Goal: Task Accomplishment & Management: Use online tool/utility

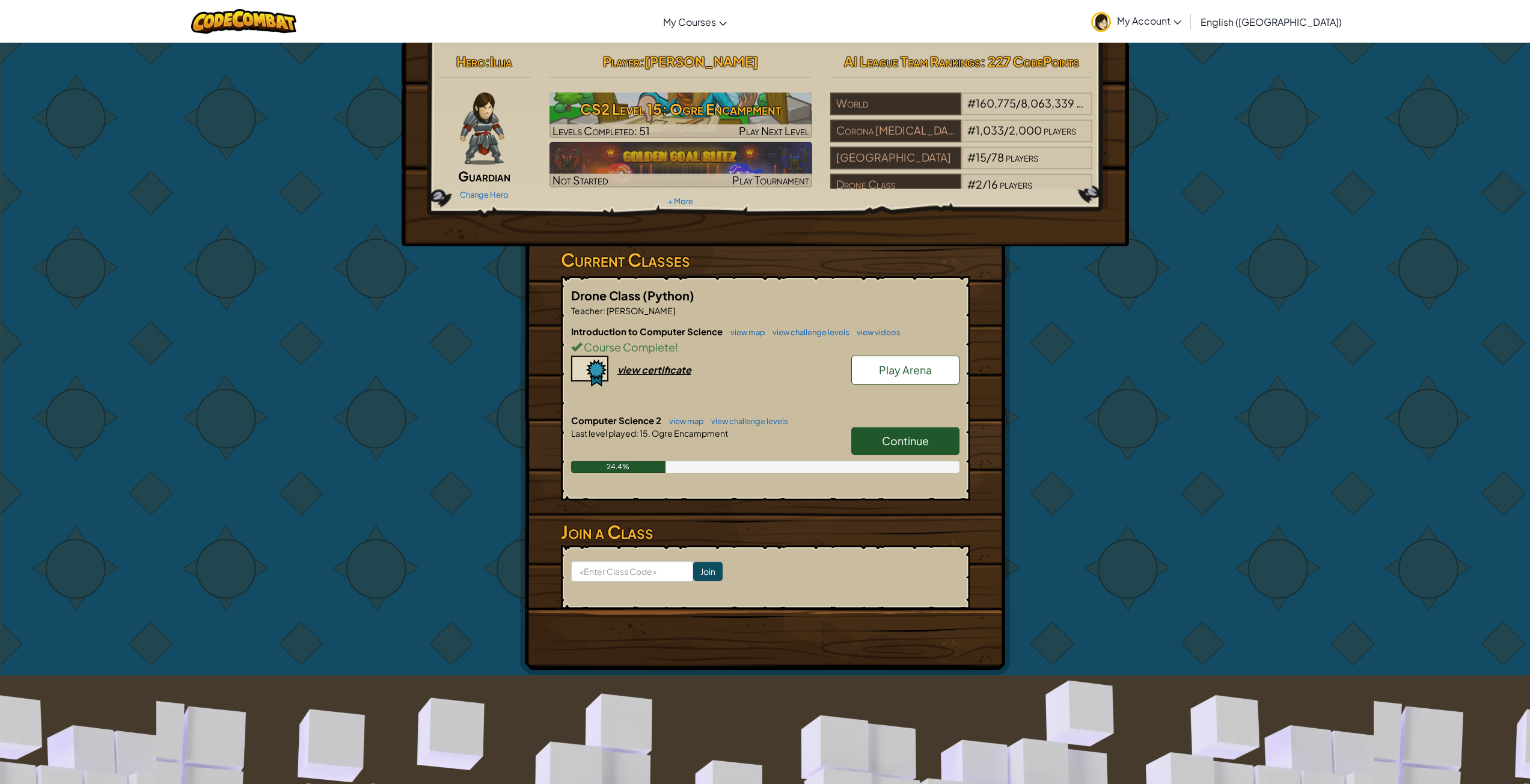
click at [939, 453] on link "Continue" at bounding box center [906, 441] width 109 height 28
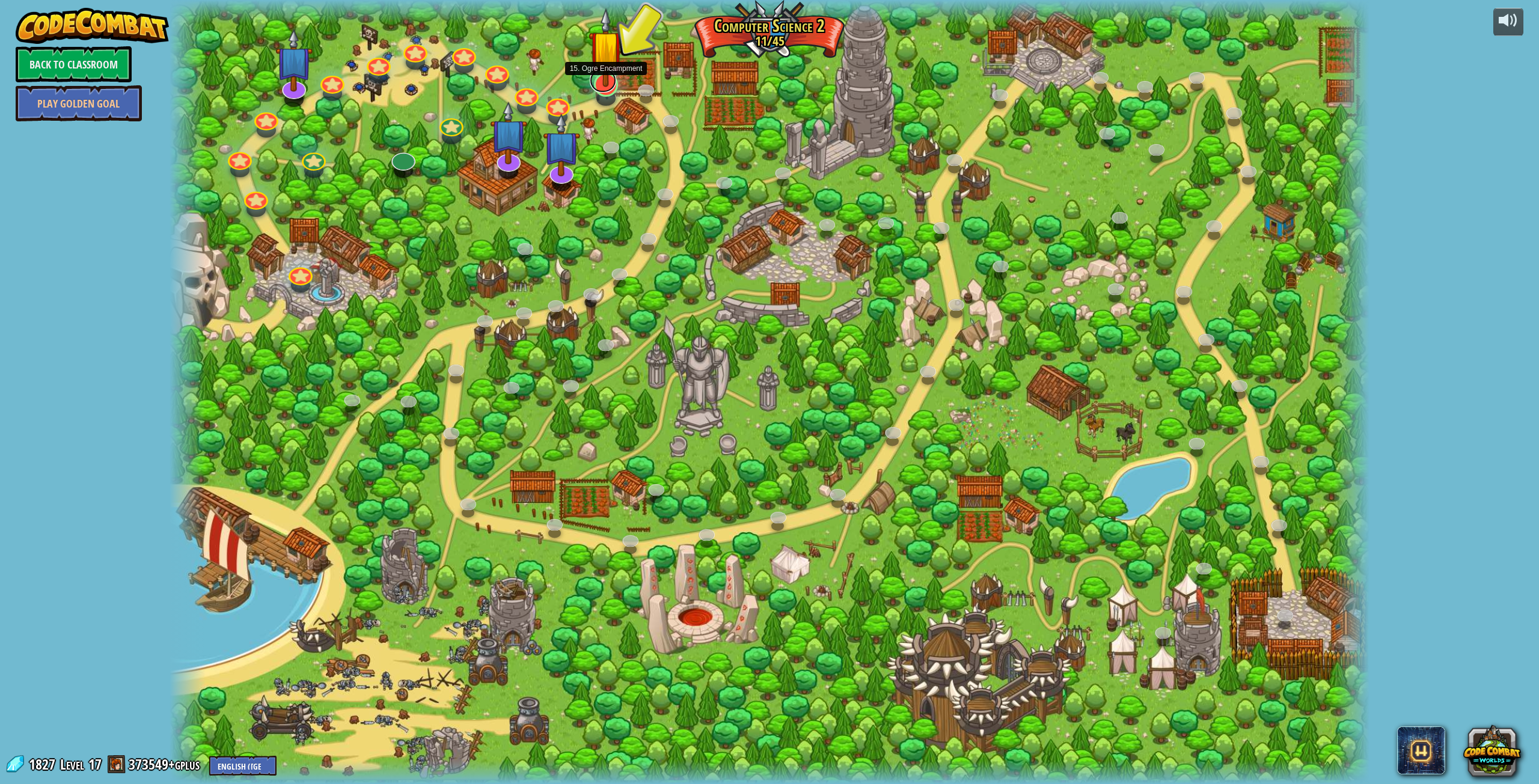
click at [603, 89] on link at bounding box center [603, 81] width 27 height 24
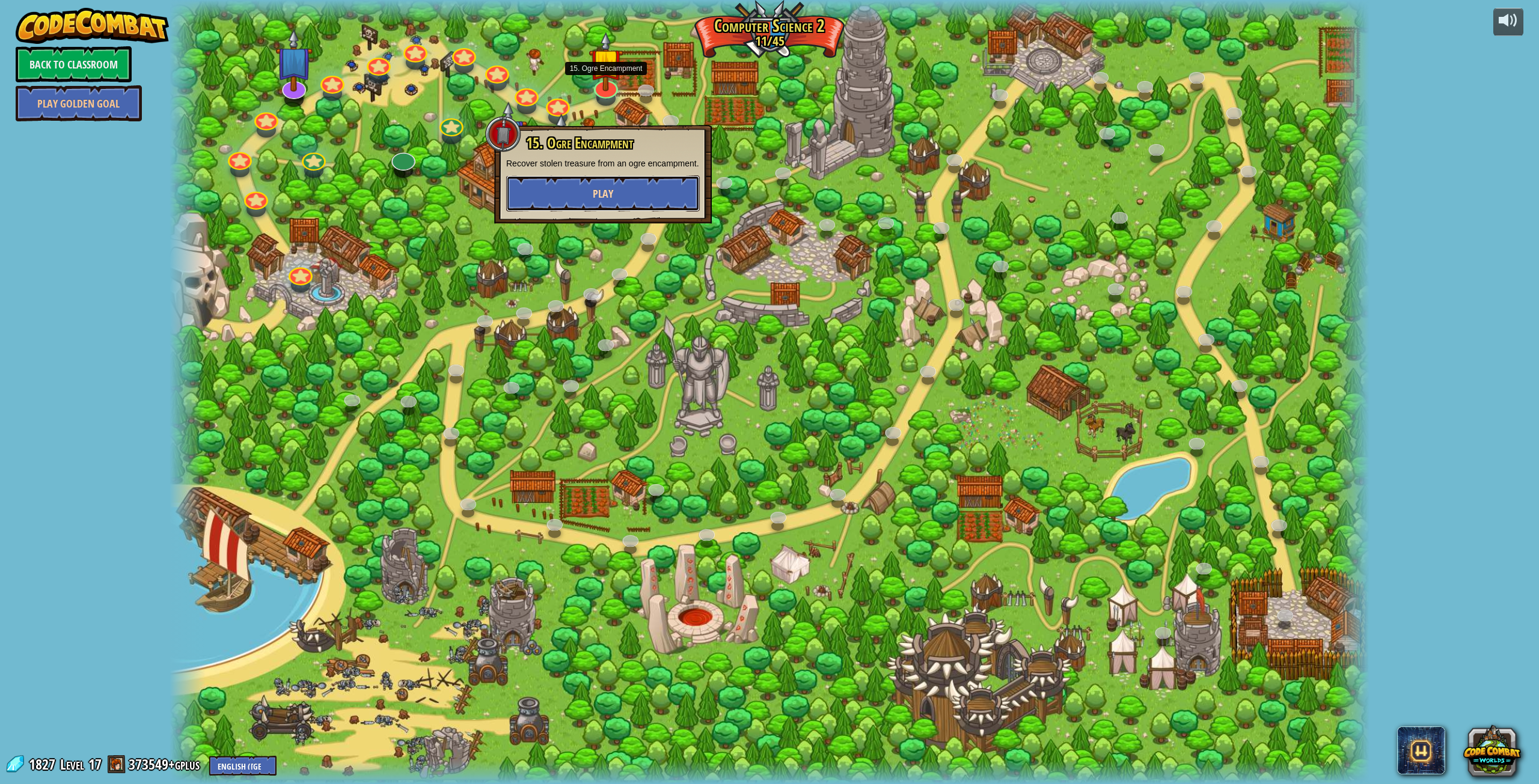
click at [635, 204] on button "Play" at bounding box center [603, 194] width 193 height 36
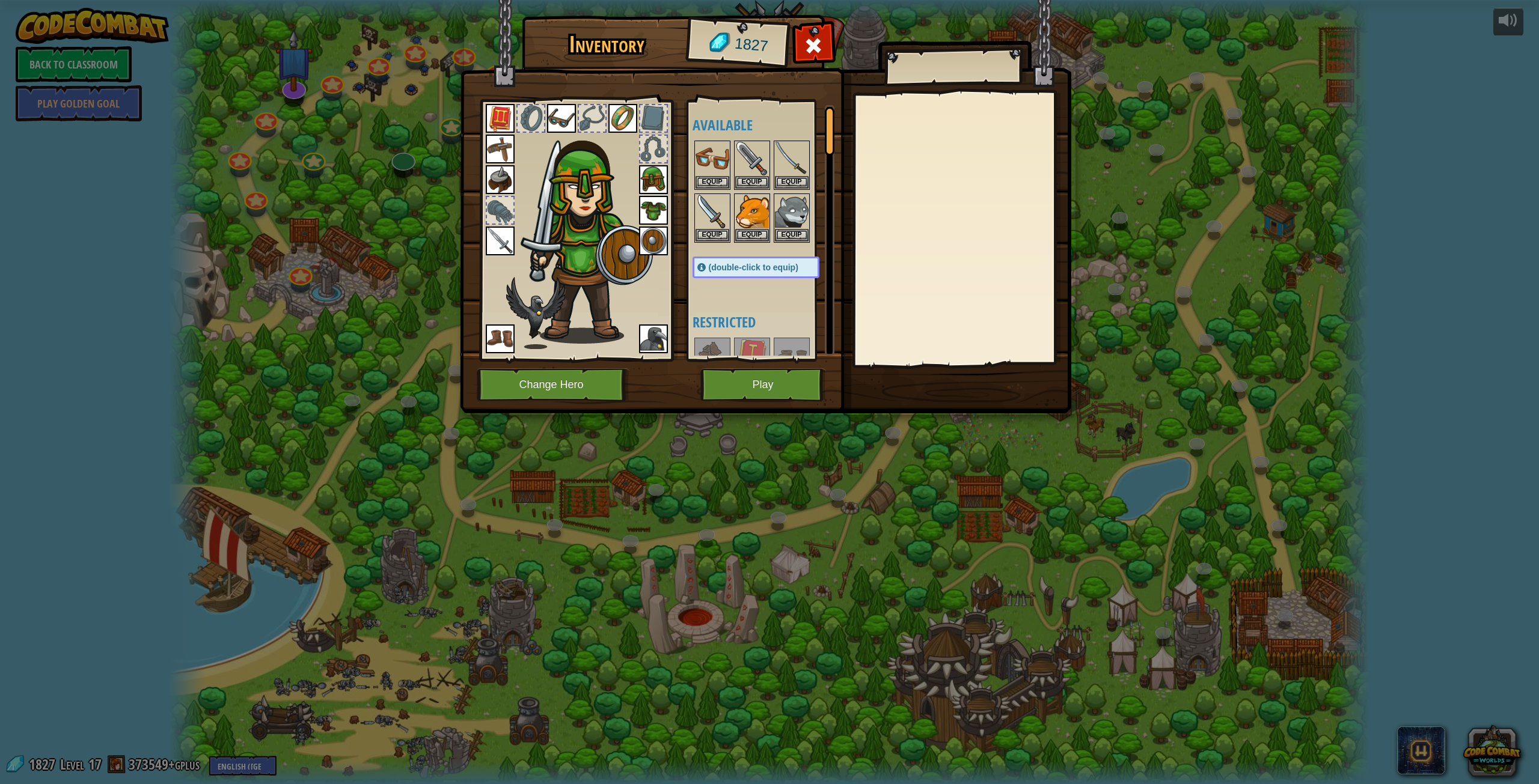
click at [512, 234] on img at bounding box center [500, 241] width 29 height 29
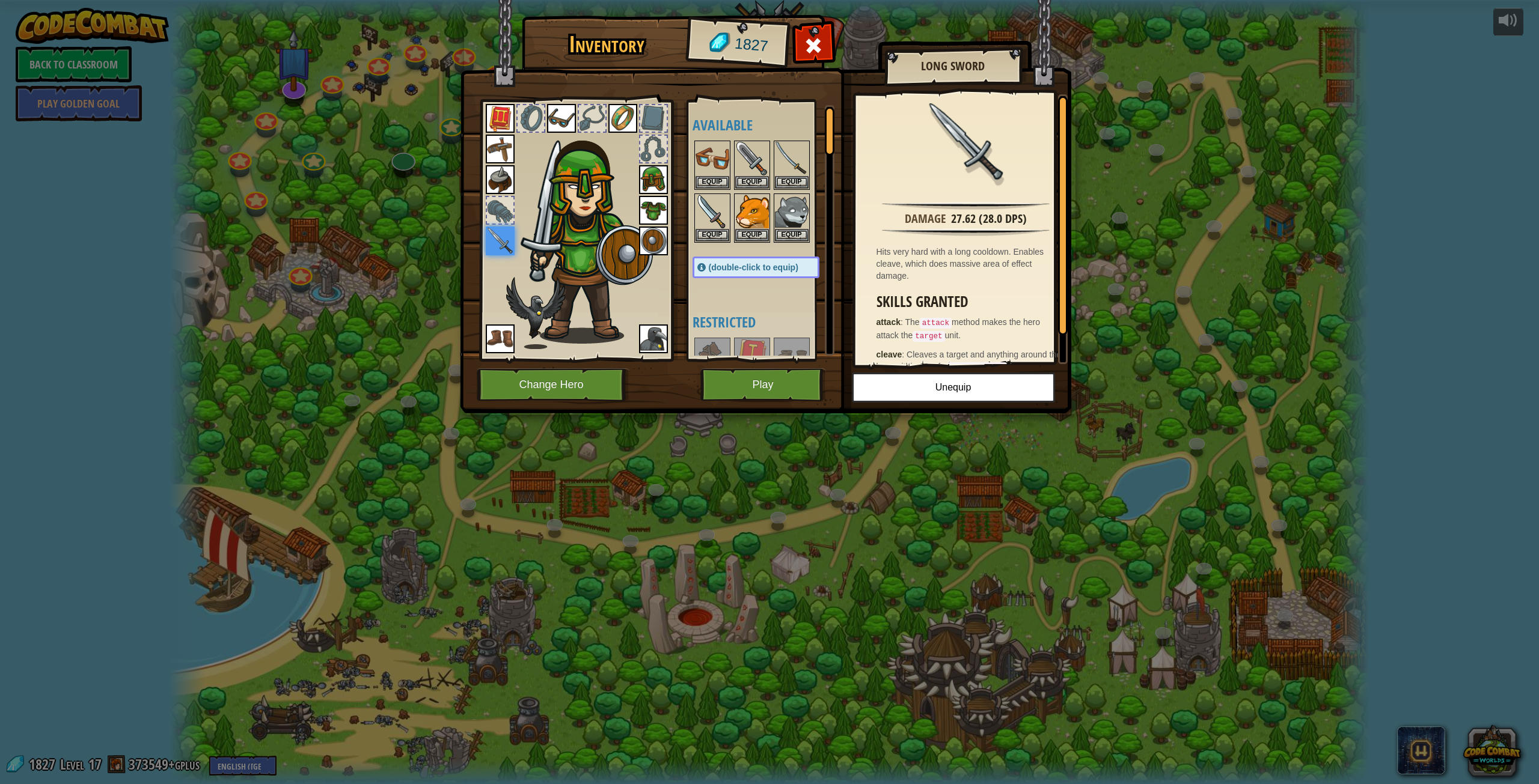
scroll to position [30, 0]
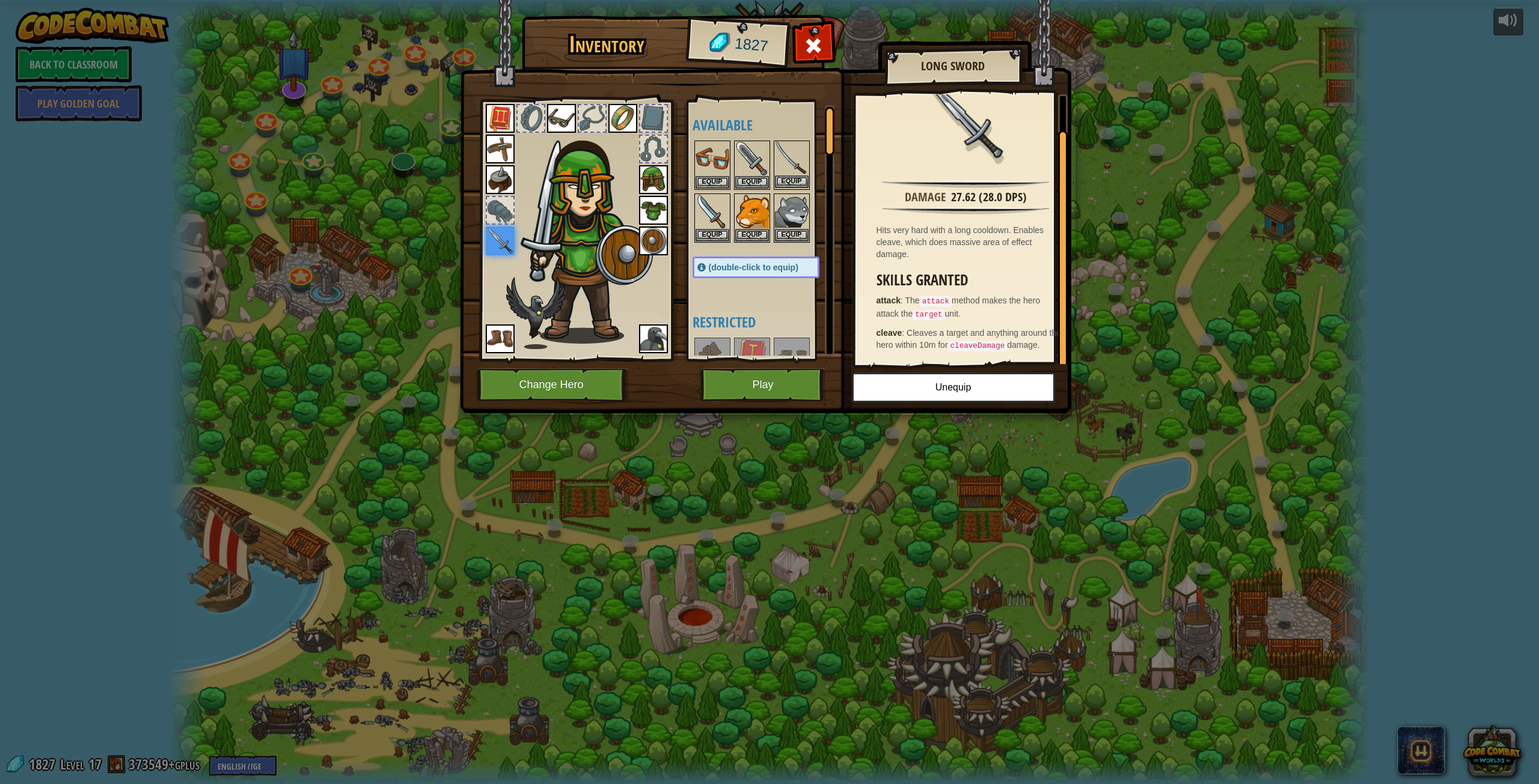
click at [800, 151] on img at bounding box center [792, 159] width 34 height 34
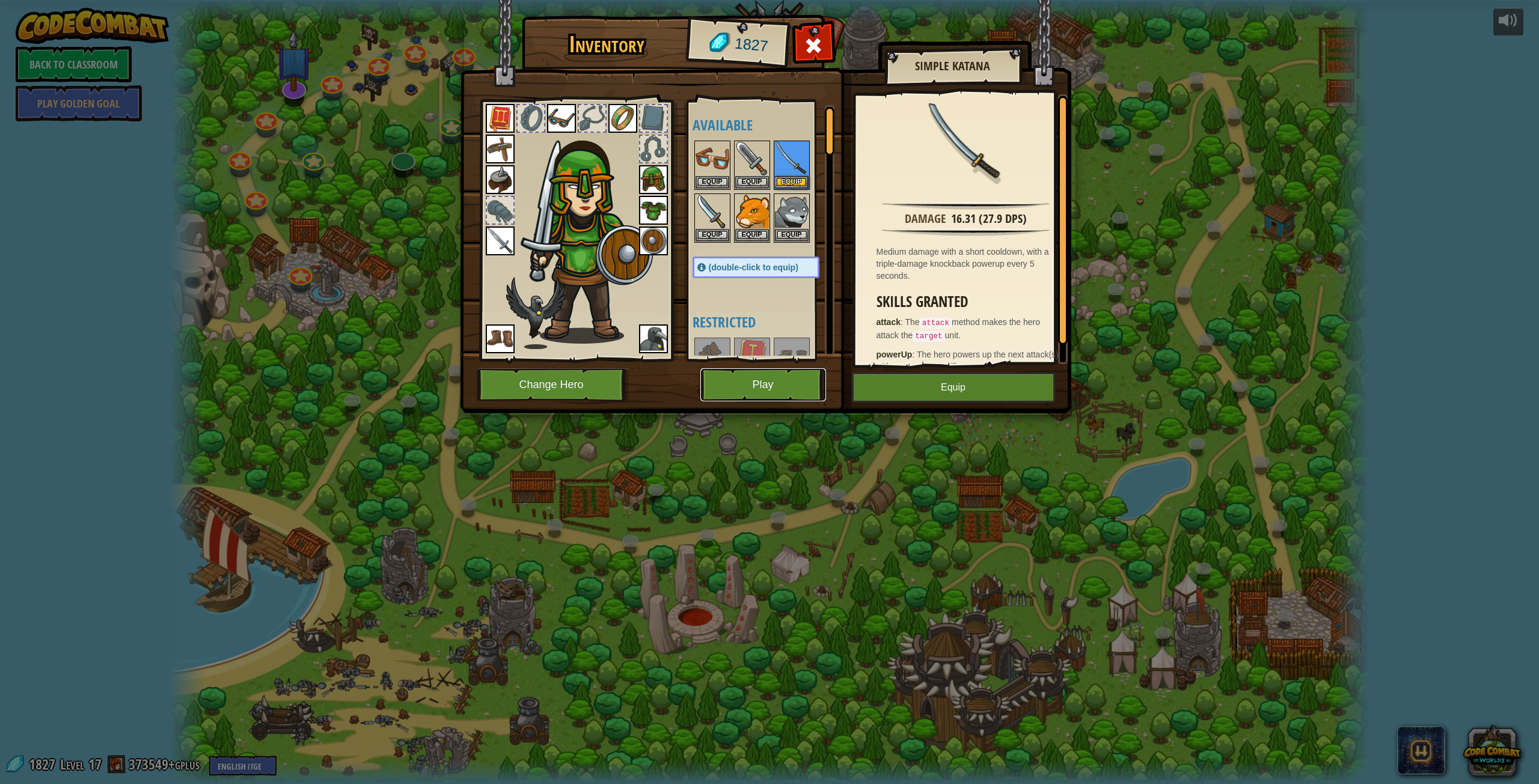
click at [767, 388] on button "Play" at bounding box center [763, 385] width 125 height 33
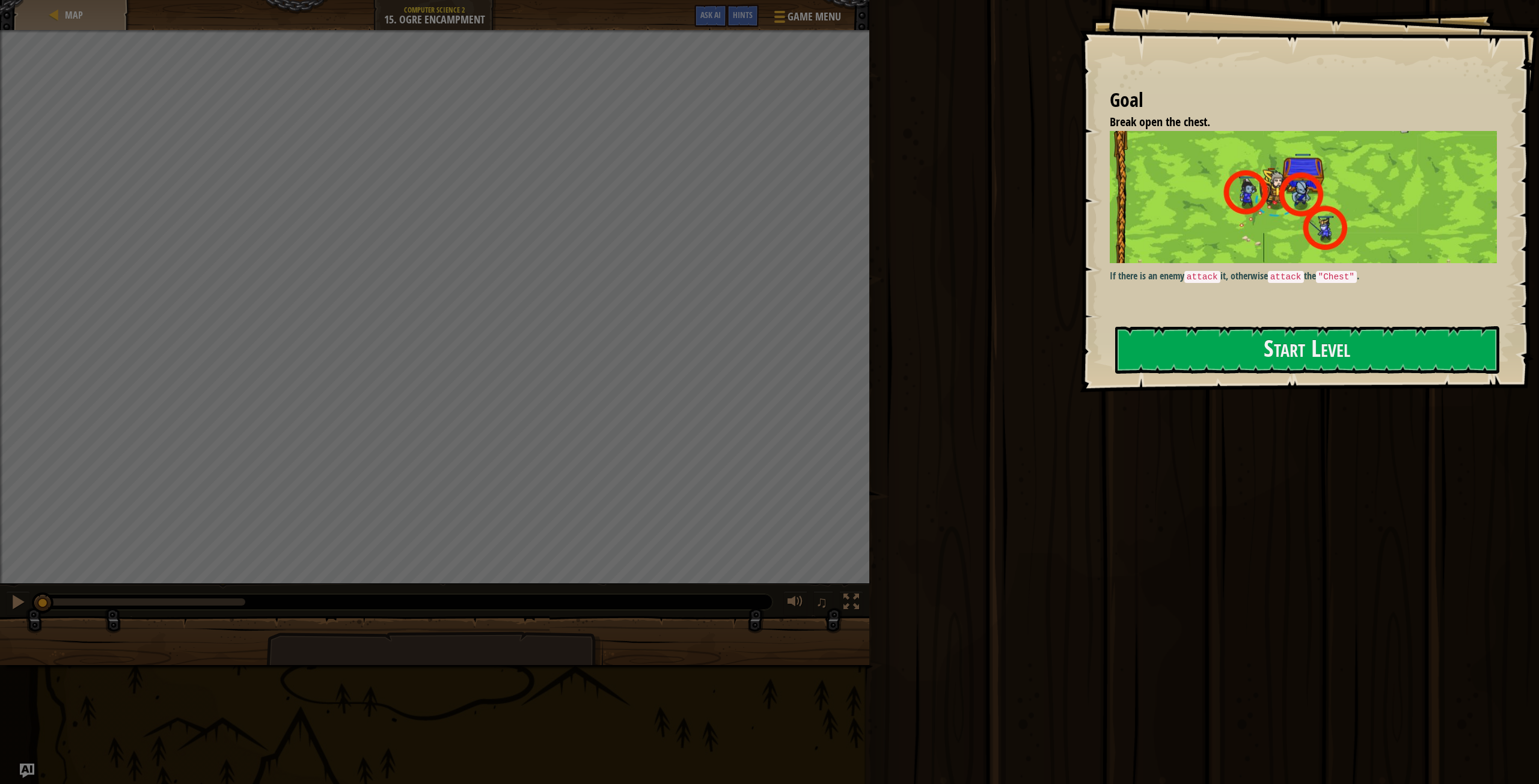
click at [993, 684] on div "Run ⇧↵ Submit Done" at bounding box center [1202, 389] width 673 height 778
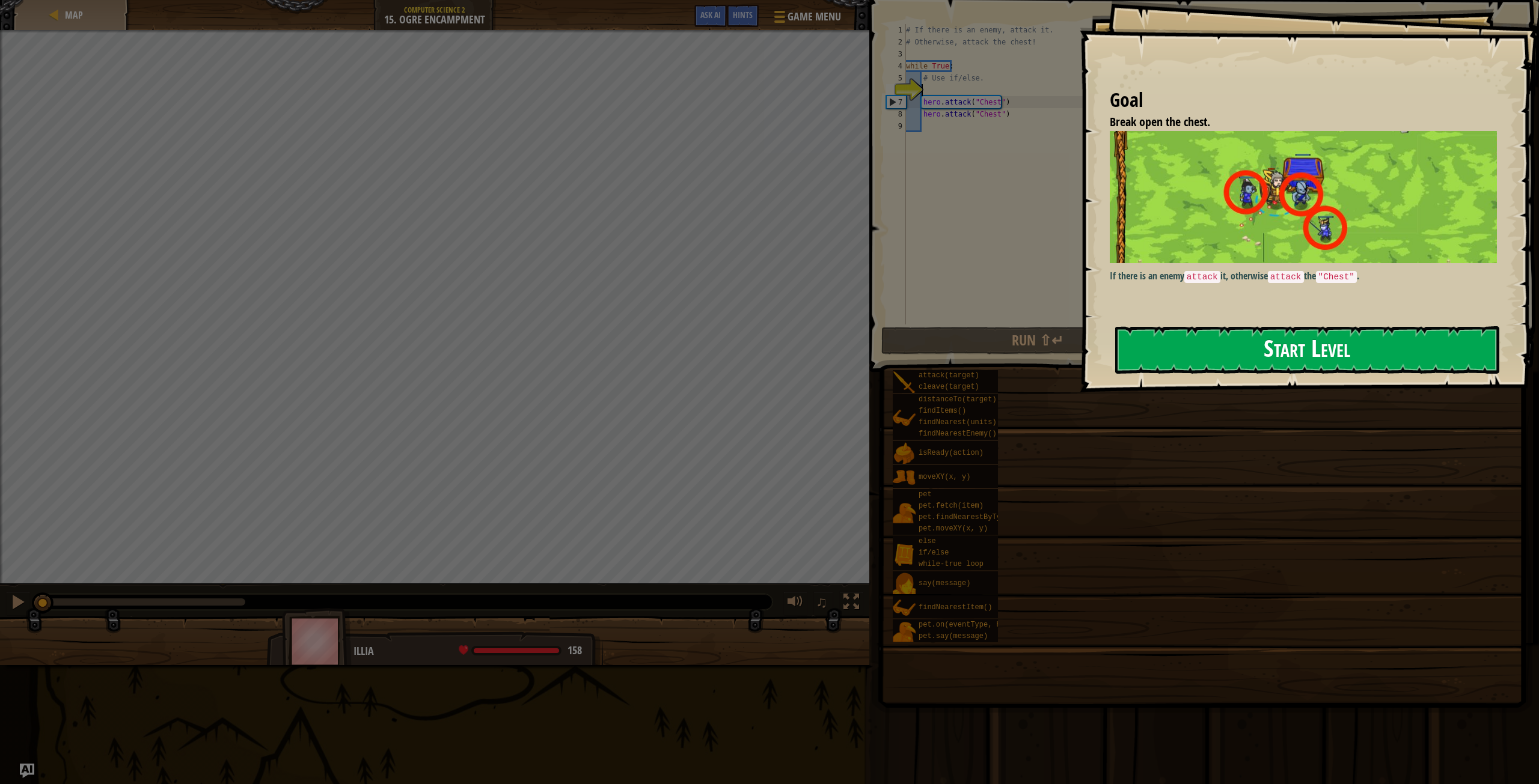
click at [1174, 354] on button "Start Level" at bounding box center [1307, 350] width 384 height 47
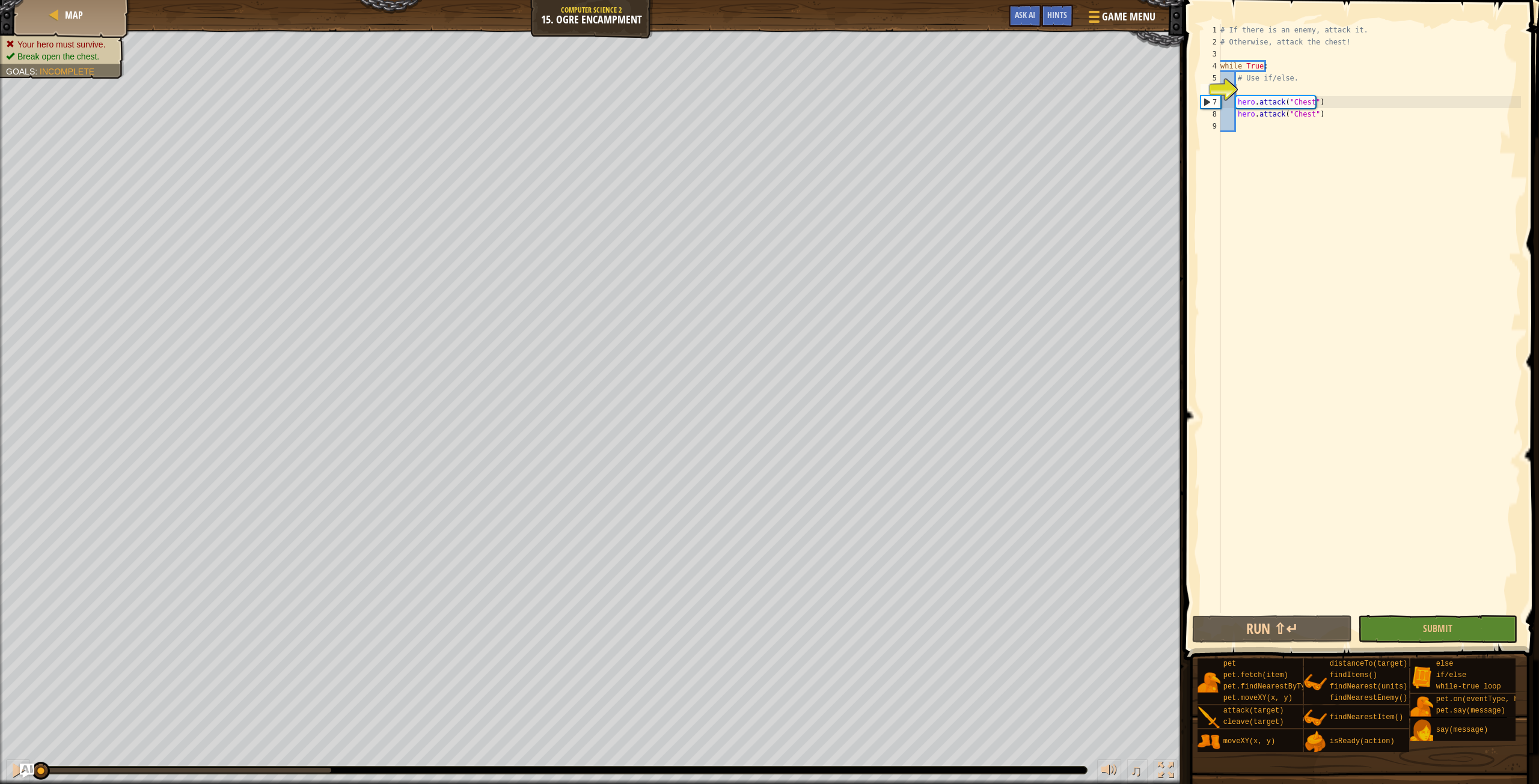
click at [1504, 542] on div "# If there is an enemy, attack it. # Otherwise, attack the chest! while True : …" at bounding box center [1370, 331] width 303 height 613
click at [1229, 637] on button "Run ⇧↵" at bounding box center [1272, 630] width 159 height 28
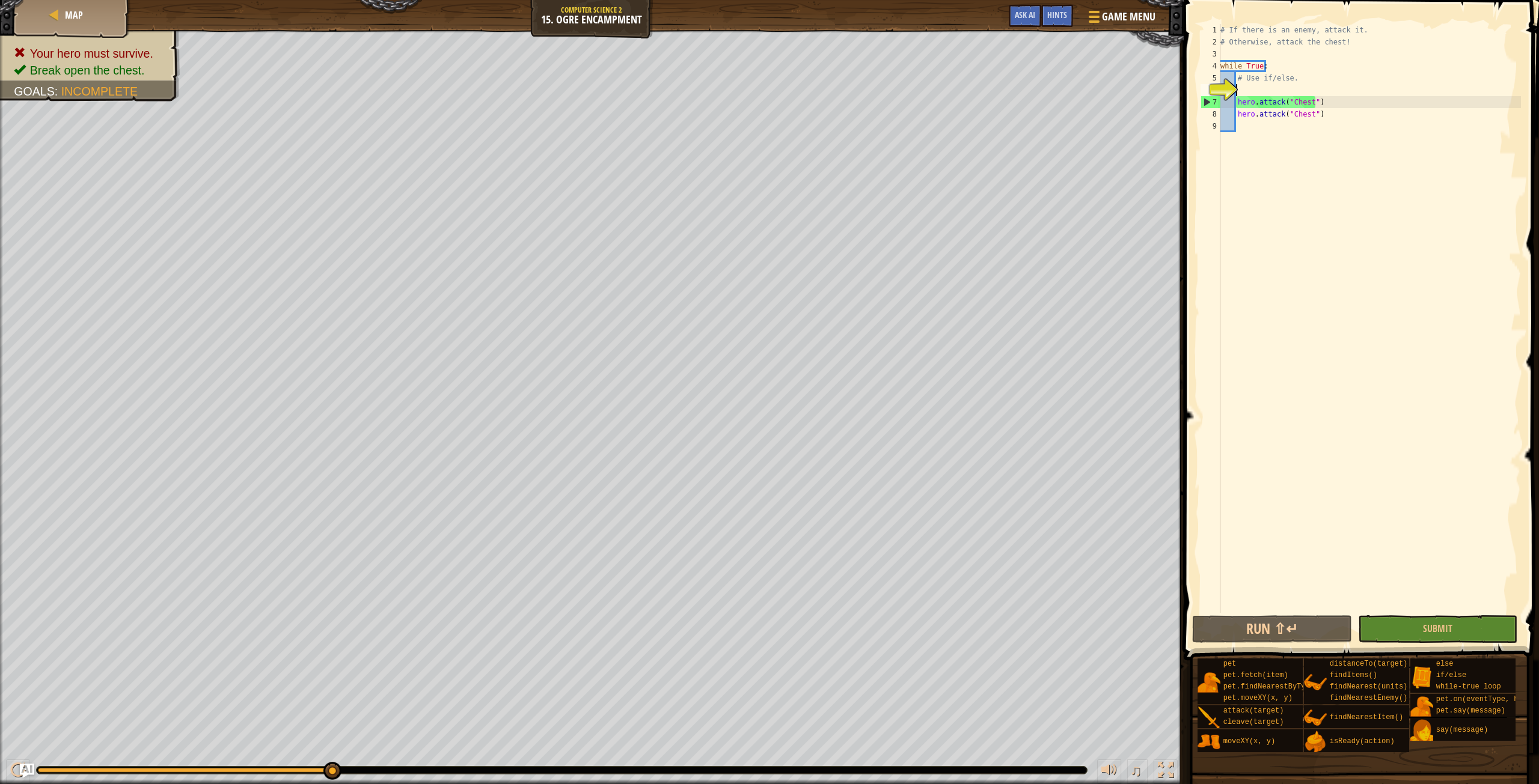
click at [1247, 89] on div "# If there is an enemy, attack it. # Otherwise, attack the chest! while True : …" at bounding box center [1370, 331] width 303 height 613
click at [1346, 345] on div "# If there is an enemy, attack it. # Otherwise, attack the chest! while True : …" at bounding box center [1370, 331] width 303 height 613
click at [1253, 88] on div "# If there is an enemy, attack it. # Otherwise, attack the chest! while True : …" at bounding box center [1370, 331] width 303 height 613
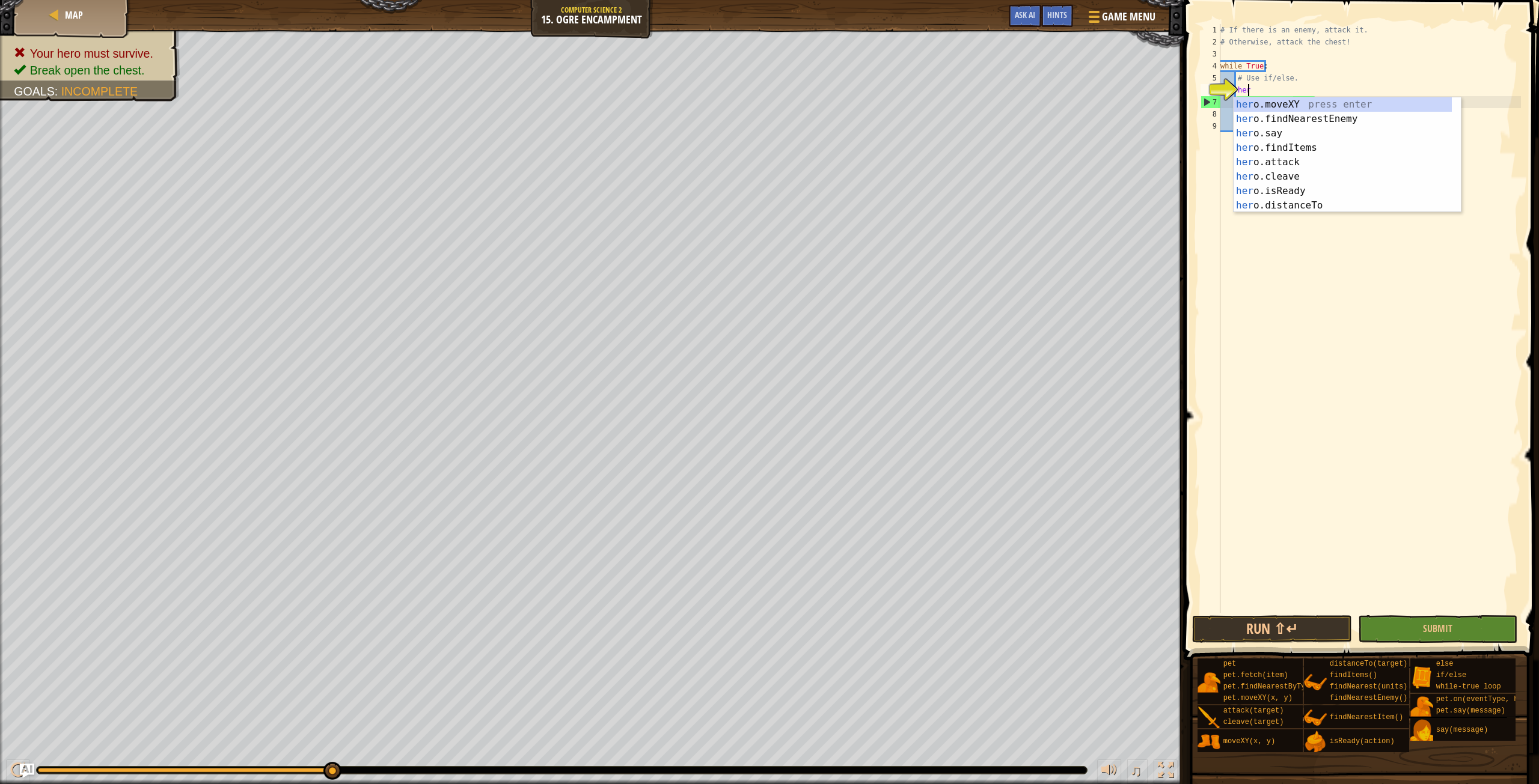
scroll to position [5, 2]
type textarea "h"
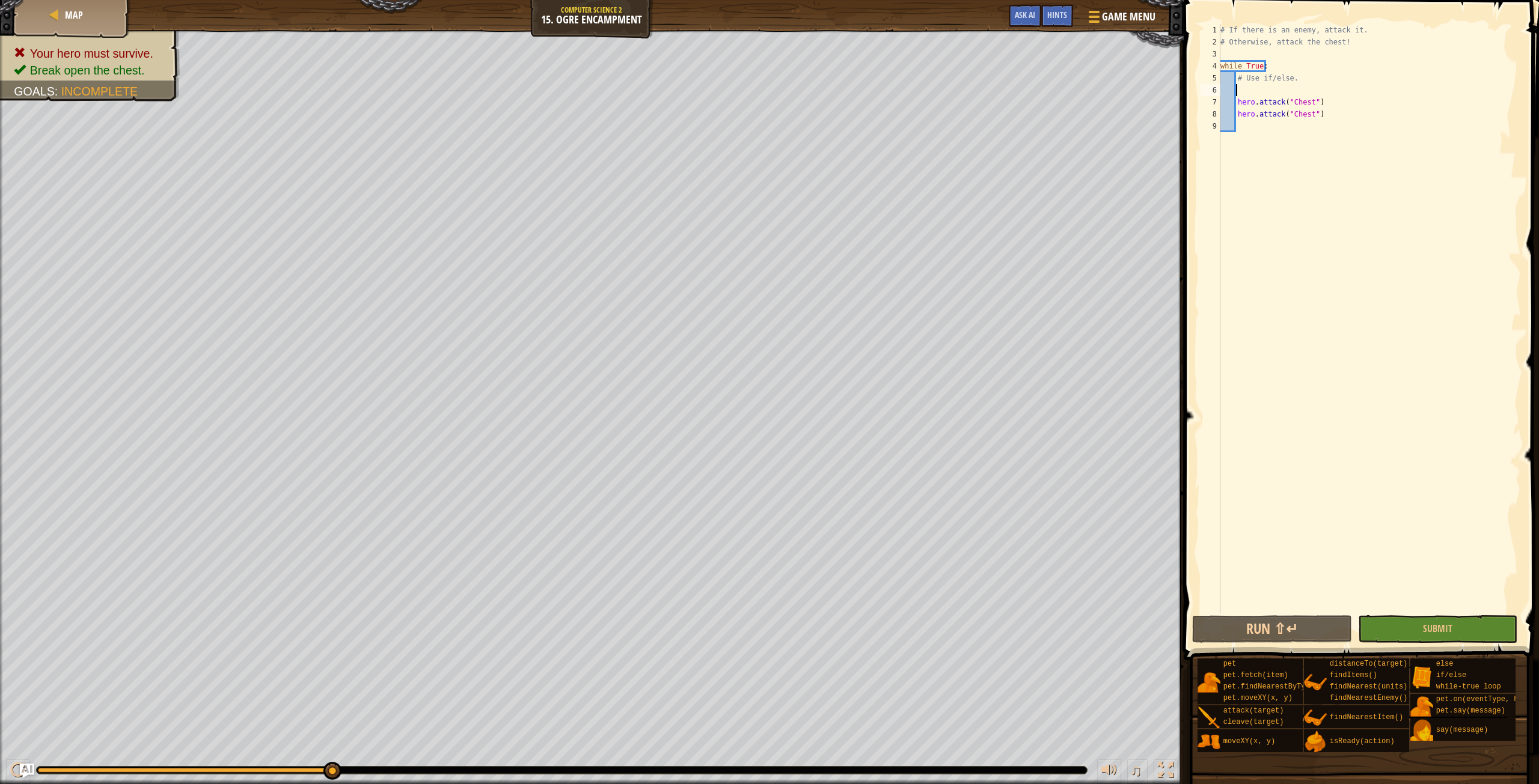
scroll to position [5, 1]
click at [1294, 121] on div "# If there is an enemy, attack it. # Otherwise, attack the chest! while True : …" at bounding box center [1370, 331] width 303 height 613
click at [1270, 92] on div "# If there is an enemy, attack it. # Otherwise, attack the chest! while True : …" at bounding box center [1370, 331] width 303 height 613
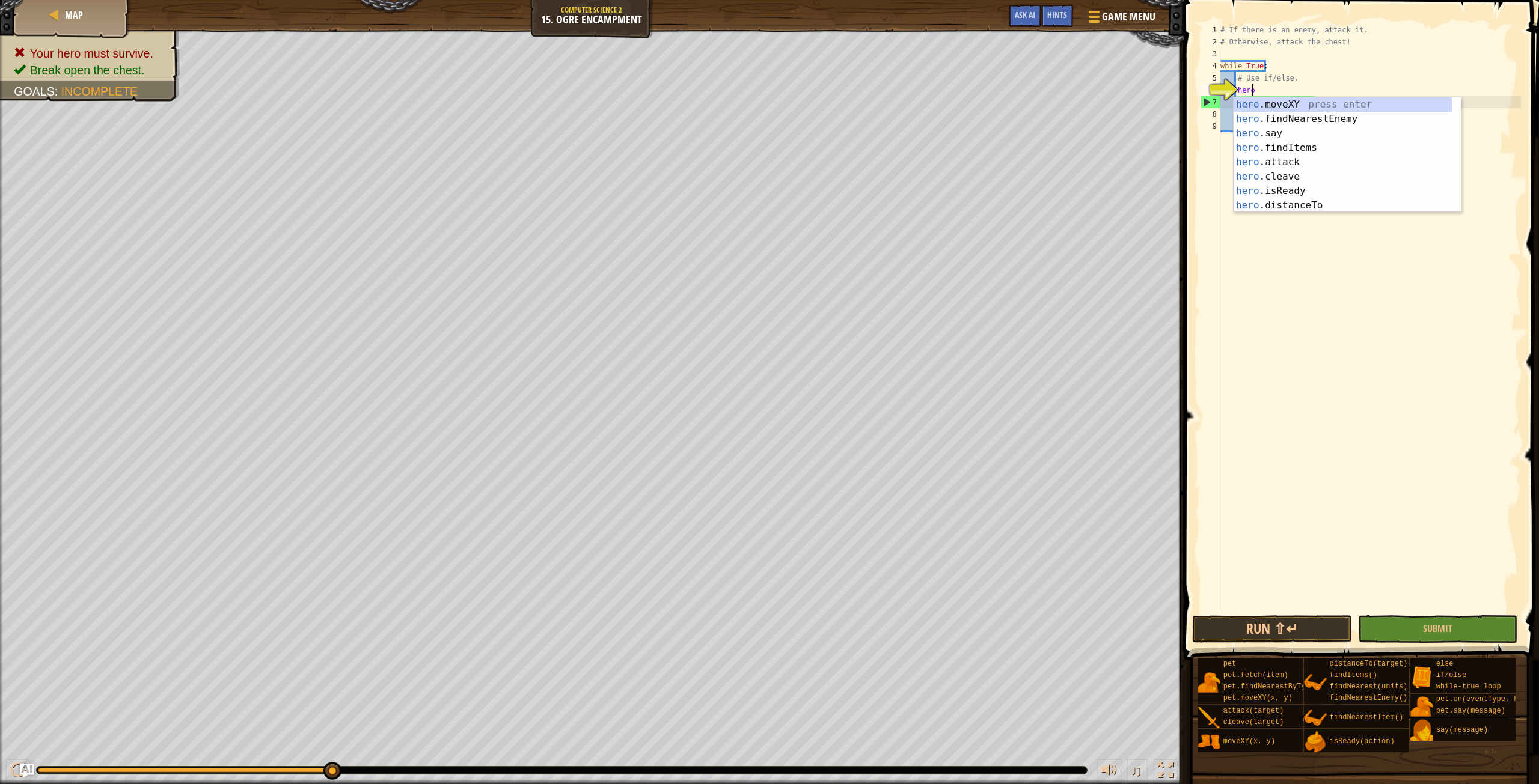
scroll to position [5, 2]
type textarea "hero.f"
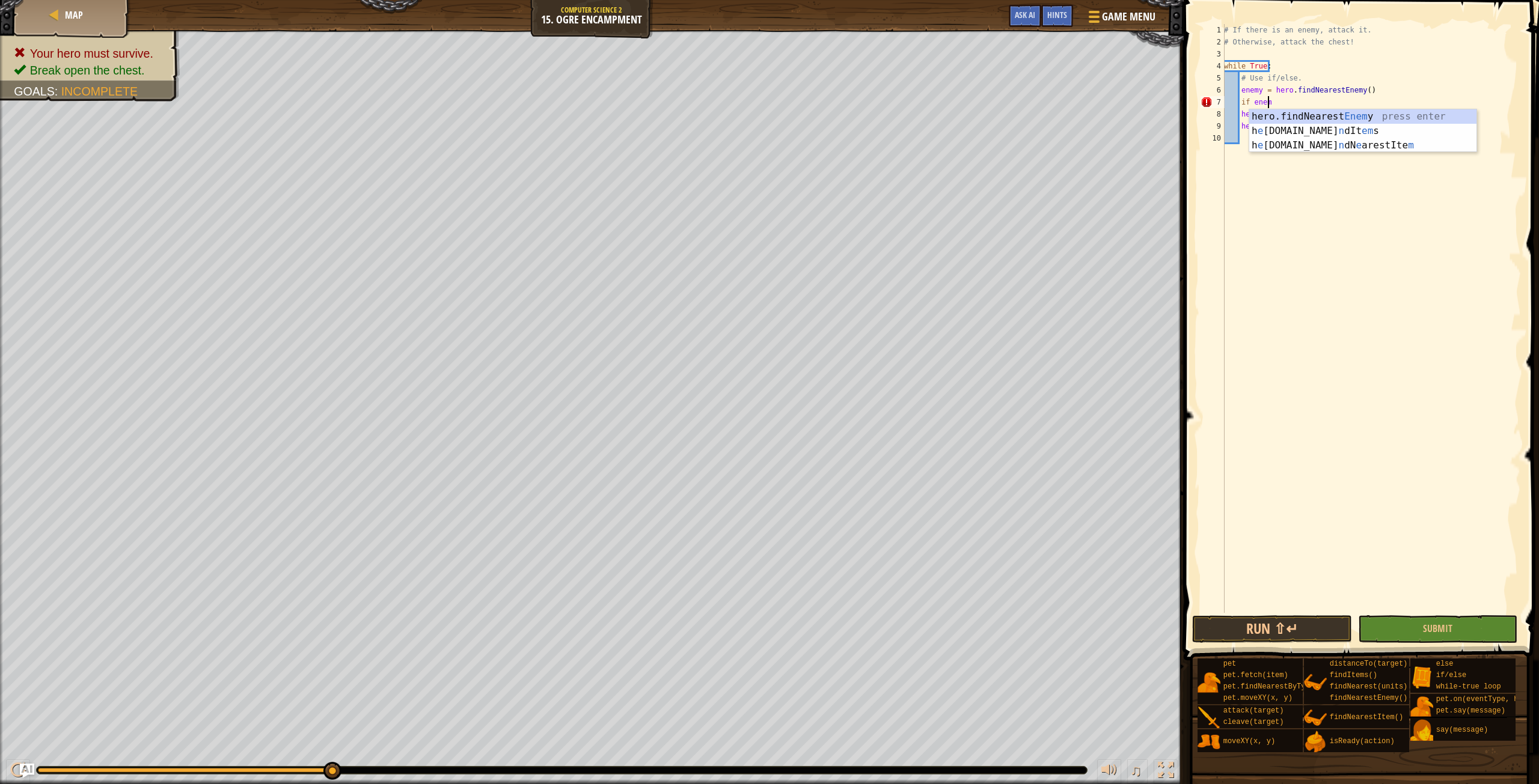
scroll to position [5, 3]
type textarea "if enemy"
click at [1271, 115] on div "enemy press enter hero.findNearest Enemy press enter" at bounding box center [1363, 138] width 227 height 58
type textarea "if enemy:"
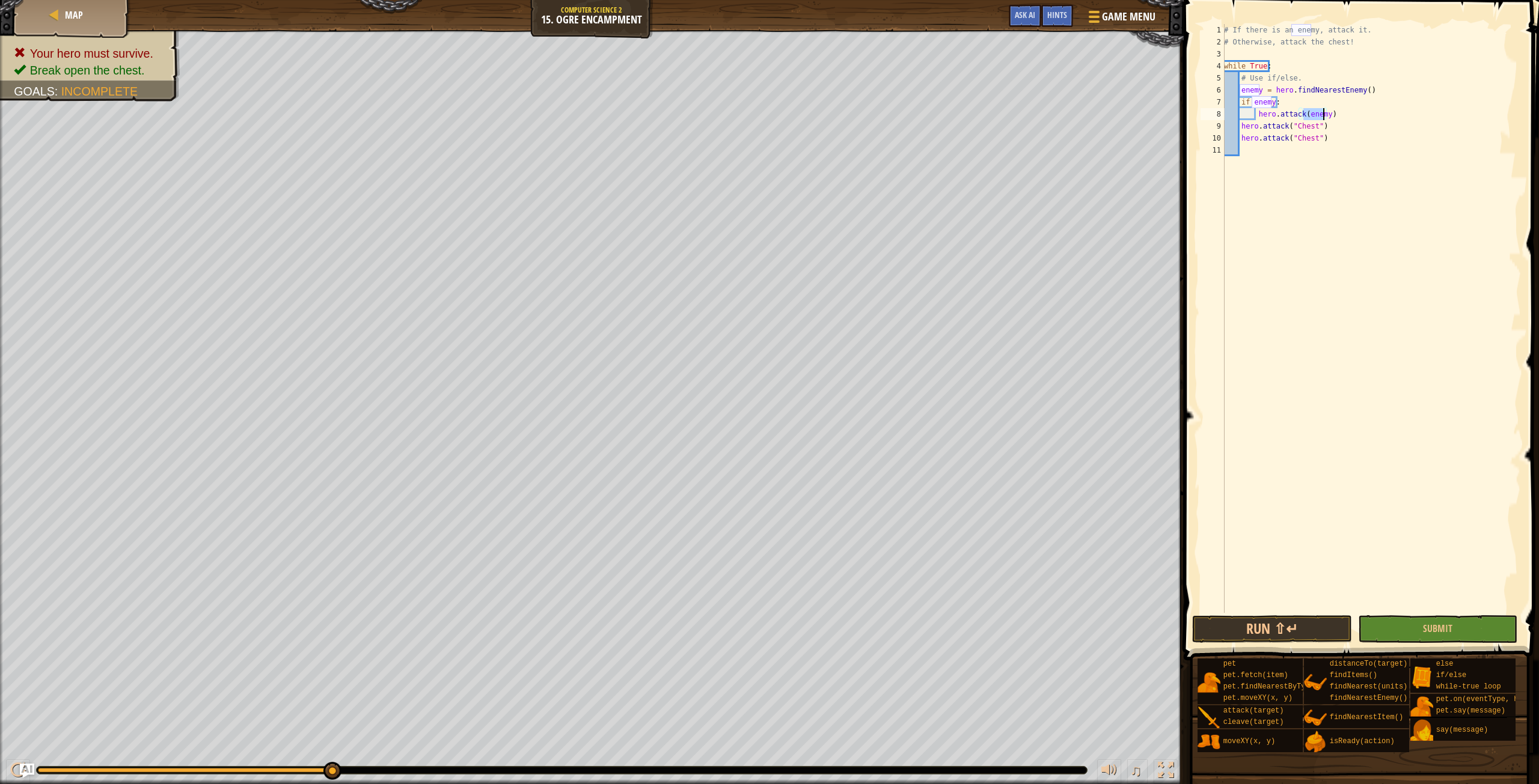
drag, startPoint x: 1336, startPoint y: 101, endPoint x: 1337, endPoint y: 120, distance: 19.0
click at [1337, 116] on div "# If there is an enemy, attack it. # Otherwise, attack the chest! while True : …" at bounding box center [1372, 331] width 299 height 613
click at [1337, 120] on div "# If there is an enemy, attack it. # Otherwise, attack the chest! while True : …" at bounding box center [1372, 331] width 299 height 613
click at [1337, 115] on div "# If there is an enemy, attack it. # Otherwise, attack the chest! while True : …" at bounding box center [1372, 331] width 299 height 613
type textarea "hero.attack(enemy)"
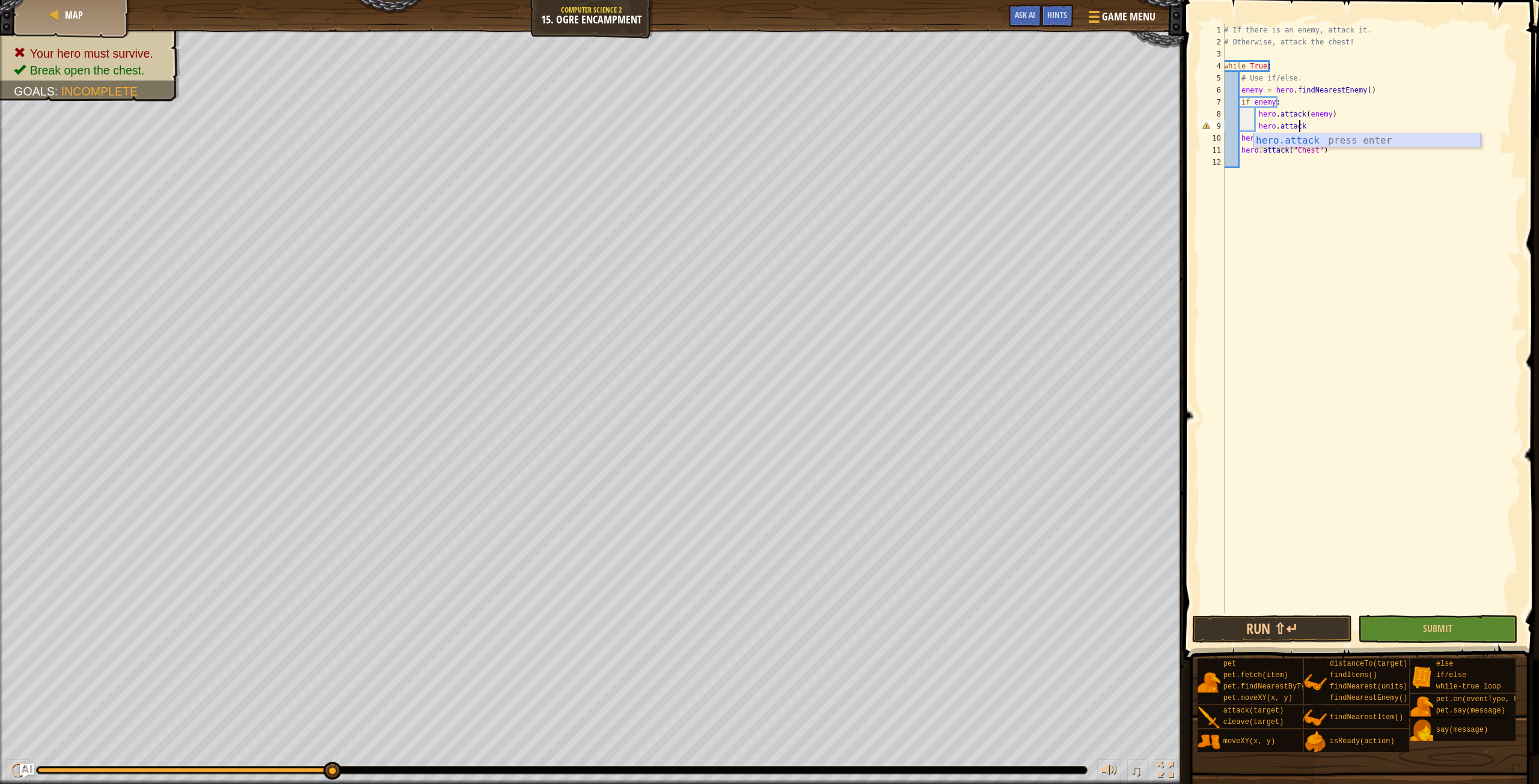
click at [1329, 142] on div "hero.attack press enter" at bounding box center [1367, 154] width 227 height 43
type textarea "hero.attack(enemy)"
click at [1343, 131] on div "# If there is an enemy, attack it. # Otherwise, attack the chest! while True : …" at bounding box center [1372, 331] width 299 height 613
click at [1238, 153] on div "# If there is an enemy, attack it. # Otherwise, attack the chest! while True : …" at bounding box center [1372, 331] width 299 height 613
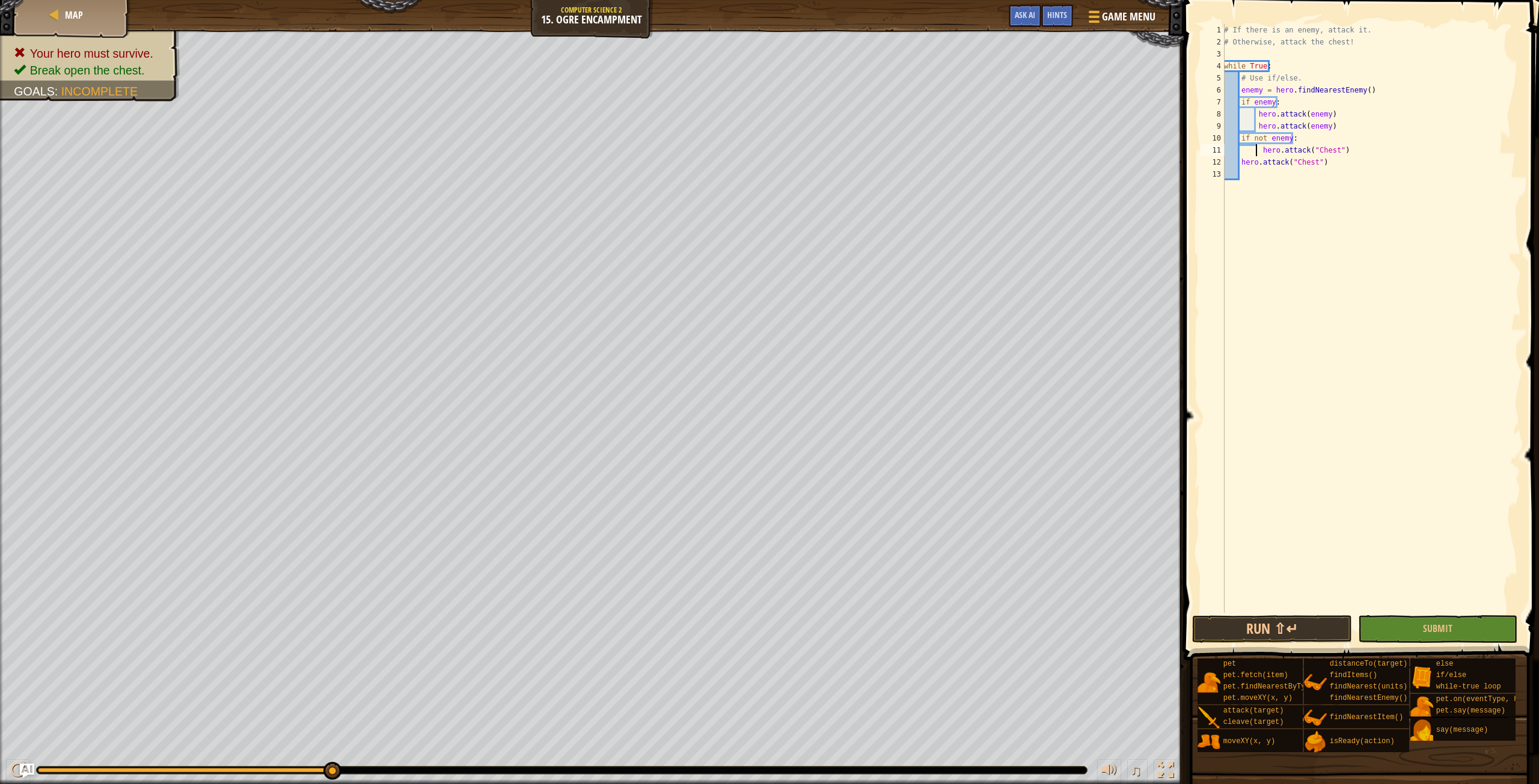
click at [1237, 164] on div "# If there is an enemy, attack it. # Otherwise, attack the chest! while True : …" at bounding box center [1372, 331] width 299 height 613
click at [1241, 164] on div "# If there is an enemy, attack it. # Otherwise, attack the chest! while True : …" at bounding box center [1372, 331] width 299 height 613
drag, startPoint x: 1344, startPoint y: 165, endPoint x: 1257, endPoint y: 146, distance: 89.1
click at [1257, 146] on div "# If there is an enemy, attack it. # Otherwise, attack the chest! while True : …" at bounding box center [1372, 331] width 299 height 613
type textarea "hero.attack("Chest") hero.attack("Chest")"
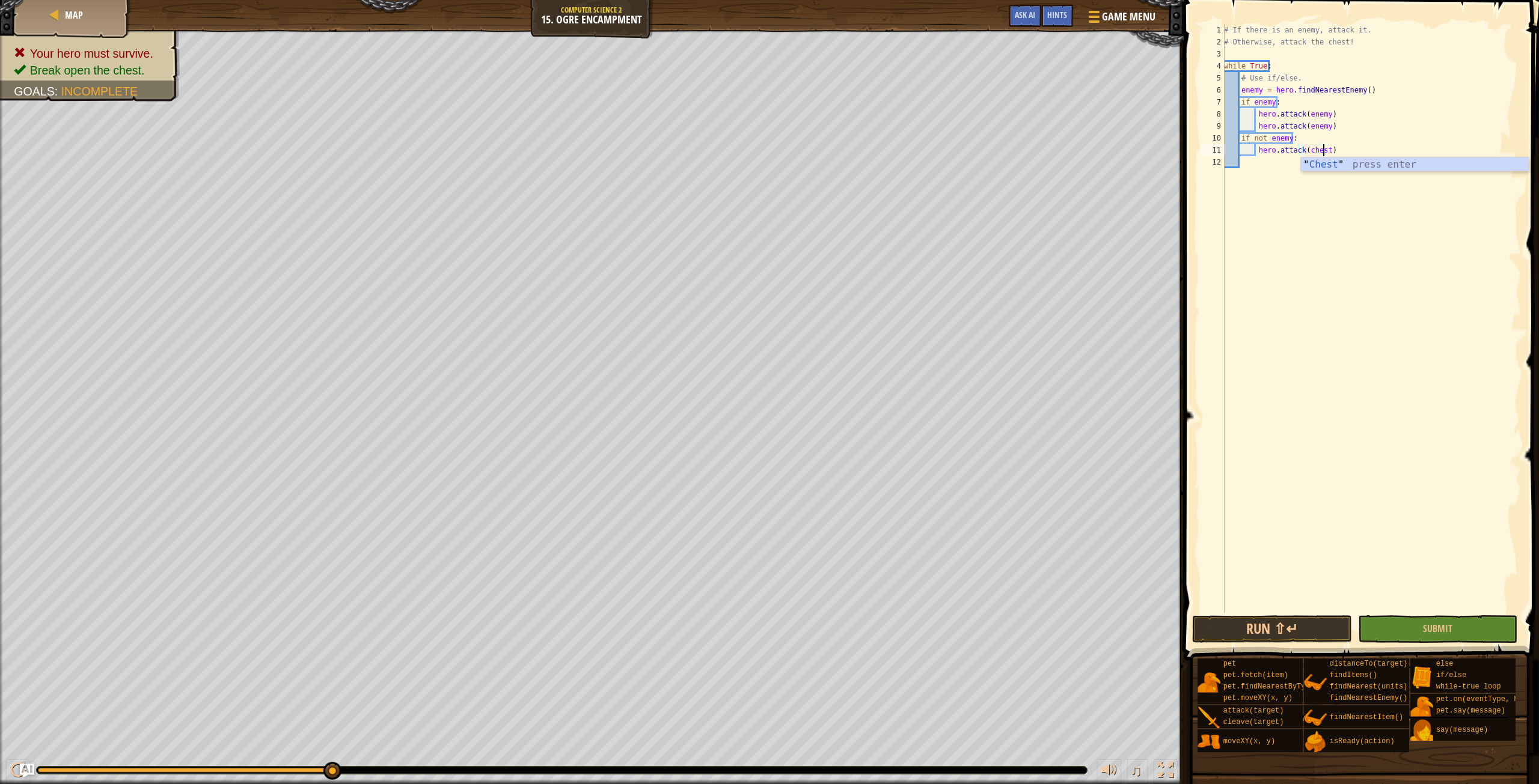
scroll to position [5, 8]
type textarea "hero.attack("Chest")"
click at [1252, 162] on div "# If there is an enemy, attack it. # Otherwise, attack the chest! while True : …" at bounding box center [1372, 331] width 299 height 613
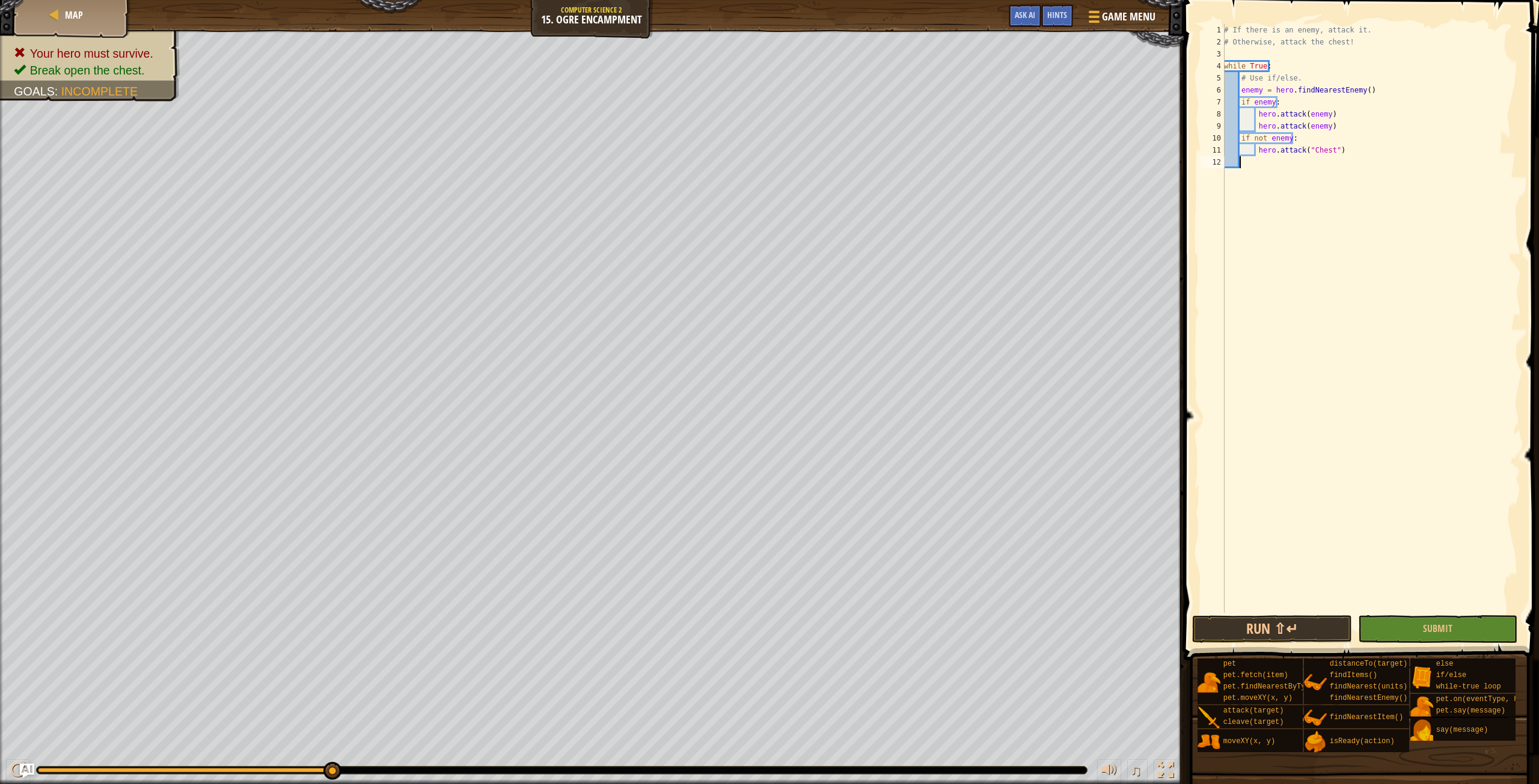
click at [1257, 163] on div "# If there is an enemy, attack it. # Otherwise, attack the chest! while True : …" at bounding box center [1372, 331] width 299 height 613
click at [1456, 620] on button "Submit" at bounding box center [1438, 630] width 159 height 28
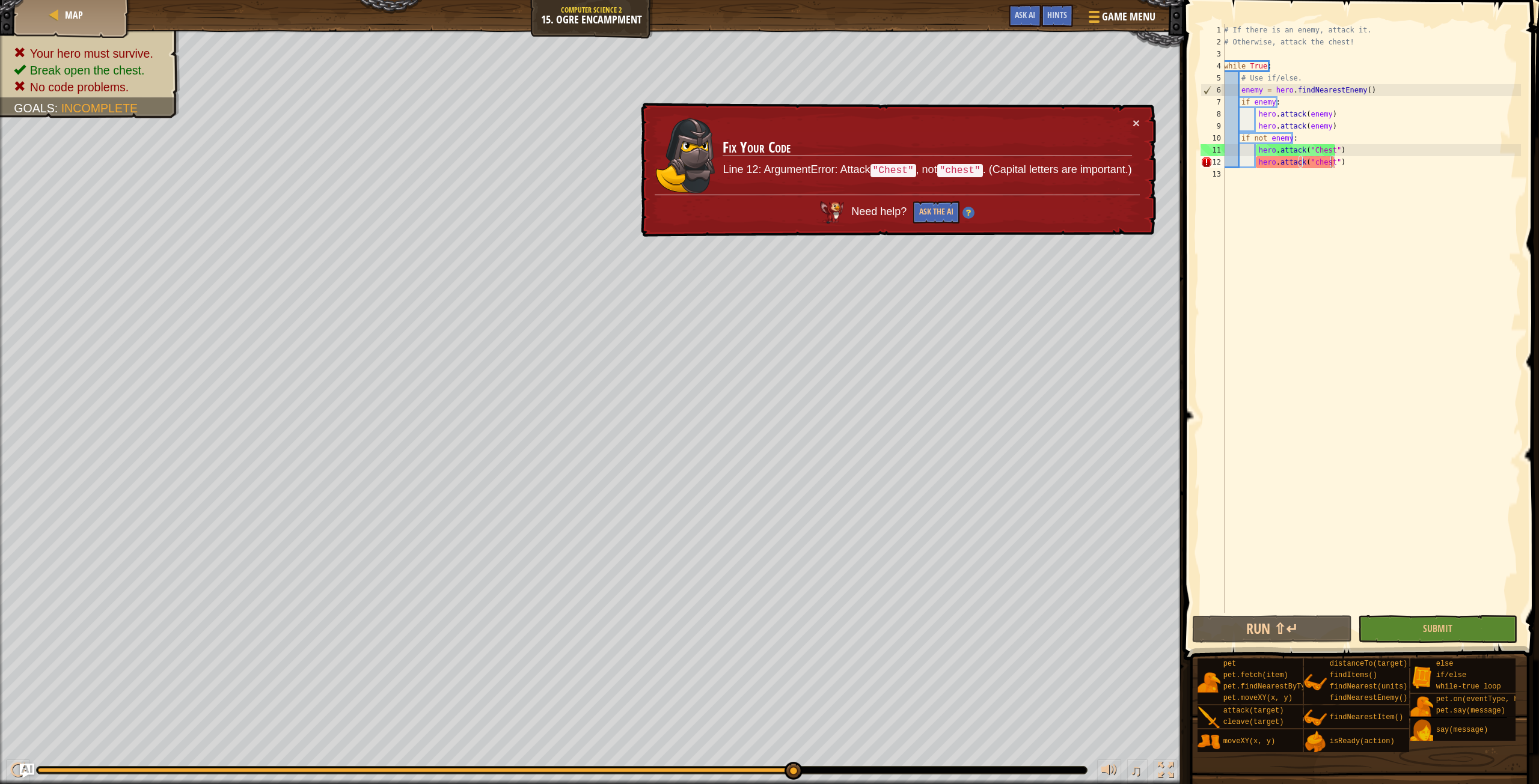
click at [1311, 163] on div "# If there is an enemy, attack it. # Otherwise, attack the chest! while True : …" at bounding box center [1372, 331] width 299 height 613
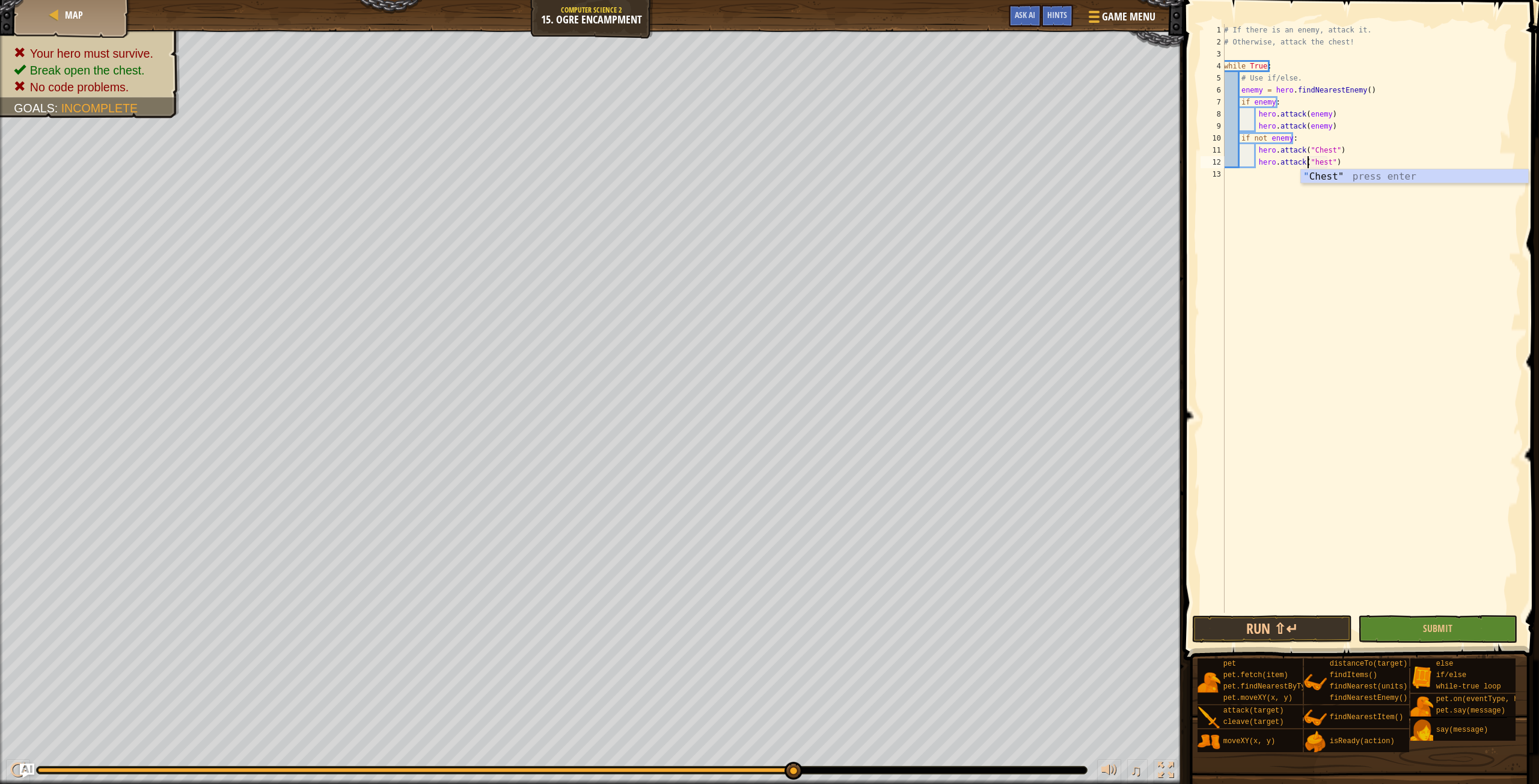
scroll to position [5, 7]
click at [1372, 156] on div "# If there is an enemy, attack it. # Otherwise, attack the chest! while True : …" at bounding box center [1372, 331] width 299 height 613
type textarea "hero.attack("Chest")"
click at [1275, 633] on button "Run ⇧↵" at bounding box center [1272, 630] width 159 height 28
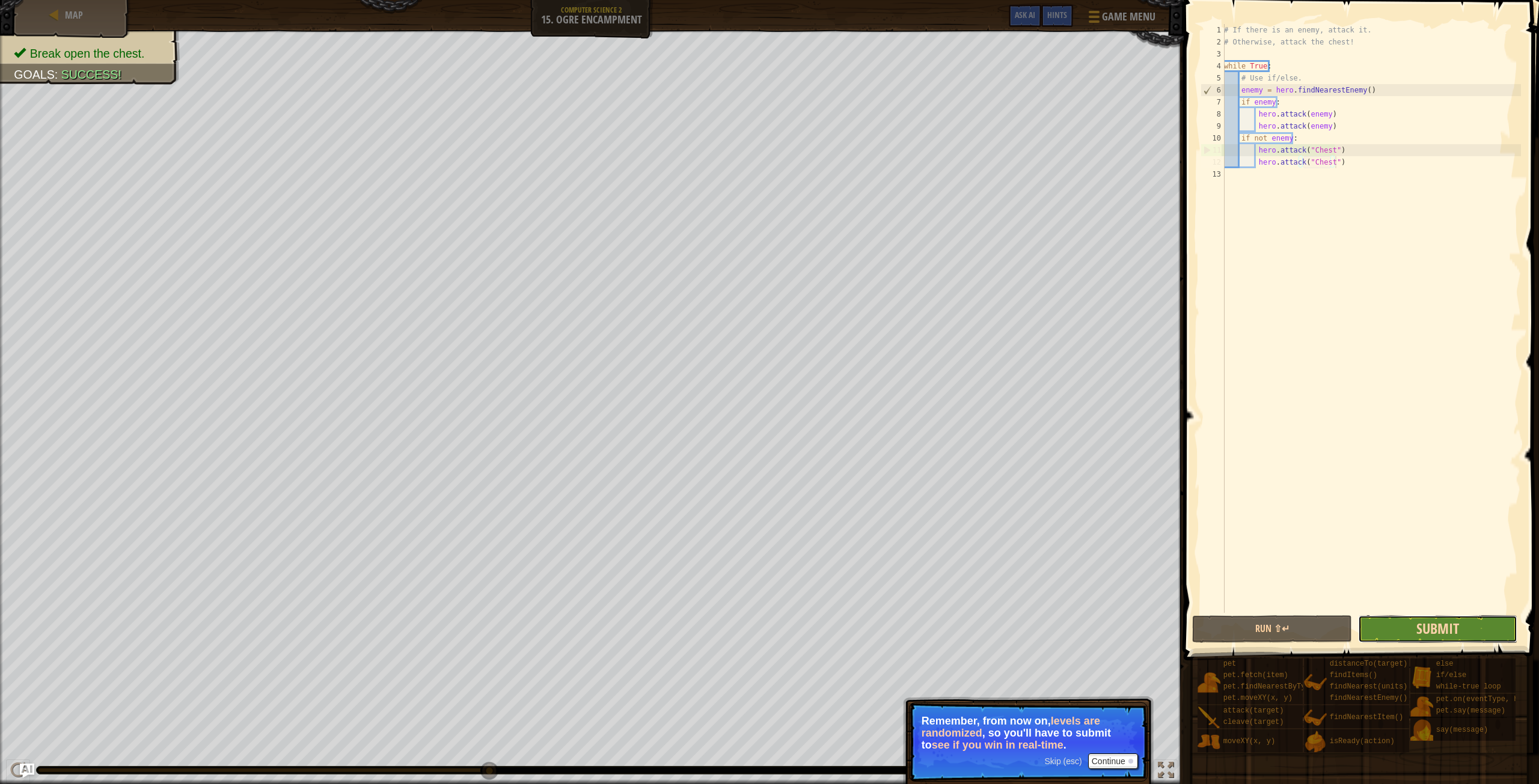
click at [1430, 623] on span "Submit" at bounding box center [1438, 629] width 42 height 19
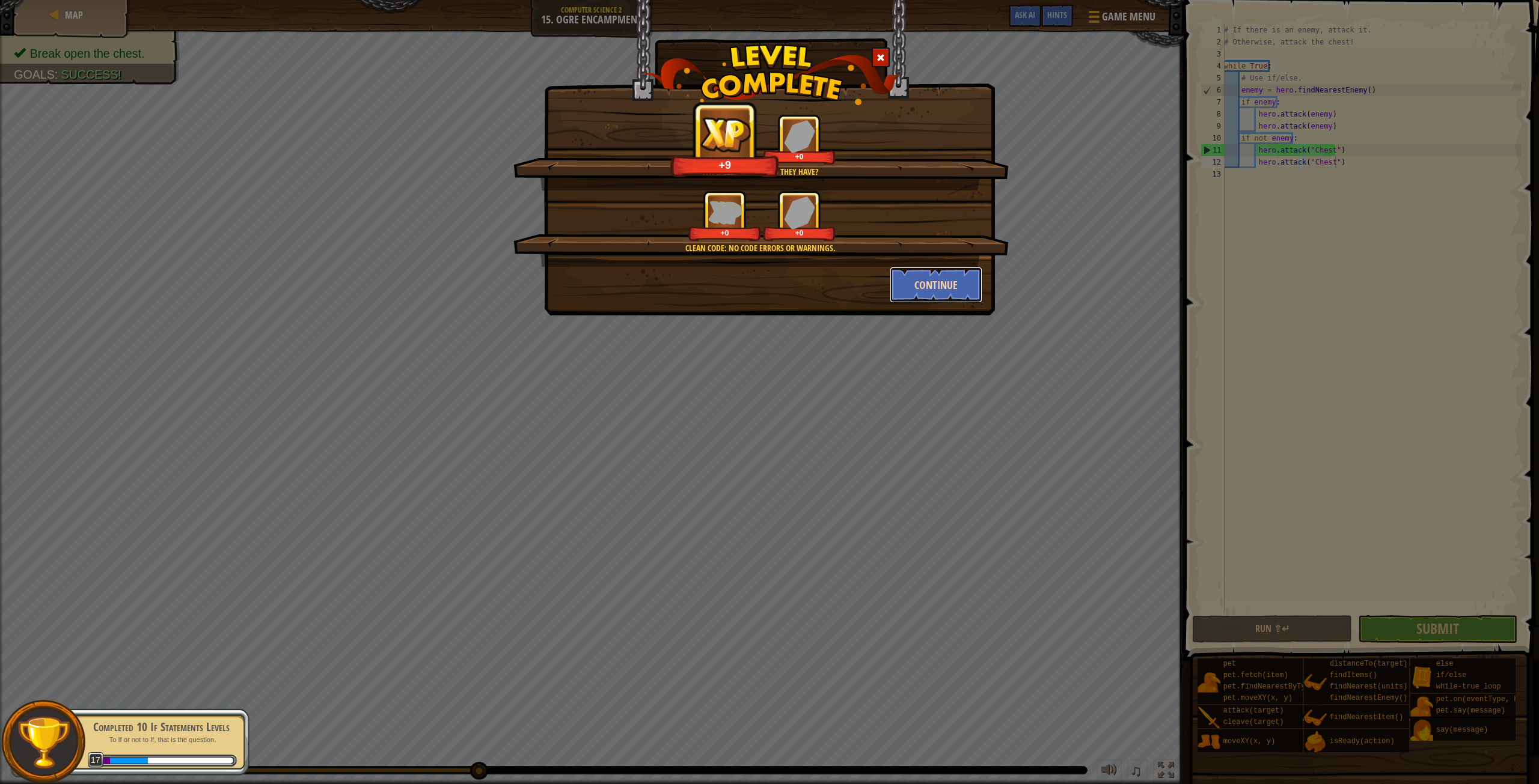
click at [950, 284] on button "Continue" at bounding box center [936, 285] width 93 height 36
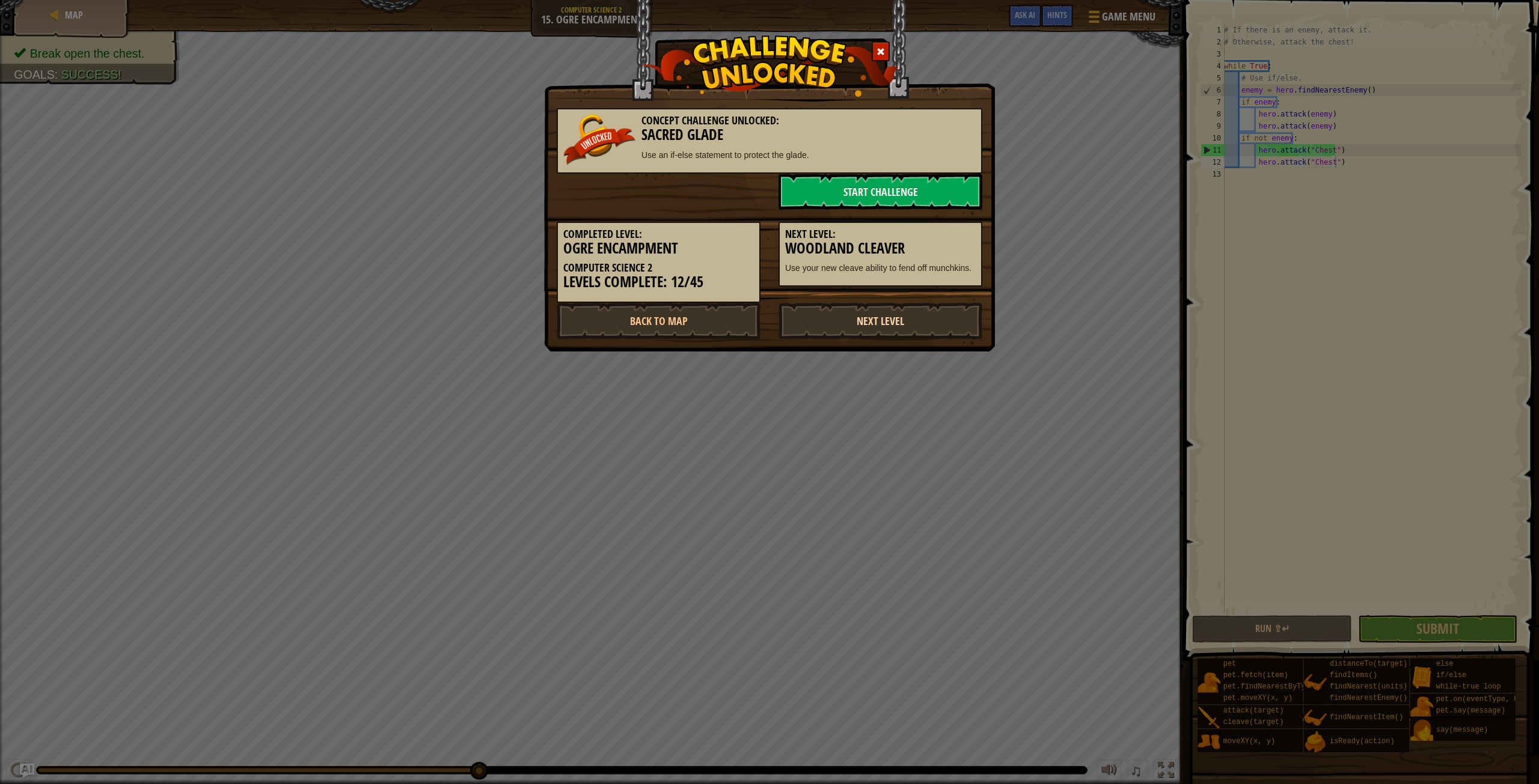
click at [889, 331] on link "Next Level" at bounding box center [880, 321] width 204 height 36
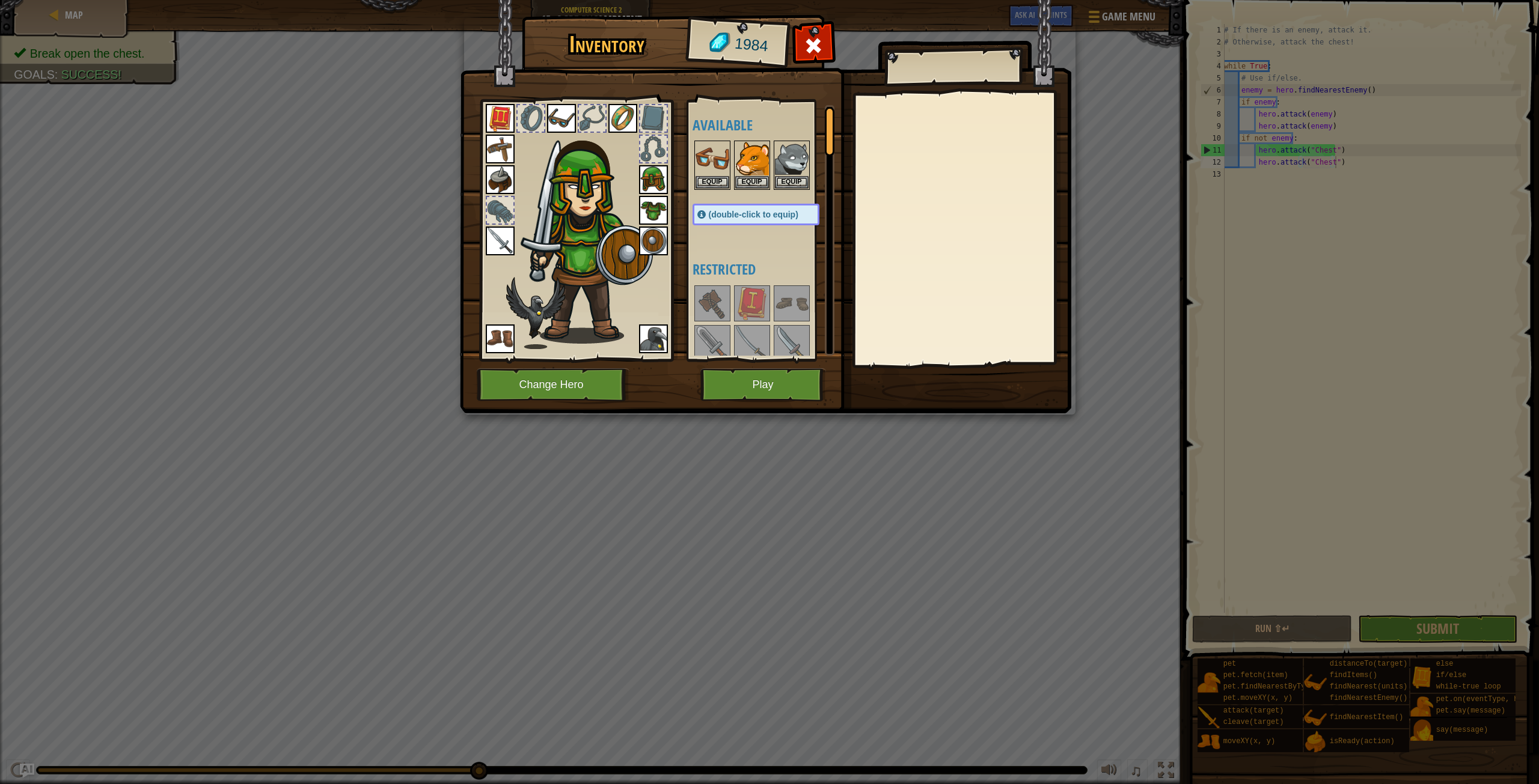
click at [565, 109] on img at bounding box center [562, 119] width 29 height 29
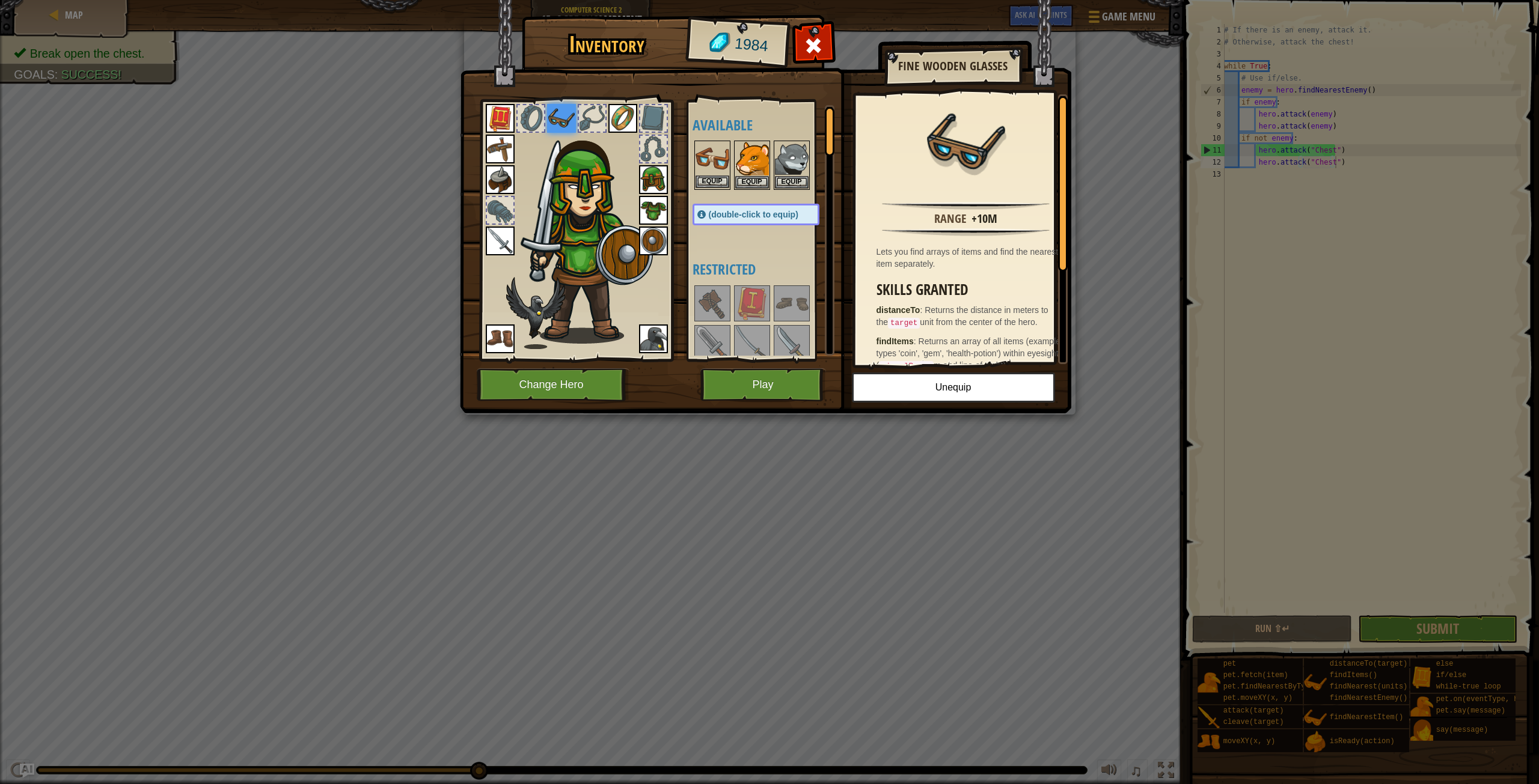
click at [720, 158] on img at bounding box center [713, 159] width 34 height 34
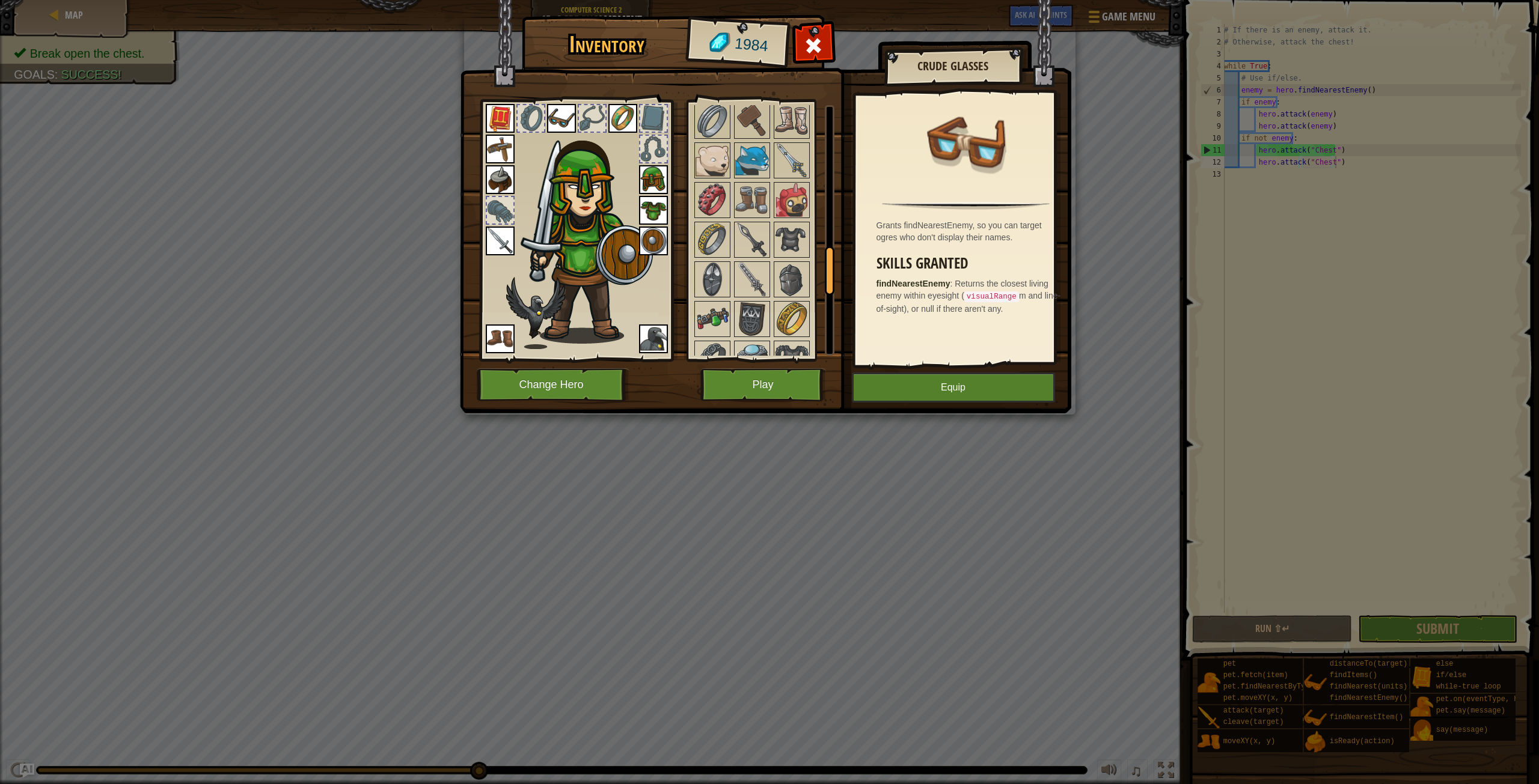
scroll to position [781, 0]
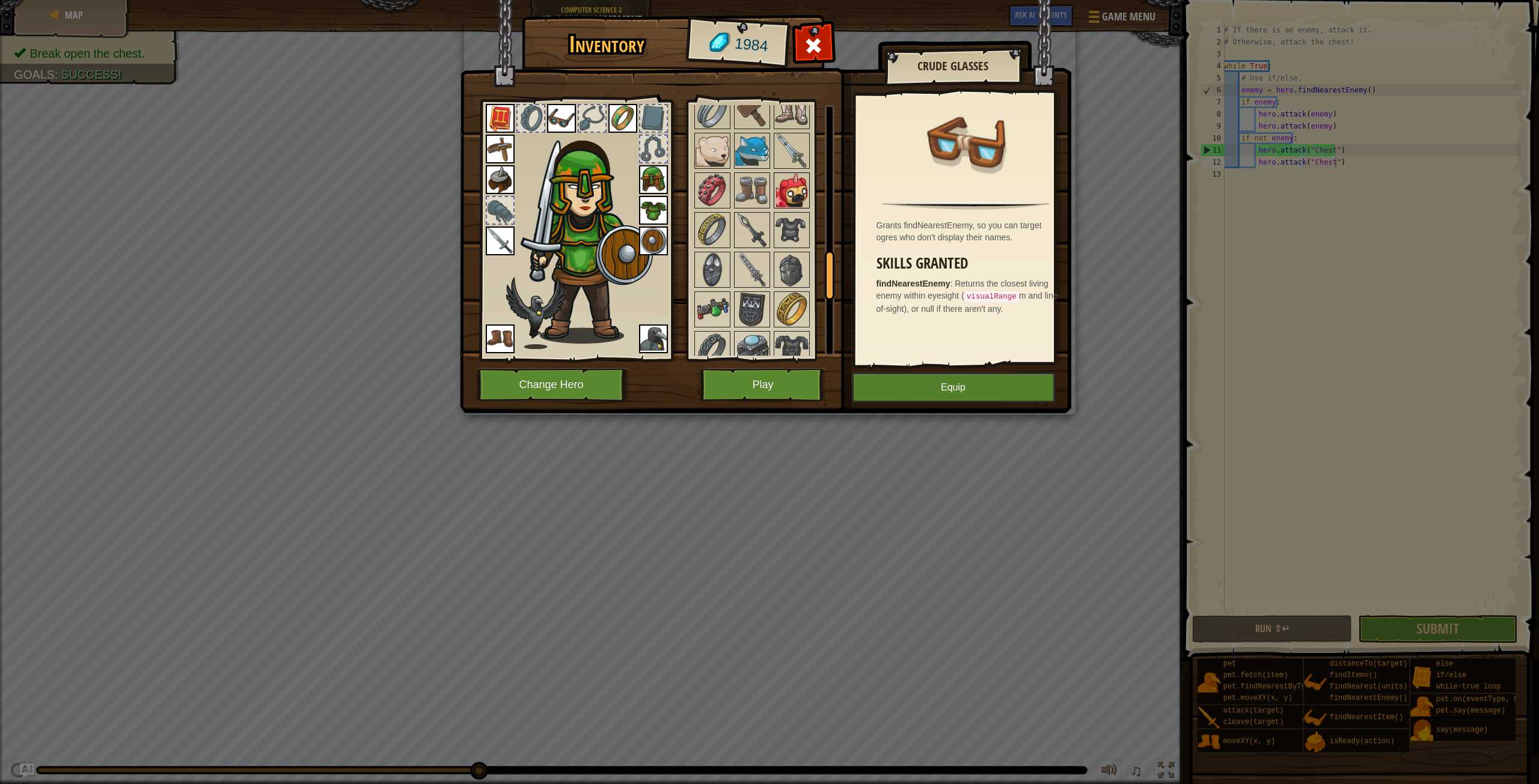
click at [789, 177] on img at bounding box center [792, 191] width 34 height 34
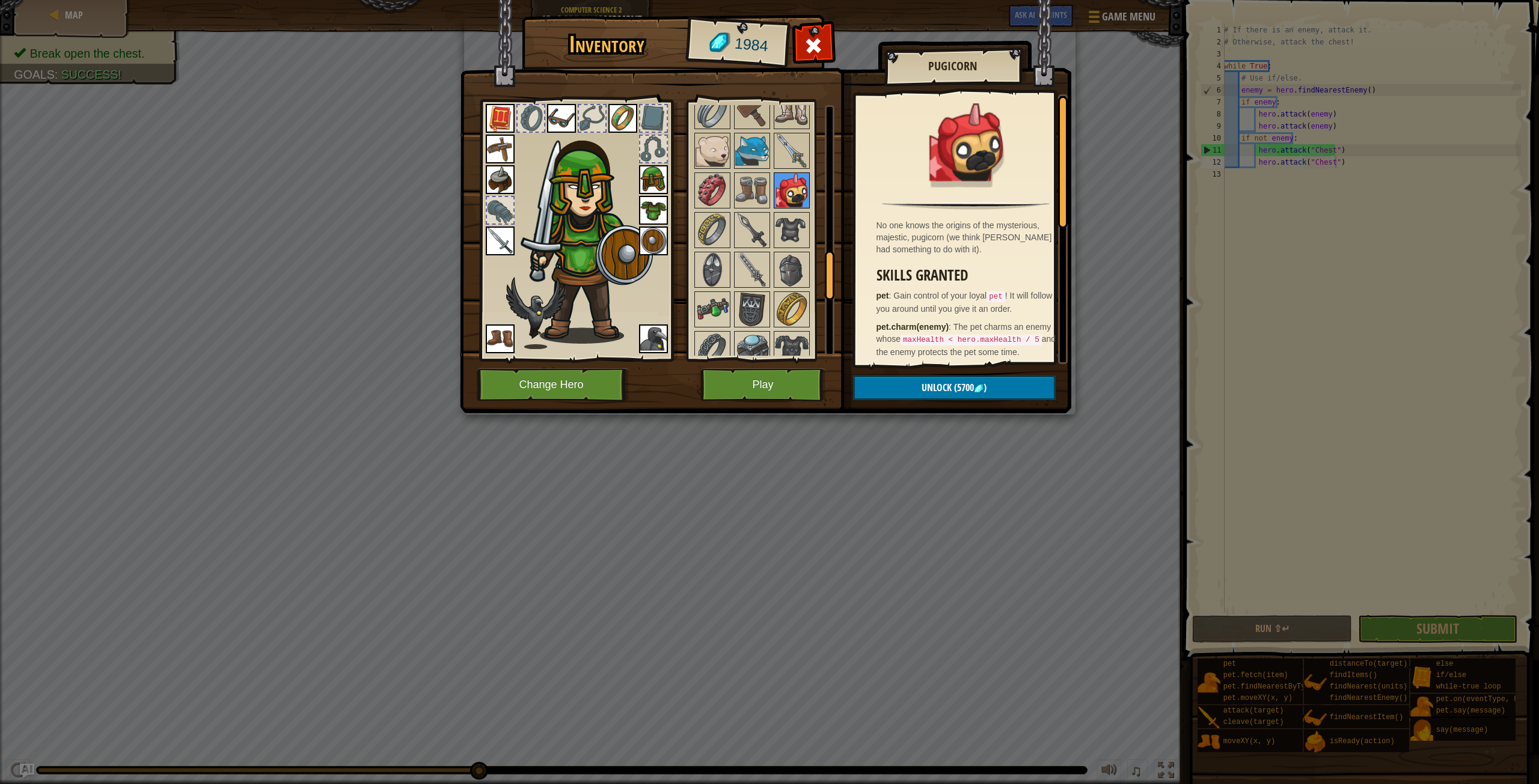
click at [789, 177] on img at bounding box center [792, 191] width 34 height 34
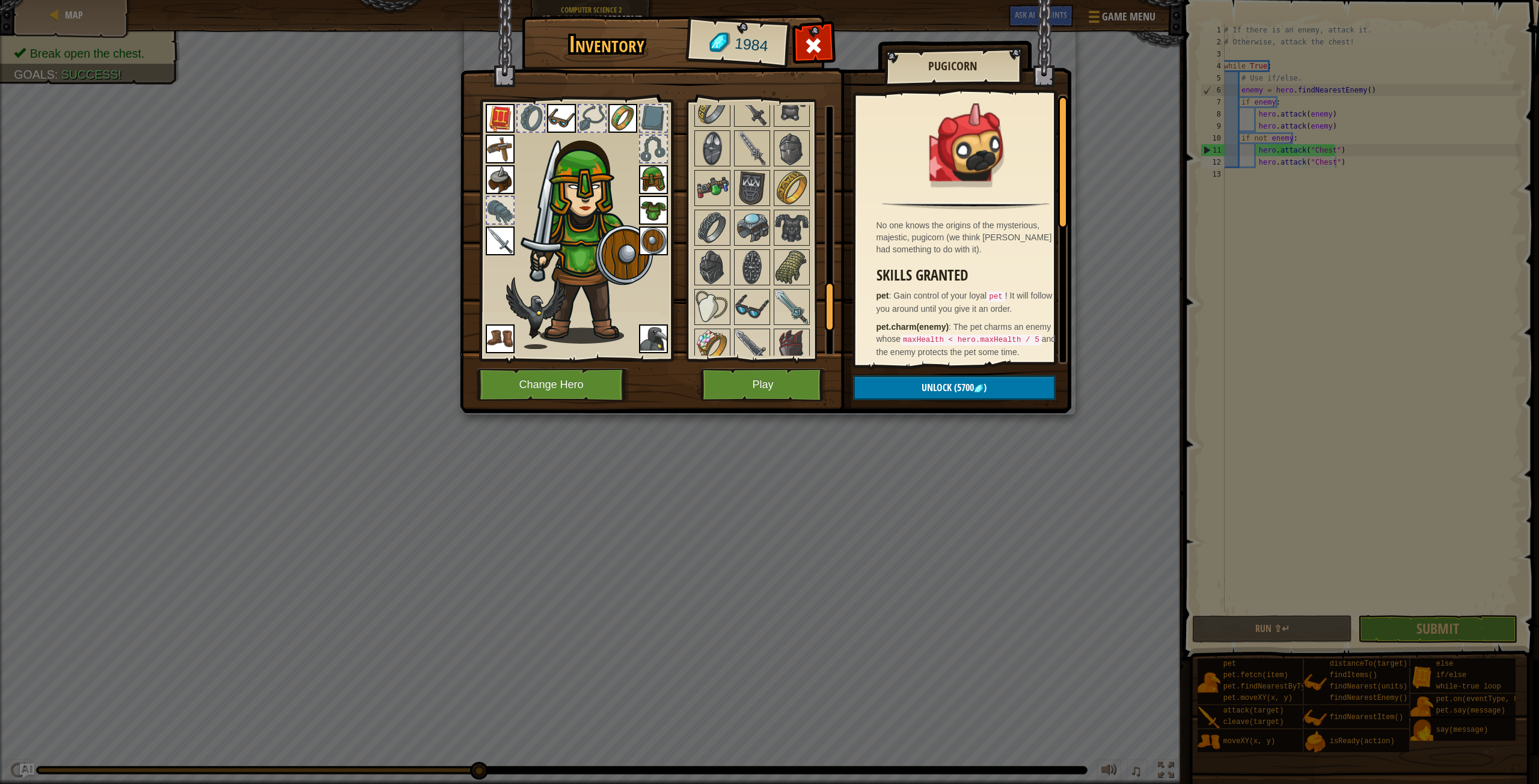
scroll to position [962, 0]
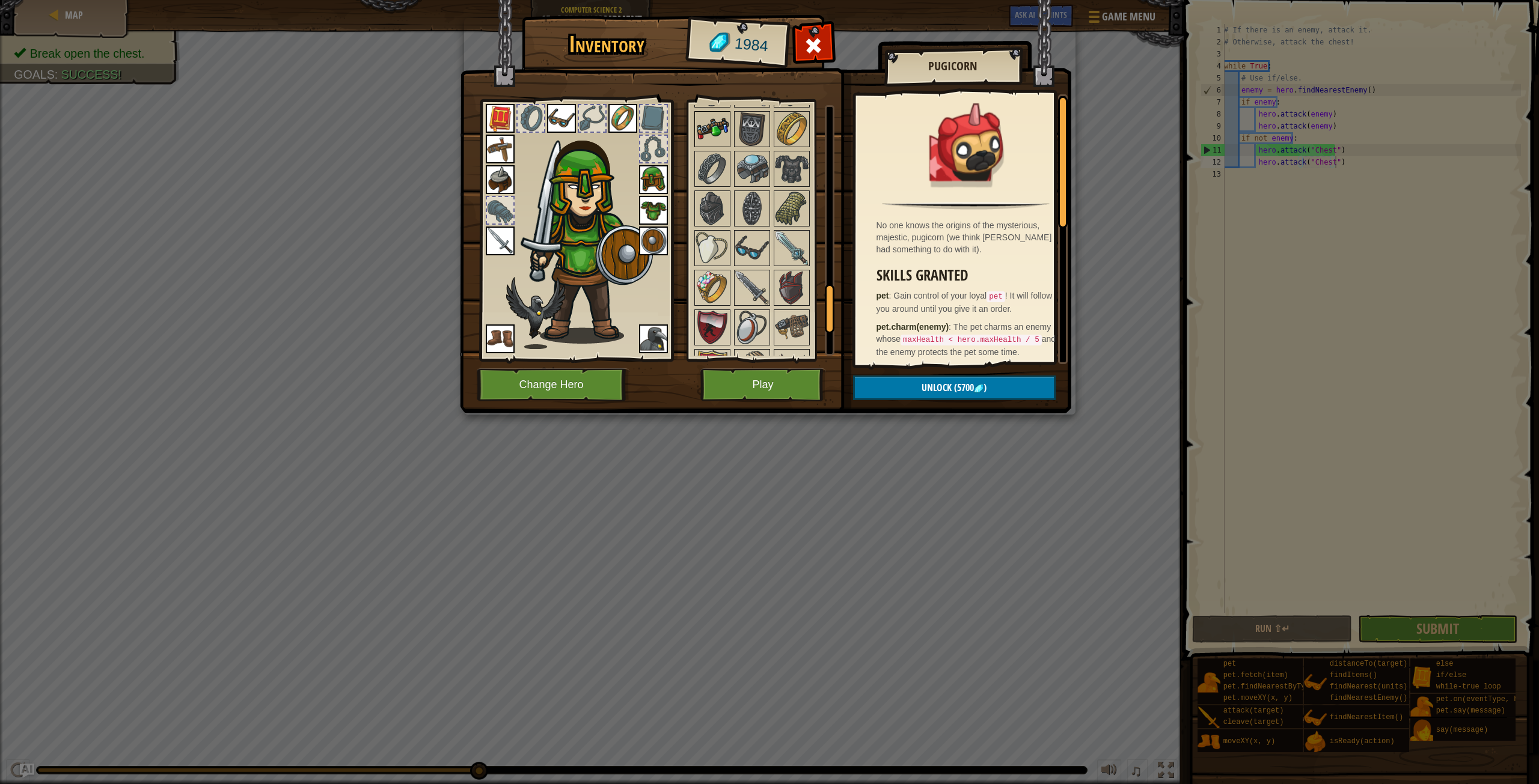
click at [713, 136] on img at bounding box center [713, 129] width 34 height 34
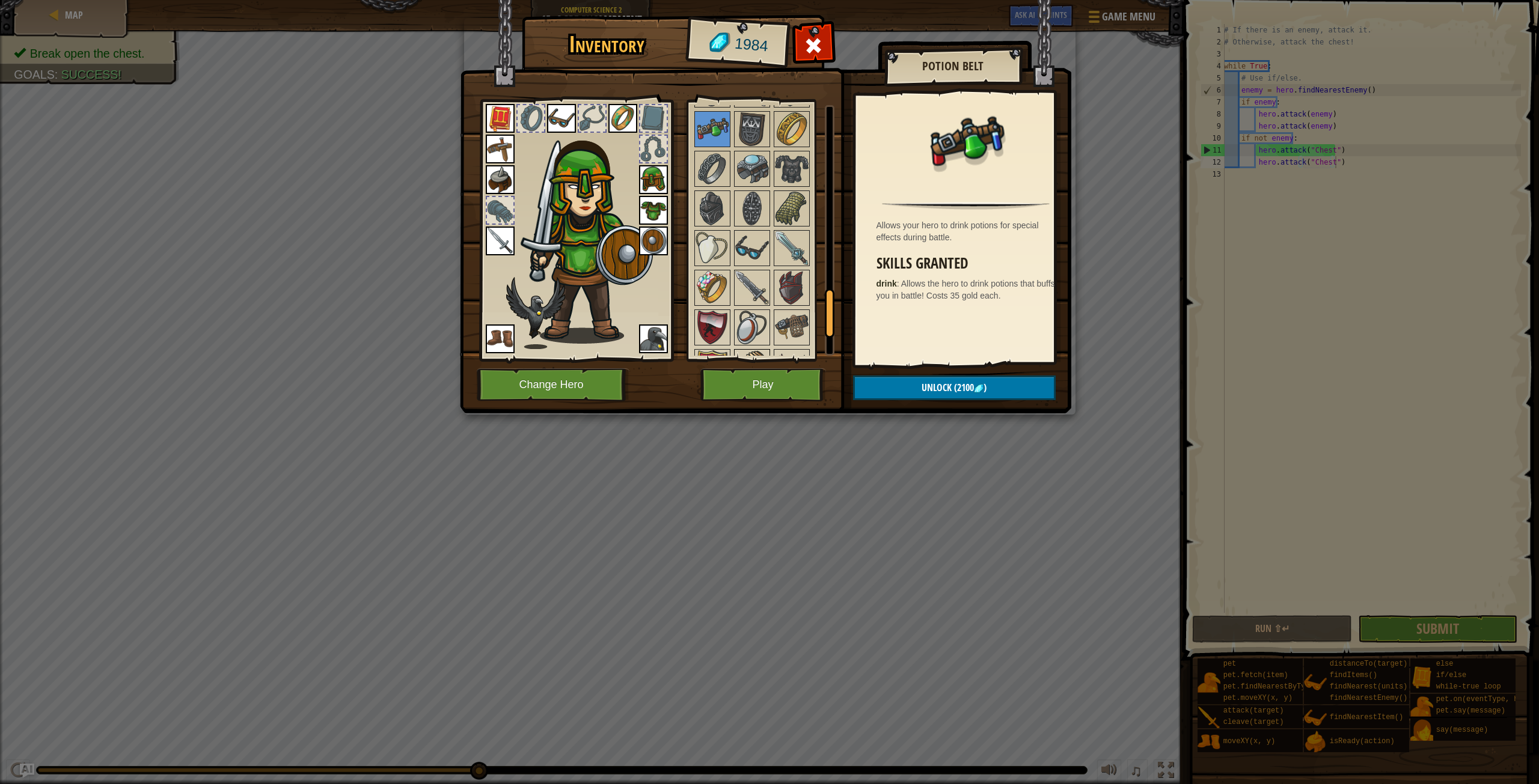
scroll to position [1022, 0]
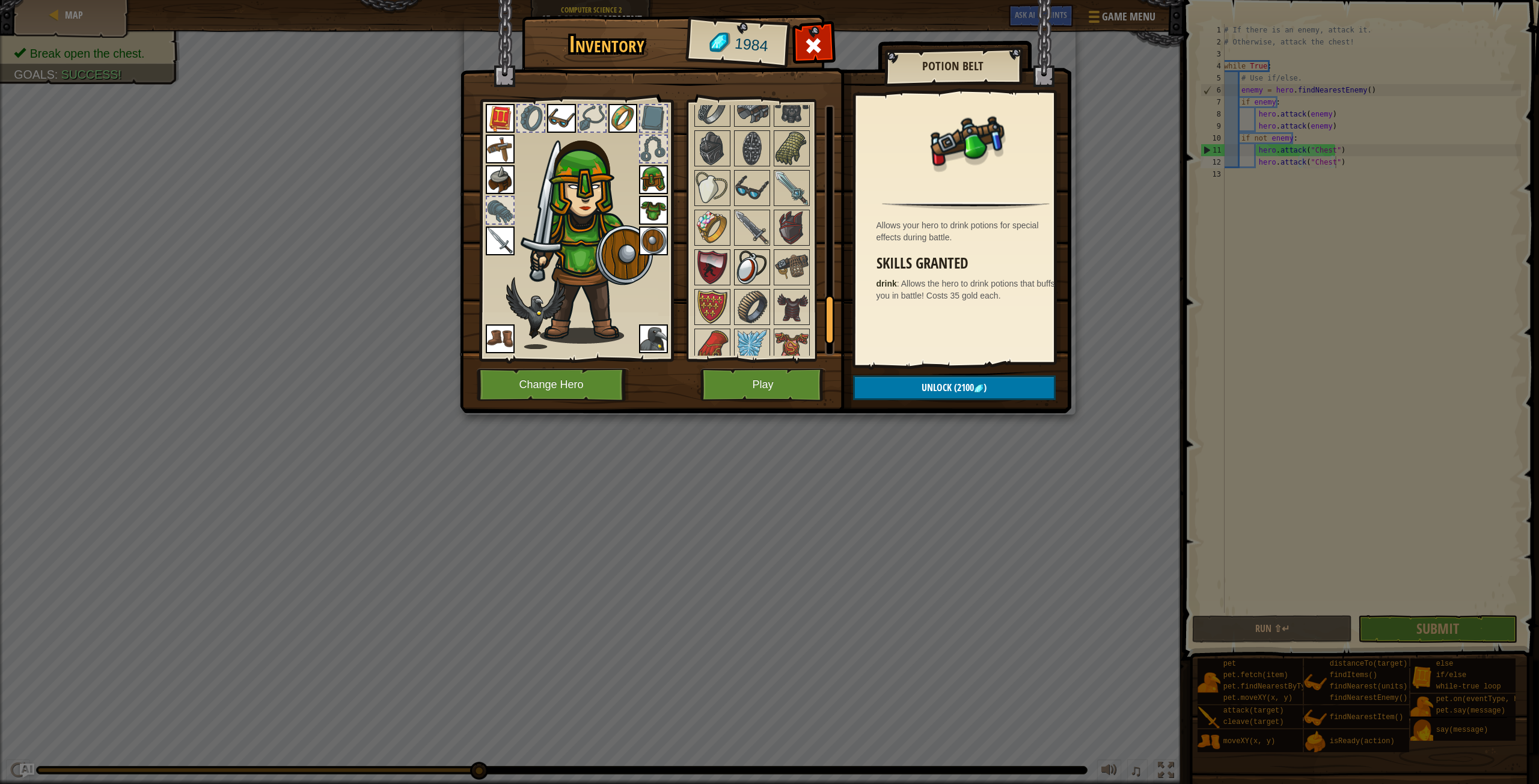
click at [736, 273] on img at bounding box center [752, 268] width 34 height 34
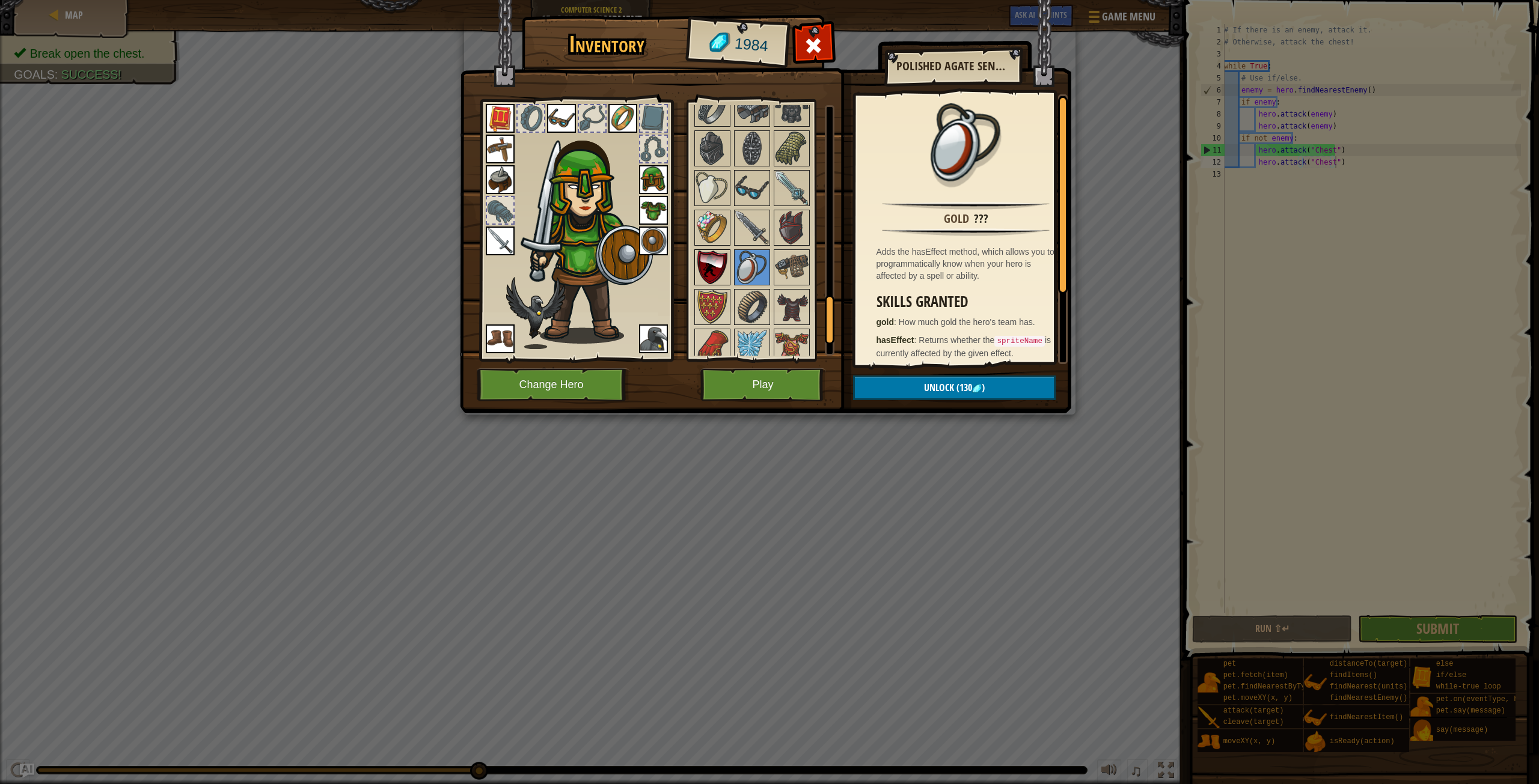
click at [726, 269] on img at bounding box center [713, 268] width 34 height 34
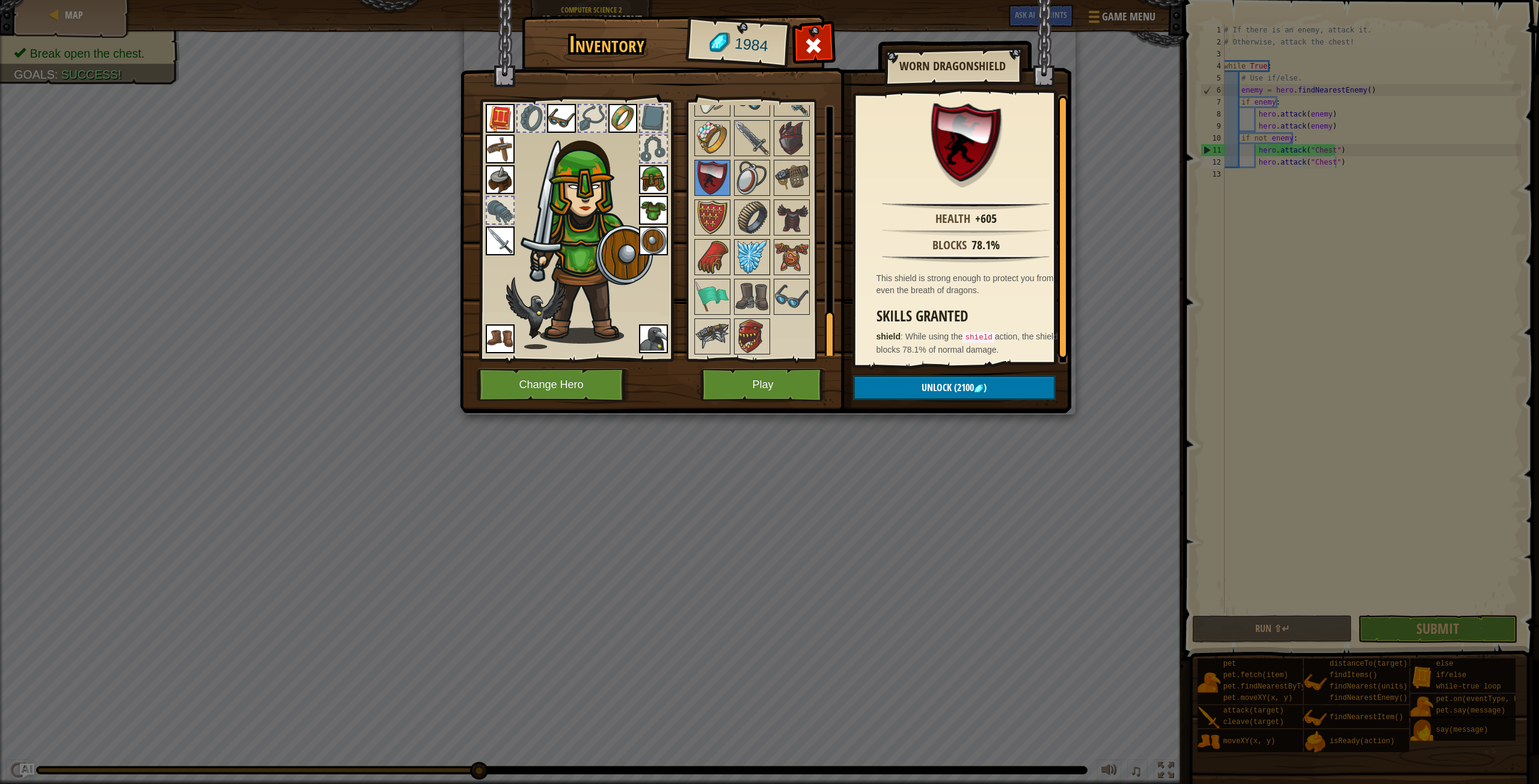
scroll to position [1112, 0]
click at [759, 380] on button "Play" at bounding box center [763, 385] width 125 height 33
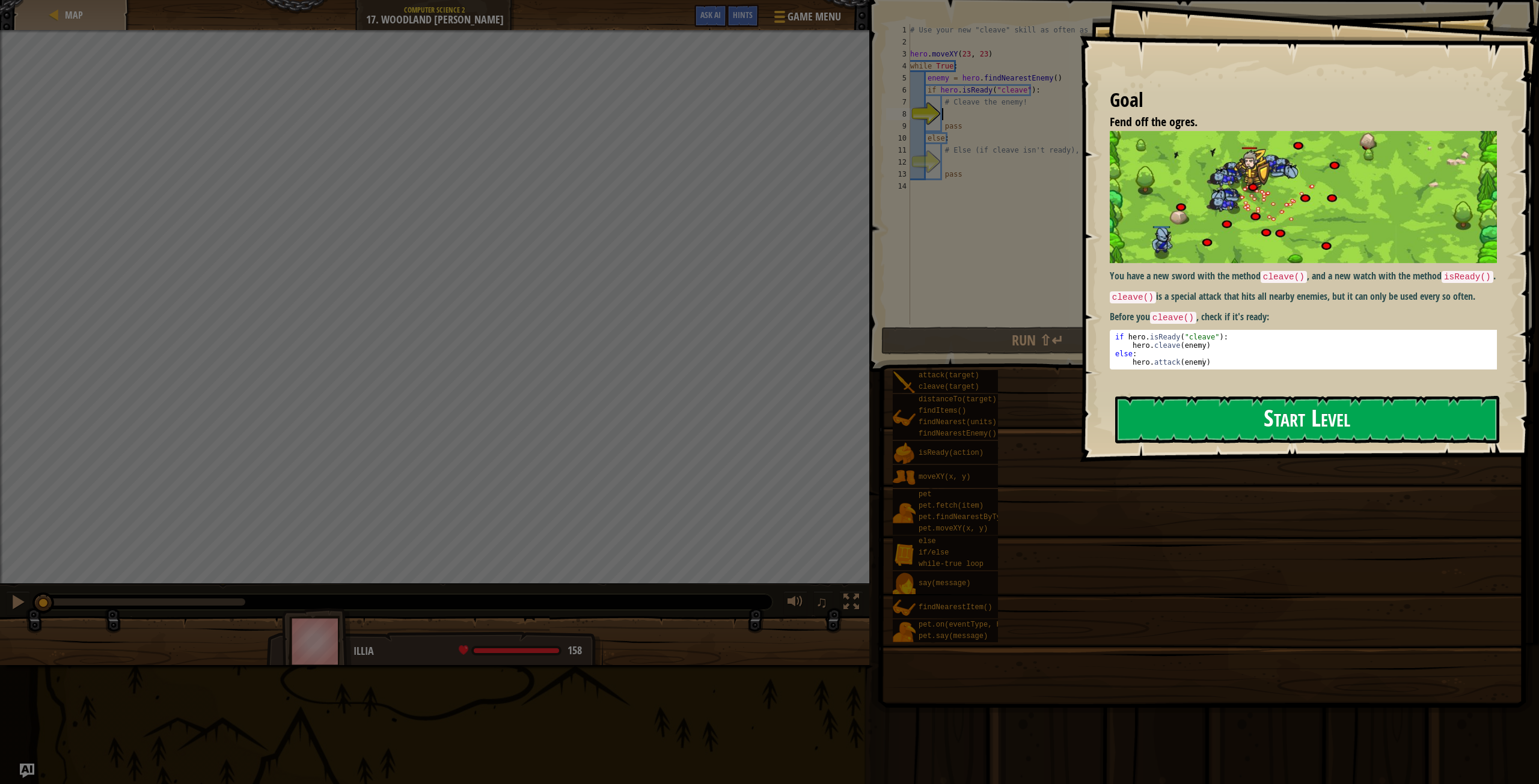
click at [1145, 422] on button "Start Level" at bounding box center [1307, 420] width 384 height 47
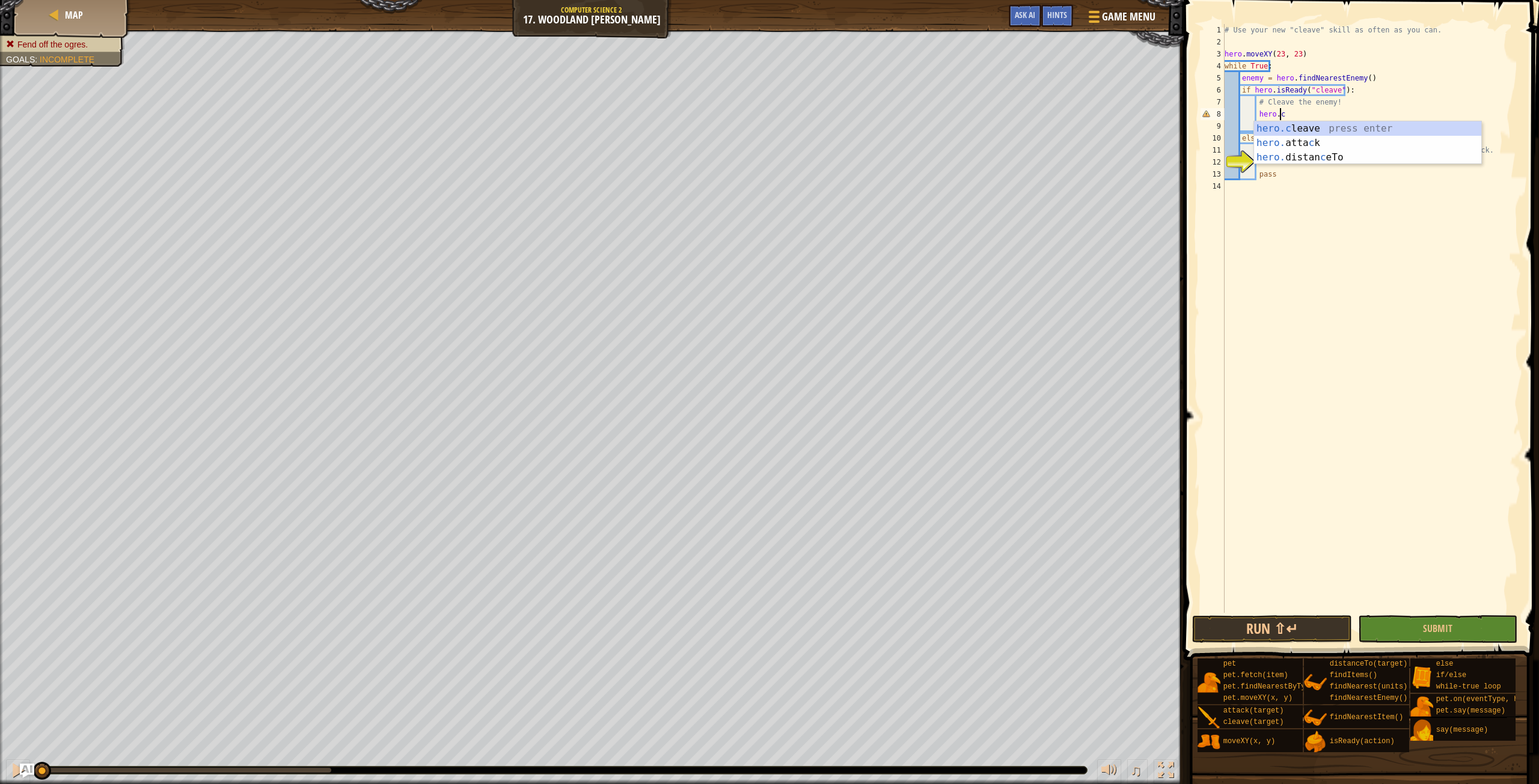
scroll to position [5, 4]
type textarea "hero.cleave(enemy)"
click at [1263, 158] on div "# Use your new "cleave" skill as often as you can. hero . moveXY ( 23 , 23 ) wh…" at bounding box center [1372, 331] width 299 height 613
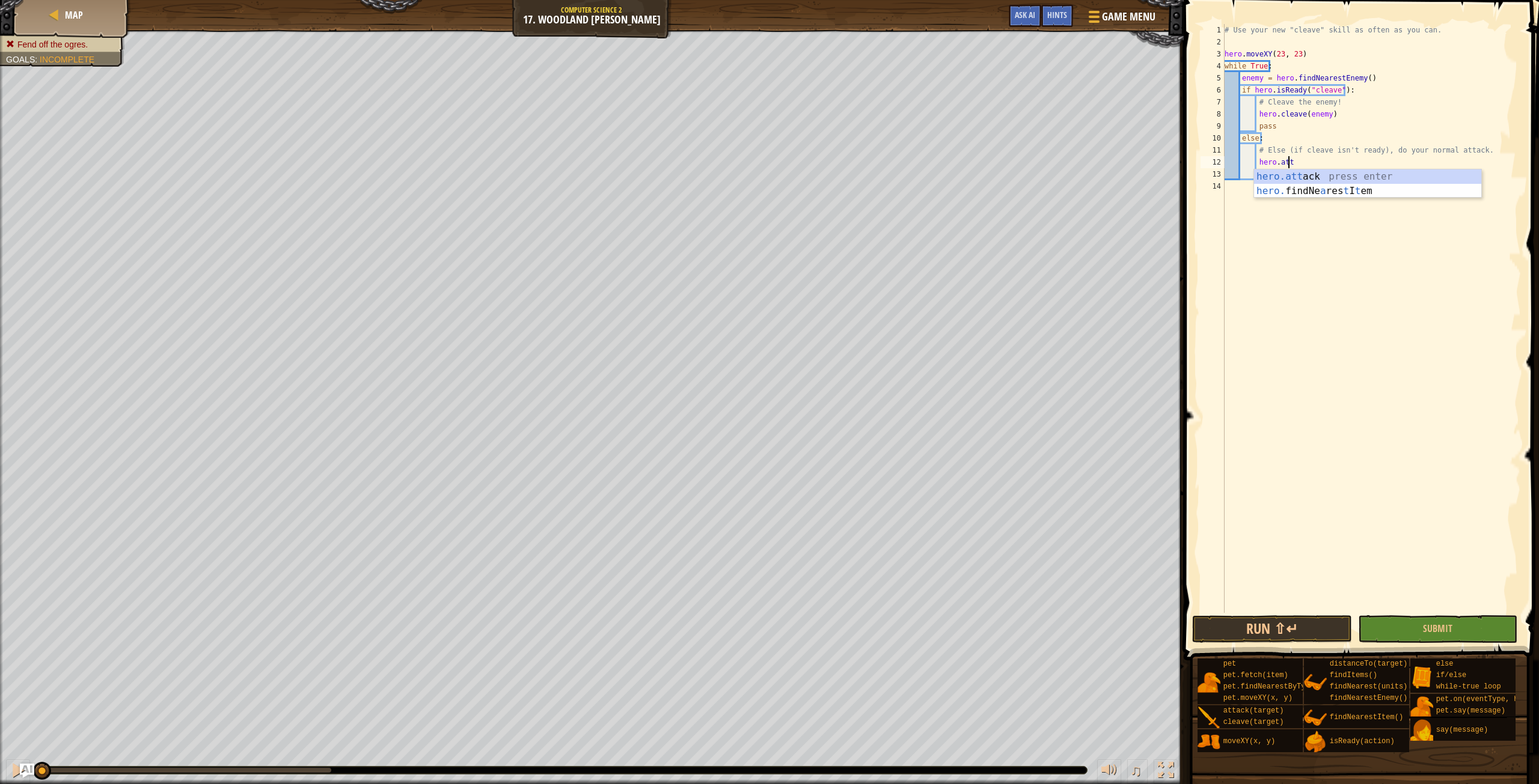
scroll to position [5, 5]
type textarea "hero.attack(enemy)"
click at [1317, 627] on button "Run ⇧↵" at bounding box center [1272, 630] width 159 height 28
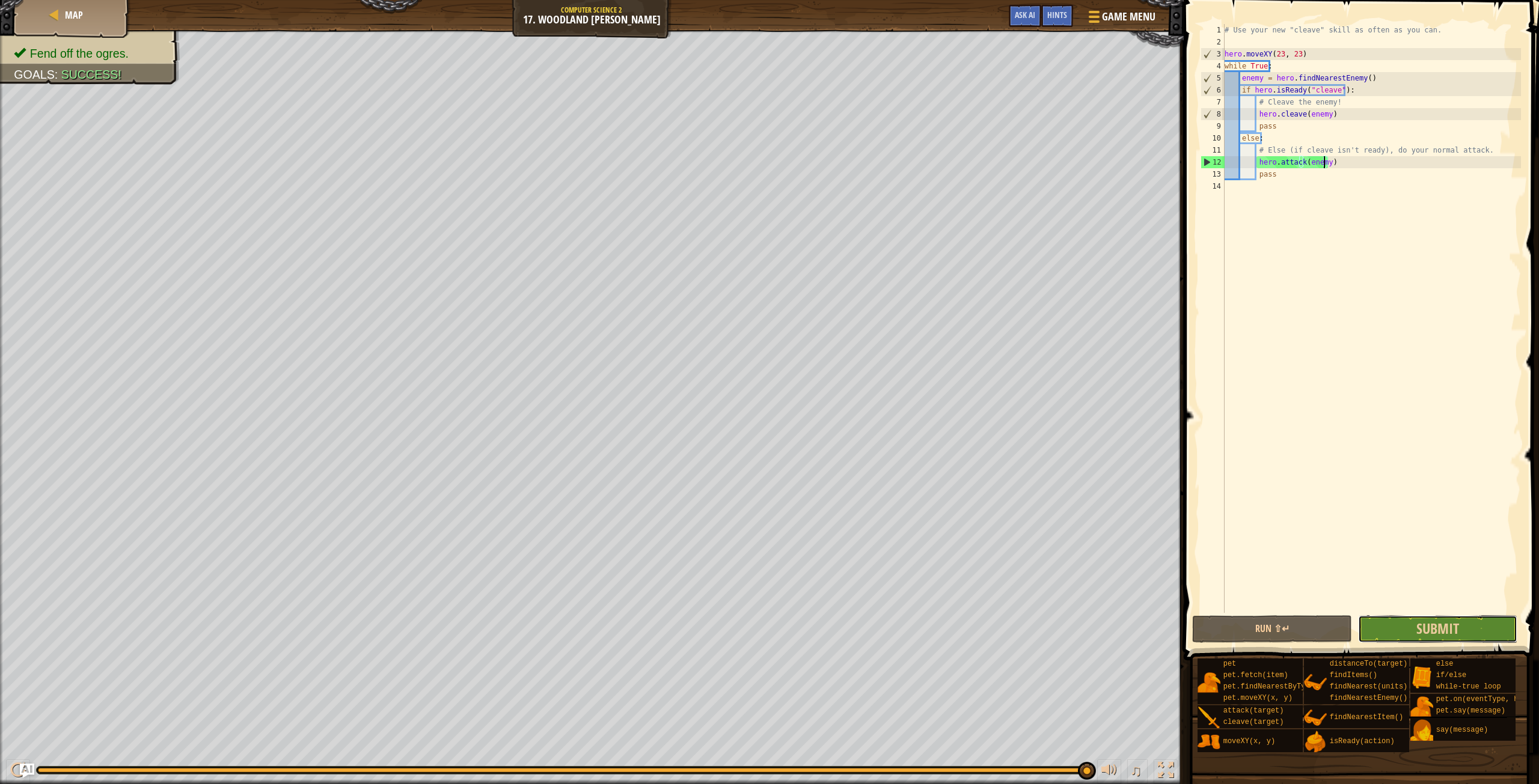
click at [1385, 622] on button "Submit" at bounding box center [1438, 630] width 159 height 28
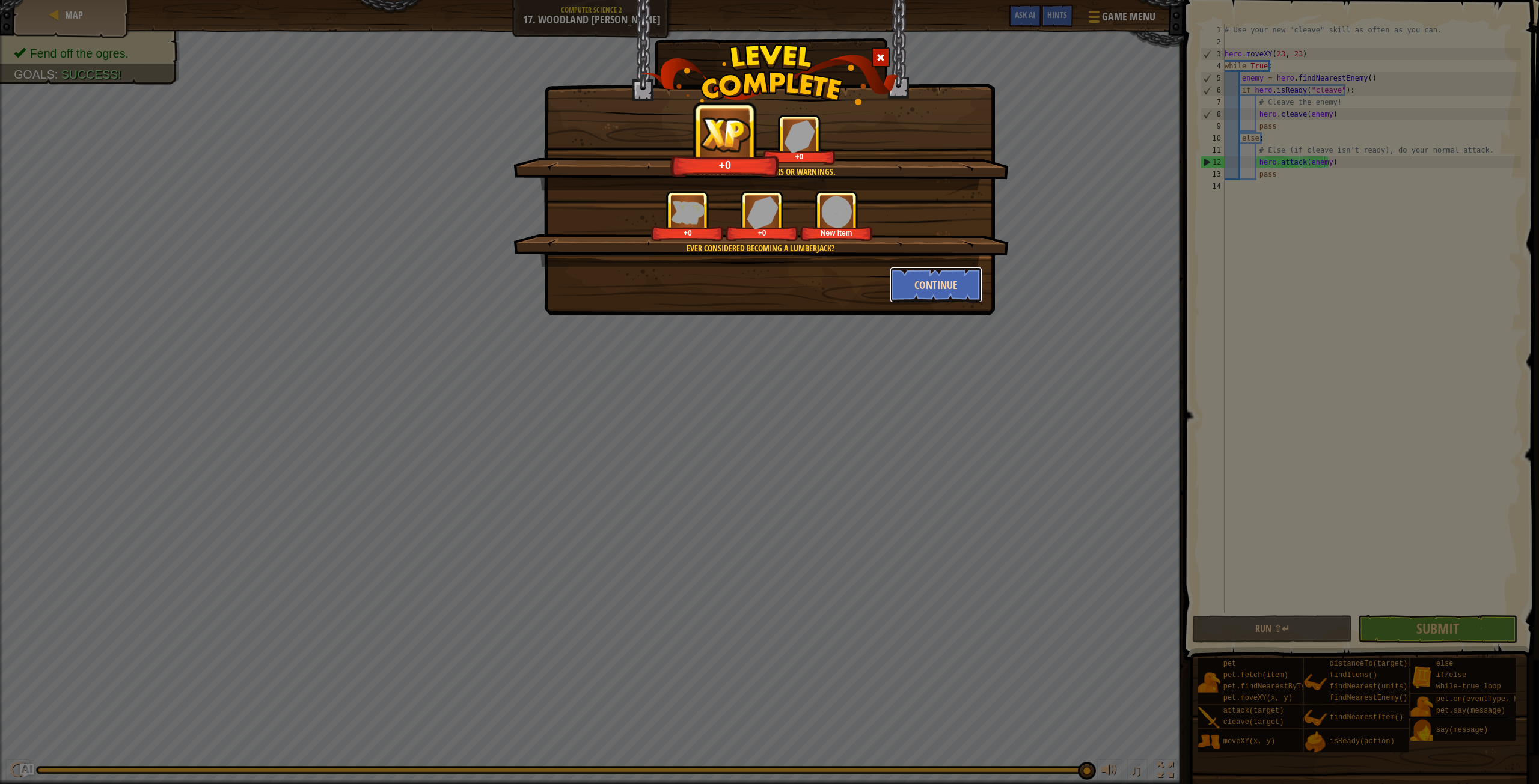
click at [908, 274] on button "Continue" at bounding box center [936, 285] width 93 height 36
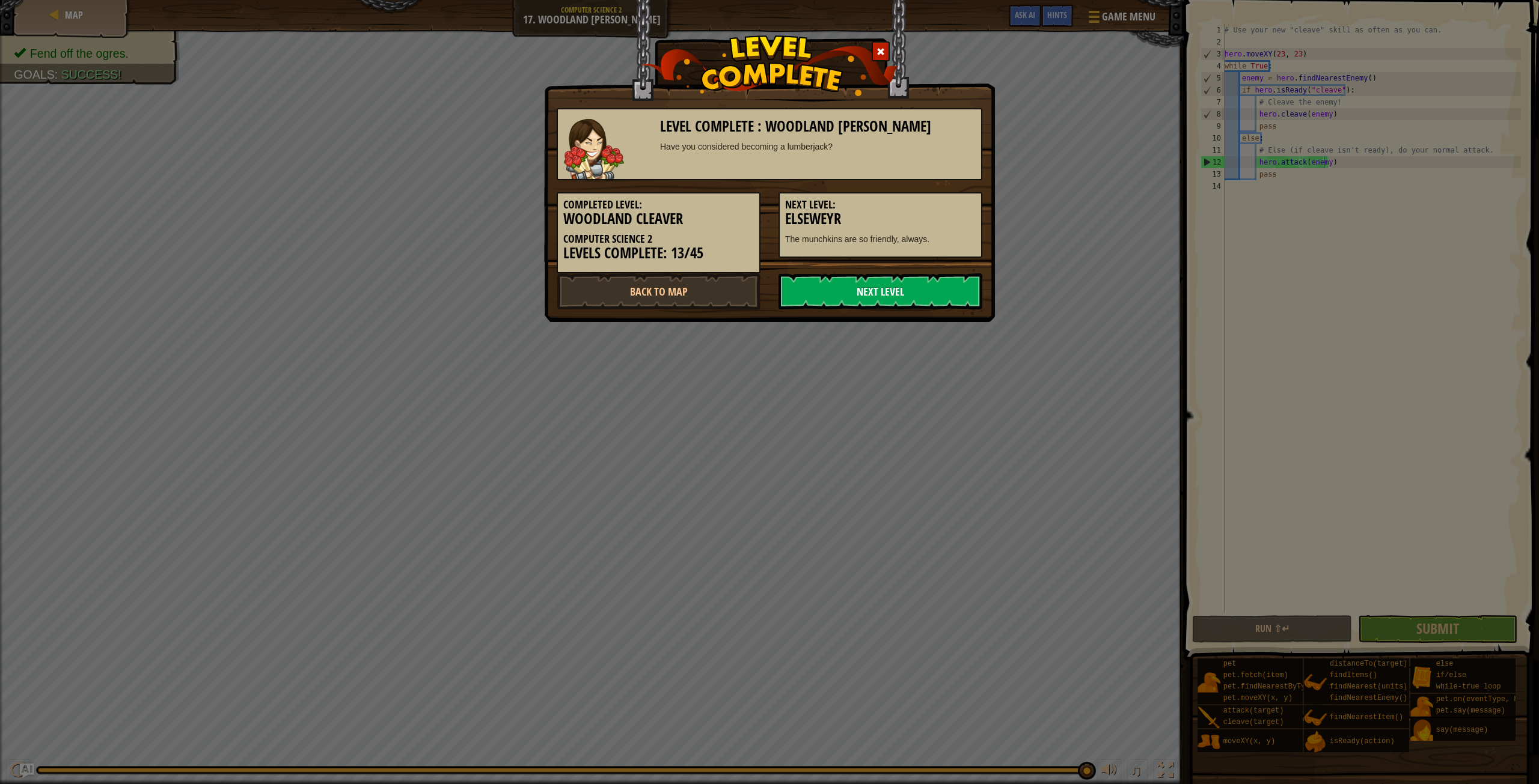
click at [878, 288] on link "Next Level" at bounding box center [880, 291] width 204 height 36
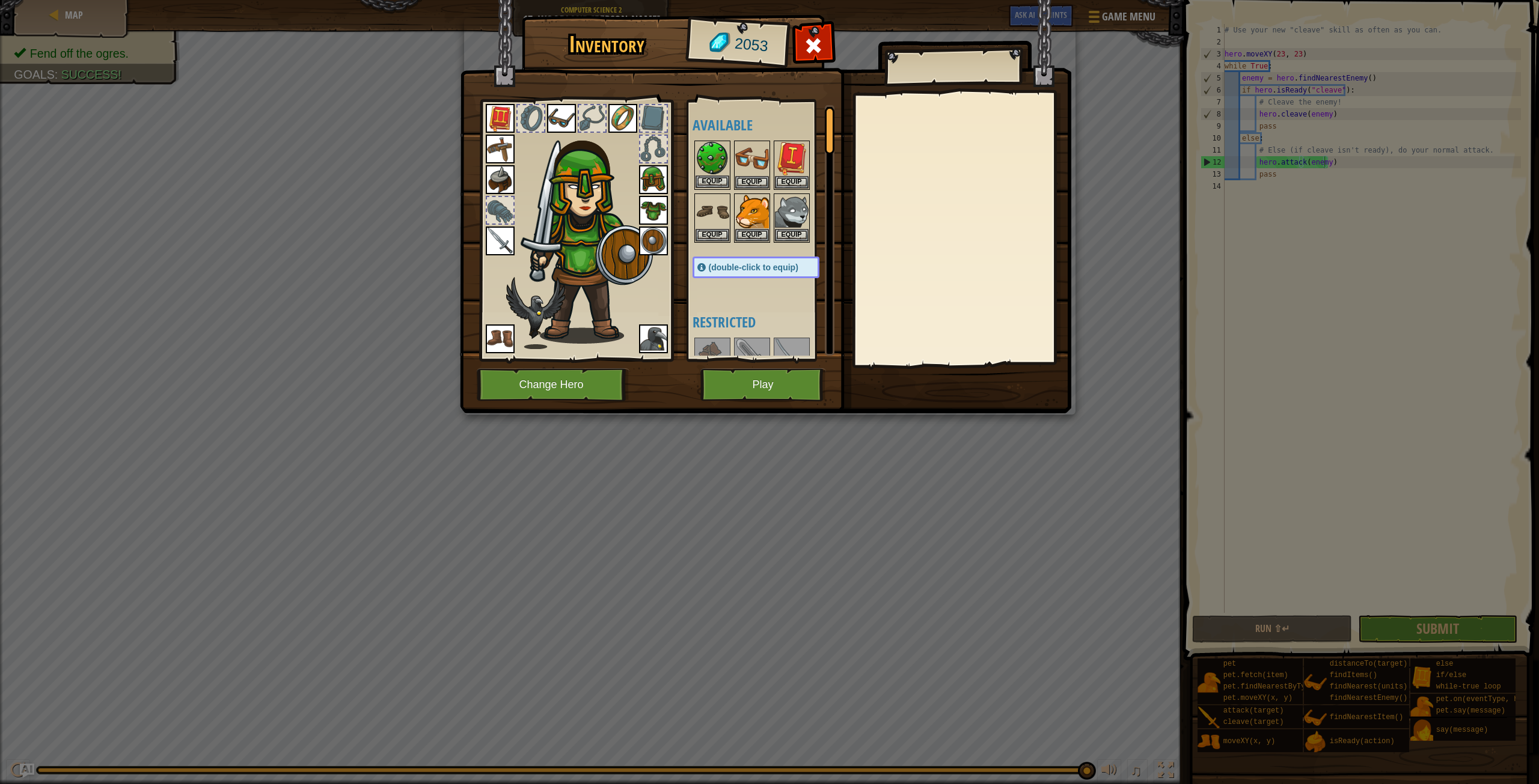
click at [705, 157] on img at bounding box center [713, 159] width 34 height 34
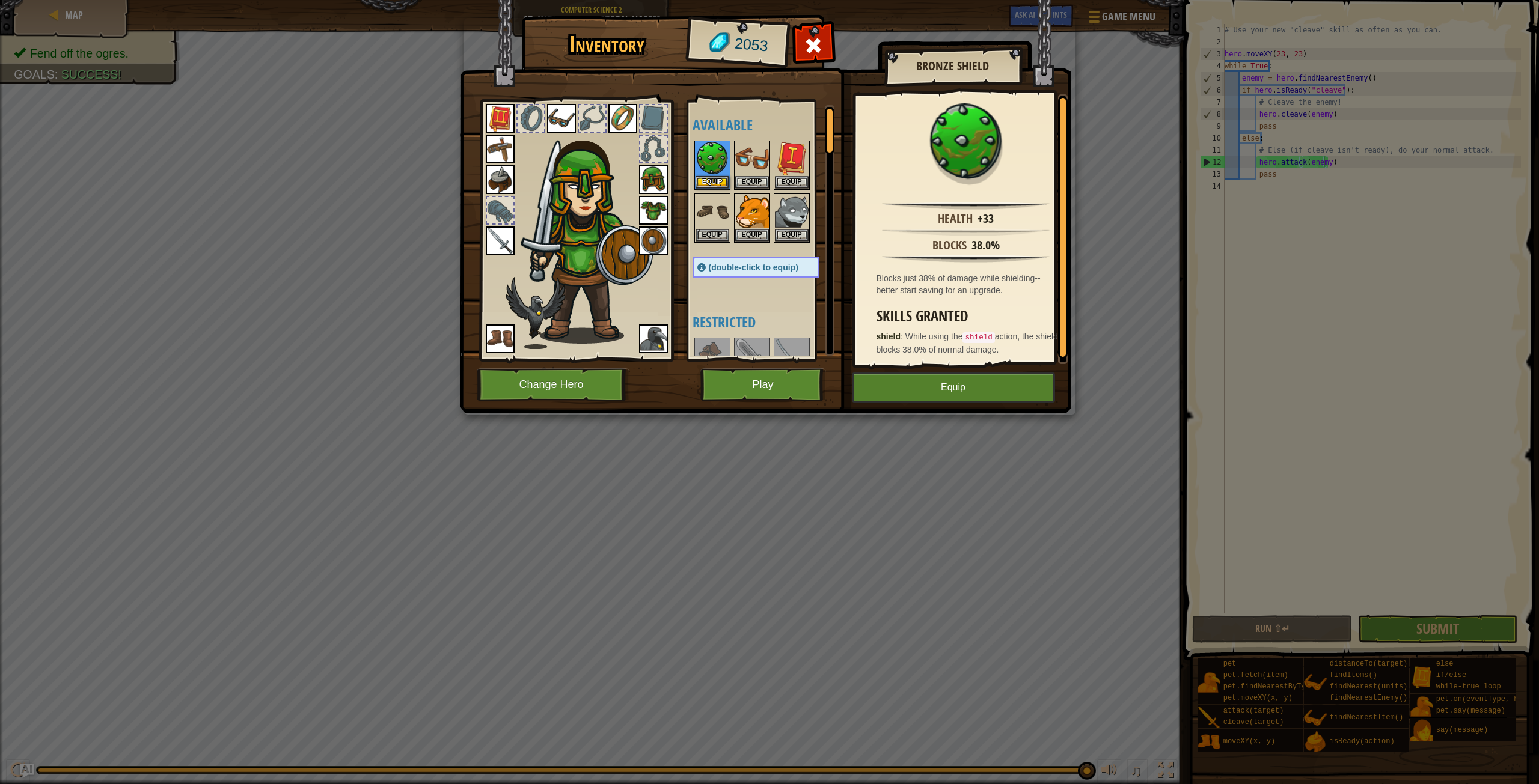
scroll to position [2, 0]
click at [709, 180] on button "Equip" at bounding box center [713, 182] width 34 height 13
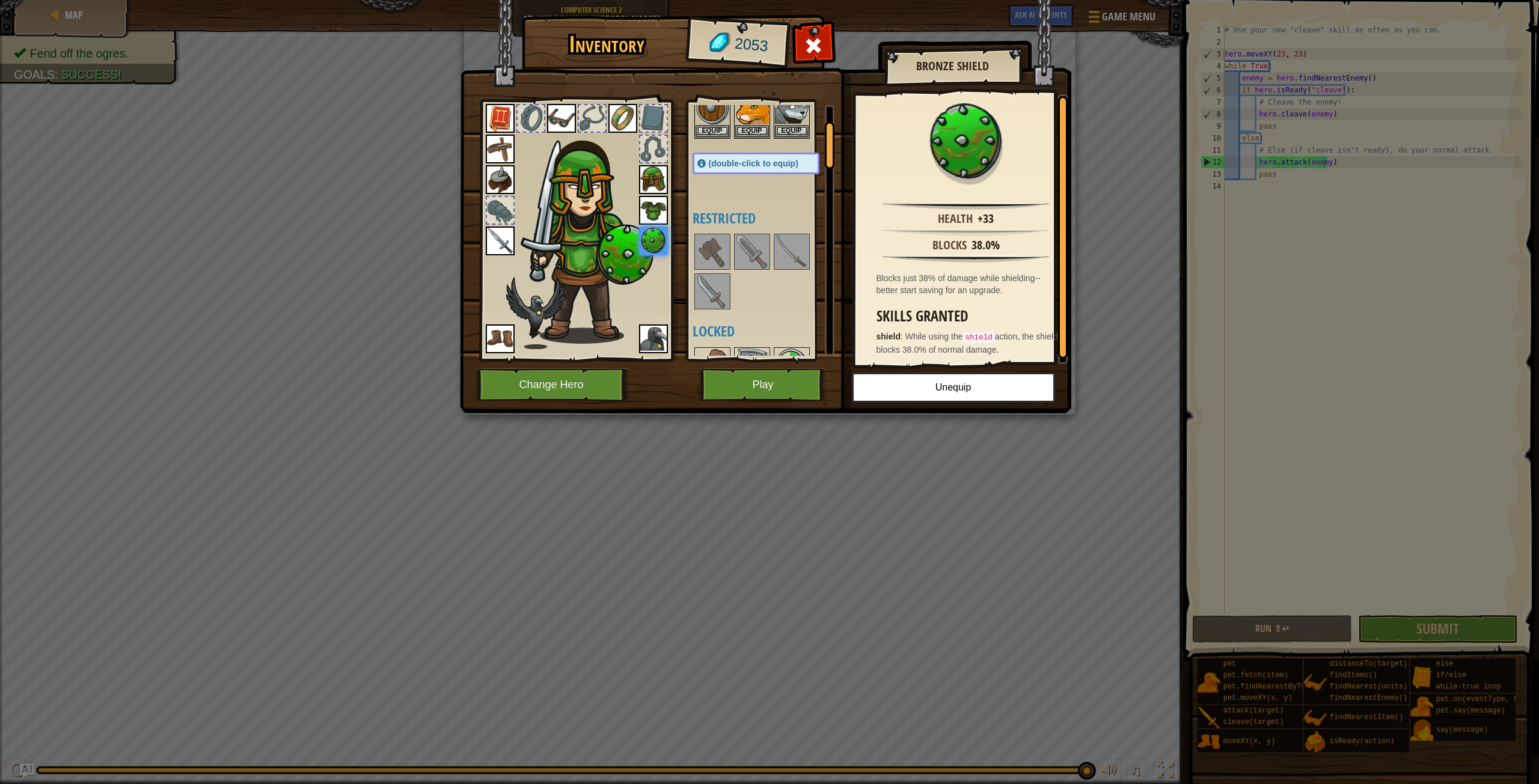
scroll to position [0, 0]
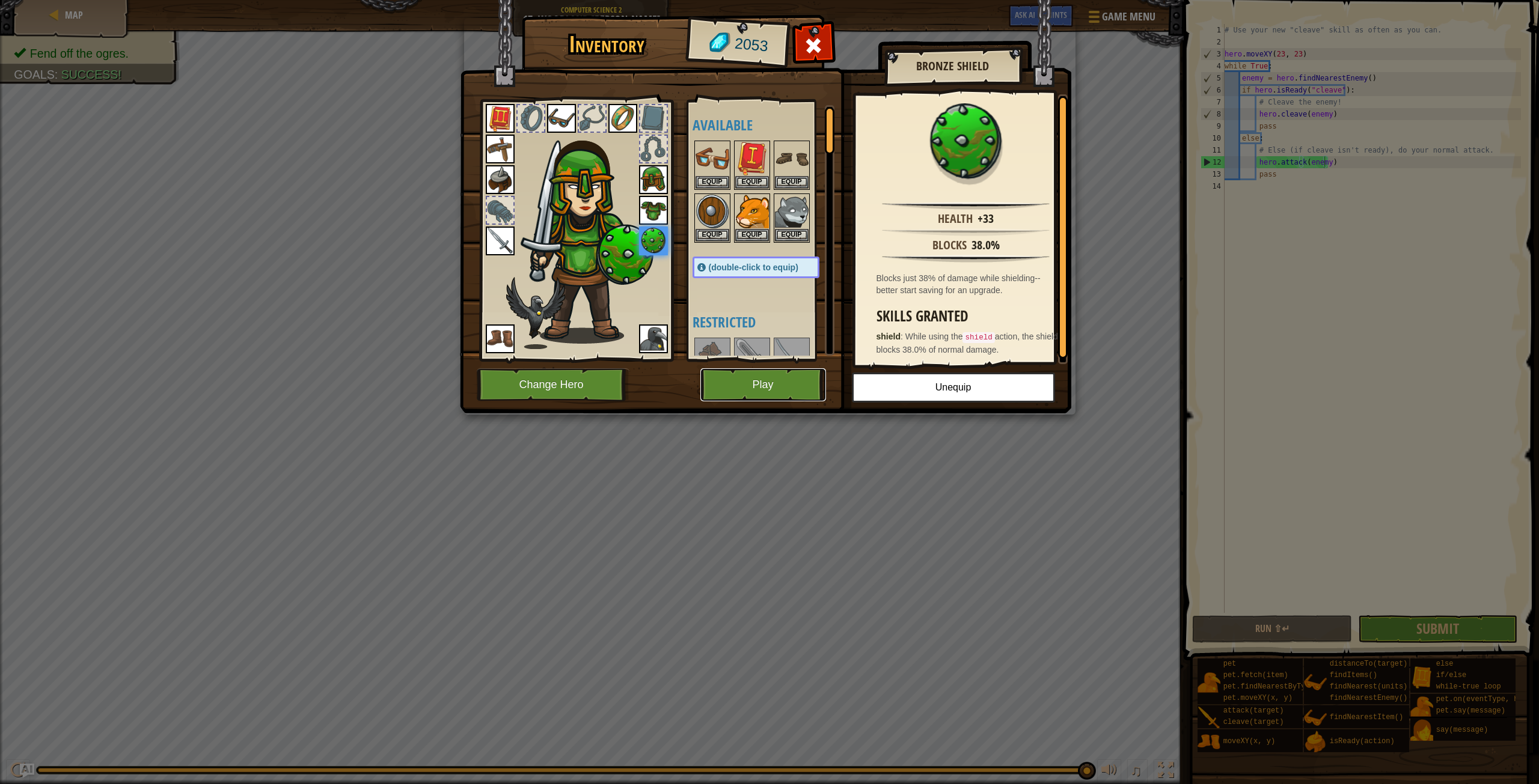
drag, startPoint x: 749, startPoint y: 383, endPoint x: 750, endPoint y: 393, distance: 10.0
click at [750, 393] on button "Play" at bounding box center [763, 385] width 125 height 33
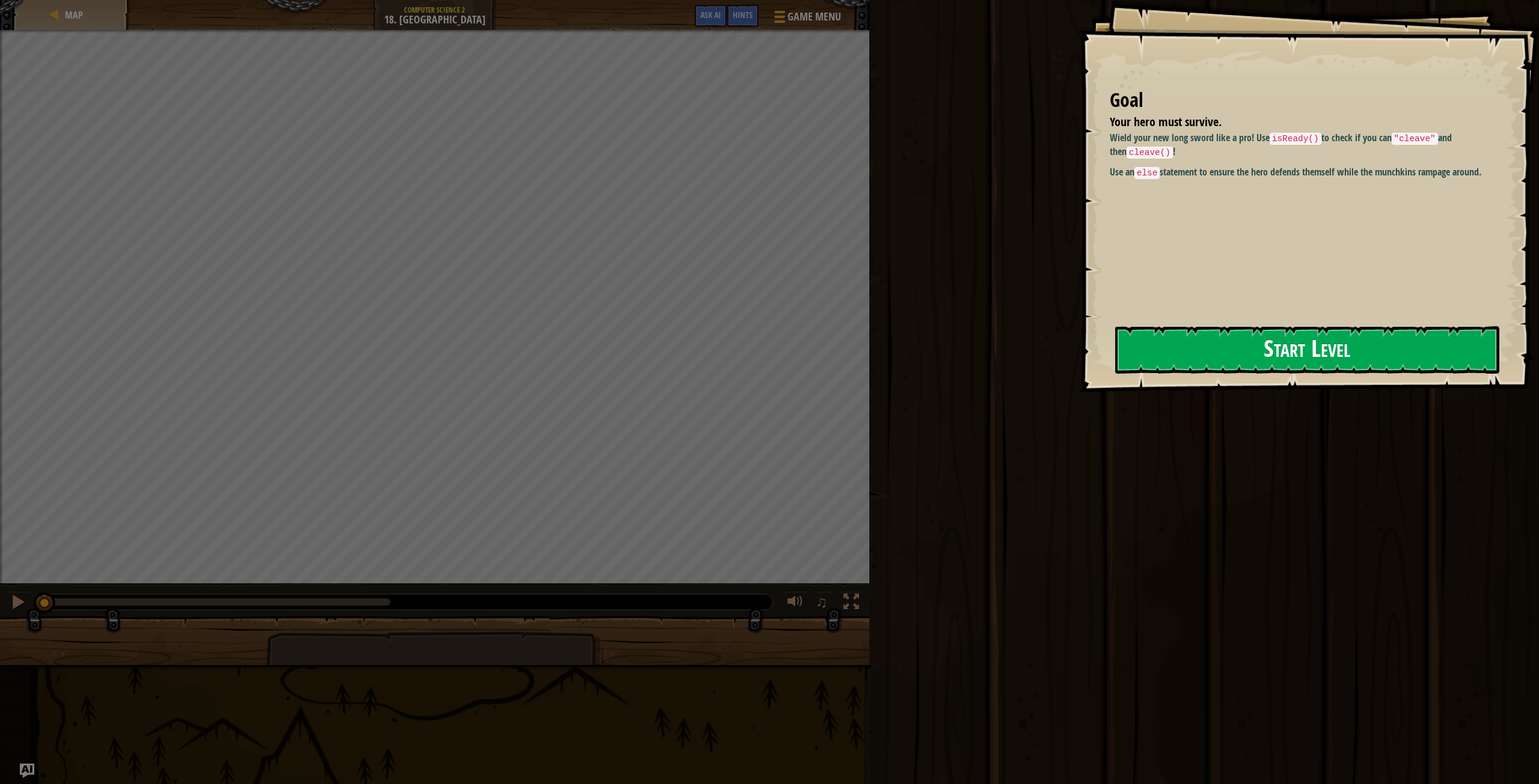
click at [1192, 337] on button "Start Level" at bounding box center [1307, 350] width 384 height 47
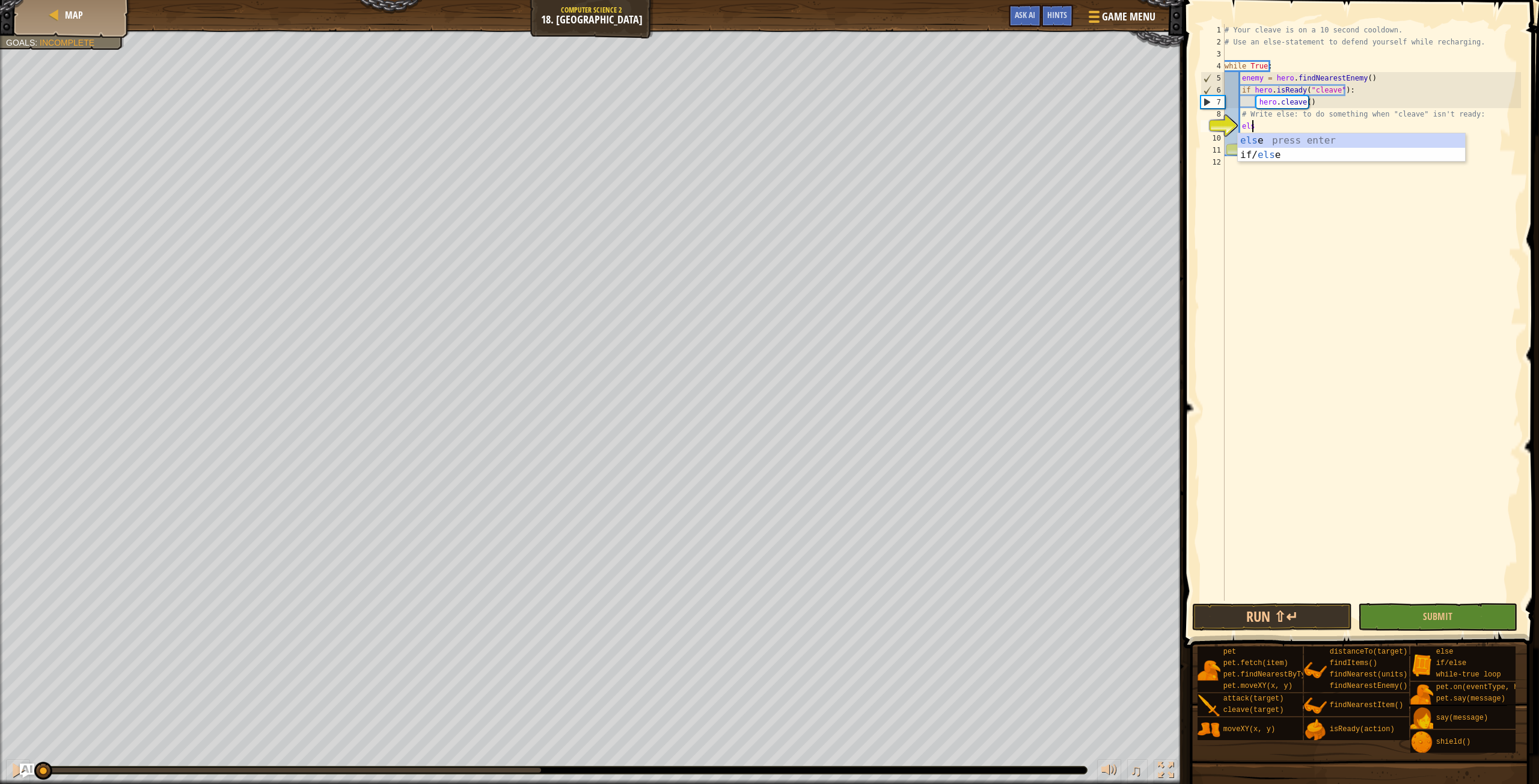
scroll to position [5, 2]
type textarea "else:"
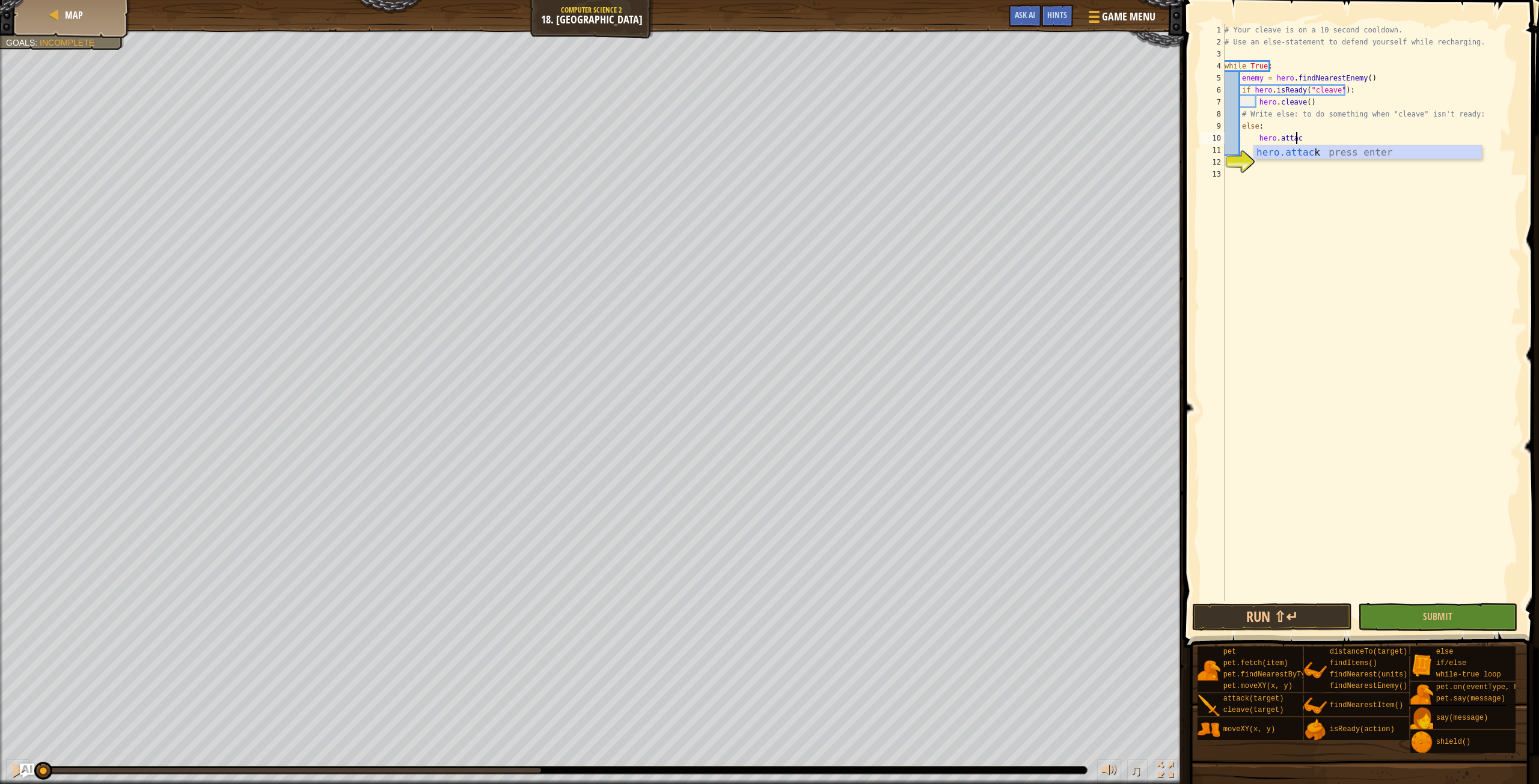
scroll to position [5, 5]
type textarea "hero.attack(enemy)"
click at [1278, 159] on div "# Your cleave is on a 10 second cooldown. # Use an else-statement to defend you…" at bounding box center [1372, 325] width 299 height 601
click at [1244, 621] on button "Run ⇧↵" at bounding box center [1272, 617] width 159 height 28
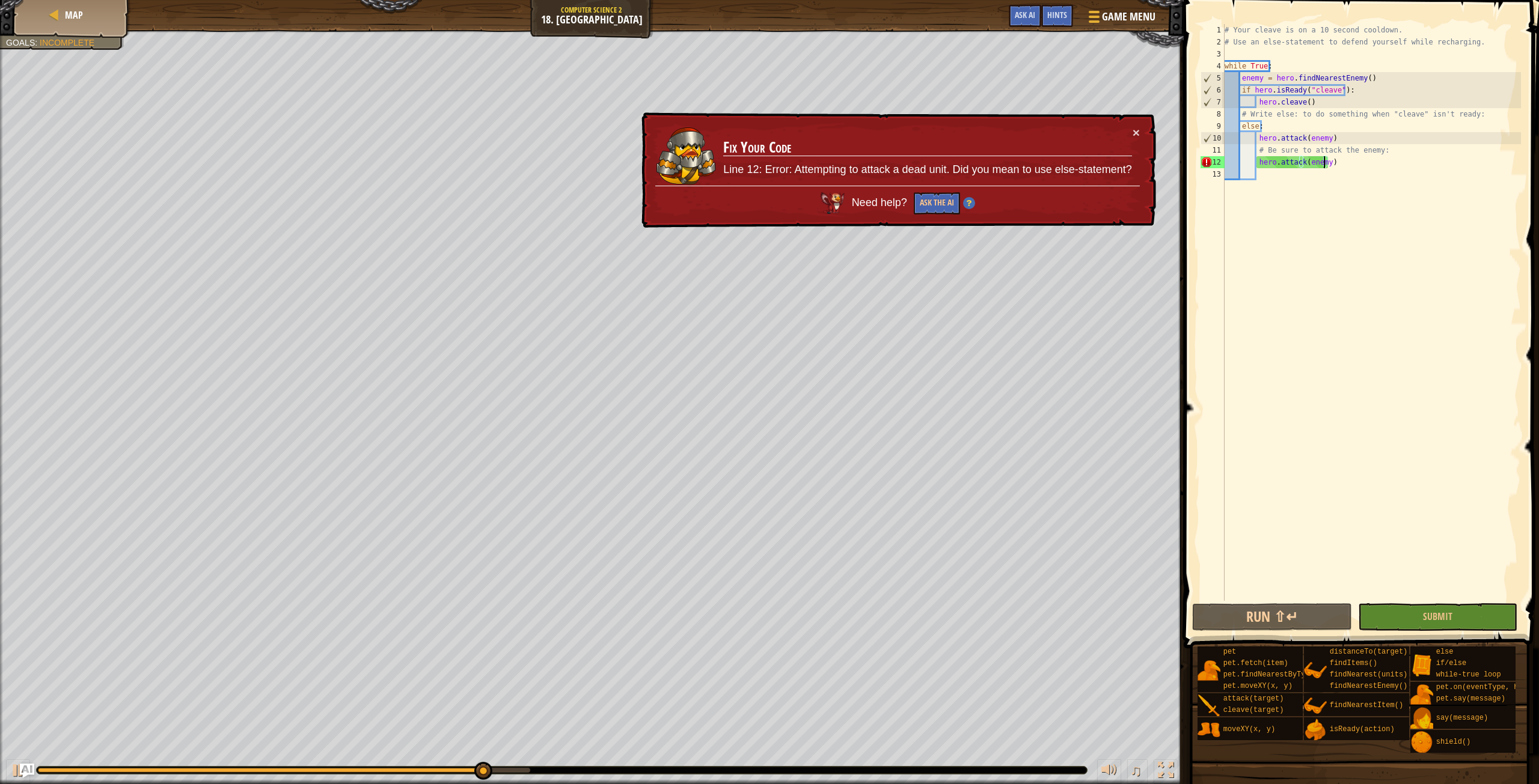
click at [1332, 164] on div "# Your cleave is on a 10 second cooldown. # Use an else-statement to defend you…" at bounding box center [1372, 325] width 299 height 601
click at [1135, 129] on button "×" at bounding box center [1137, 132] width 7 height 13
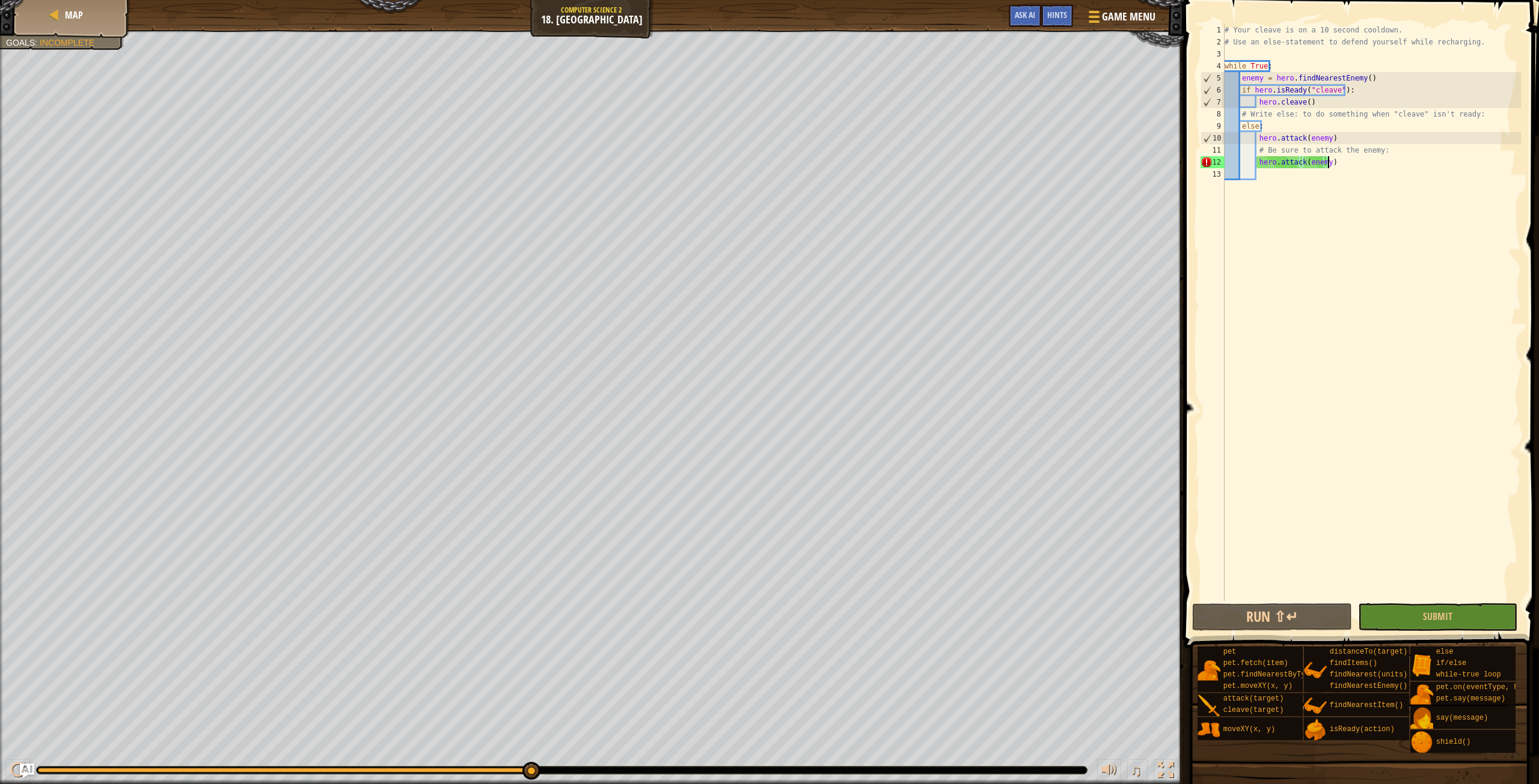
click at [1364, 151] on div "# Your cleave is on a 10 second cooldown. # Use an else-statement to defend you…" at bounding box center [1372, 325] width 299 height 601
click at [1343, 167] on div "# Your cleave is on a 10 second cooldown. # Use an else-statement to defend you…" at bounding box center [1372, 325] width 299 height 601
type textarea "hero.attack(enemy)"
click at [1329, 166] on div "# Your cleave is on a 10 second cooldown. # Use an else-statement to defend you…" at bounding box center [1372, 325] width 299 height 601
drag, startPoint x: 1331, startPoint y: 163, endPoint x: 1256, endPoint y: 158, distance: 75.2
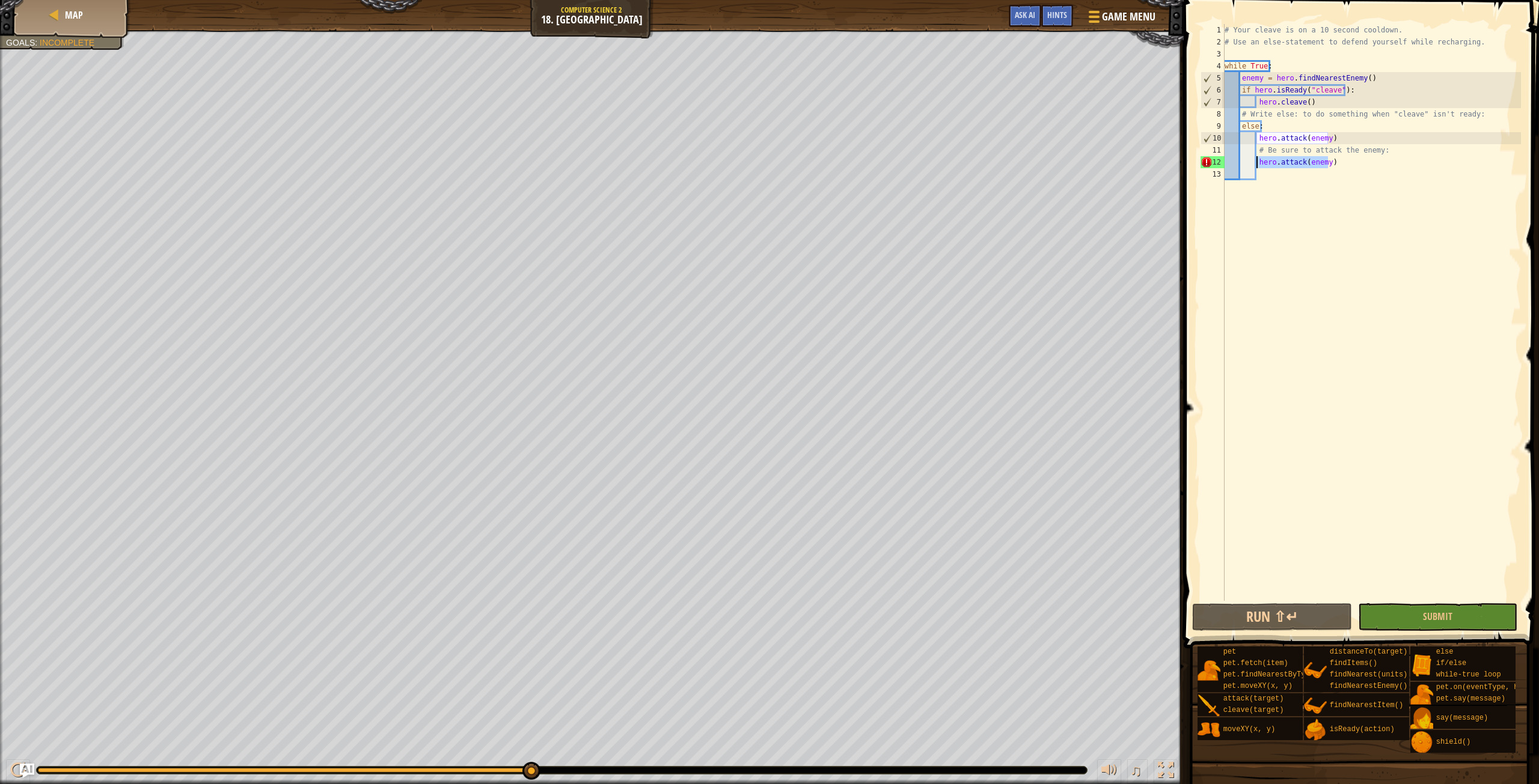
click at [1256, 158] on div "# Your cleave is on a 10 second cooldown. # Use an else-statement to defend you…" at bounding box center [1372, 325] width 299 height 601
click at [1328, 163] on div "# Your cleave is on a 10 second cooldown. # Use an else-statement to defend you…" at bounding box center [1372, 325] width 299 height 601
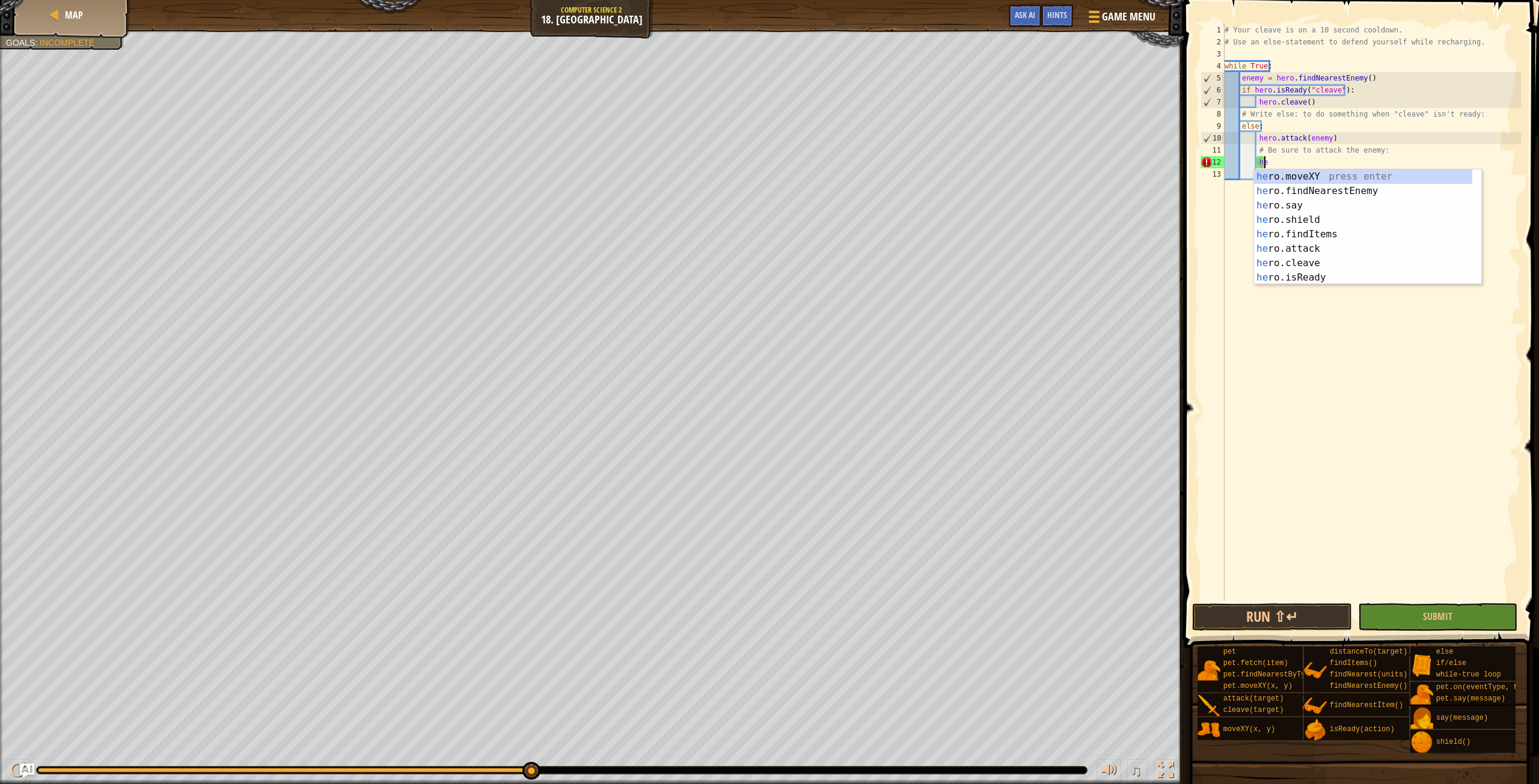
type textarea "h"
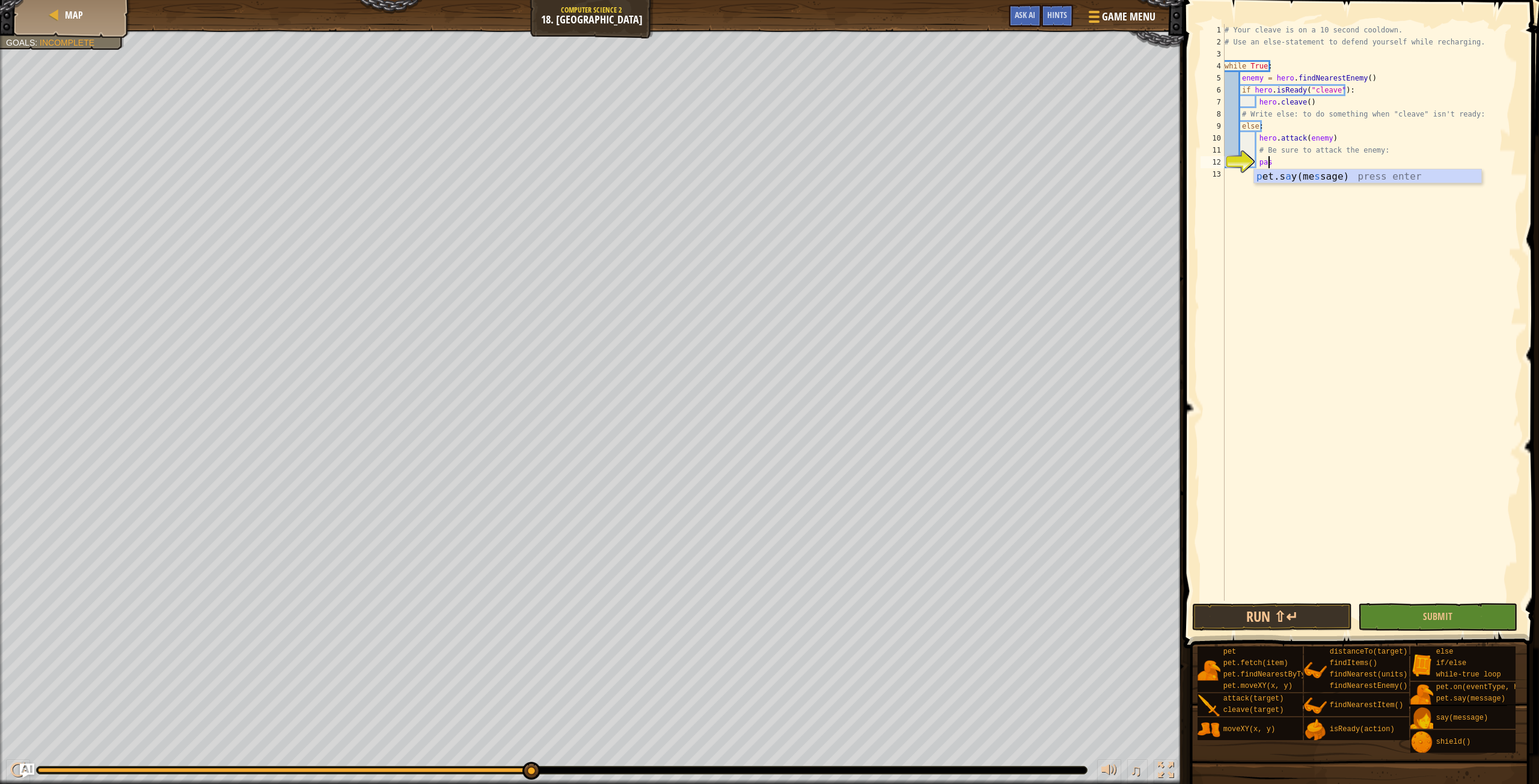
scroll to position [5, 3]
type textarea "pass"
click at [1411, 622] on button "Submit" at bounding box center [1438, 617] width 159 height 28
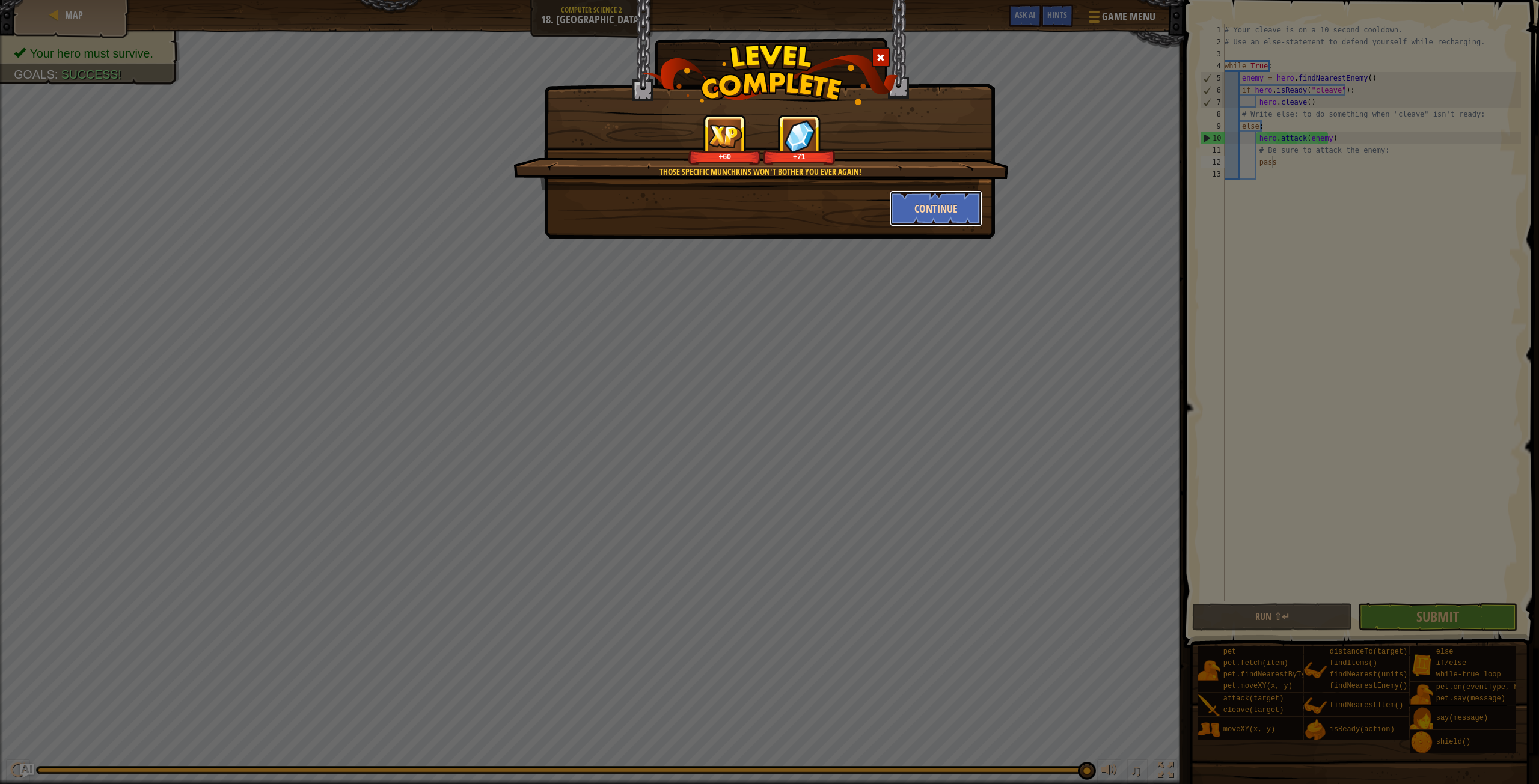
click at [935, 209] on button "Continue" at bounding box center [936, 208] width 93 height 36
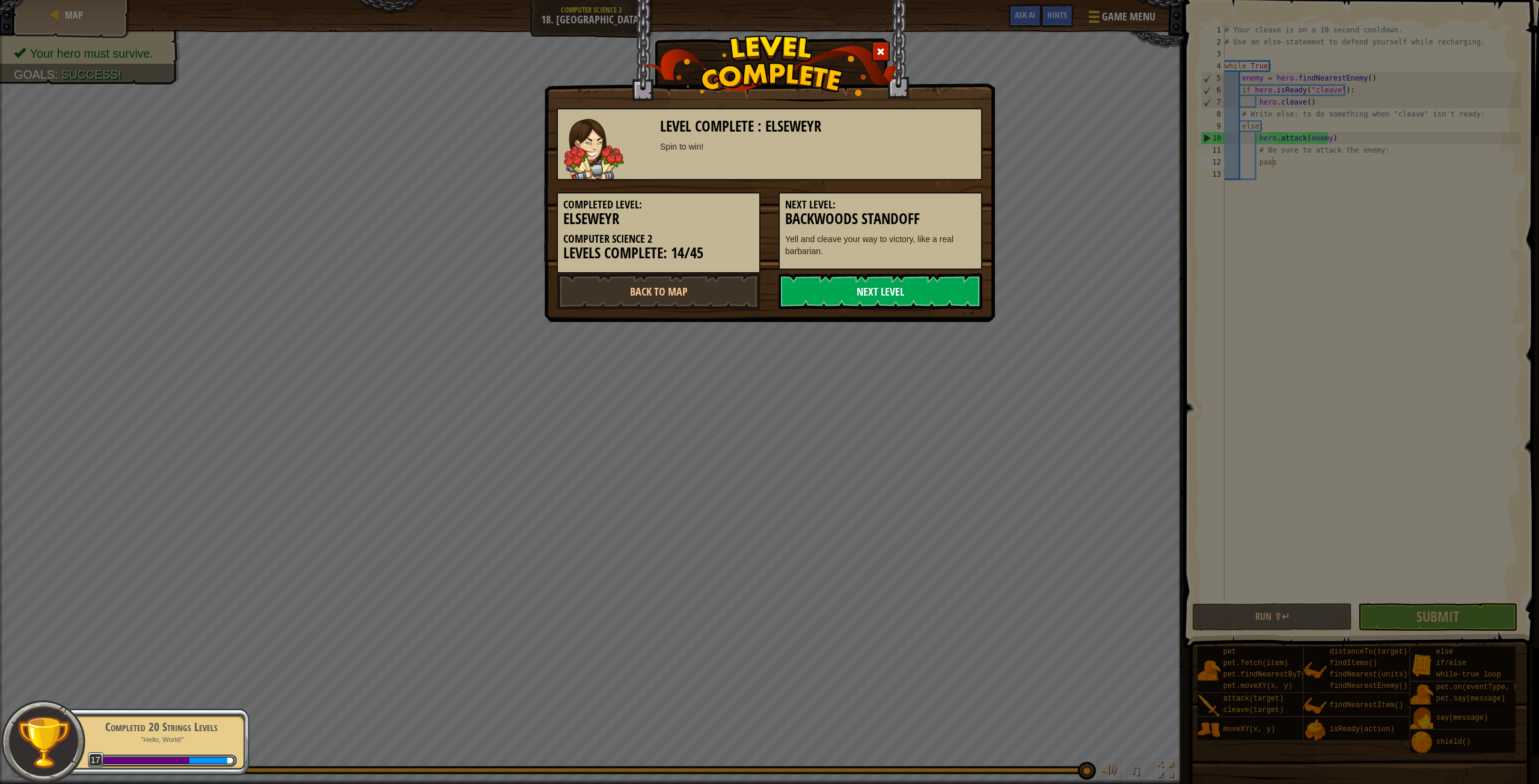
click at [844, 296] on link "Next Level" at bounding box center [880, 291] width 204 height 36
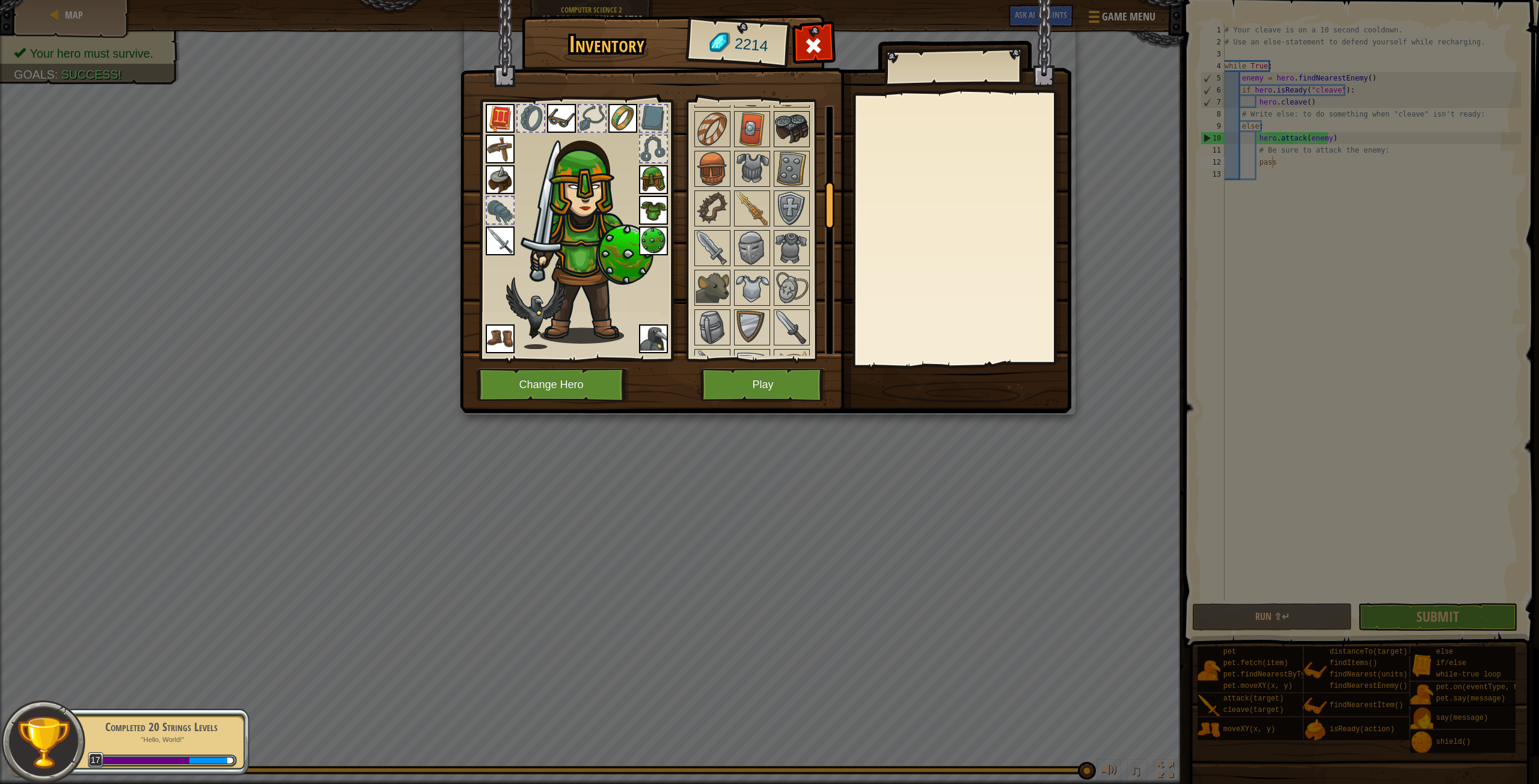
scroll to position [481, 0]
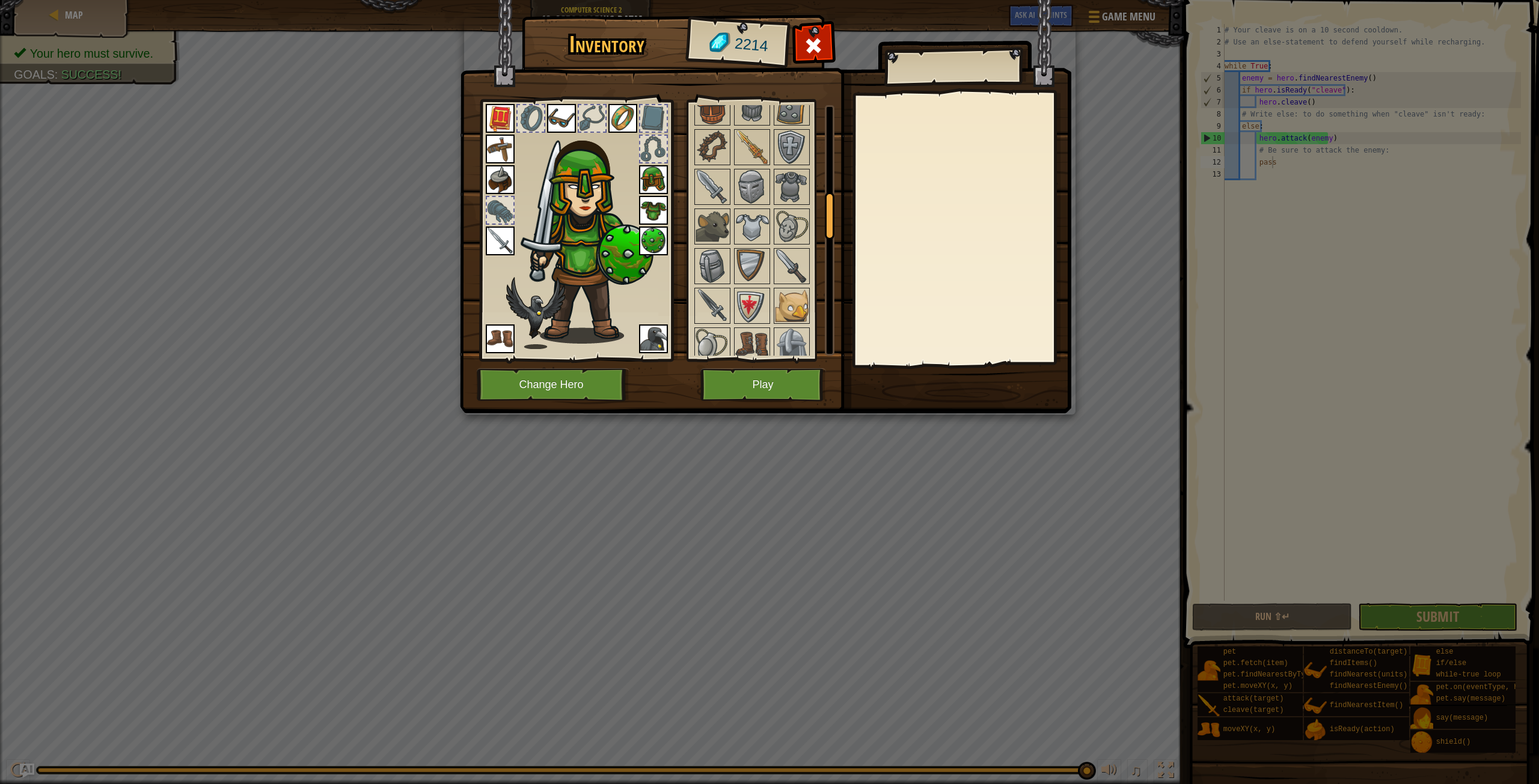
click at [1447, 487] on div "Inventory 2214 Available Equip Equip Equip Equip Equip Equip Equip Equip Equip …" at bounding box center [769, 392] width 1539 height 784
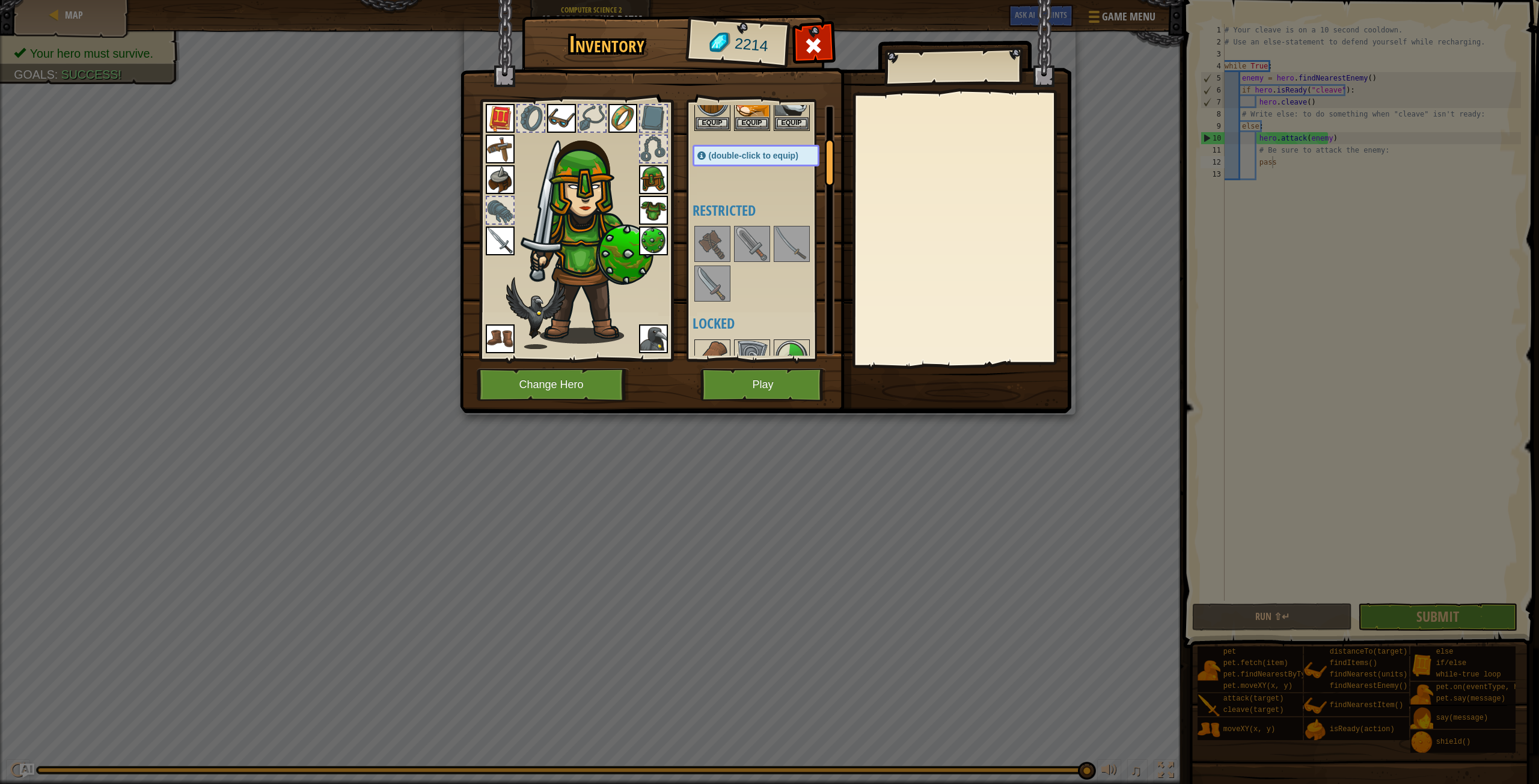
scroll to position [0, 0]
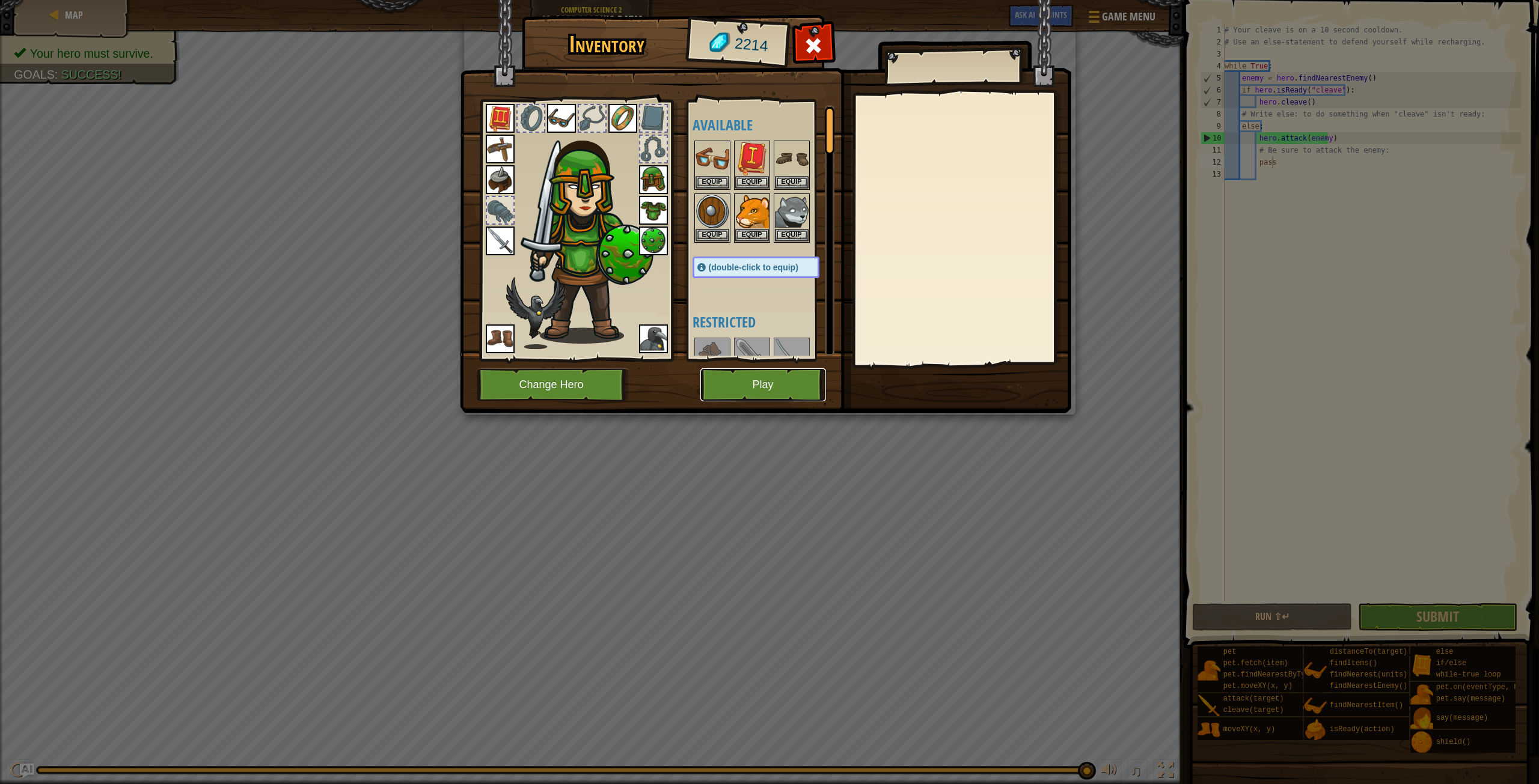
click at [800, 387] on button "Play" at bounding box center [763, 385] width 125 height 33
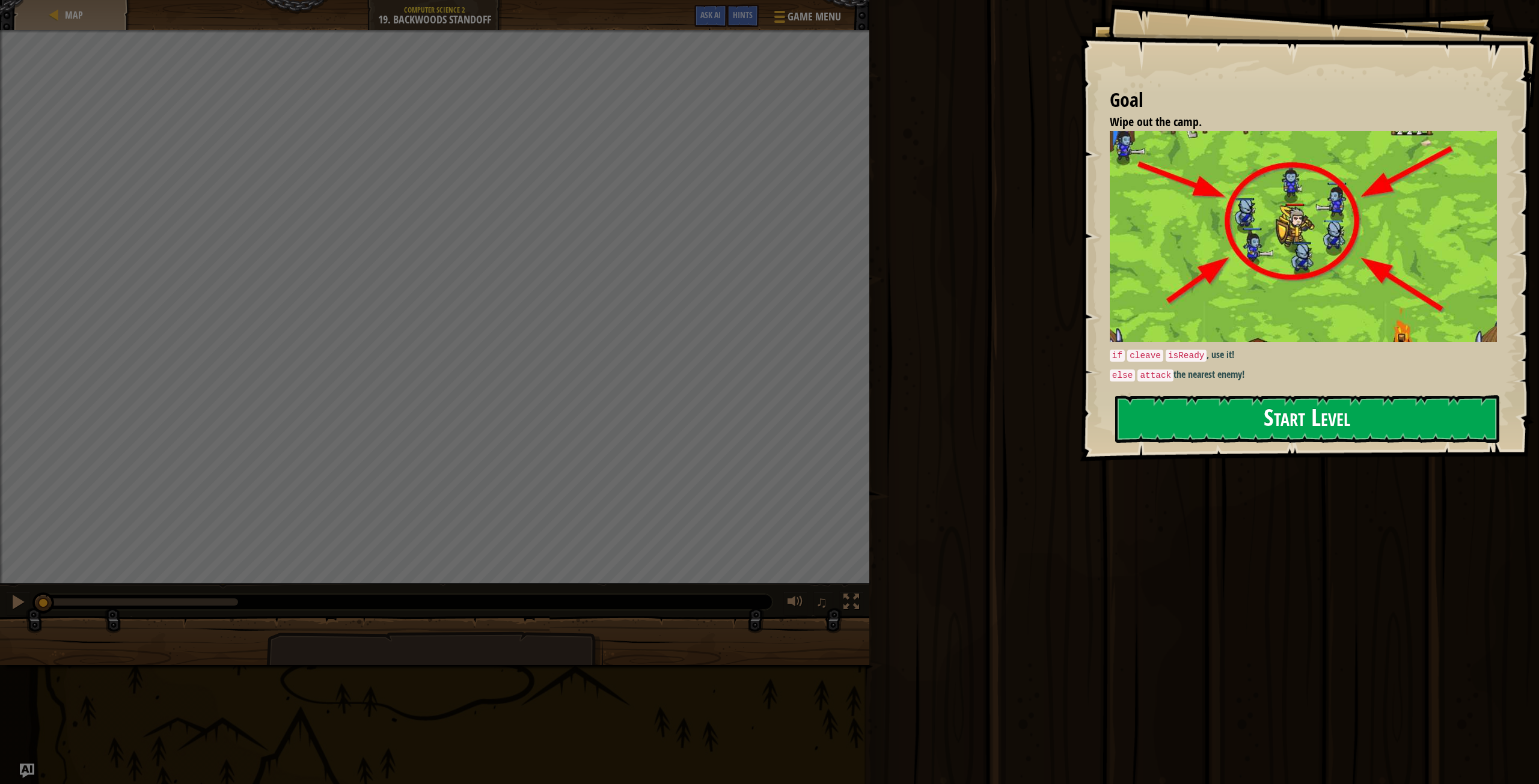
click at [1183, 418] on button "Start Level" at bounding box center [1307, 419] width 384 height 47
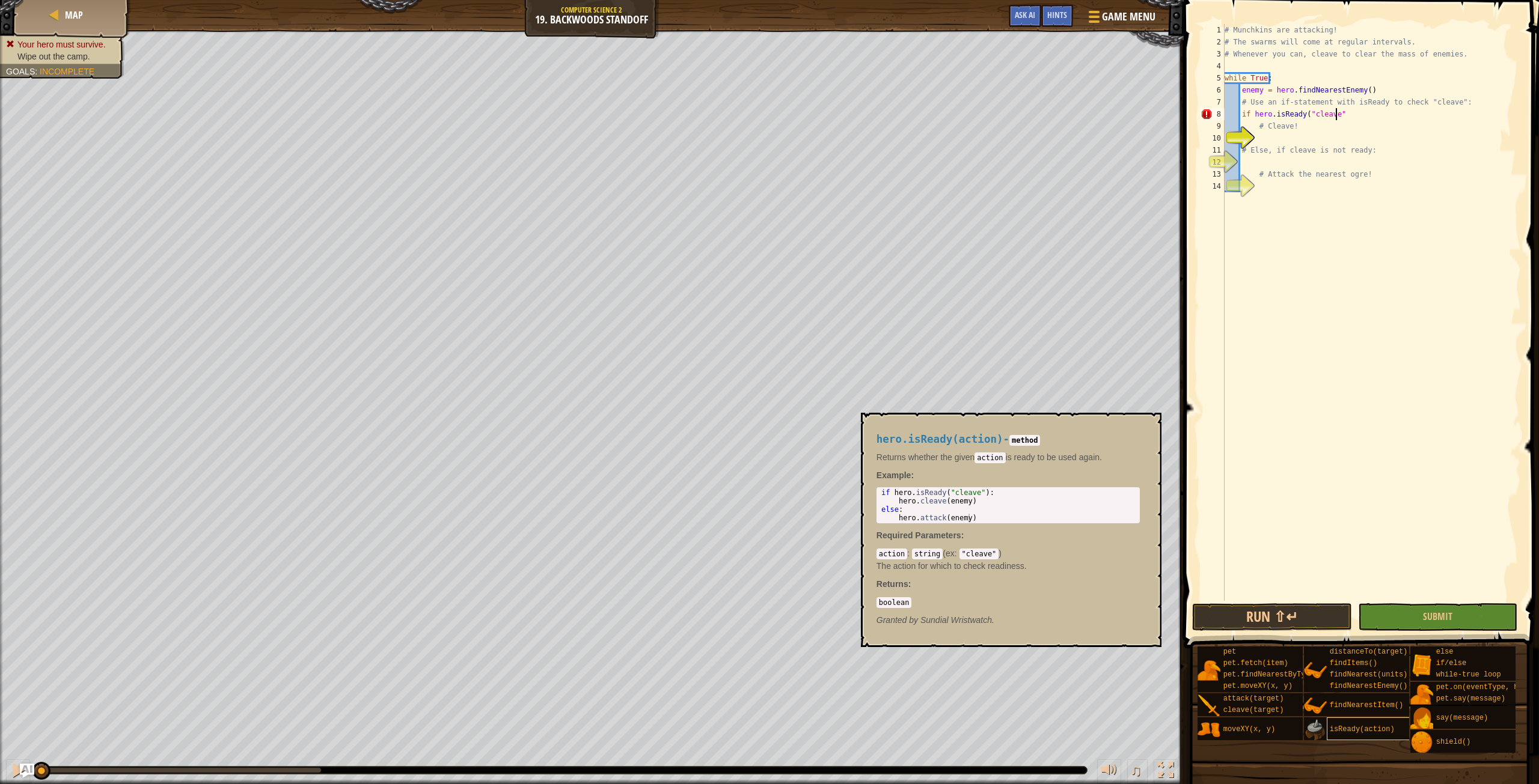
scroll to position [5, 8]
type textarea "if hero.isReady("cleave"):"
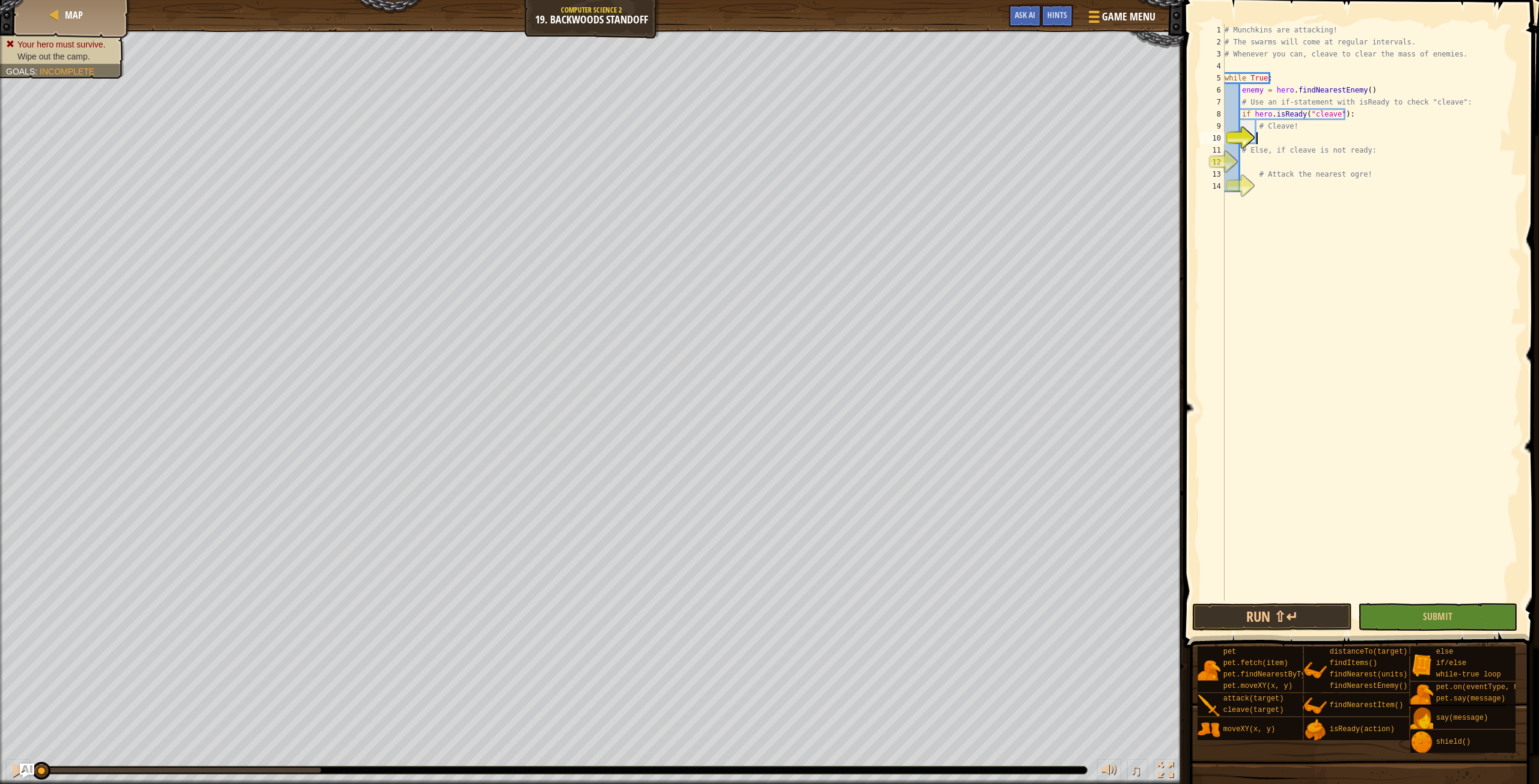
click at [1261, 141] on div "# Munchkins are attacking! # The swarms will come at regular intervals. # Whene…" at bounding box center [1372, 325] width 299 height 601
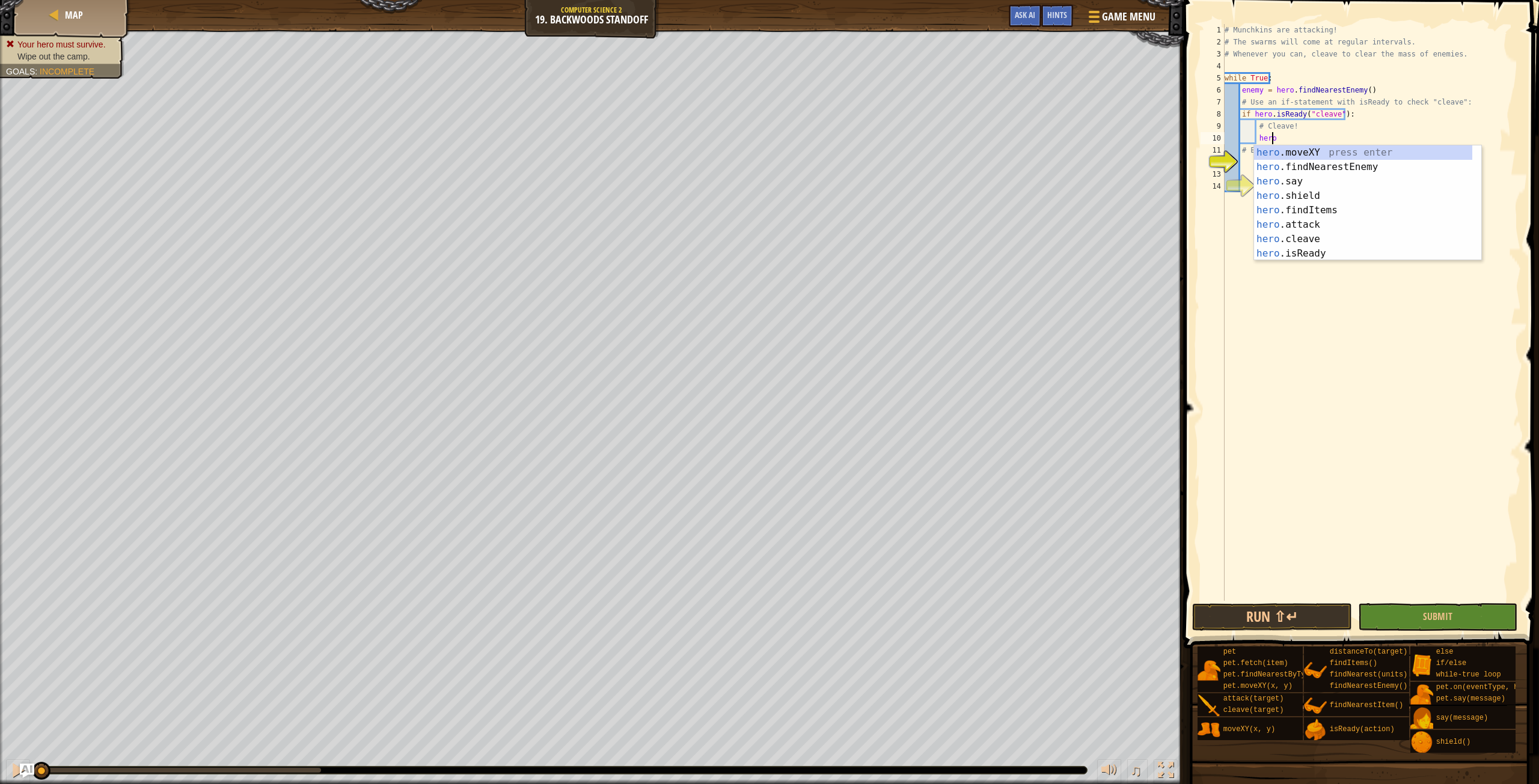
scroll to position [5, 4]
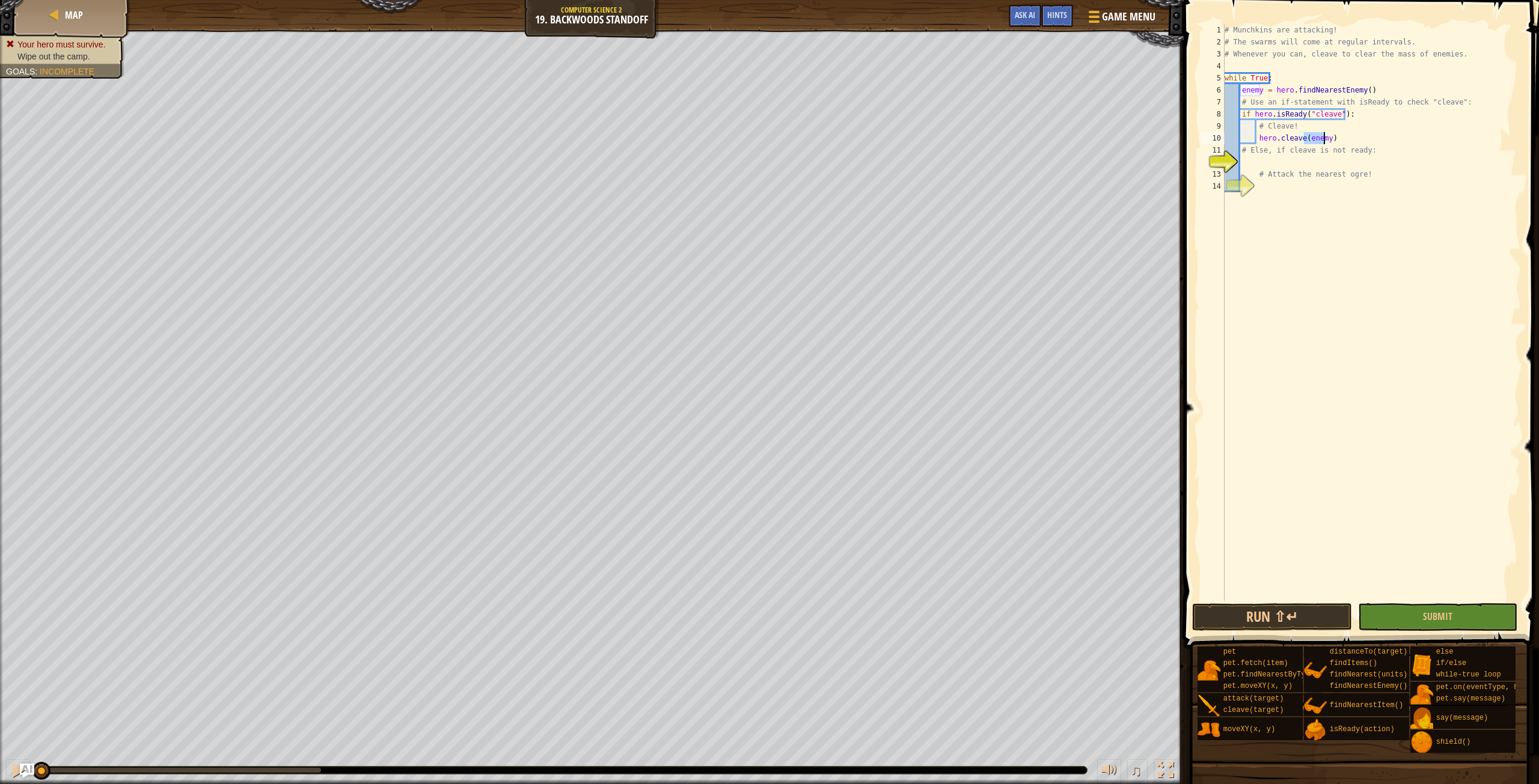
click at [1332, 130] on div "# Munchkins are attacking! # The swarms will come at regular intervals. # Whene…" at bounding box center [1372, 325] width 299 height 601
click at [1334, 135] on div "# Munchkins are attacking! # The swarms will come at regular intervals. # Whene…" at bounding box center [1372, 325] width 299 height 601
type textarea "hero.cleave(enemy)"
type textarea "pass"
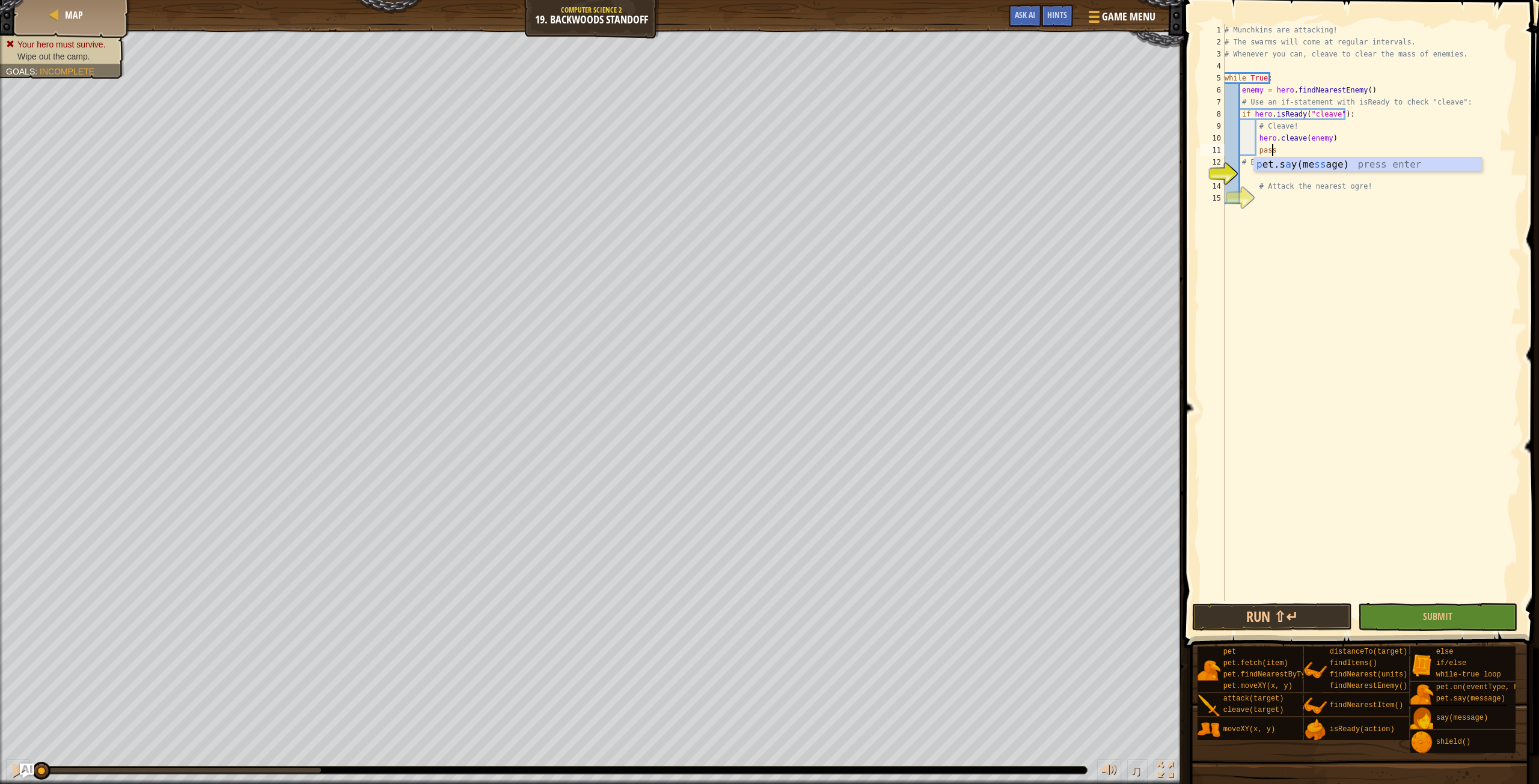
click at [1300, 201] on div "# Munchkins are attacking! # The swarms will come at regular intervals. # Whene…" at bounding box center [1372, 325] width 299 height 601
click at [1274, 173] on div "# Munchkins are attacking! # The swarms will come at regular intervals. # Whene…" at bounding box center [1372, 325] width 299 height 601
click at [1243, 175] on div "# Munchkins are attacking! # The swarms will come at regular intervals. # Whene…" at bounding box center [1372, 325] width 299 height 601
type textarea "else:"
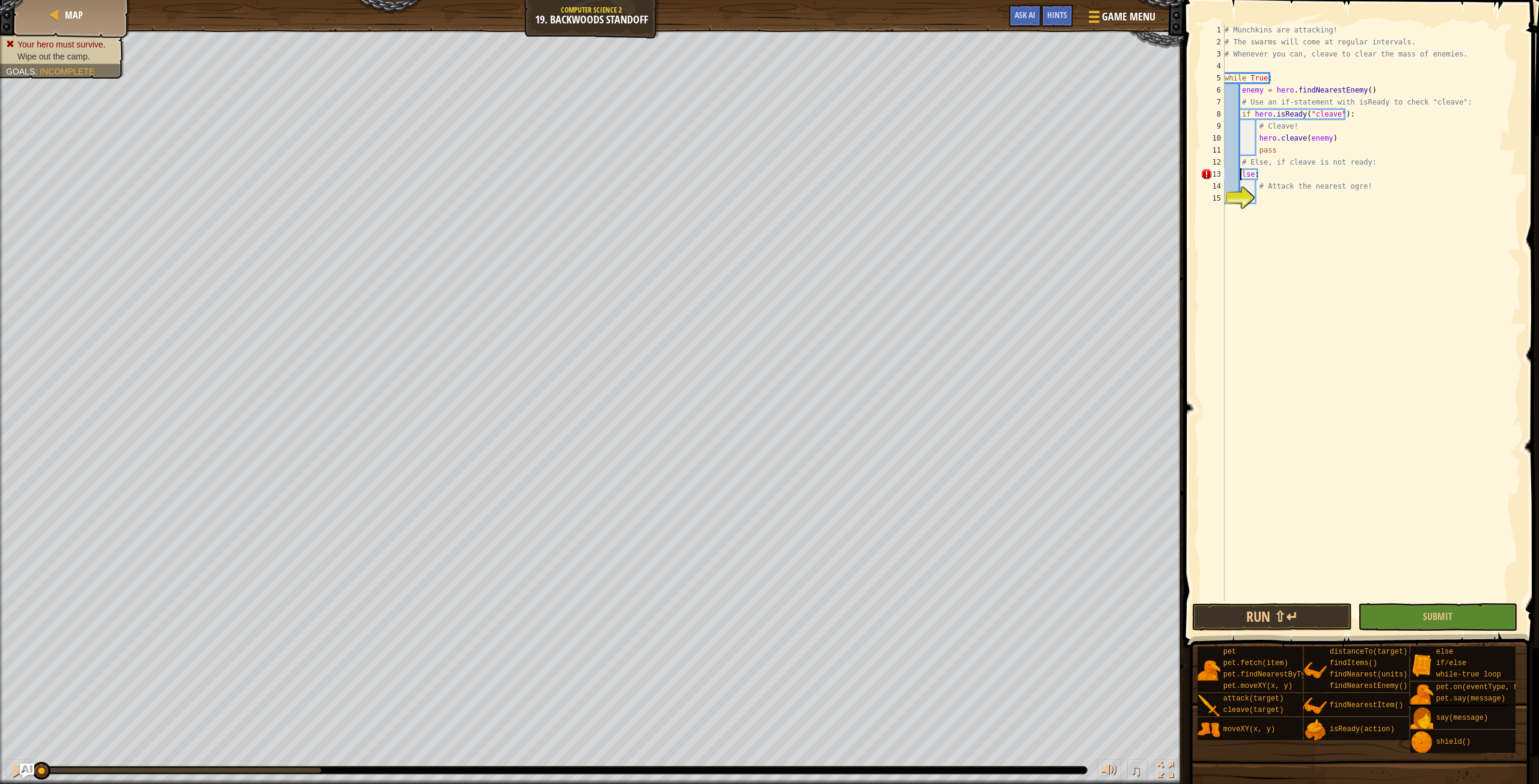
scroll to position [5, 1]
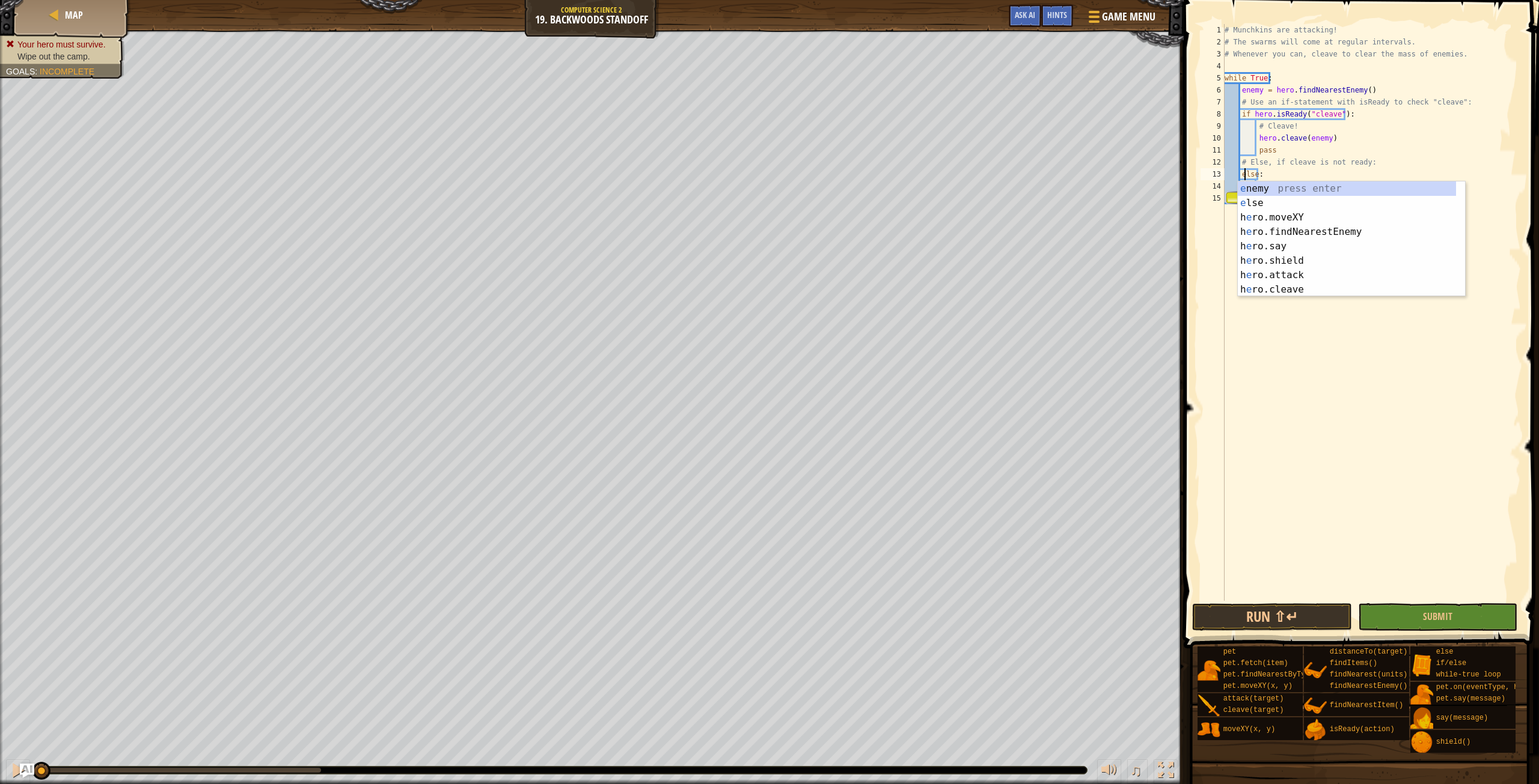
click at [1289, 170] on div "# Munchkins are attacking! # The swarms will come at regular intervals. # Whene…" at bounding box center [1372, 325] width 299 height 601
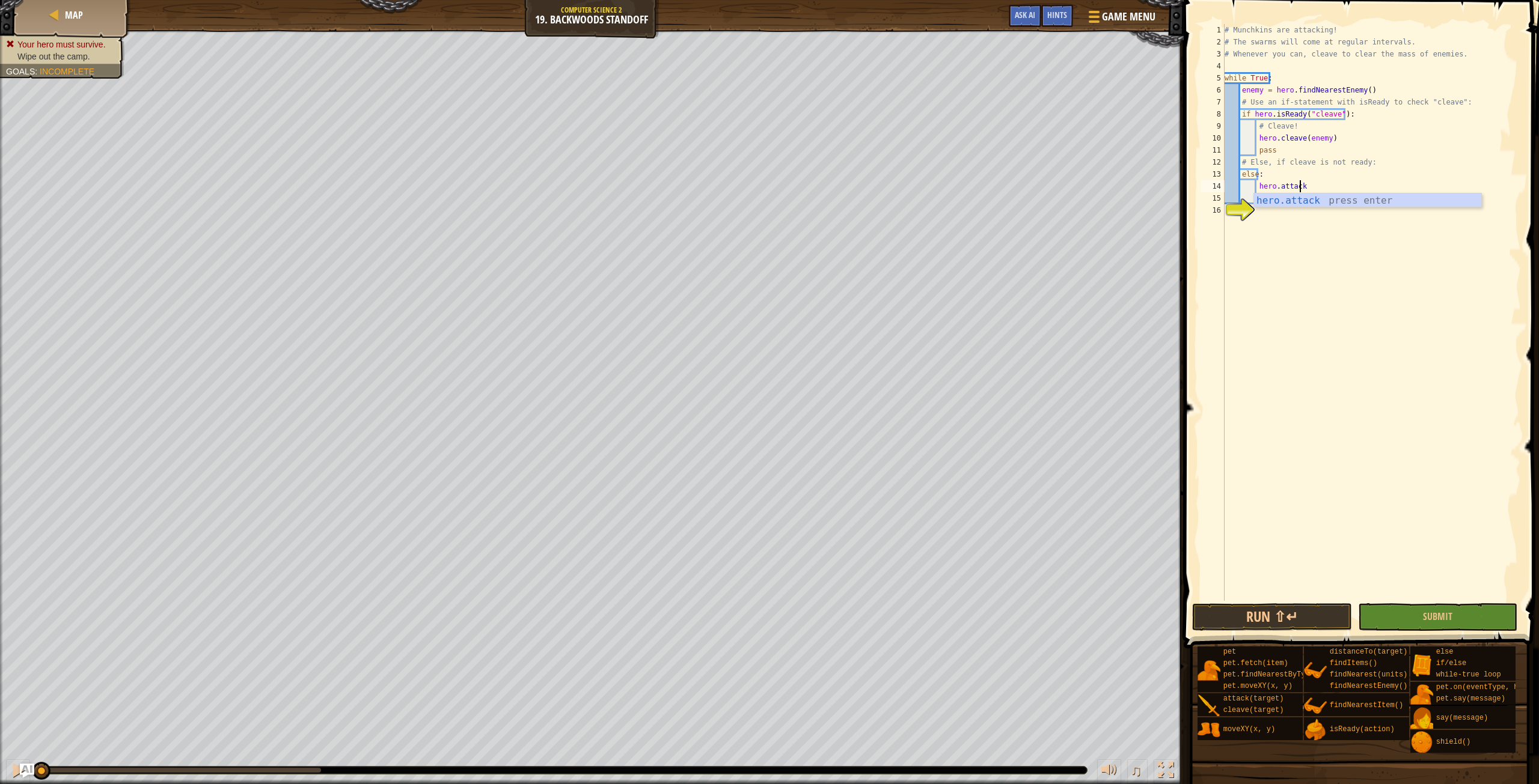
scroll to position [5, 5]
type textarea "hero.attack(enemy)"
click at [1278, 213] on div "# Munchkins are attacking! # The swarms will come at regular intervals. # Whene…" at bounding box center [1372, 325] width 299 height 601
type textarea "hero.attack(enemy)"
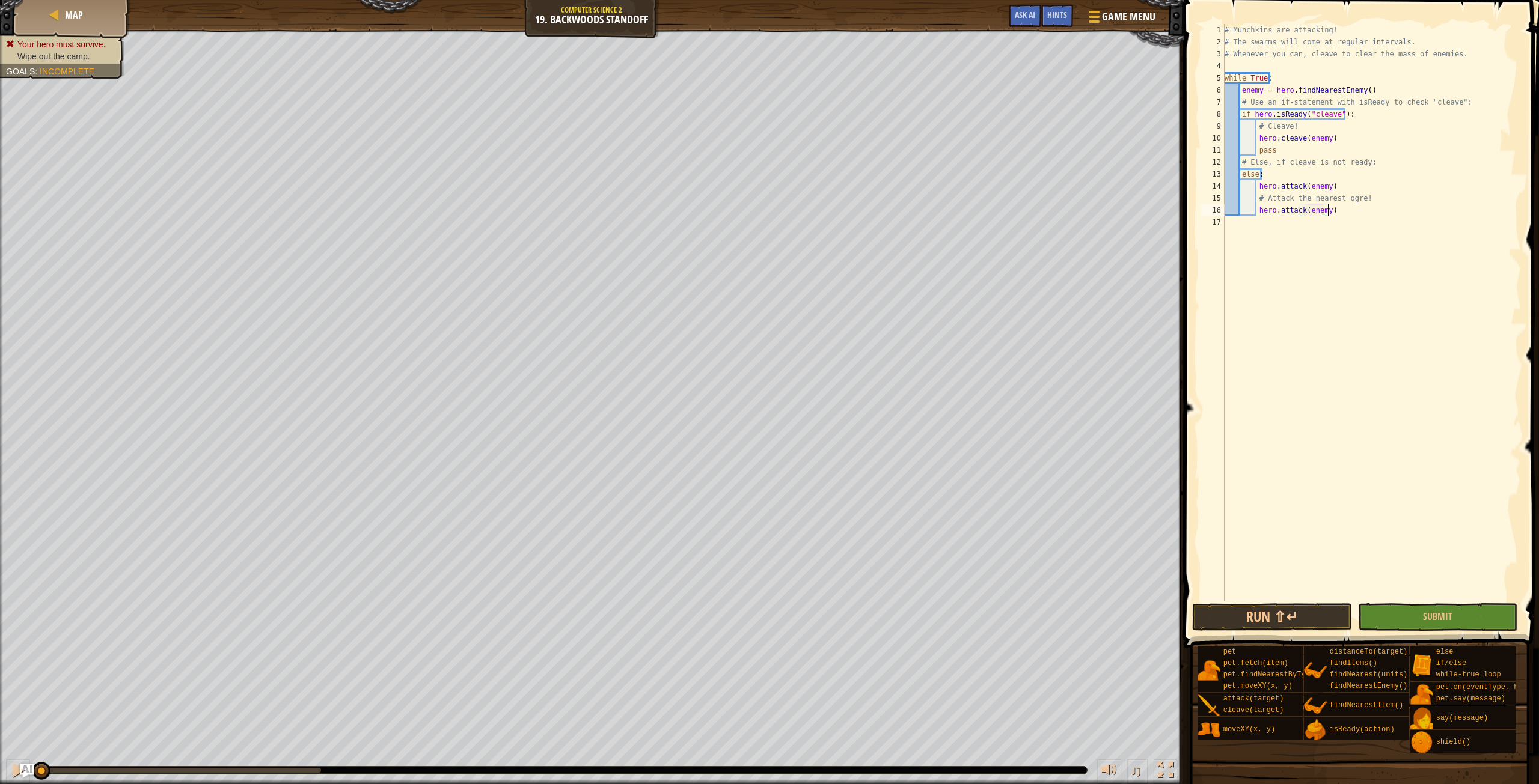
click at [1334, 214] on div "# Munchkins are attacking! # The swarms will come at regular intervals. # Whene…" at bounding box center [1372, 325] width 299 height 601
type textarea "pass"
drag, startPoint x: 1333, startPoint y: 468, endPoint x: 1314, endPoint y: 381, distance: 89.1
click at [1327, 456] on div "# Munchkins are attacking! # The swarms will come at regular intervals. # Whene…" at bounding box center [1372, 325] width 299 height 601
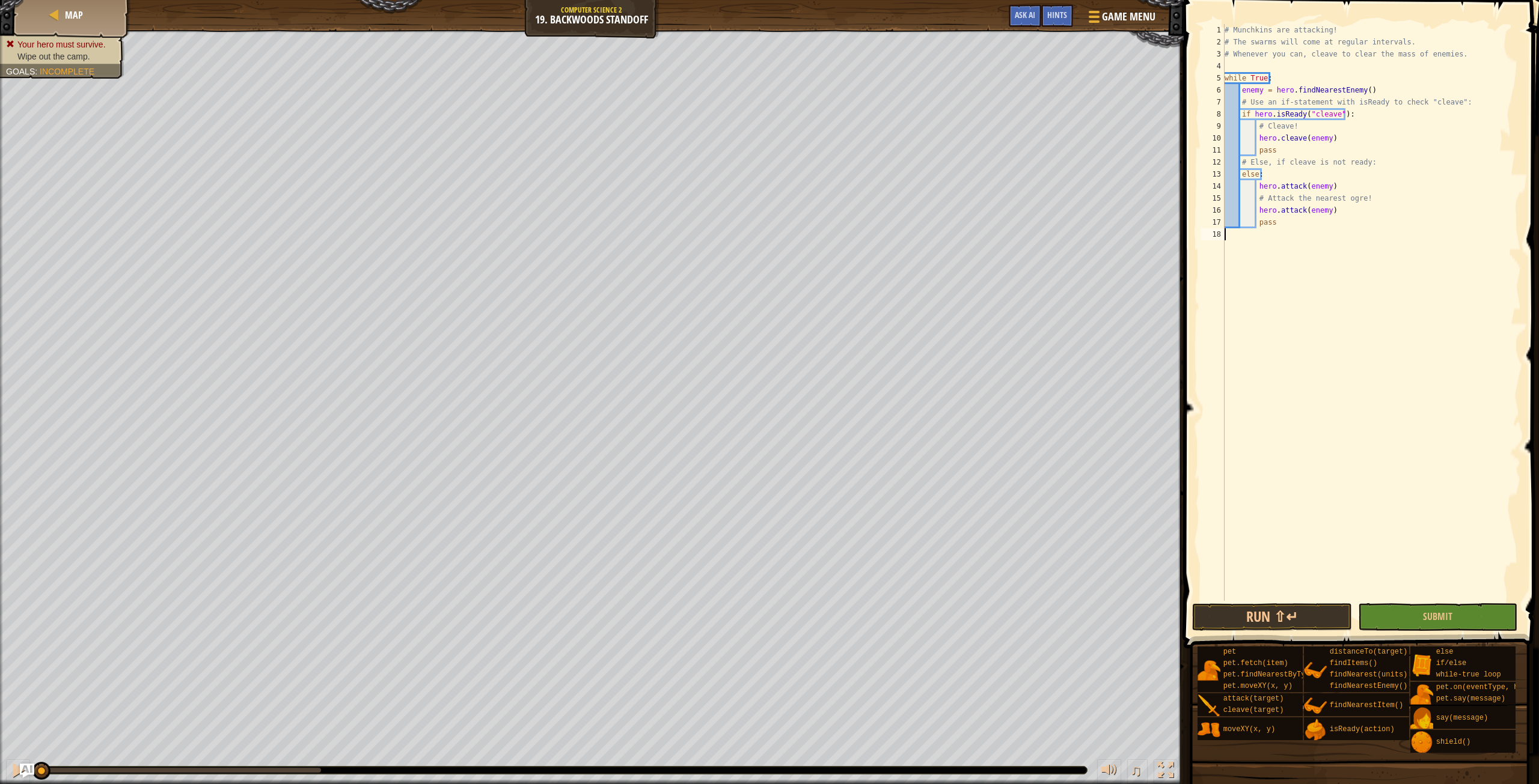
scroll to position [5, 0]
click at [1278, 609] on button "Run ⇧↵" at bounding box center [1272, 617] width 159 height 28
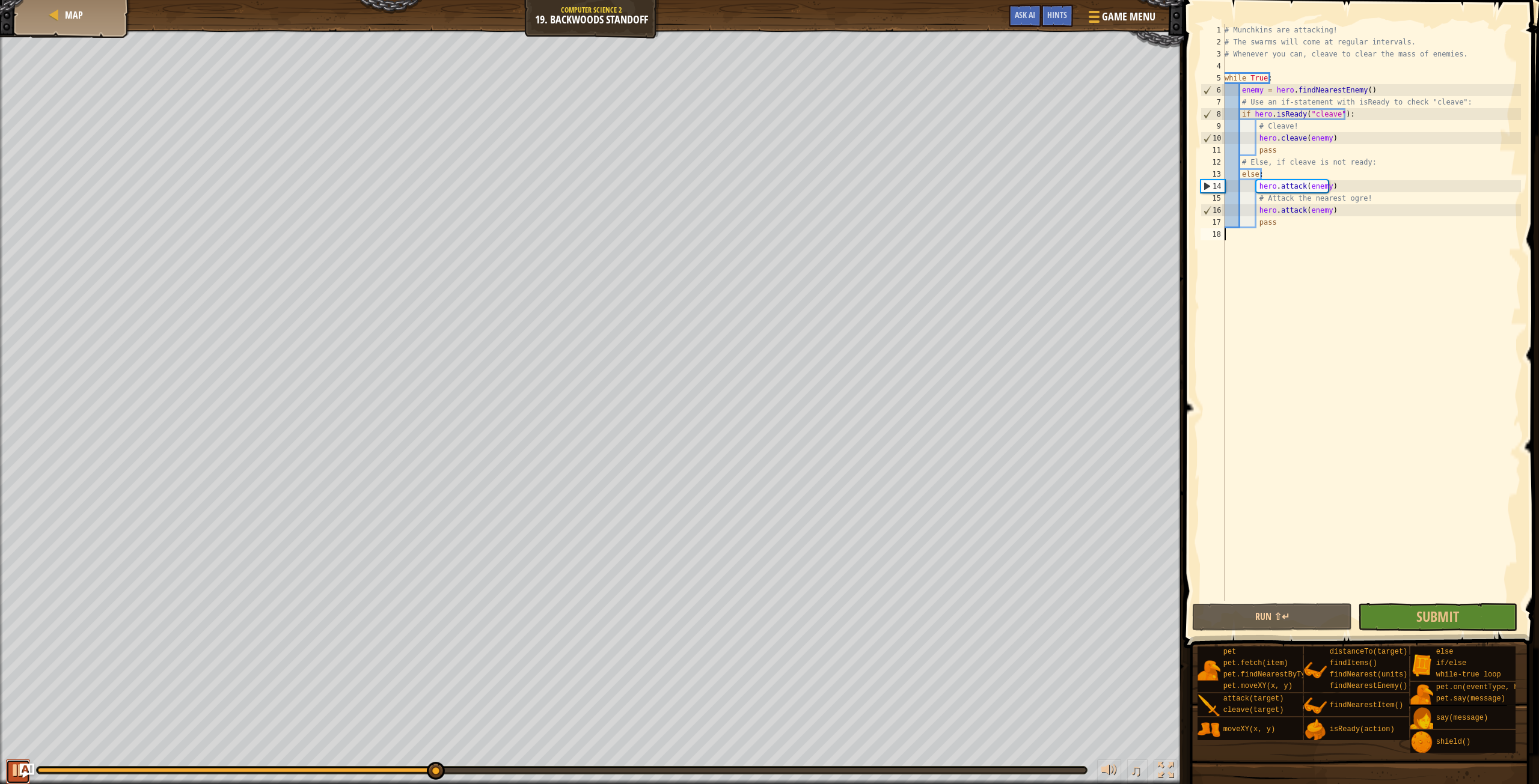
click at [6, 781] on button at bounding box center [18, 772] width 24 height 25
drag, startPoint x: 1331, startPoint y: 213, endPoint x: 1257, endPoint y: 206, distance: 74.3
click at [1257, 206] on div "# Munchkins are attacking! # The swarms will come at regular intervals. # Whene…" at bounding box center [1372, 325] width 299 height 601
type textarea "hero.attack(enemy)"
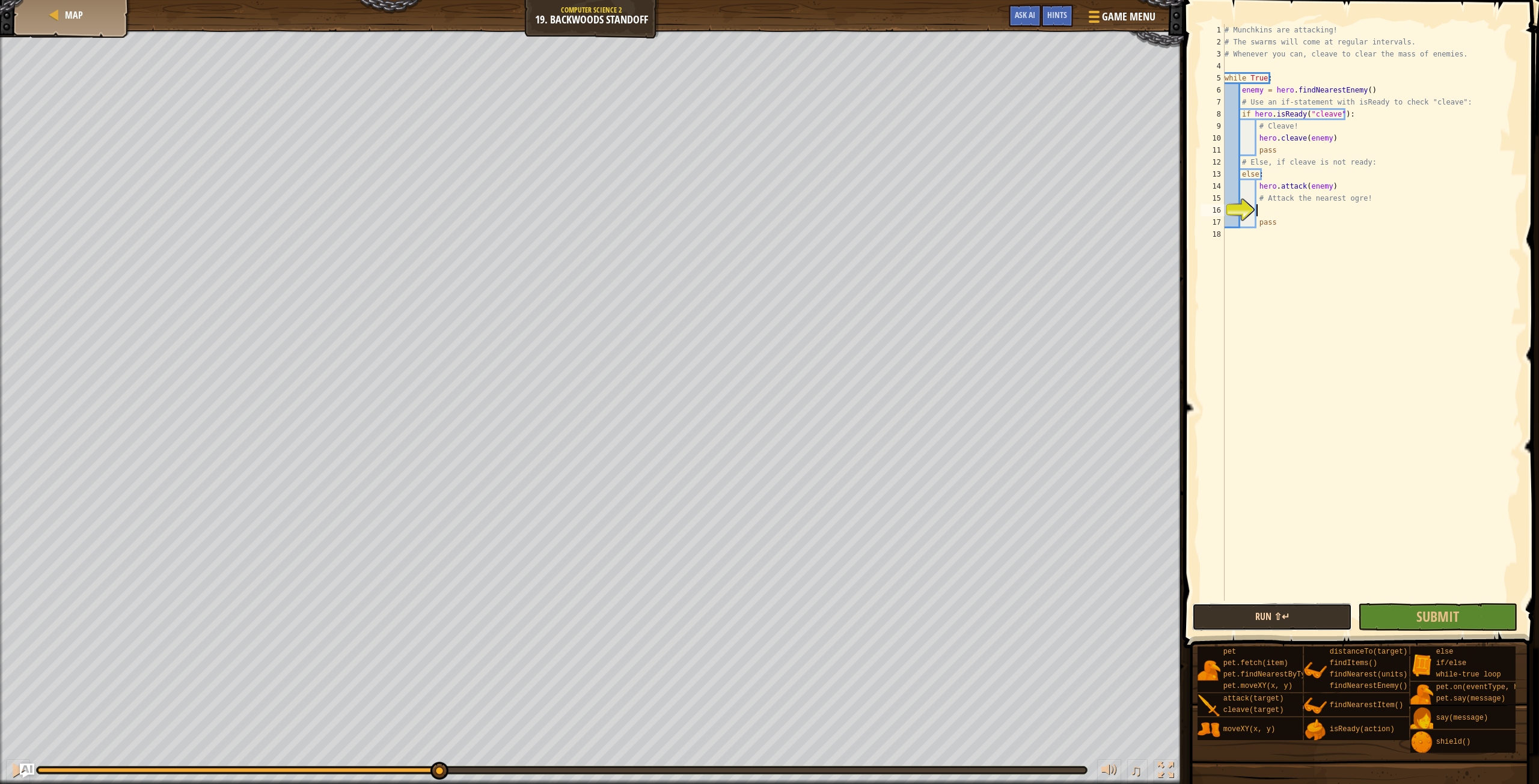
click at [1309, 613] on button "Run ⇧↵" at bounding box center [1272, 617] width 159 height 28
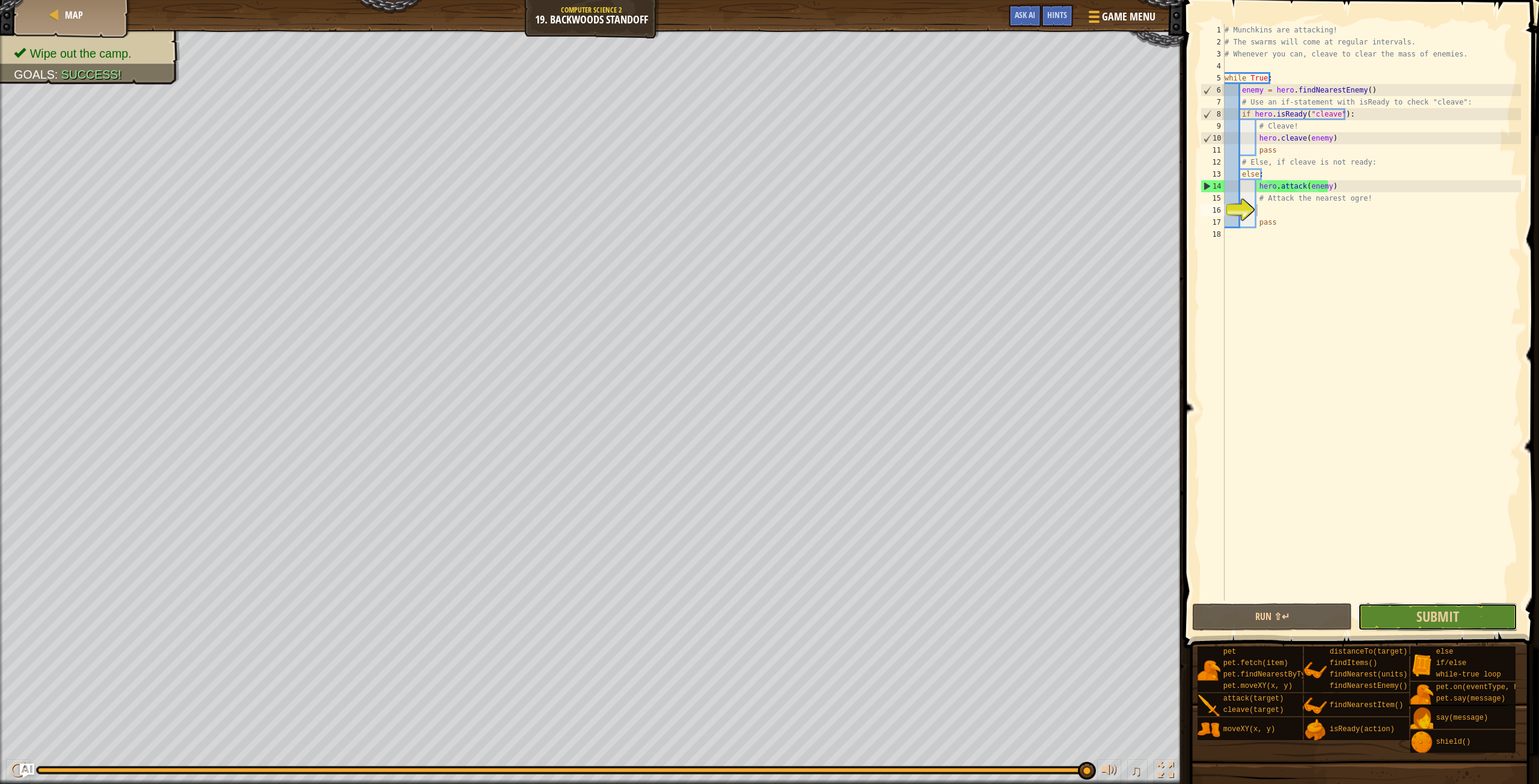
click at [1410, 611] on button "Submit" at bounding box center [1438, 617] width 159 height 28
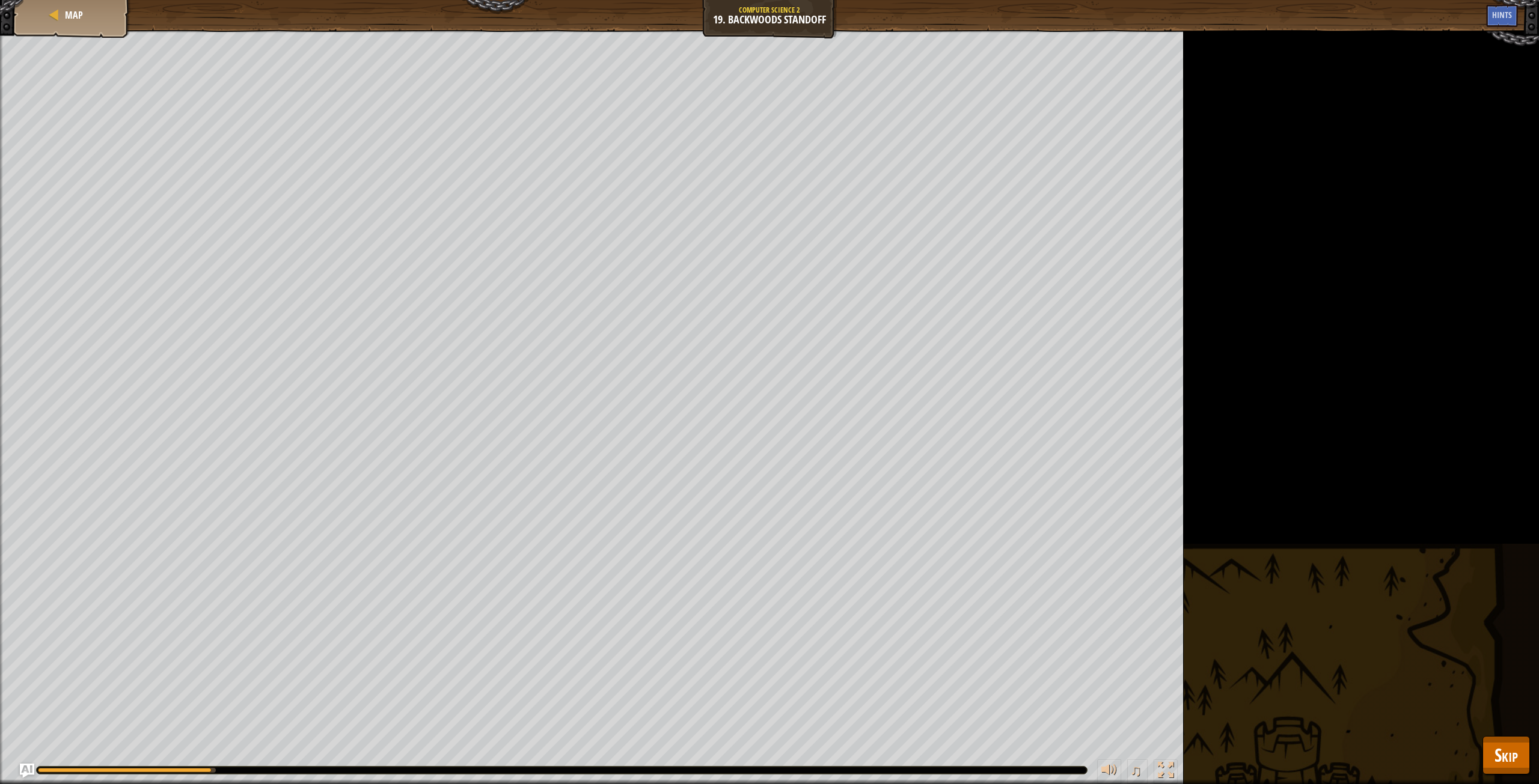
drag, startPoint x: 159, startPoint y: 769, endPoint x: 581, endPoint y: 749, distance: 422.5
click at [721, 773] on div at bounding box center [562, 771] width 1050 height 7
drag, startPoint x: 243, startPoint y: 771, endPoint x: 305, endPoint y: 771, distance: 62.0
click at [305, 771] on div at bounding box center [562, 771] width 1050 height 7
drag, startPoint x: 297, startPoint y: 771, endPoint x: 373, endPoint y: 770, distance: 76.0
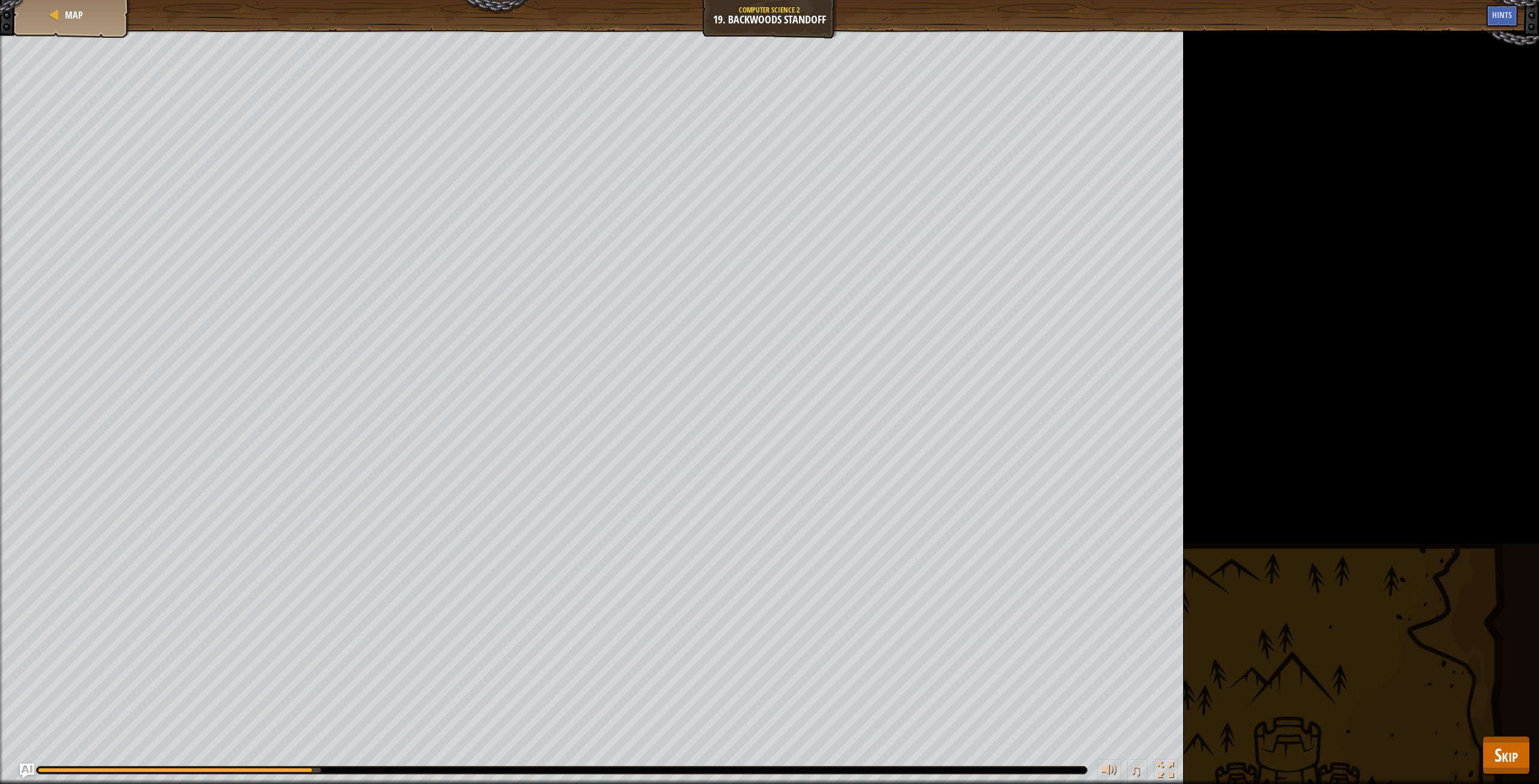
click at [373, 770] on div at bounding box center [562, 771] width 1050 height 7
click at [1518, 759] on span "Skip" at bounding box center [1506, 755] width 24 height 25
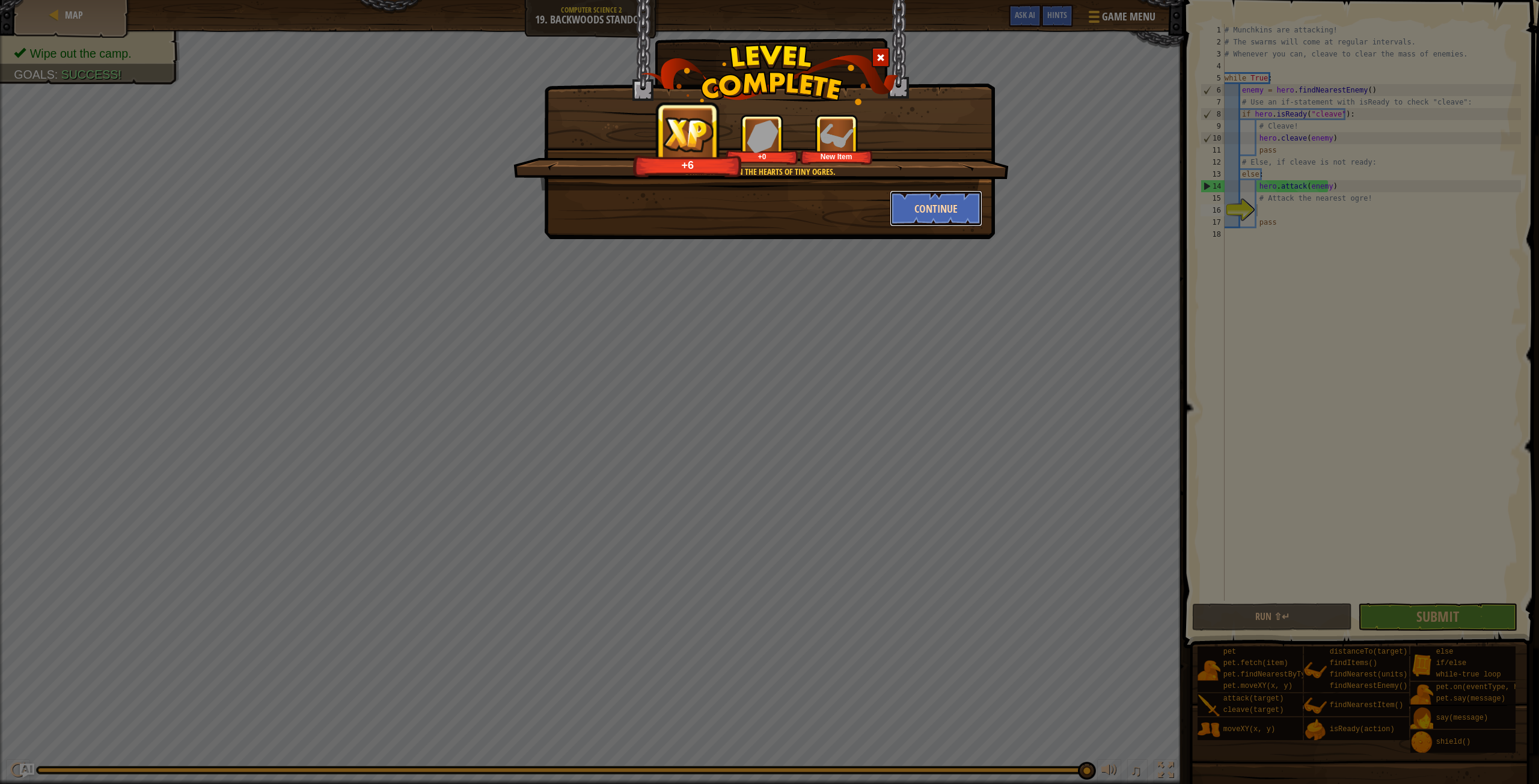
click at [907, 205] on button "Continue" at bounding box center [936, 208] width 93 height 36
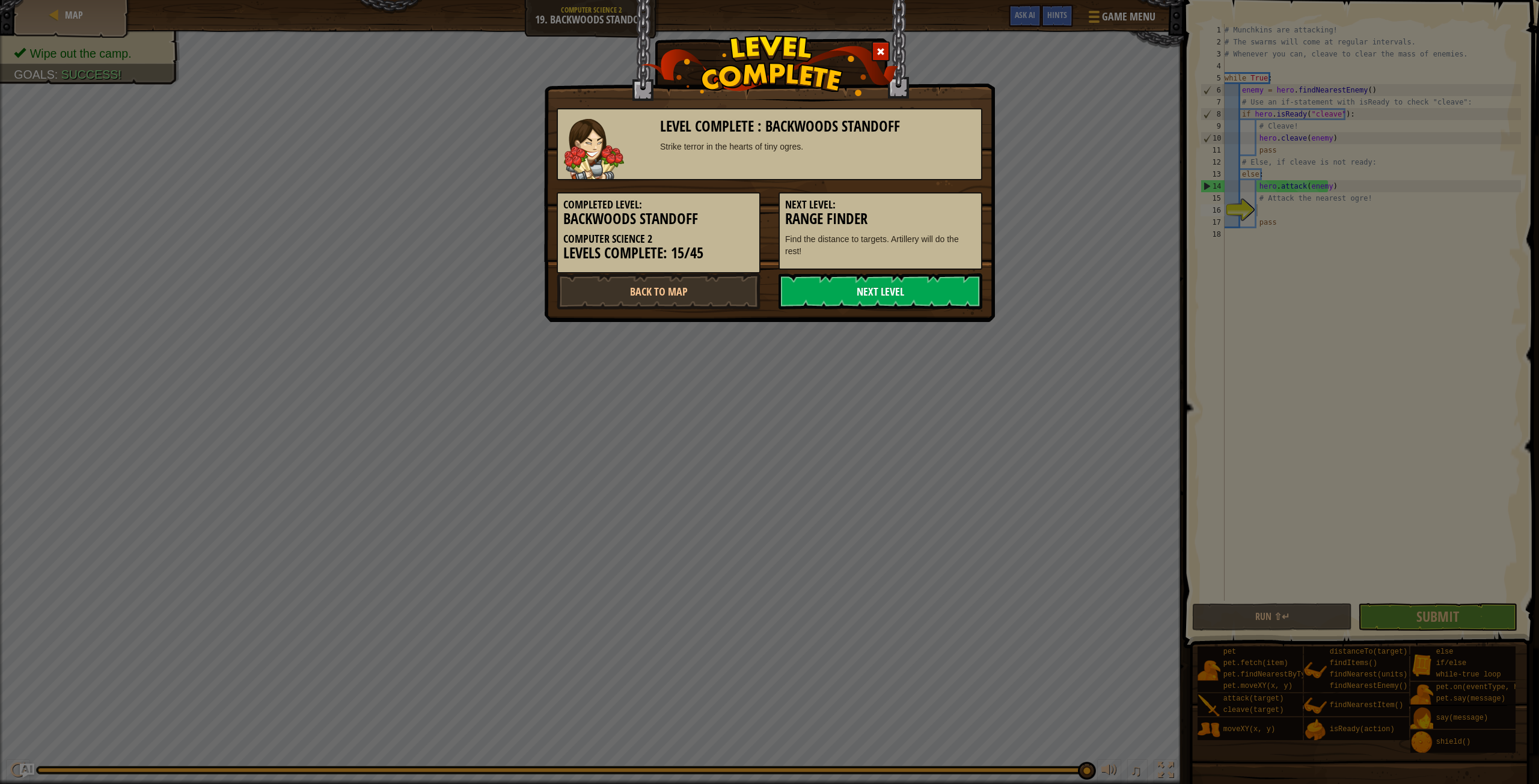
click at [797, 290] on link "Next Level" at bounding box center [880, 291] width 204 height 36
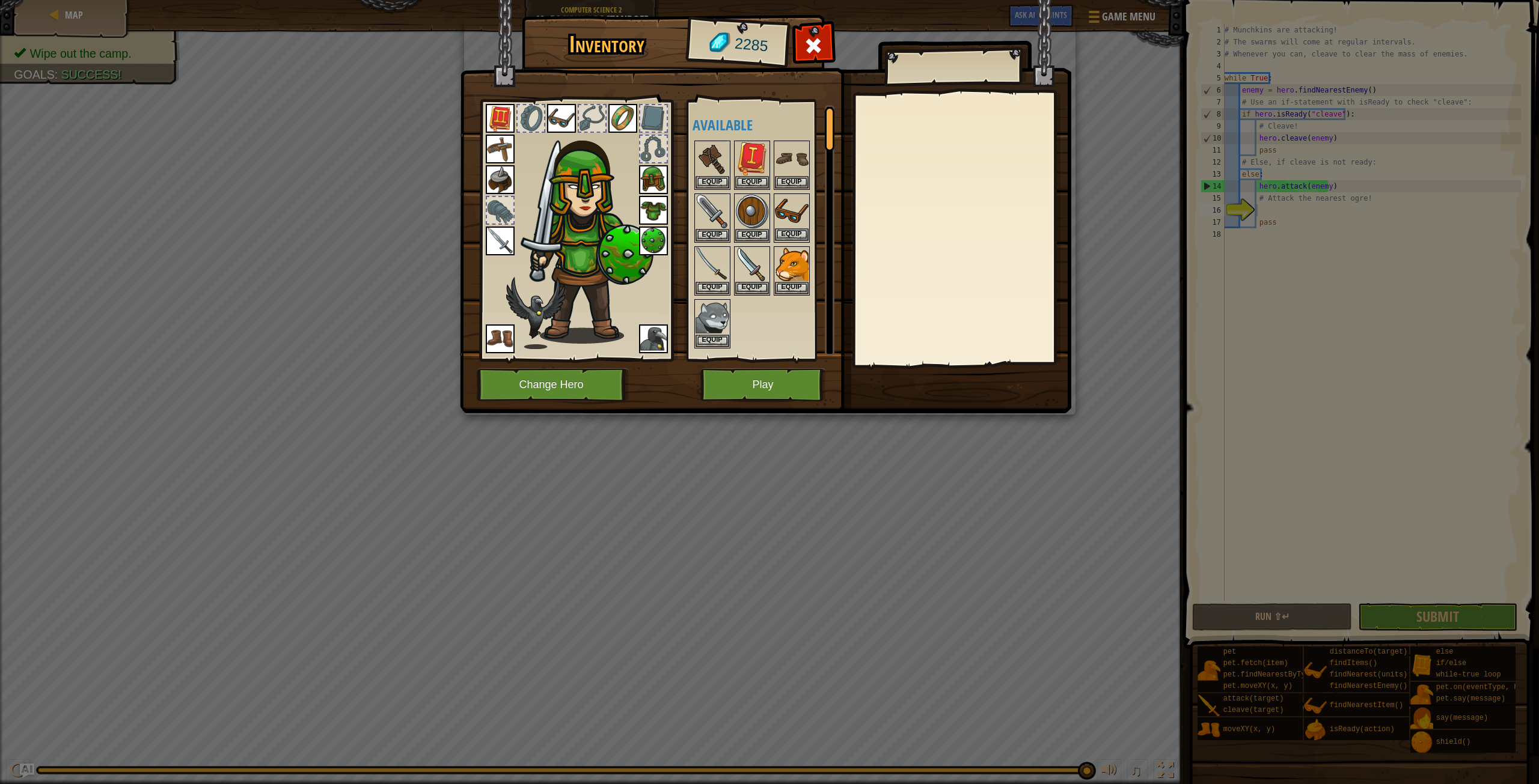
click at [775, 211] on img at bounding box center [792, 211] width 34 height 34
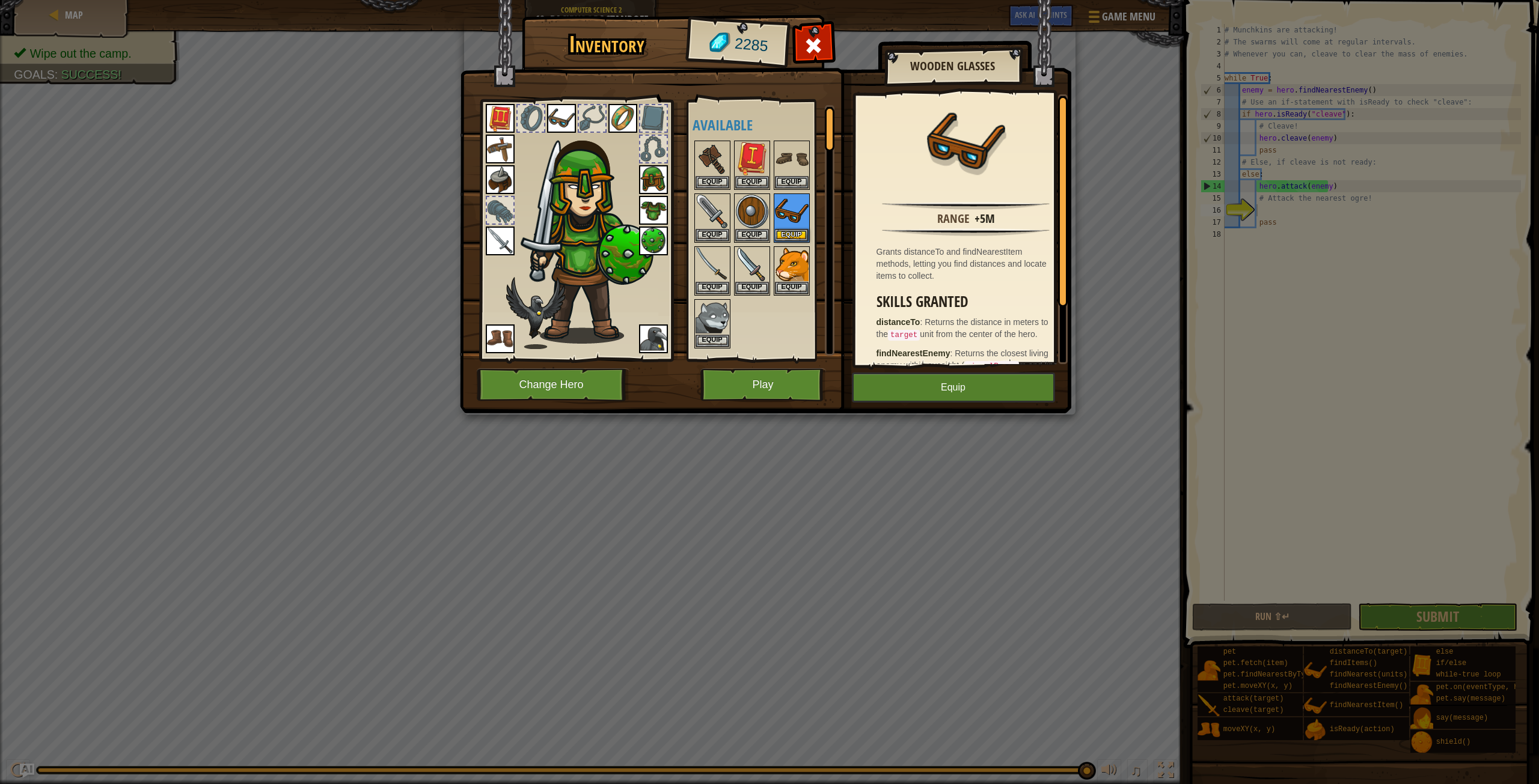
click at [563, 108] on img at bounding box center [562, 119] width 29 height 29
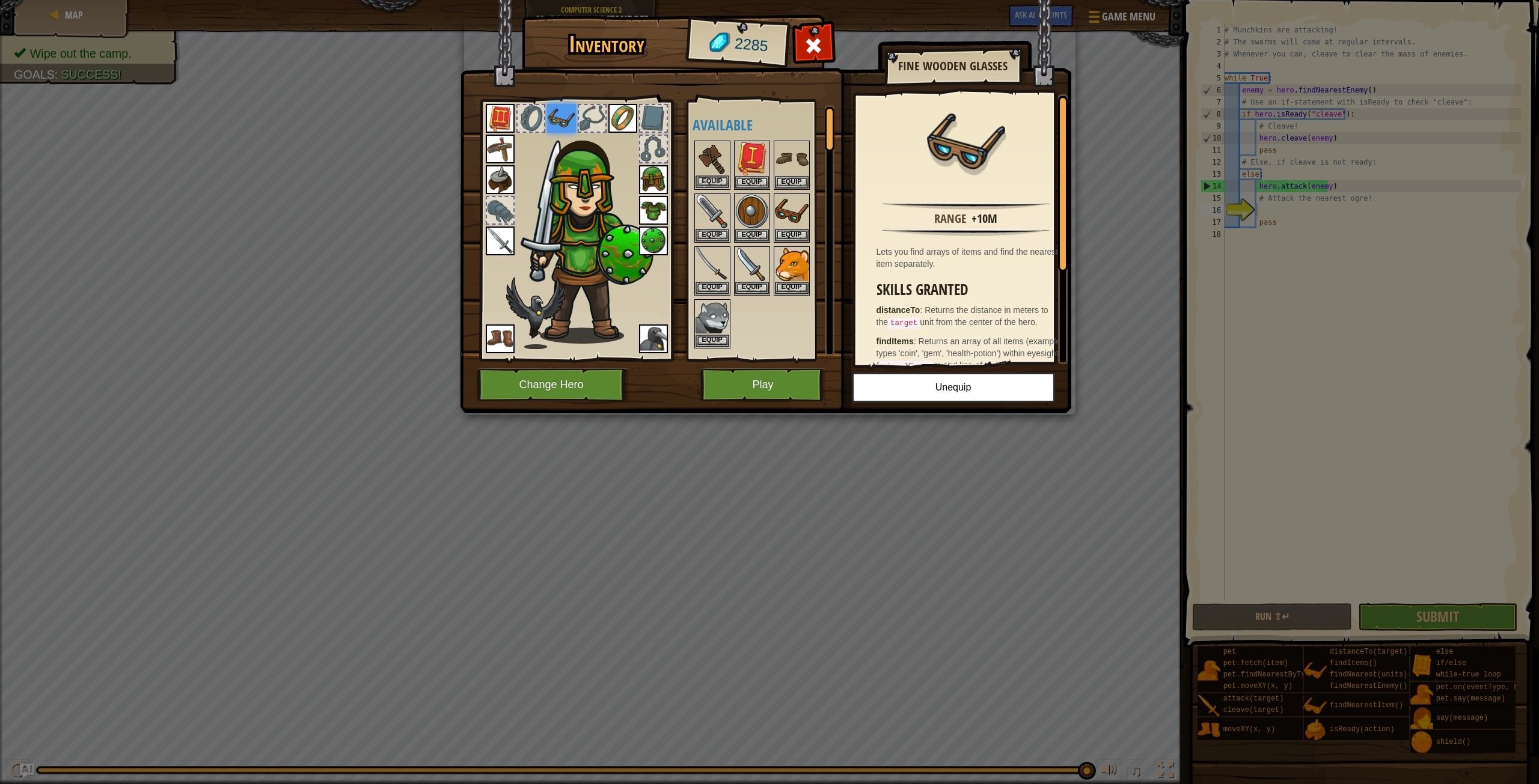
click at [714, 161] on img at bounding box center [713, 159] width 34 height 34
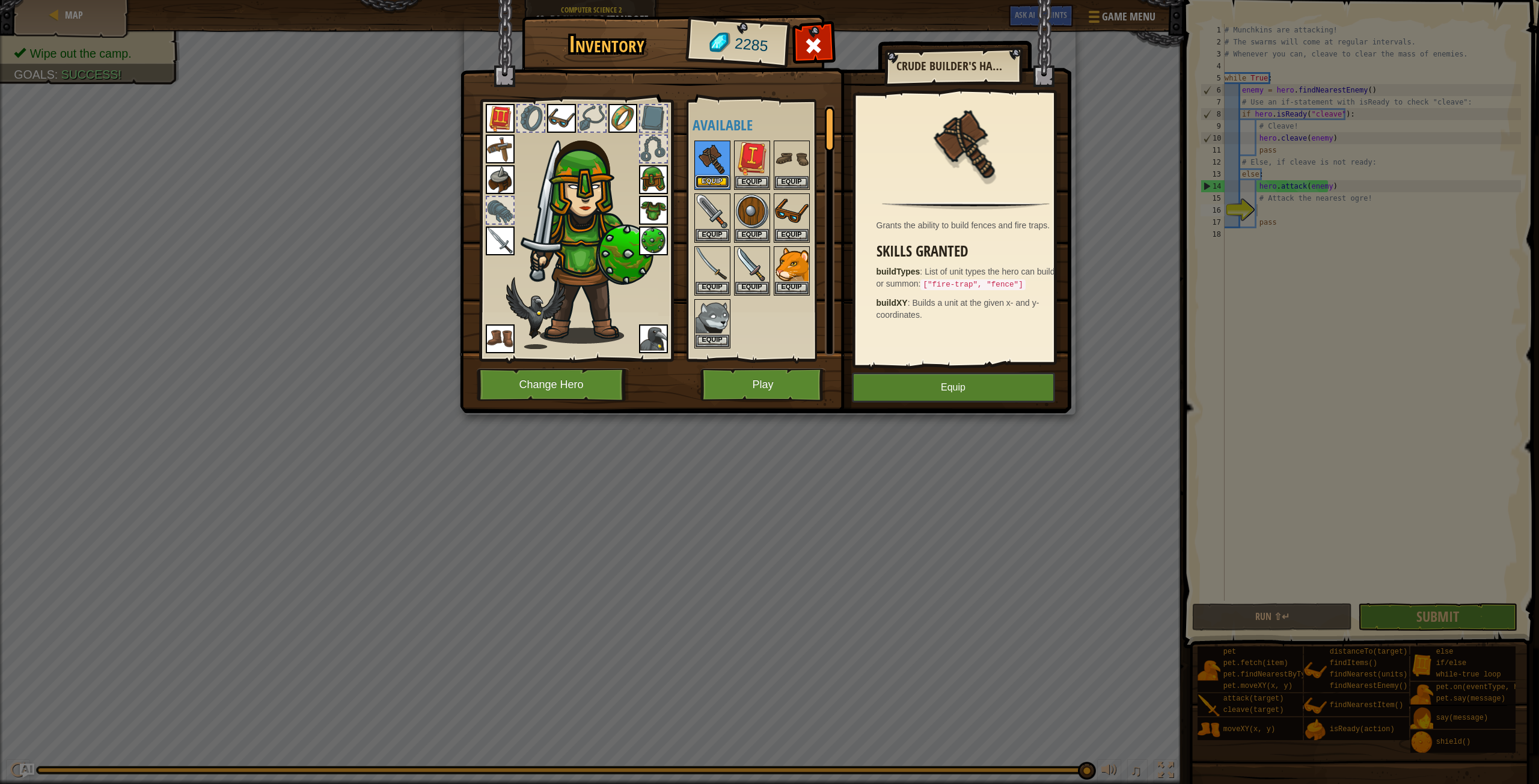
click at [710, 178] on button "Equip" at bounding box center [713, 182] width 34 height 13
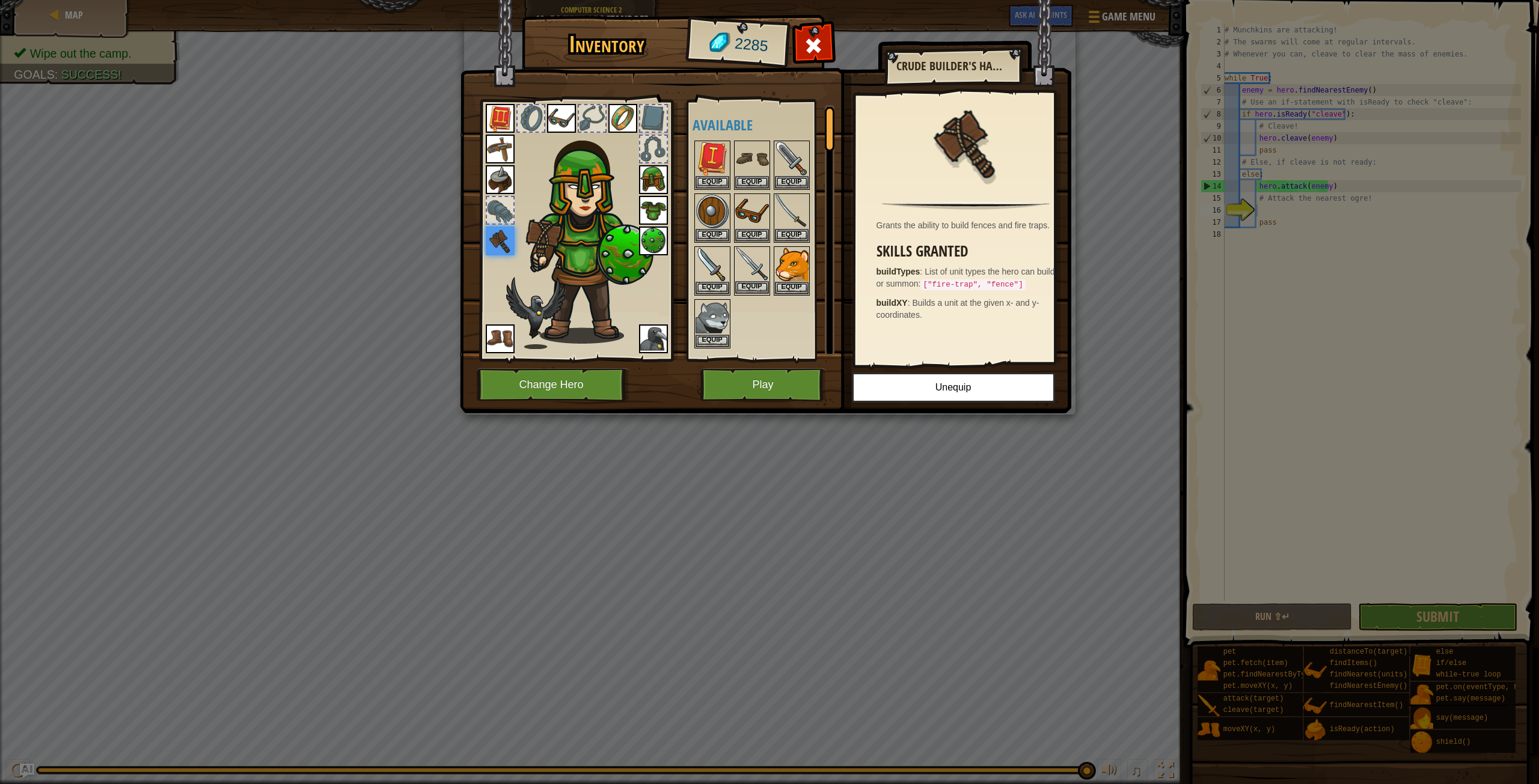
click at [750, 270] on img at bounding box center [752, 265] width 34 height 34
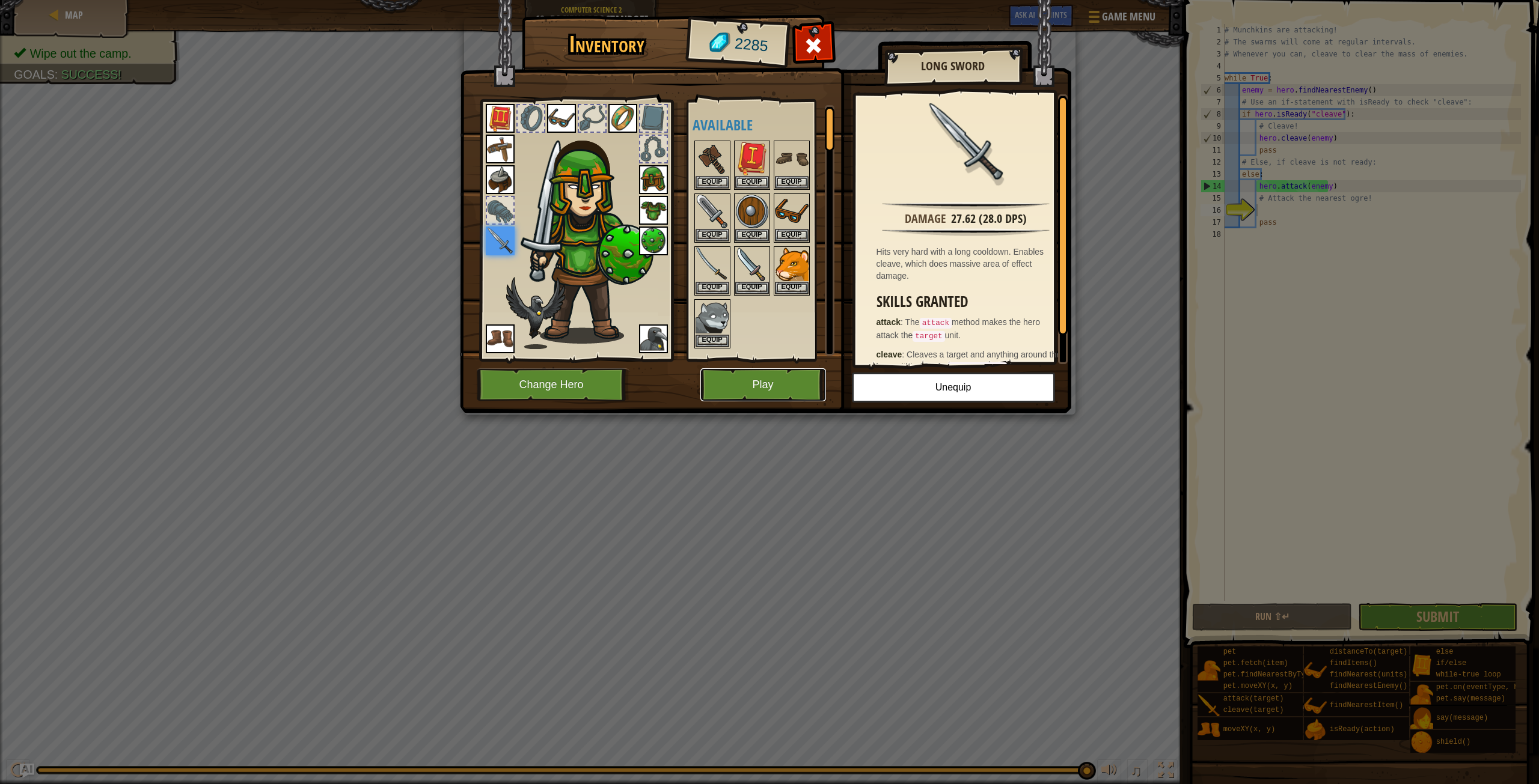
click at [757, 391] on button "Play" at bounding box center [763, 385] width 125 height 33
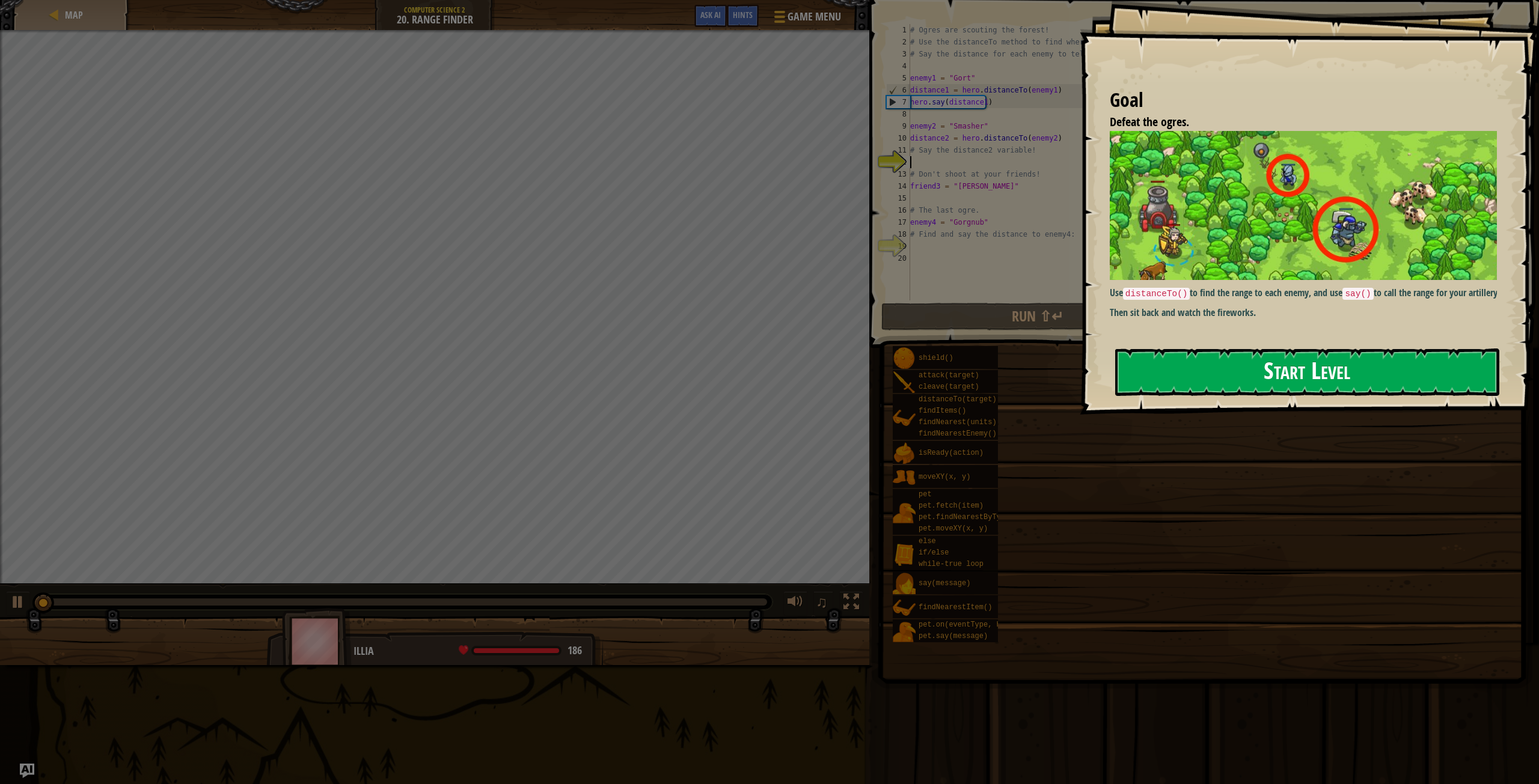
click at [1180, 378] on button "Start Level" at bounding box center [1307, 372] width 384 height 47
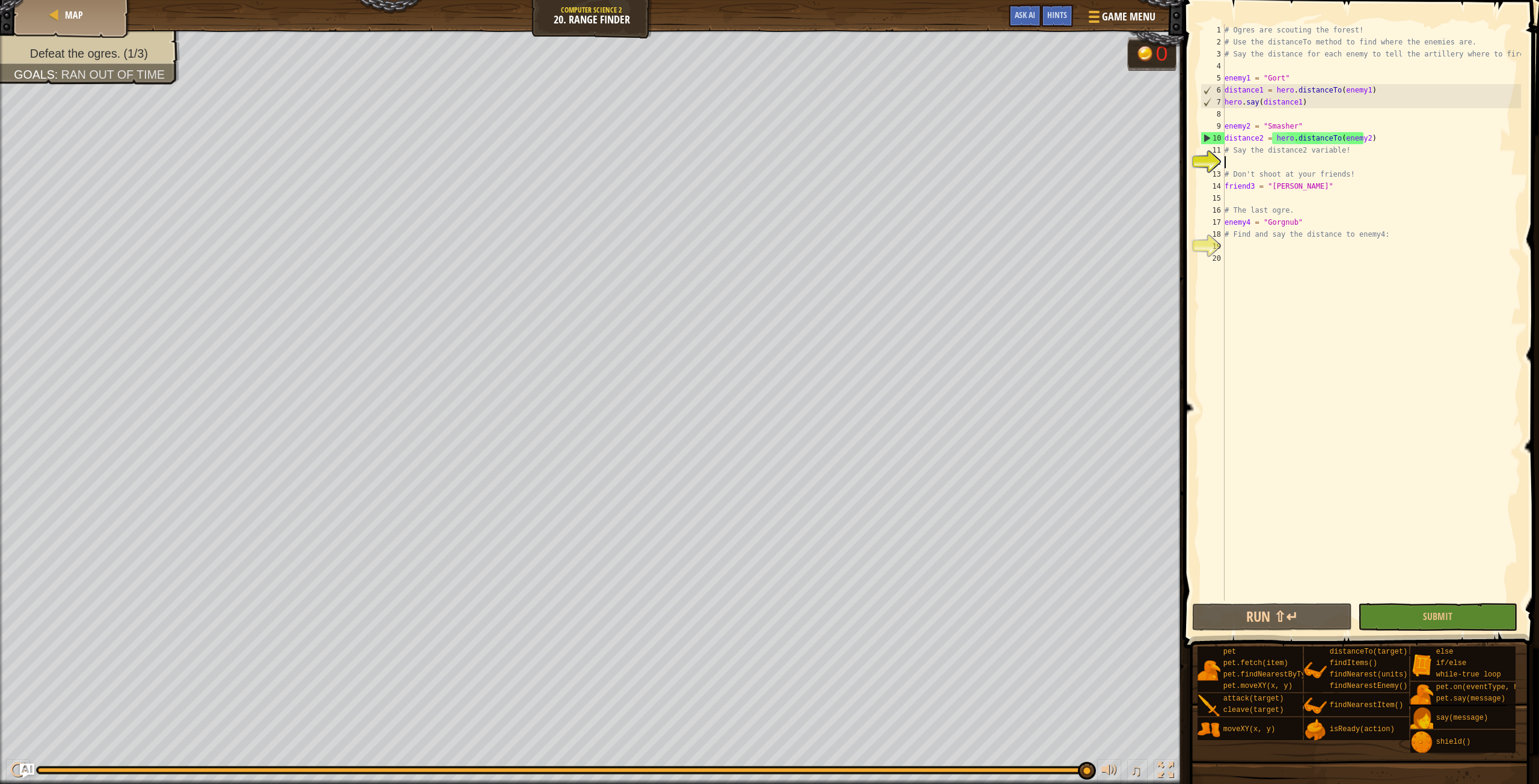
scroll to position [5, 0]
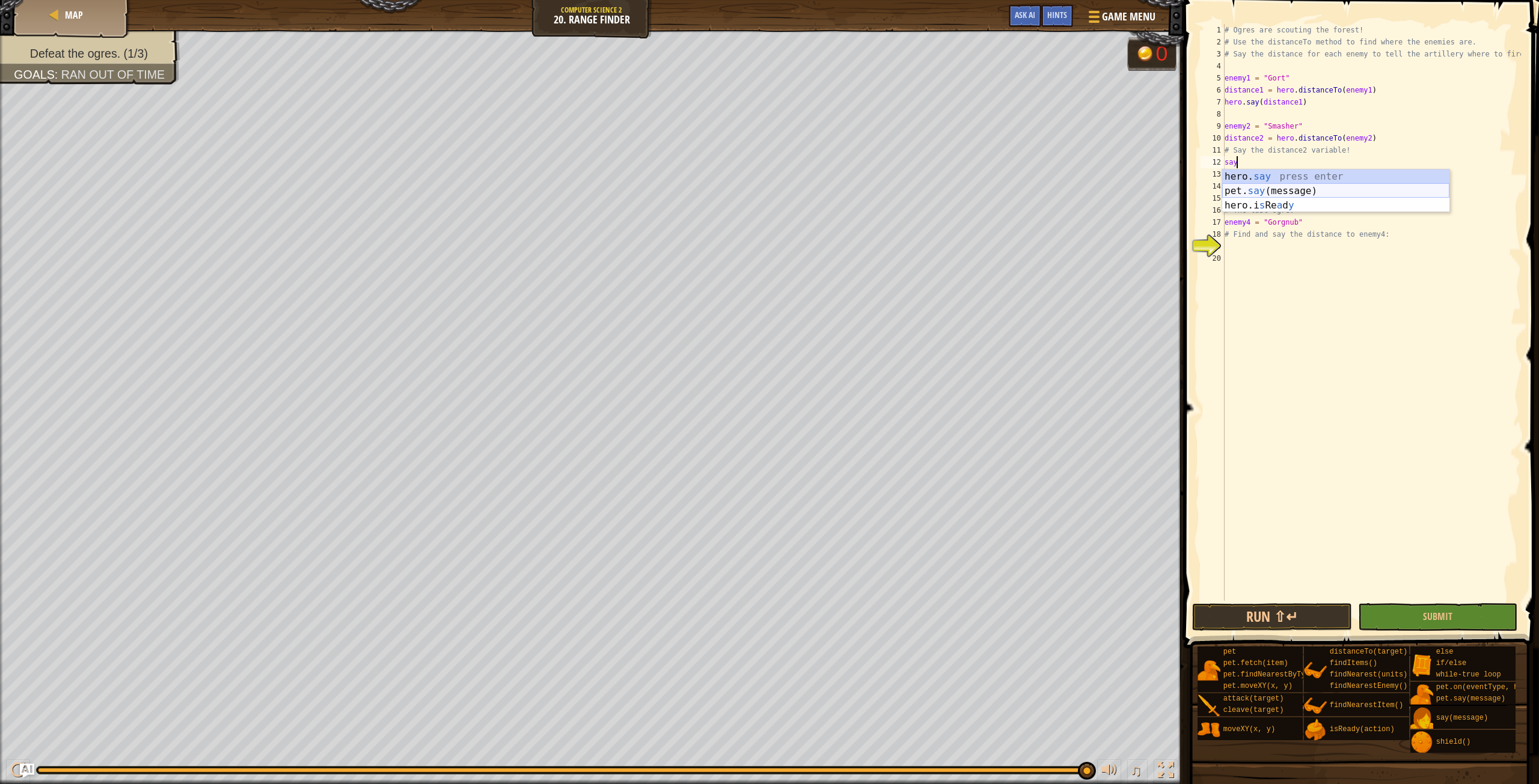
click at [1298, 187] on div "hero. say press enter pet. say (message) press enter hero.i s Re a d y press en…" at bounding box center [1336, 205] width 227 height 72
click at [1269, 610] on button "Run ⇧↵" at bounding box center [1272, 617] width 159 height 28
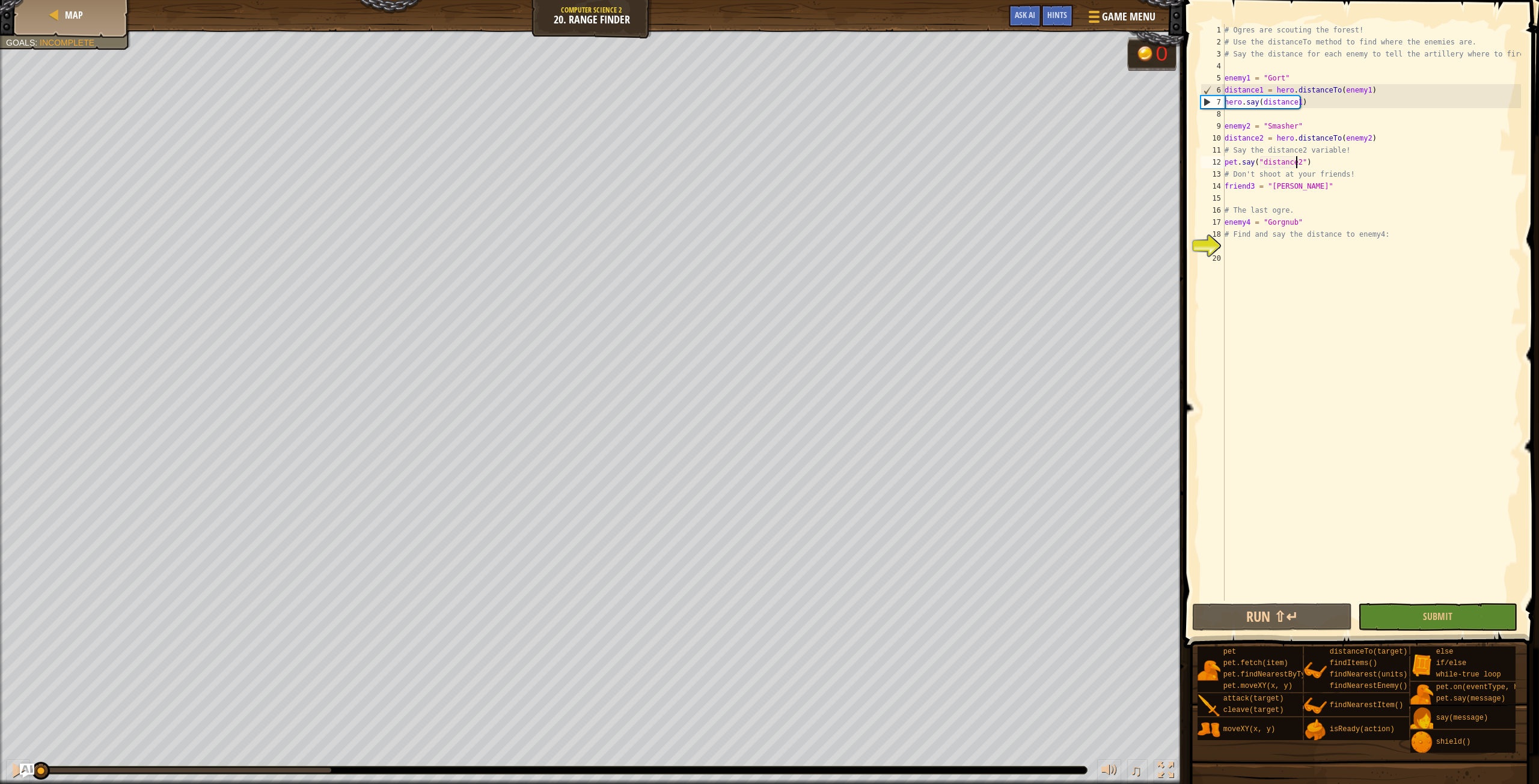
drag, startPoint x: 330, startPoint y: 769, endPoint x: 0, endPoint y: 811, distance: 332.7
click at [0, 0] on html "Map Computer Science 2 20. Range Finder Game Menu Done Hints Ask AI 1 ההההההההה…" at bounding box center [769, 0] width 1539 height 0
click at [1209, 130] on div "9" at bounding box center [1213, 126] width 24 height 12
click at [1252, 163] on div "# Ogres are scouting the forest! # Use the distanceTo method to find where the …" at bounding box center [1372, 325] width 299 height 601
click at [1233, 162] on div "# Ogres are scouting the forest! # Use the distanceTo method to find where the …" at bounding box center [1372, 325] width 299 height 601
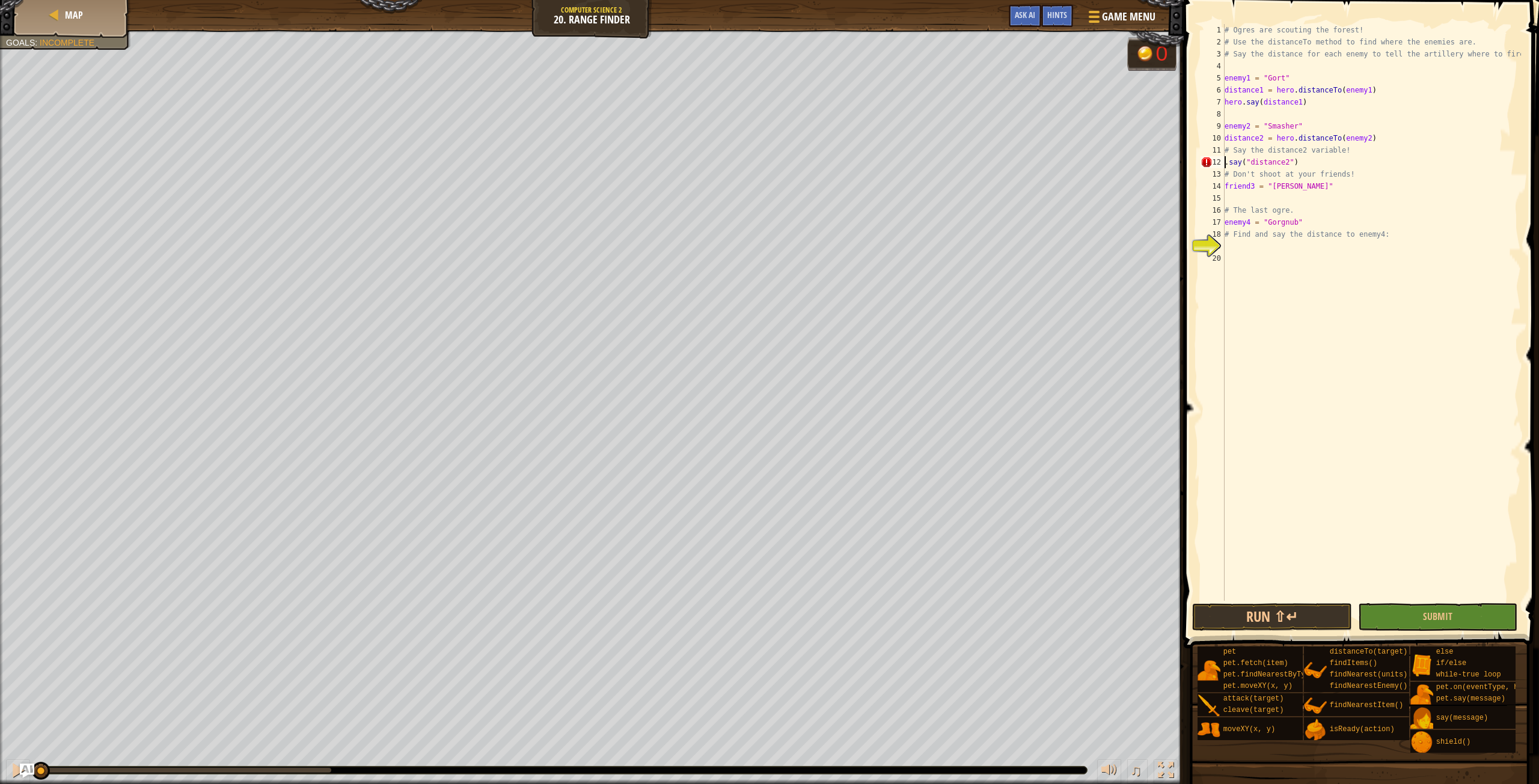
scroll to position [5, 0]
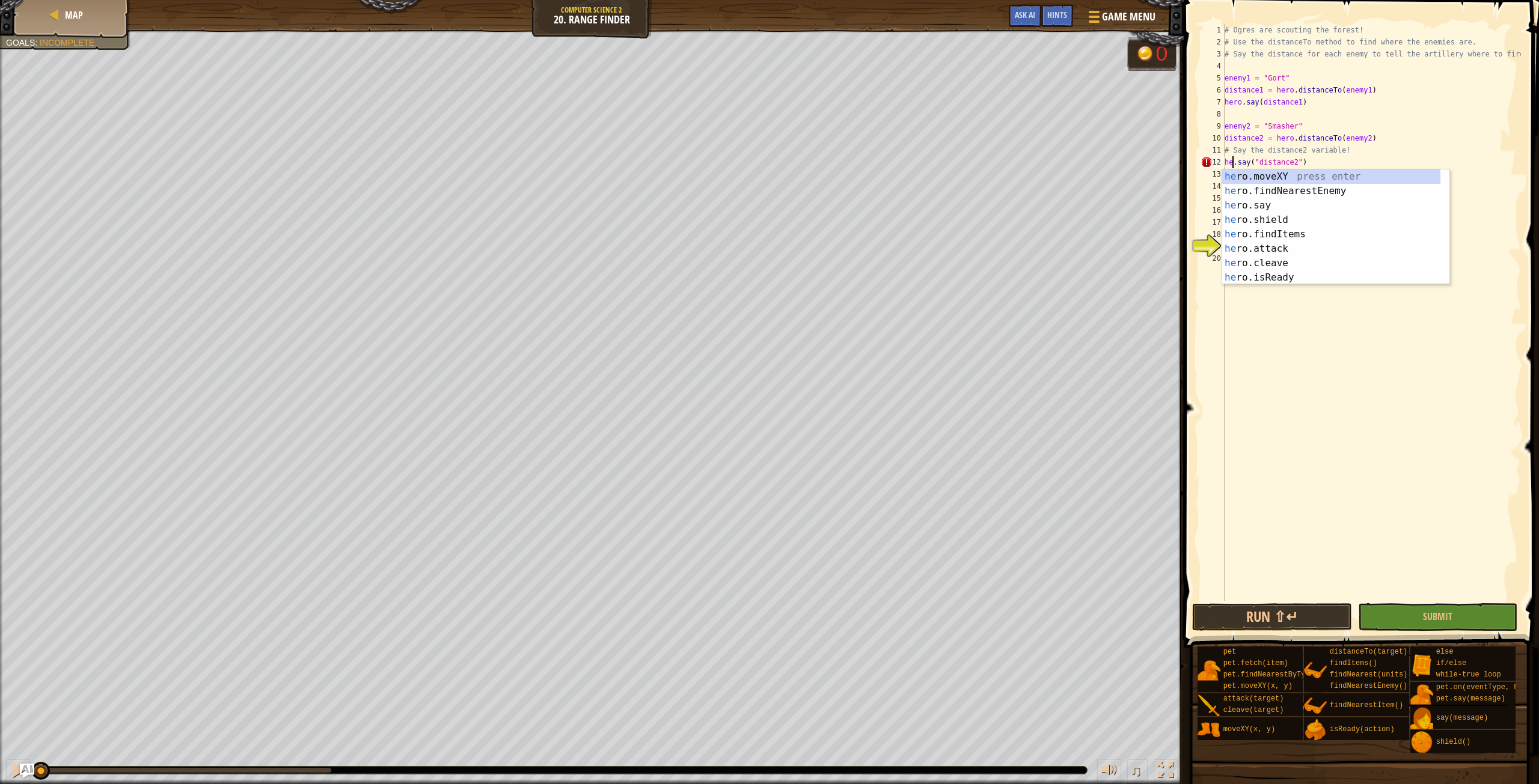
type textarea "hero.say("distance2")"
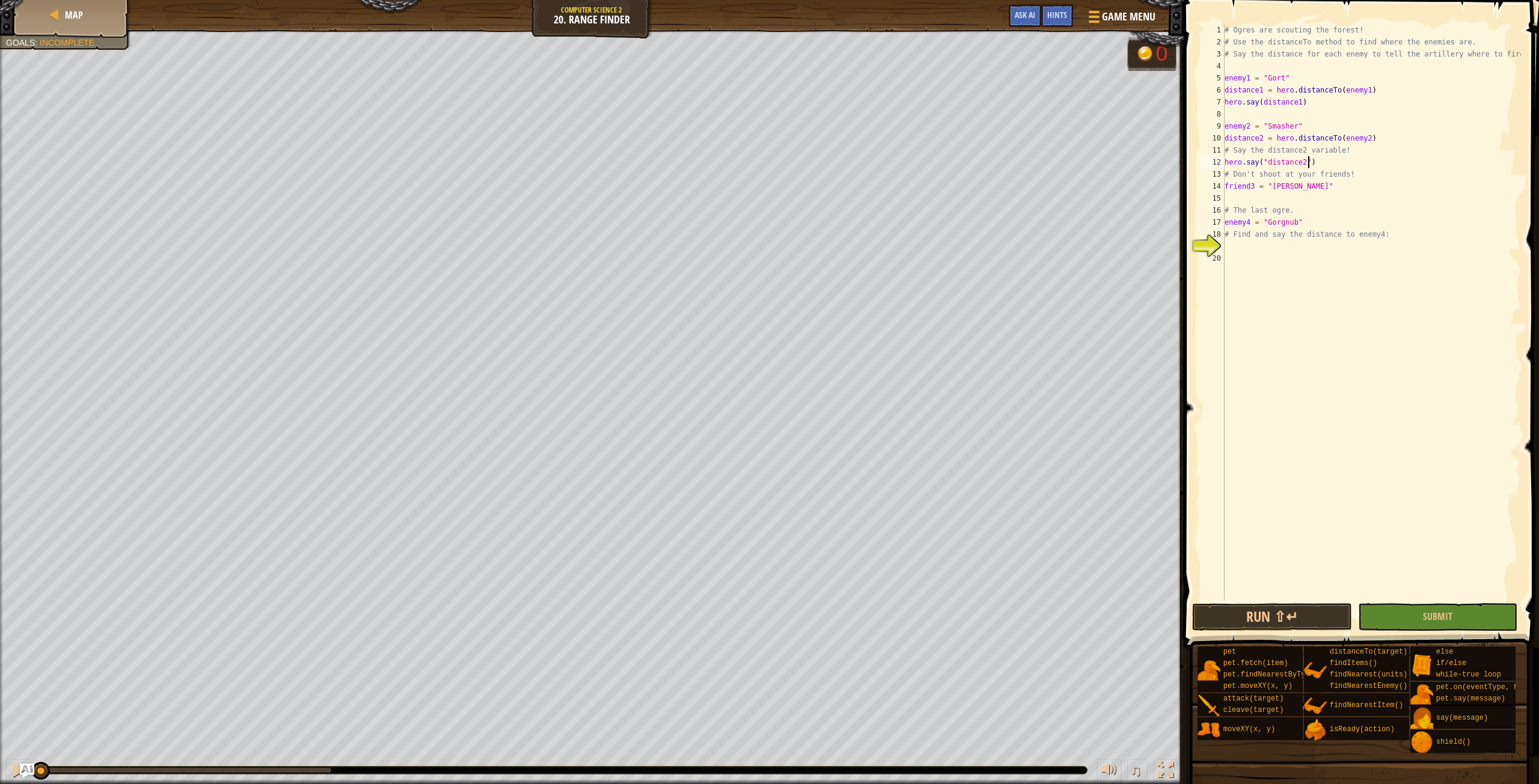
click at [1323, 157] on div "# Ogres are scouting the forest! # Use the distanceTo method to find where the …" at bounding box center [1372, 325] width 299 height 601
click at [1236, 252] on div "# Ogres are scouting the forest! # Use the distanceTo method to find where the …" at bounding box center [1372, 325] width 299 height 601
click at [1266, 622] on button "Run ⇧↵" at bounding box center [1272, 617] width 159 height 28
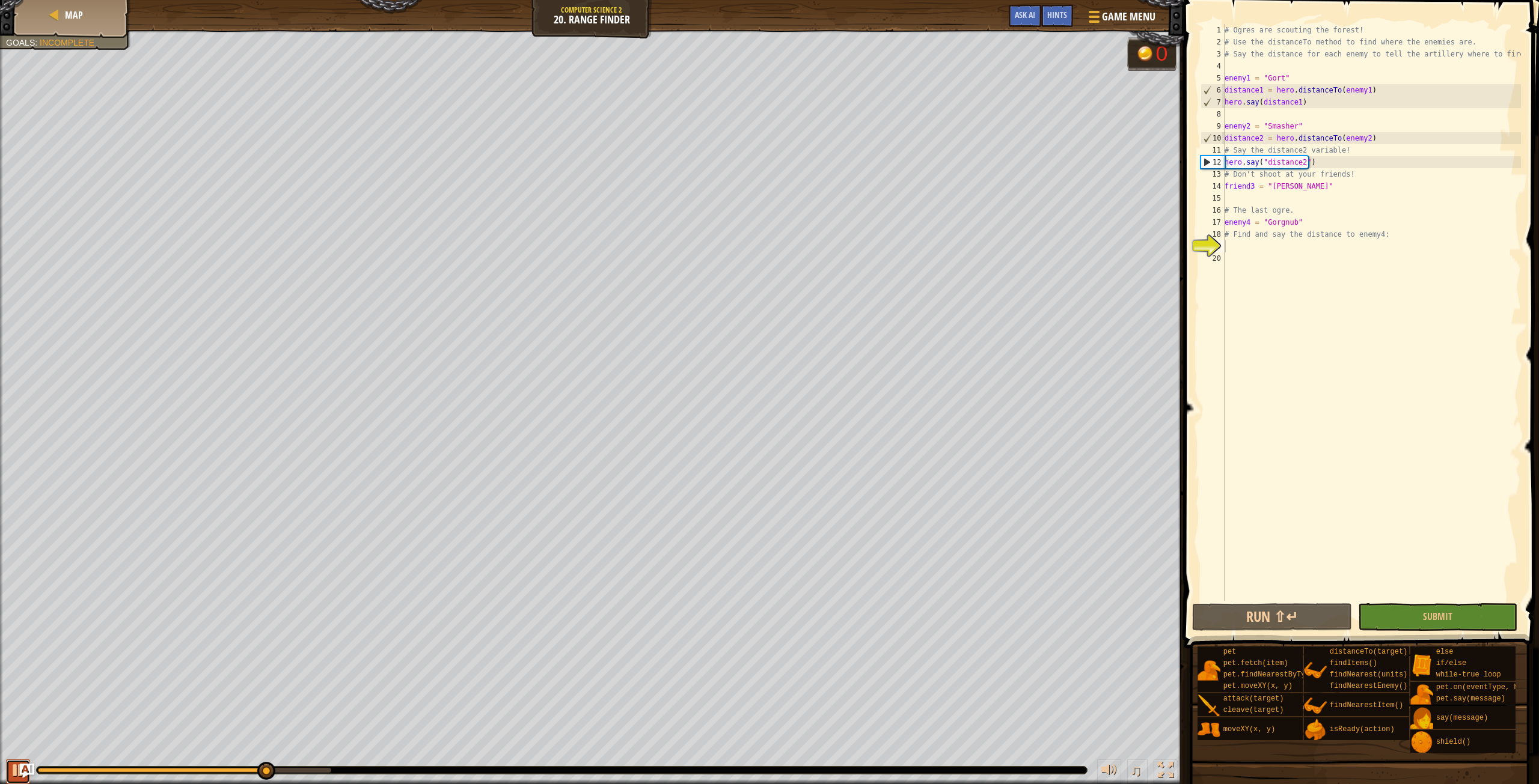
click at [14, 763] on div at bounding box center [18, 771] width 16 height 16
click at [1316, 615] on button "Run ⇧↵" at bounding box center [1272, 617] width 159 height 28
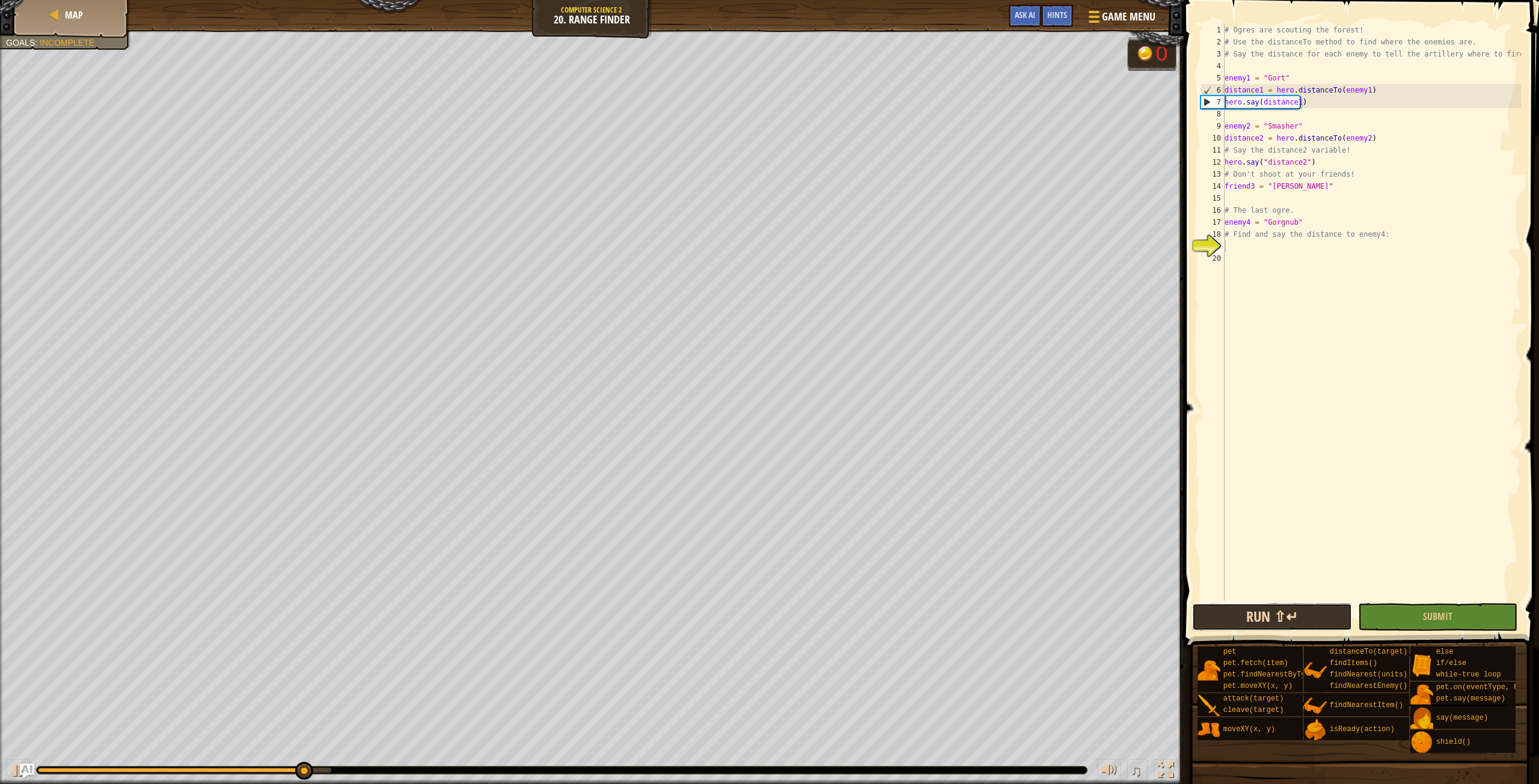
click at [1316, 615] on button "Run ⇧↵" at bounding box center [1272, 617] width 159 height 28
click at [16, 764] on div at bounding box center [18, 771] width 16 height 16
drag, startPoint x: 264, startPoint y: 766, endPoint x: 0, endPoint y: 719, distance: 268.2
click at [0, 719] on div "Defeat the ogres. (1/3) Don't hurt the peasant. (5/6) Goals : Incomplete 0 ♫ Sm…" at bounding box center [769, 407] width 1539 height 754
click at [1263, 162] on div "# Ogres are scouting the forest! # Use the distanceTo method to find where the …" at bounding box center [1372, 325] width 299 height 601
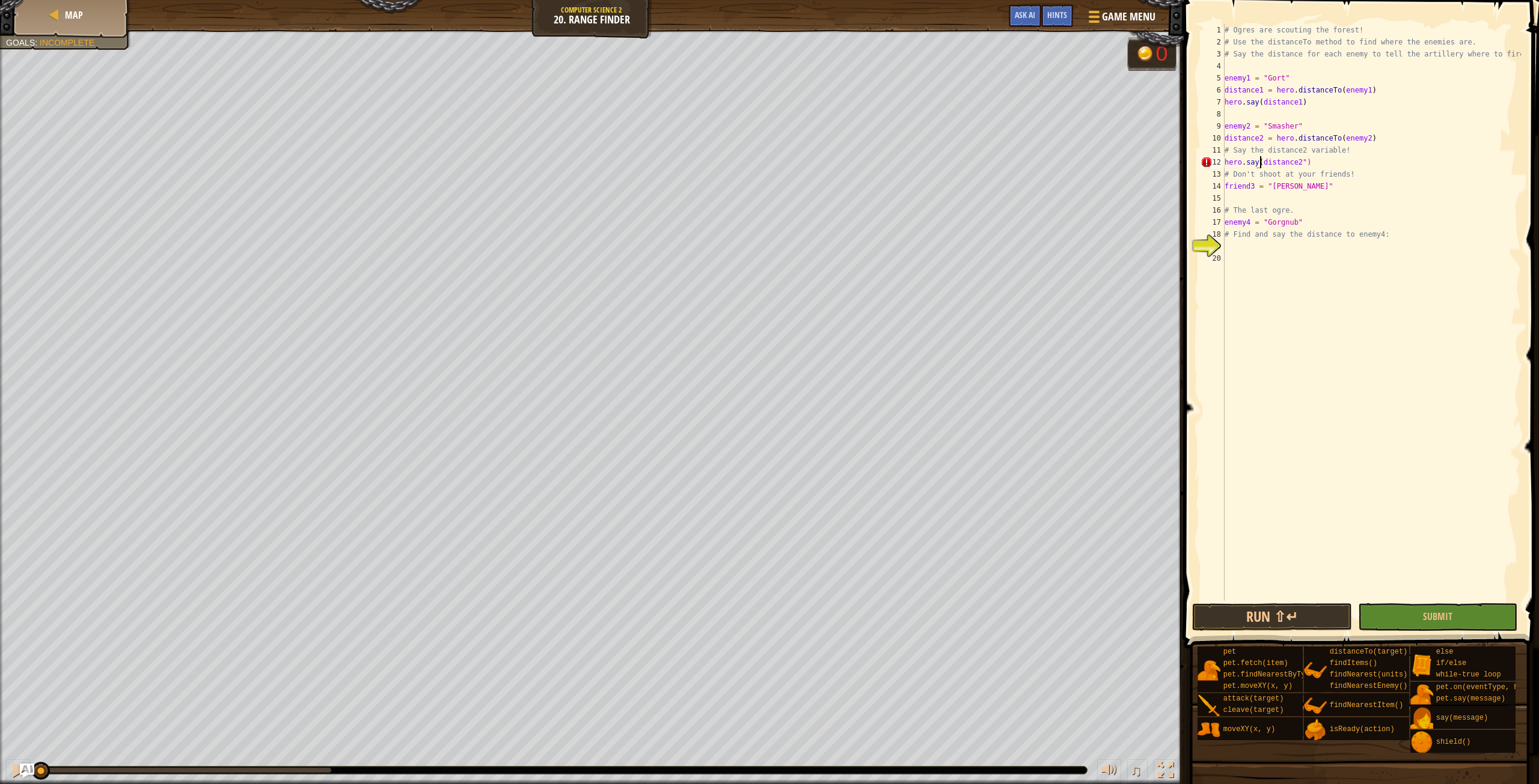
click at [1300, 165] on div "# Ogres are scouting the forest! # Use the distanceTo method to find where the …" at bounding box center [1372, 325] width 299 height 601
type textarea "hero.say(distance2)"
click at [1329, 611] on button "Run ⇧↵" at bounding box center [1272, 617] width 159 height 28
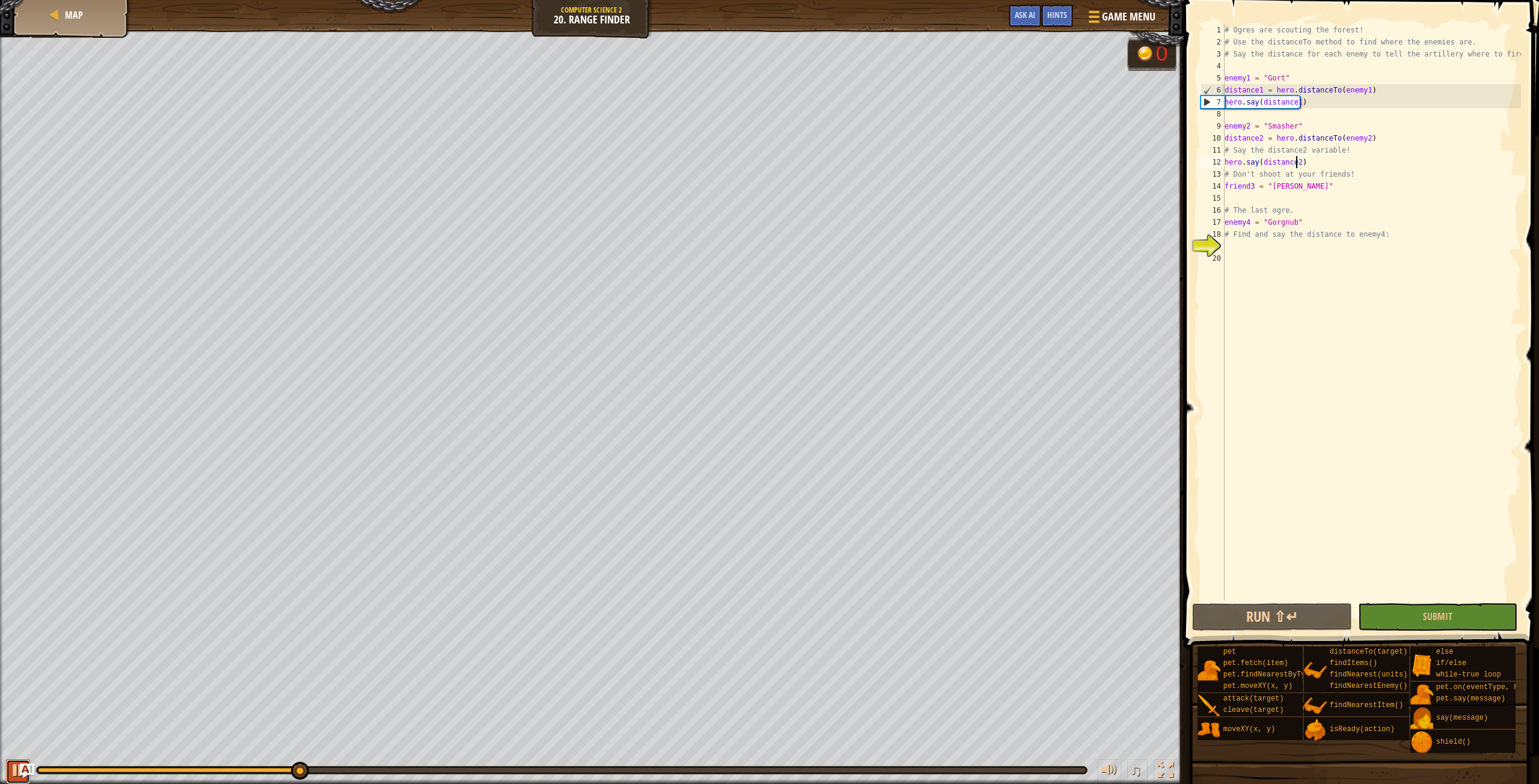
click at [15, 776] on div at bounding box center [18, 771] width 16 height 16
click at [1235, 250] on div "# Ogres are scouting the forest! # Use the distanceTo method to find where the …" at bounding box center [1372, 325] width 299 height 601
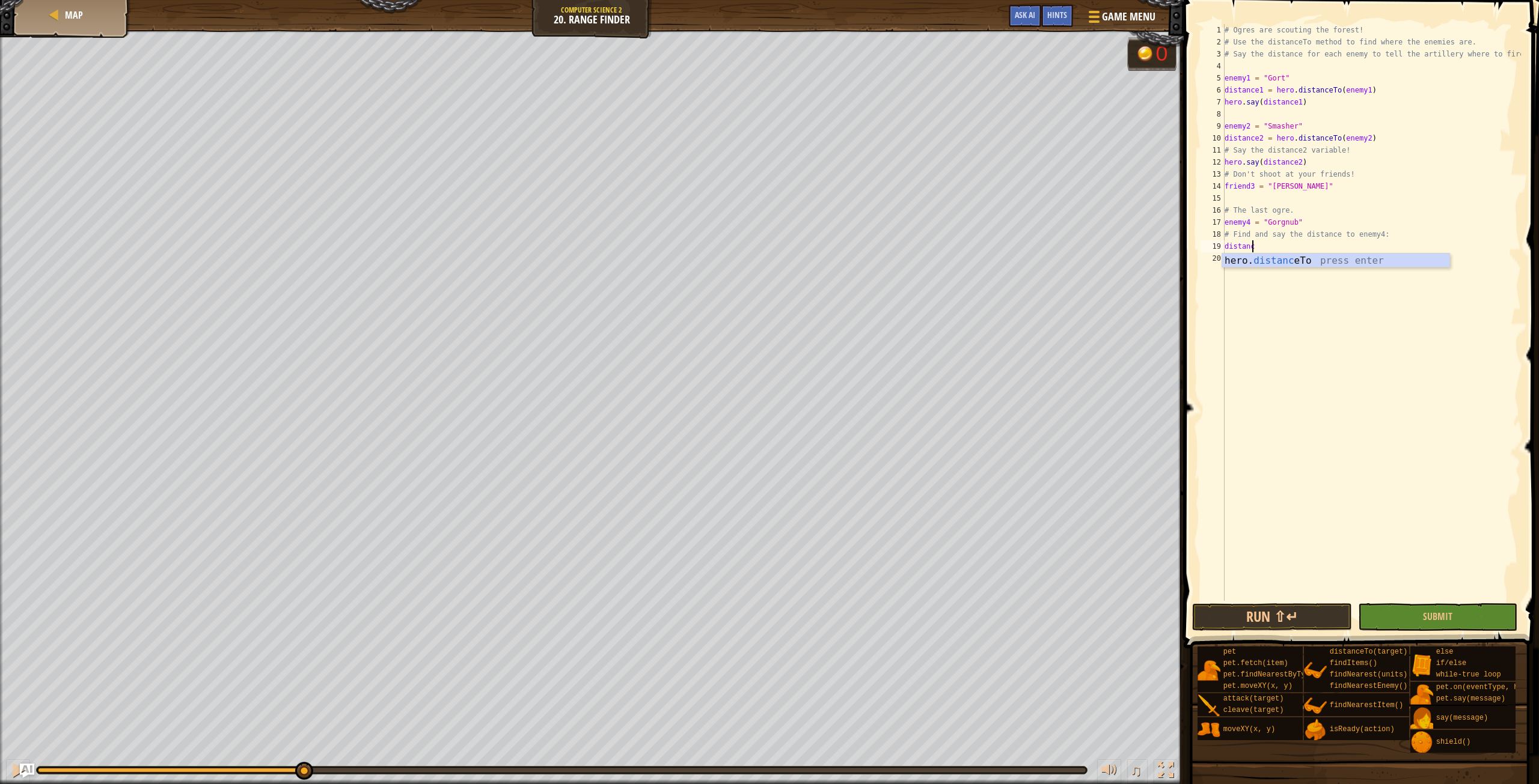
scroll to position [5, 2]
click at [1266, 242] on div "# Ogres are scouting the forest! # Use the distanceTo method to find where the …" at bounding box center [1372, 325] width 299 height 601
click at [1258, 251] on div "# Ogres are scouting the forest! # Use the distanceTo method to find where the …" at bounding box center [1372, 325] width 299 height 601
click at [1257, 250] on div "# Ogres are scouting the forest! # Use the distanceTo method to find where the …" at bounding box center [1372, 313] width 299 height 577
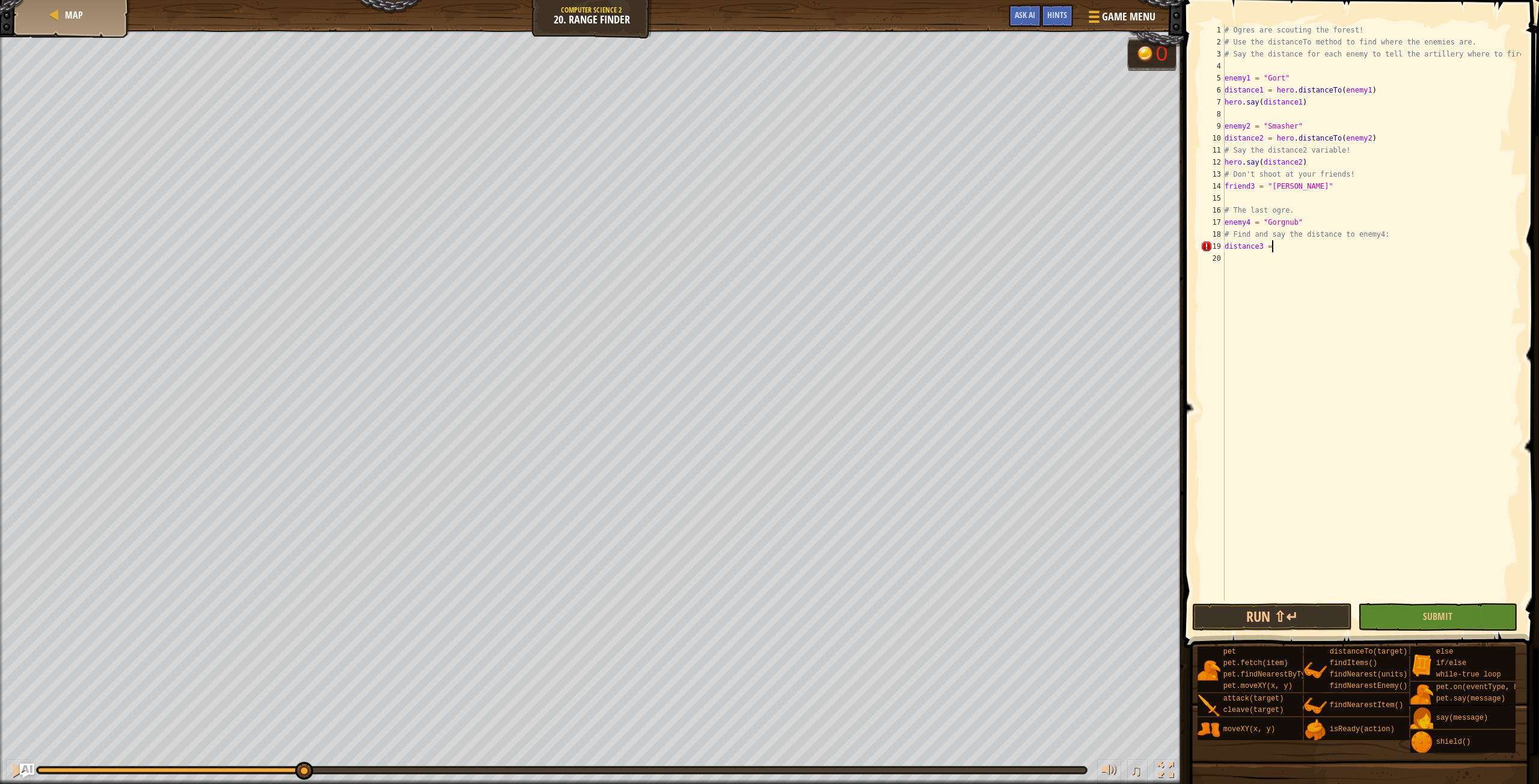
click at [1276, 244] on div "# Ogres are scouting the forest! # Use the distanceTo method to find where the …" at bounding box center [1372, 325] width 299 height 601
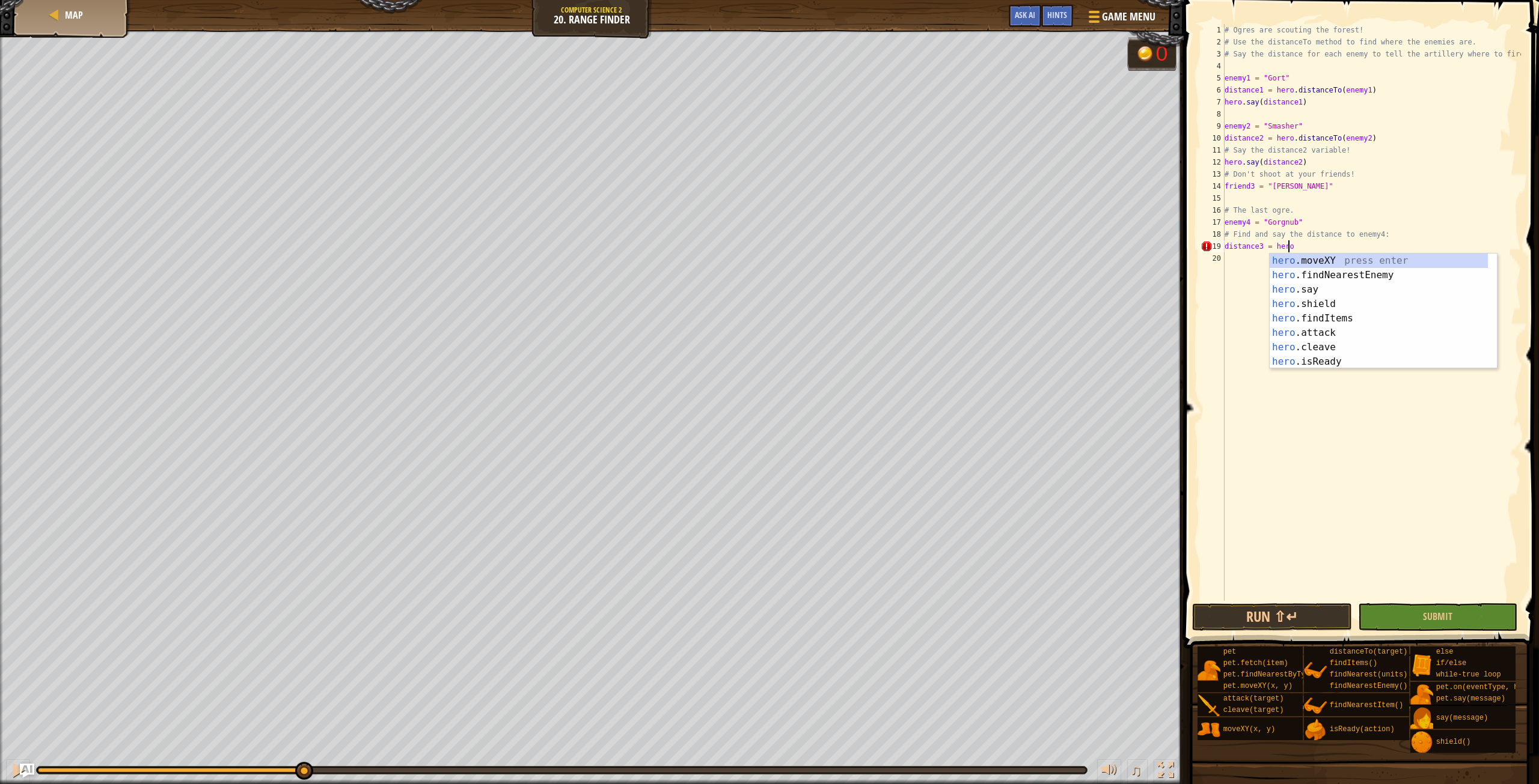
scroll to position [5, 5]
click at [1327, 256] on div "hero.d istanceTo press enter hero. fin d NearestEnemy press enter hero. fin d I…" at bounding box center [1383, 319] width 227 height 130
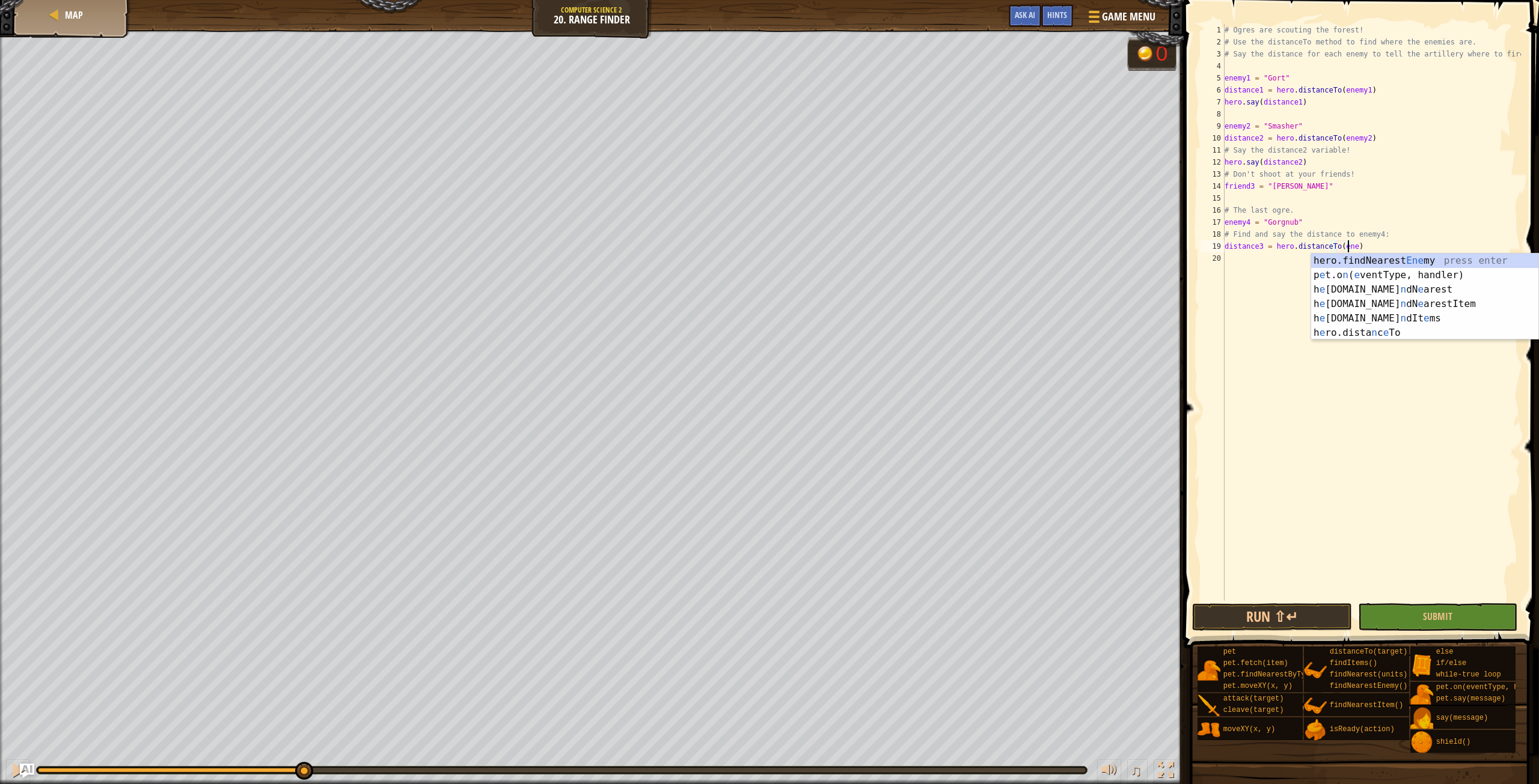
scroll to position [5, 10]
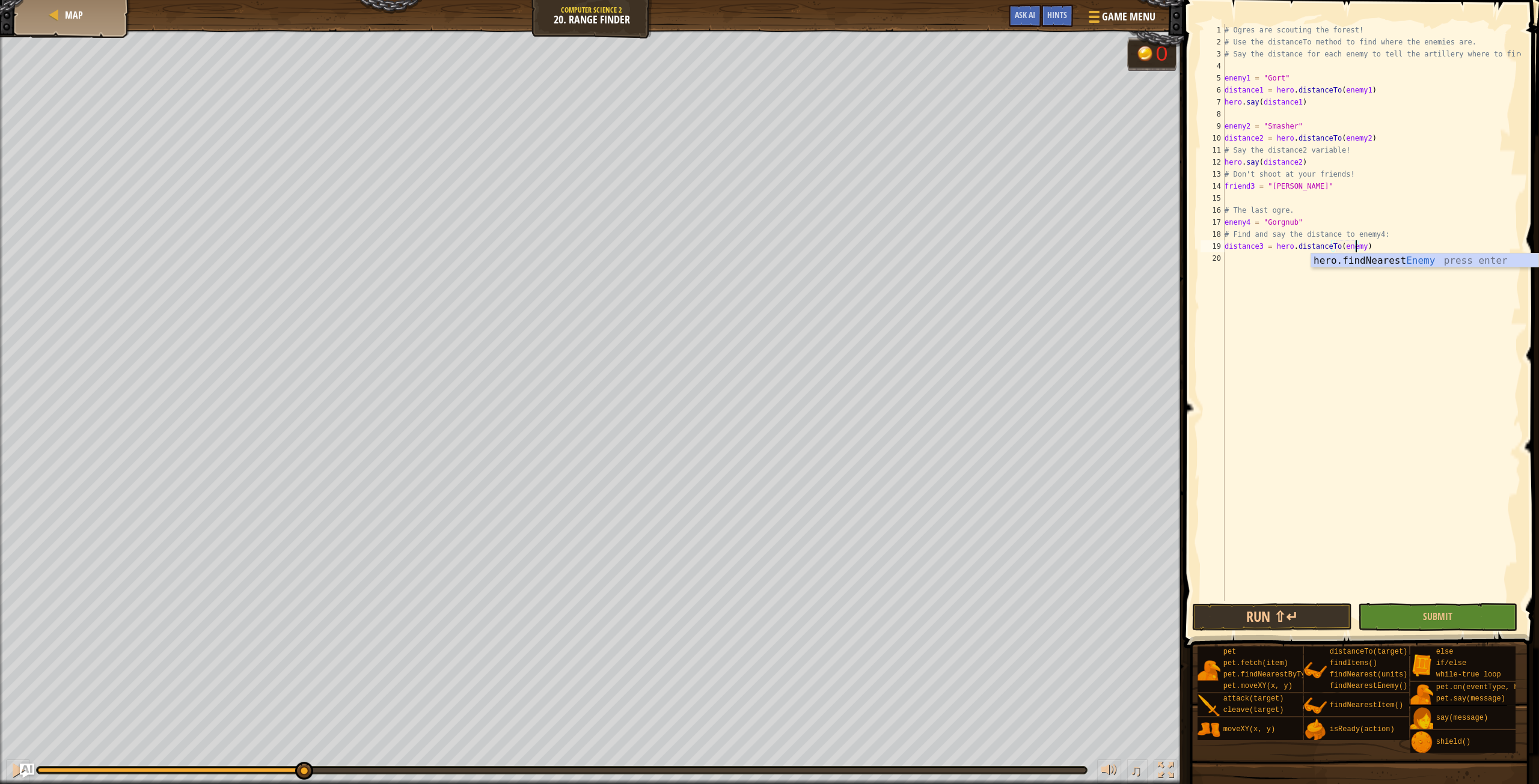
type textarea "distance3 = hero.distanceTo(enemy4)"
click at [1237, 265] on div "# Ogres are scouting the forest! # Use the distanceTo method to find where the …" at bounding box center [1372, 325] width 299 height 601
type textarea "pet.say"
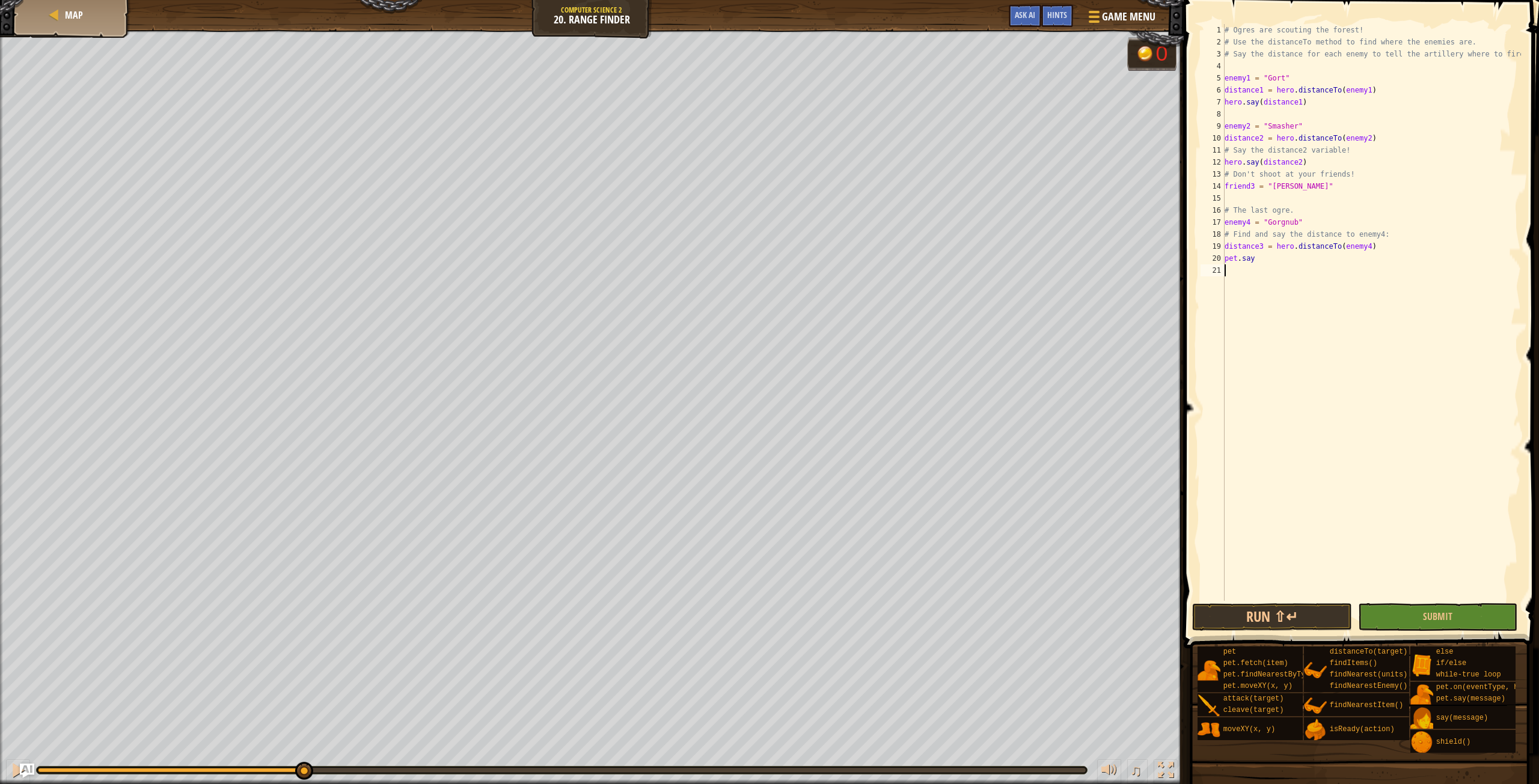
click at [1278, 279] on div "# Ogres are scouting the forest! # Use the distanceTo method to find where the …" at bounding box center [1372, 325] width 299 height 601
click at [1266, 262] on div "# Ogres are scouting the forest! # Use the distanceTo method to find where the …" at bounding box center [1372, 325] width 299 height 601
type textarea "pet.say(distance3)"
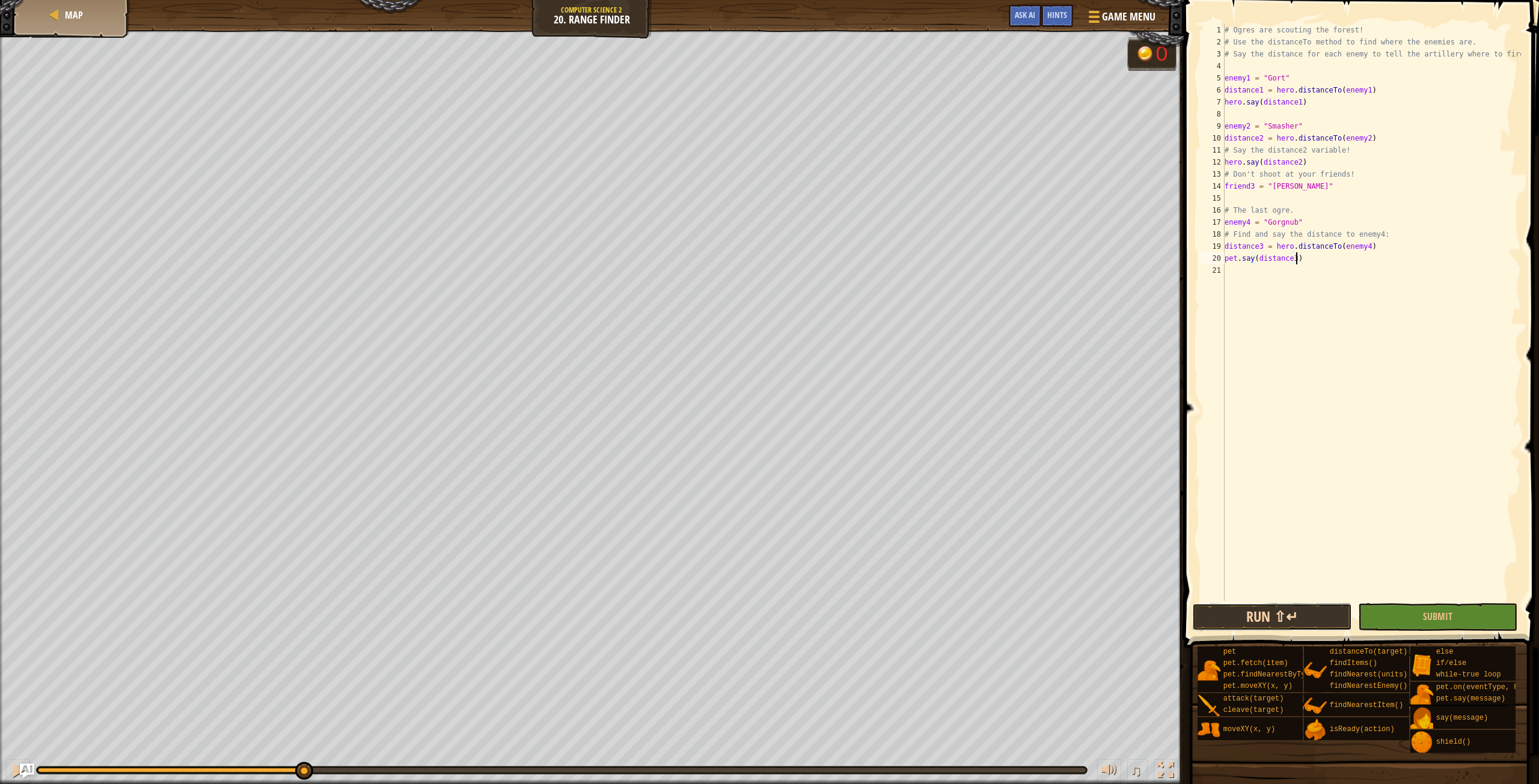
click at [1274, 609] on button "Run ⇧↵" at bounding box center [1272, 617] width 159 height 28
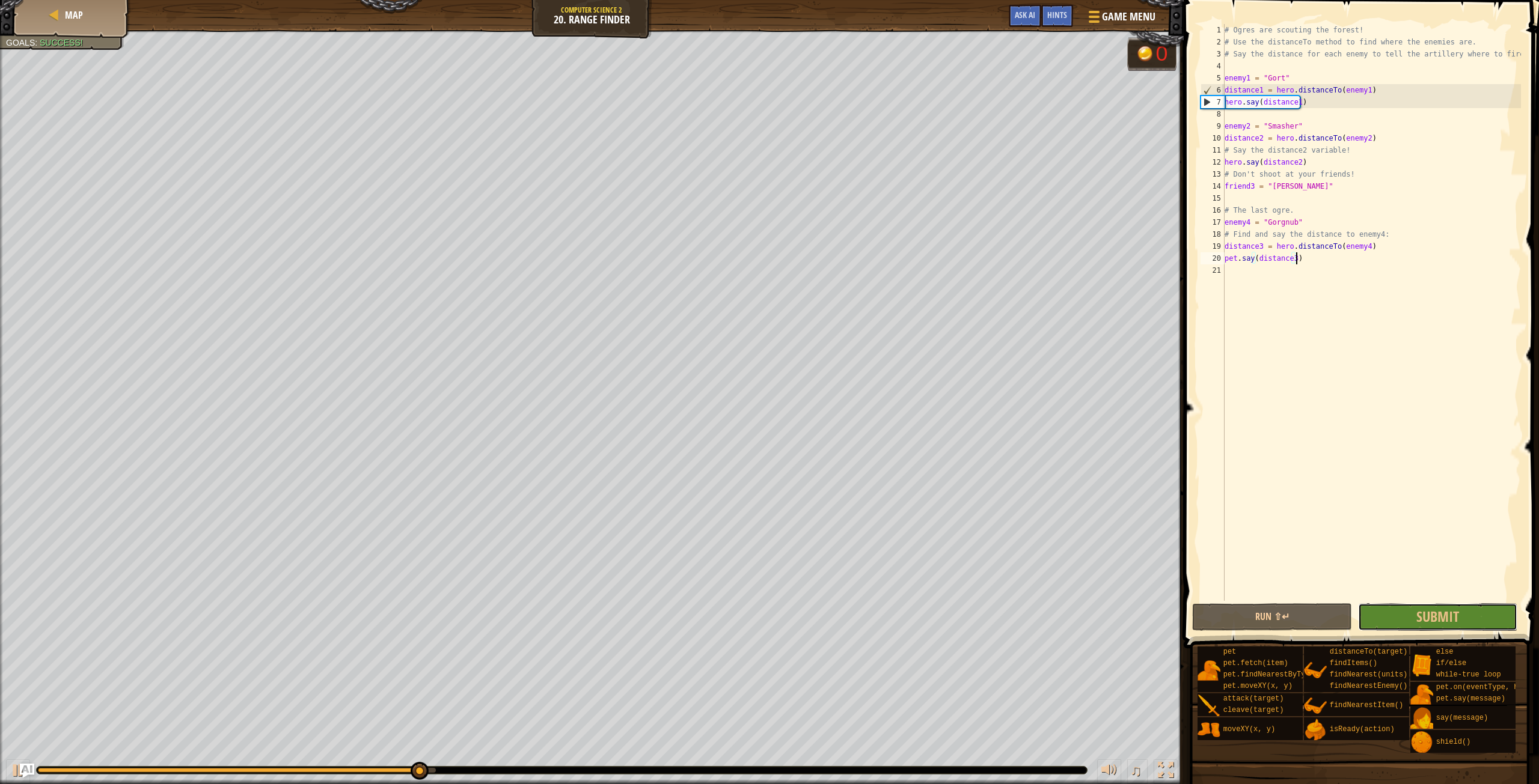
click at [1407, 622] on button "Submit" at bounding box center [1438, 617] width 159 height 28
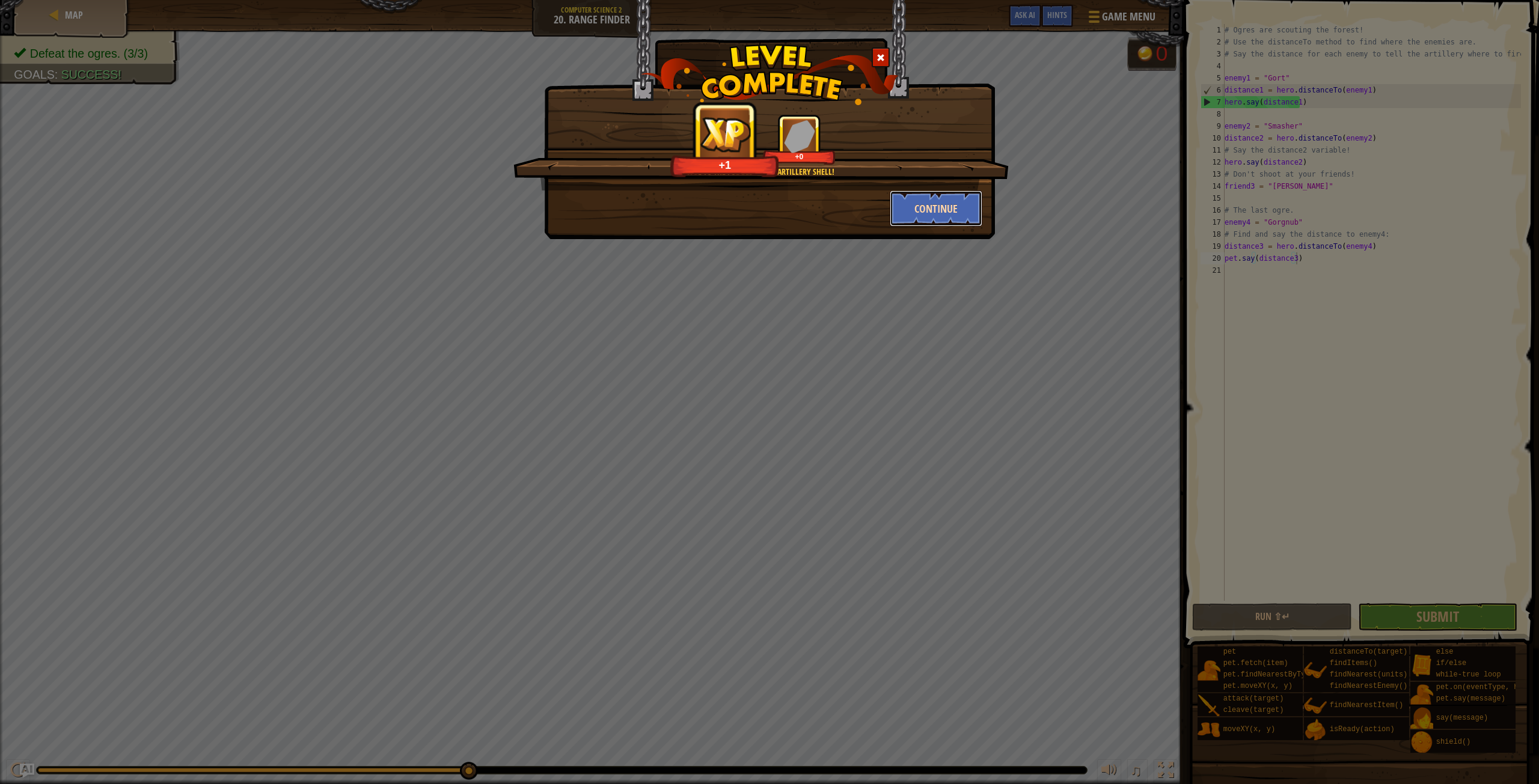
click at [916, 209] on button "Continue" at bounding box center [936, 208] width 93 height 36
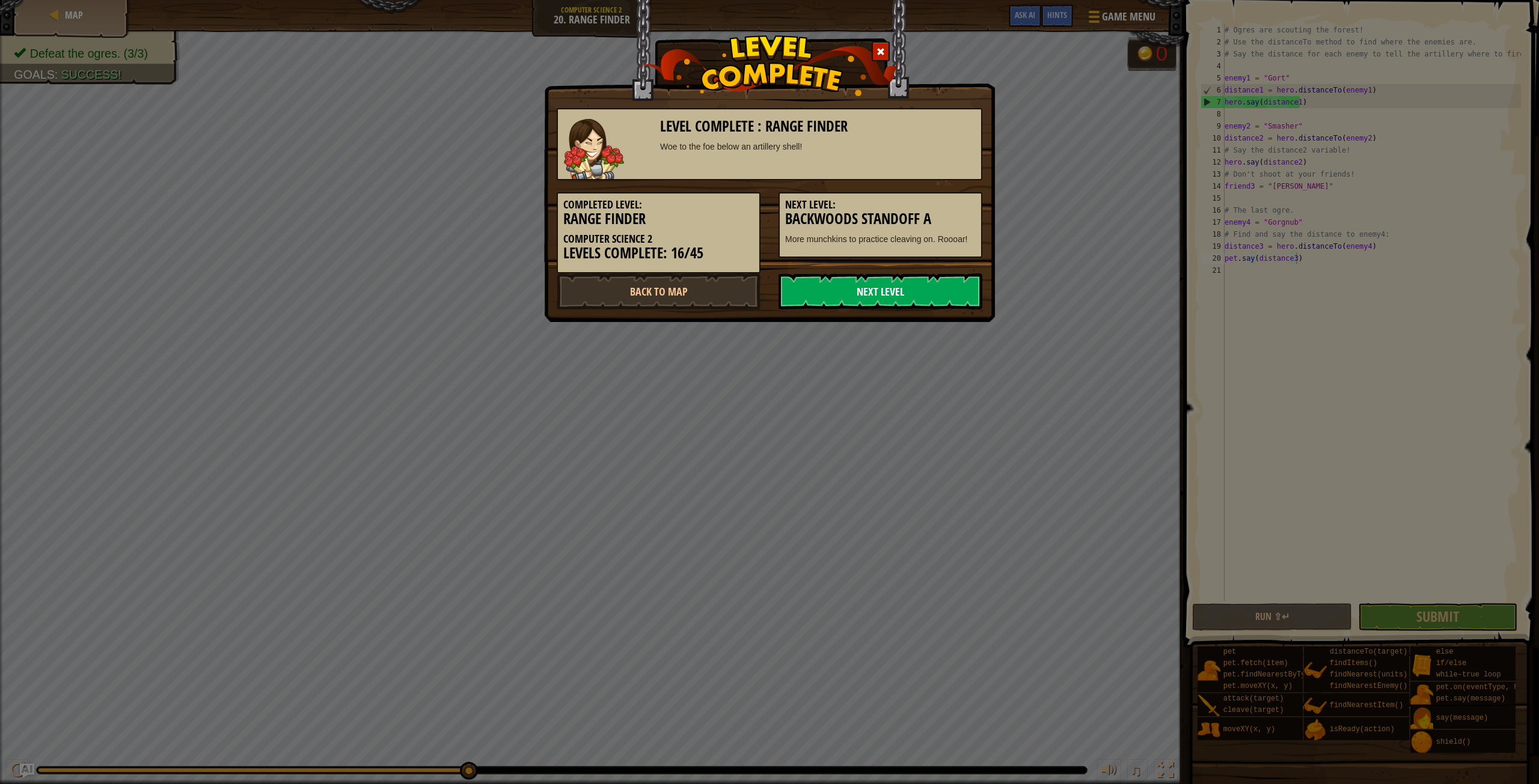
click at [824, 280] on link "Next Level" at bounding box center [880, 291] width 204 height 36
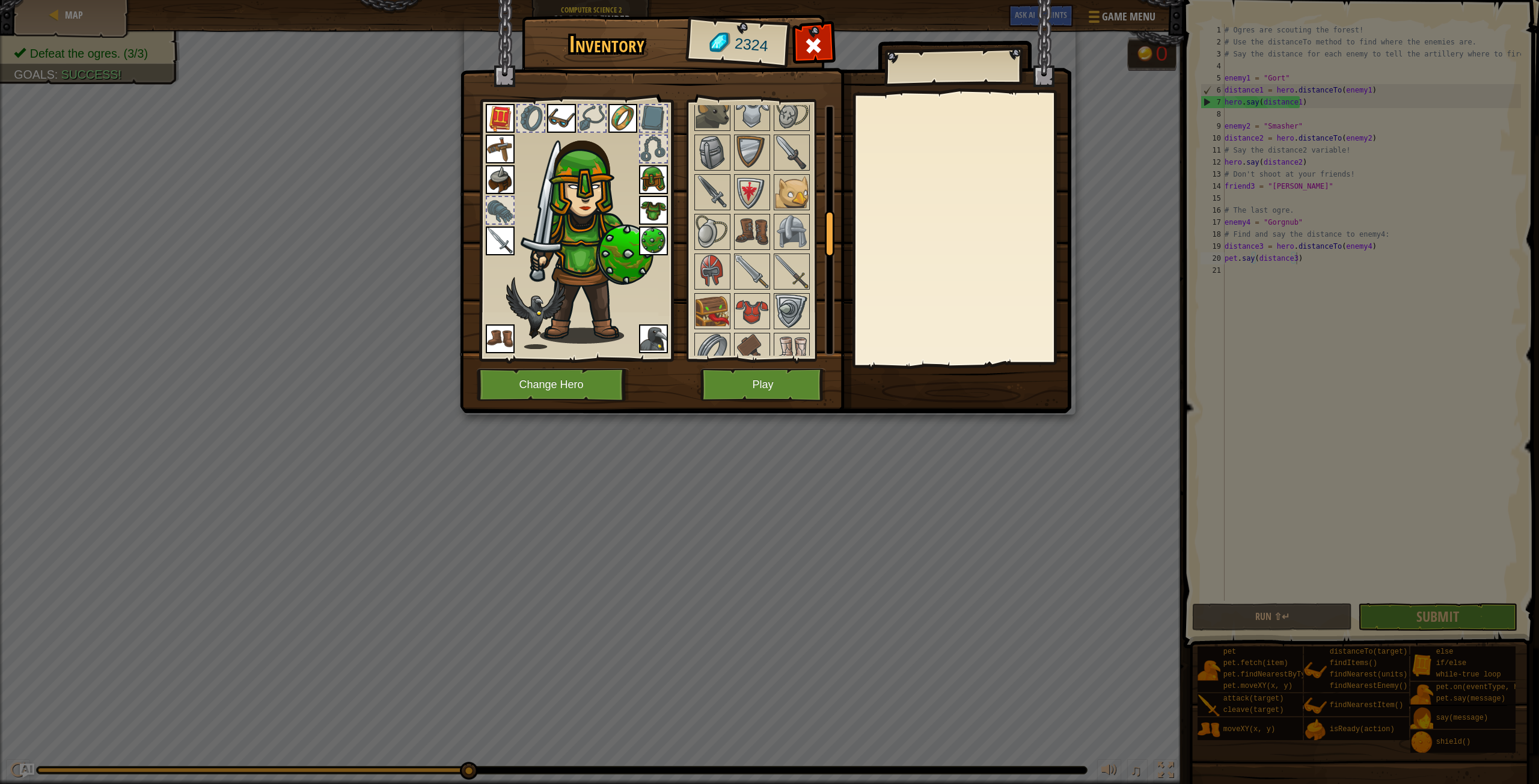
scroll to position [601, 0]
click at [730, 380] on button "Play" at bounding box center [763, 385] width 125 height 33
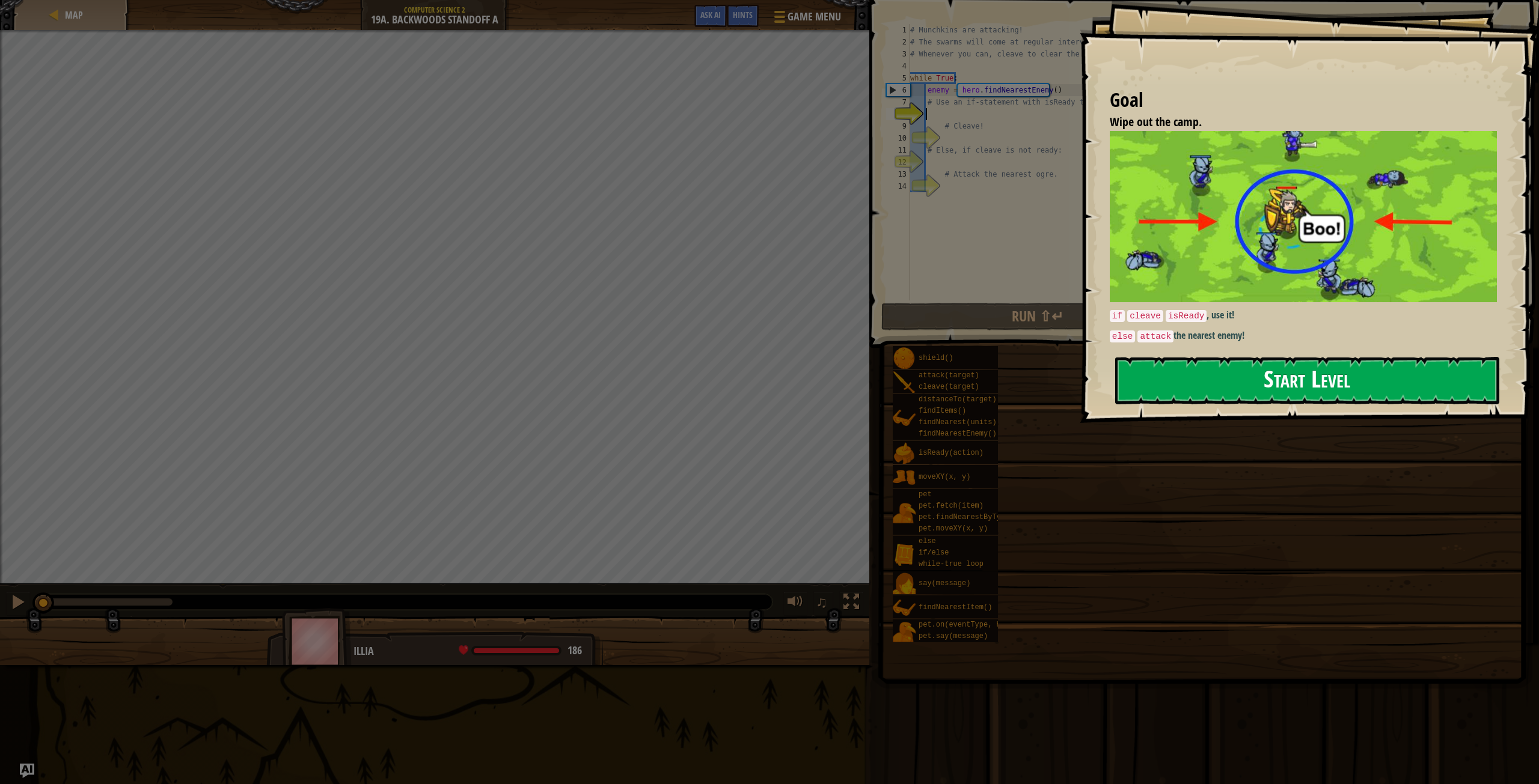
click at [1149, 365] on button "Start Level" at bounding box center [1307, 380] width 384 height 47
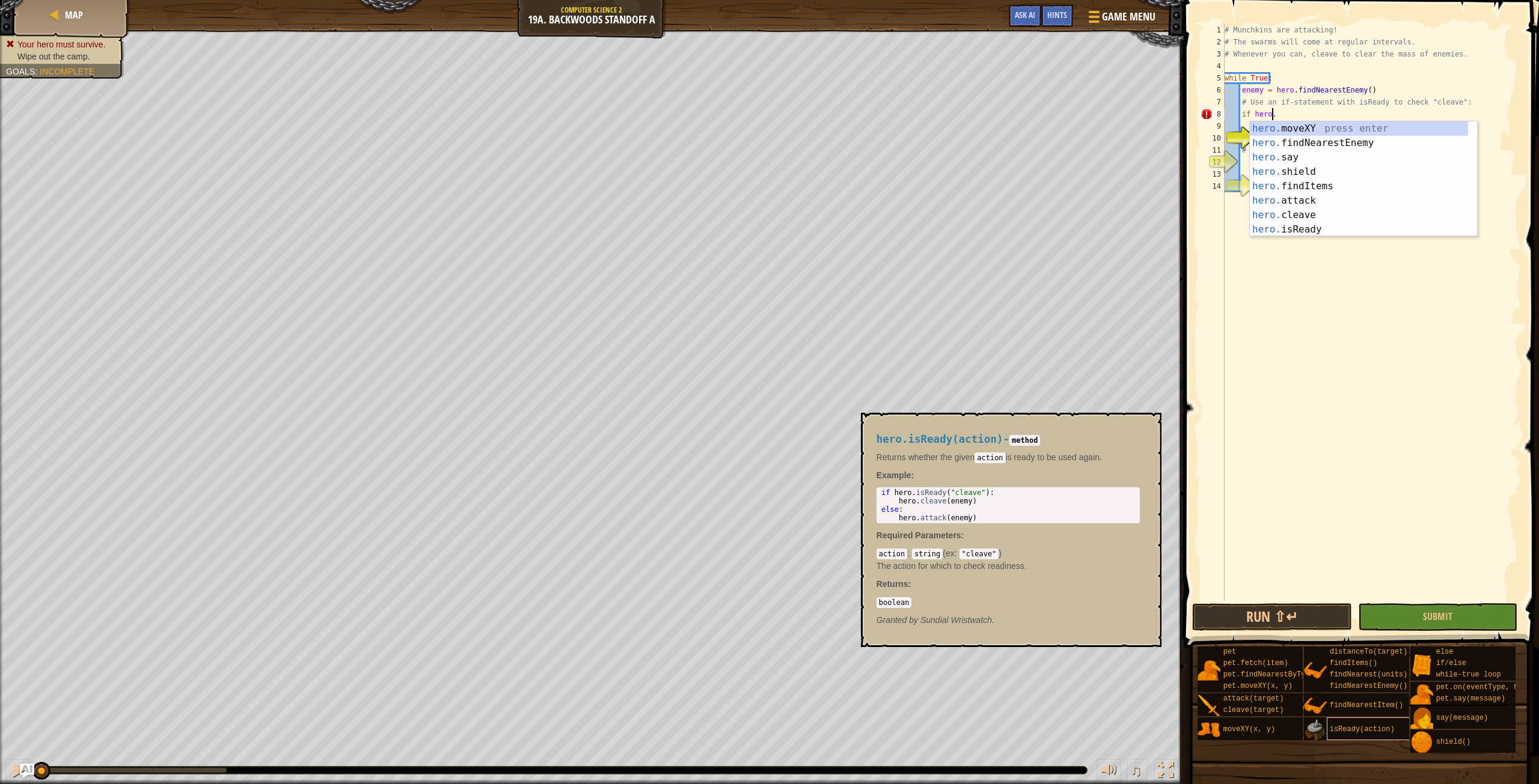
scroll to position [5, 4]
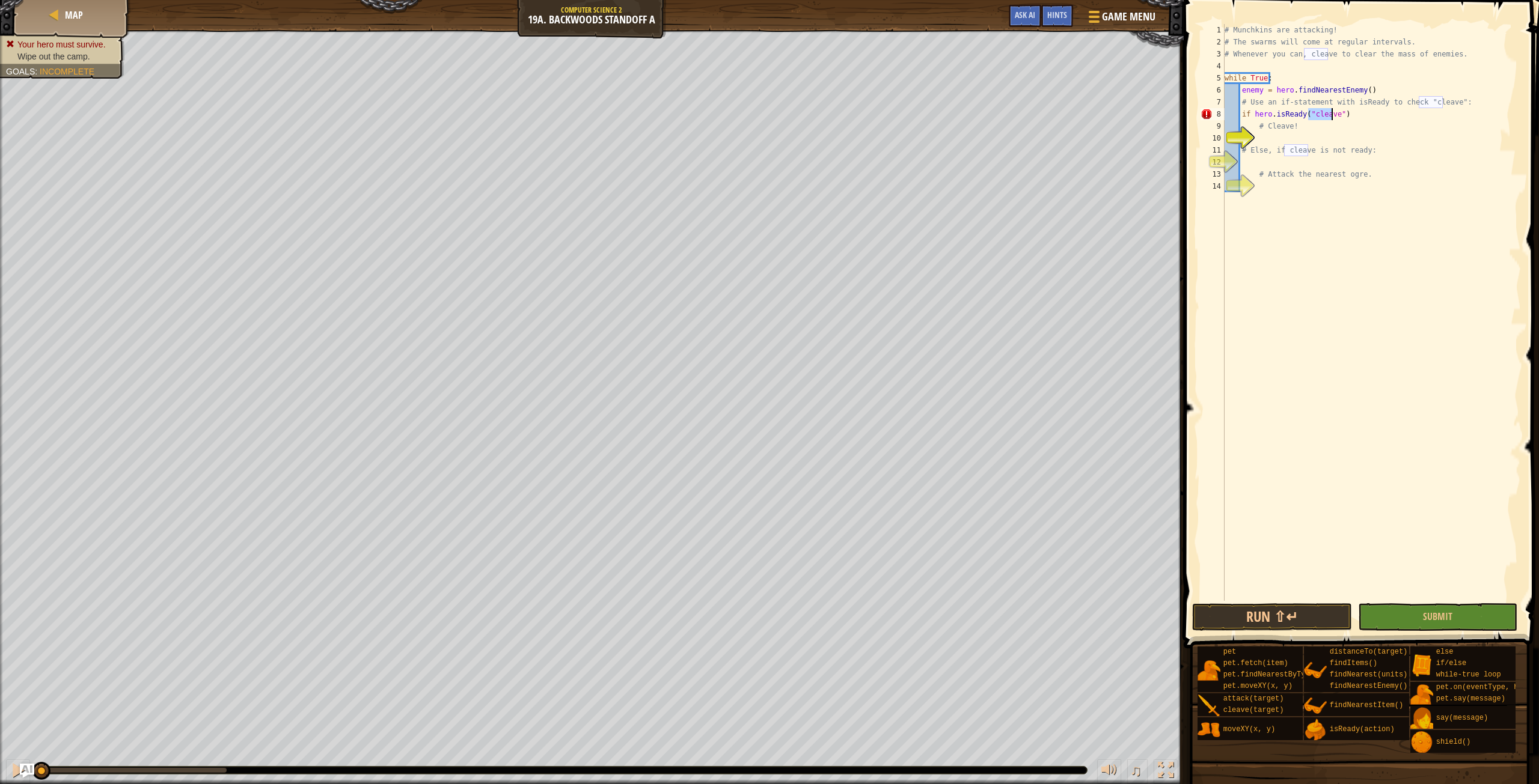
click at [1350, 118] on div "# Munchkins are attacking! # The swarms will come at regular intervals. # Whene…" at bounding box center [1372, 325] width 299 height 601
type textarea "if hero.isReady("cleave"):"
click at [1266, 138] on div "# Munchkins are attacking! # The swarms will come at regular intervals. # Whene…" at bounding box center [1372, 325] width 299 height 601
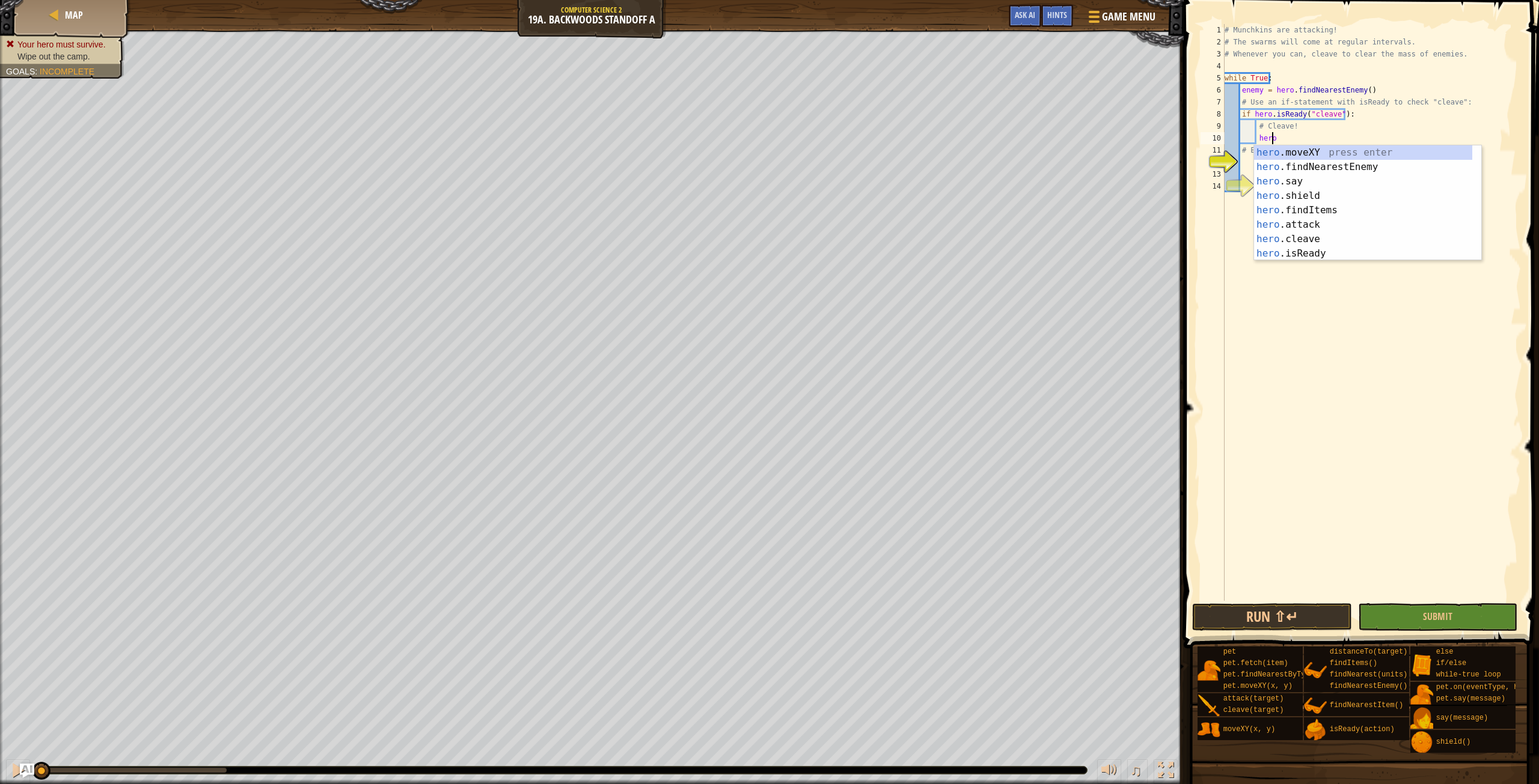
scroll to position [5, 4]
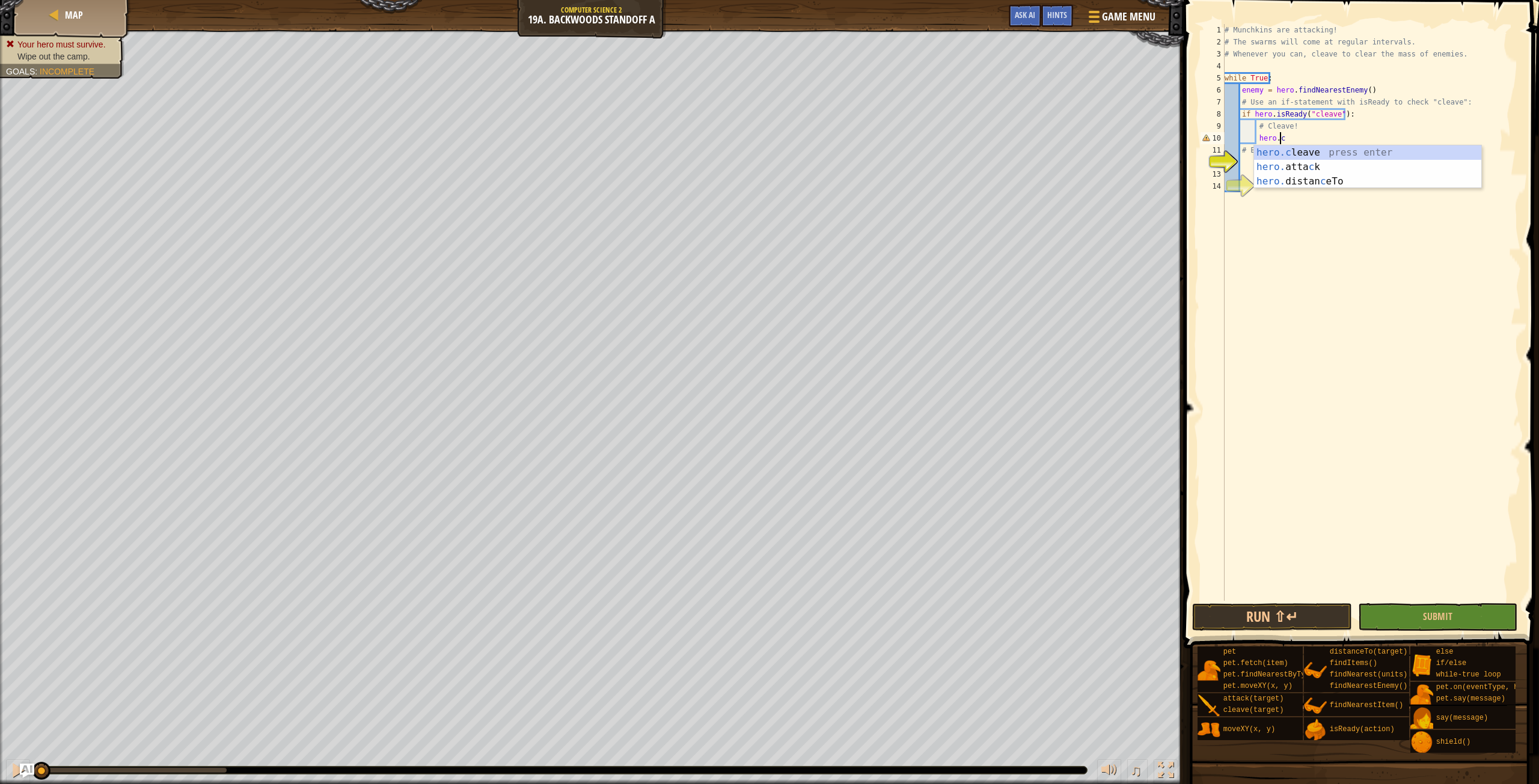
type textarea "hero.cleave(enemy)"
click at [1334, 140] on div "# Munchkins are attacking! # The swarms will come at regular intervals. # Whene…" at bounding box center [1372, 325] width 299 height 601
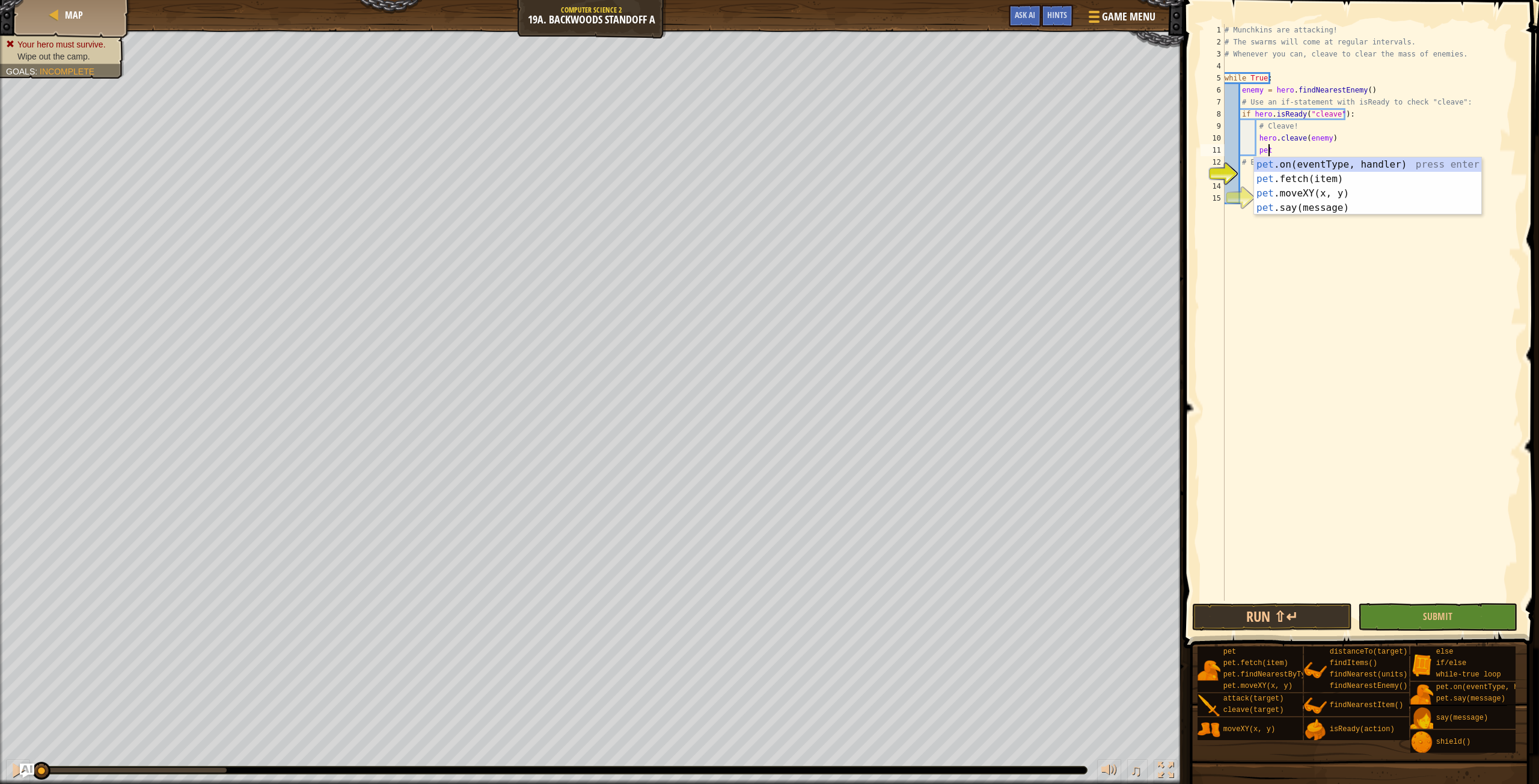
type textarea "p"
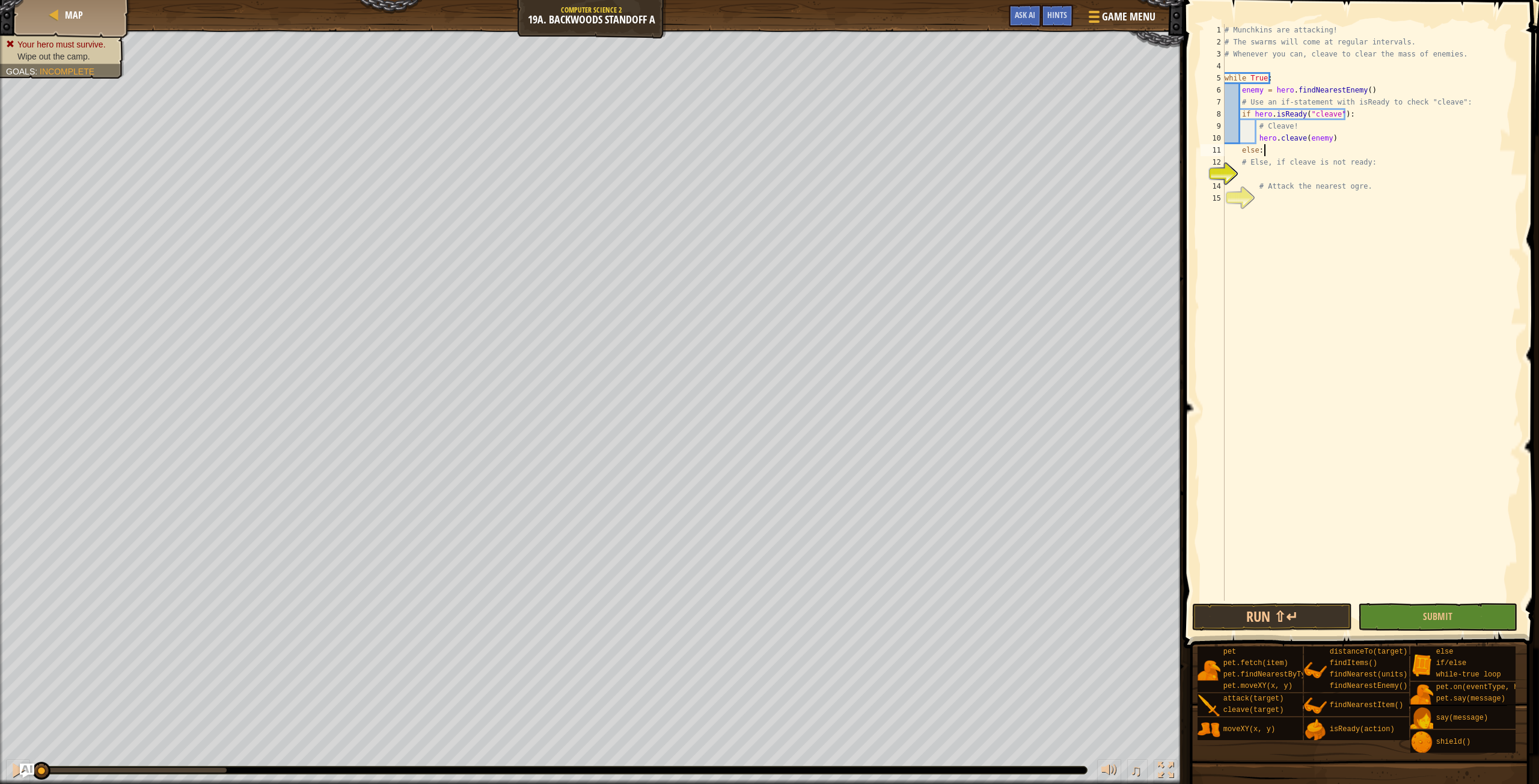
type textarea "else:"
type textarea "hero.attack(enemy)"
click at [1338, 159] on div "# Munchkins are attacking! # The swarms will come at regular intervals. # Whene…" at bounding box center [1372, 325] width 299 height 601
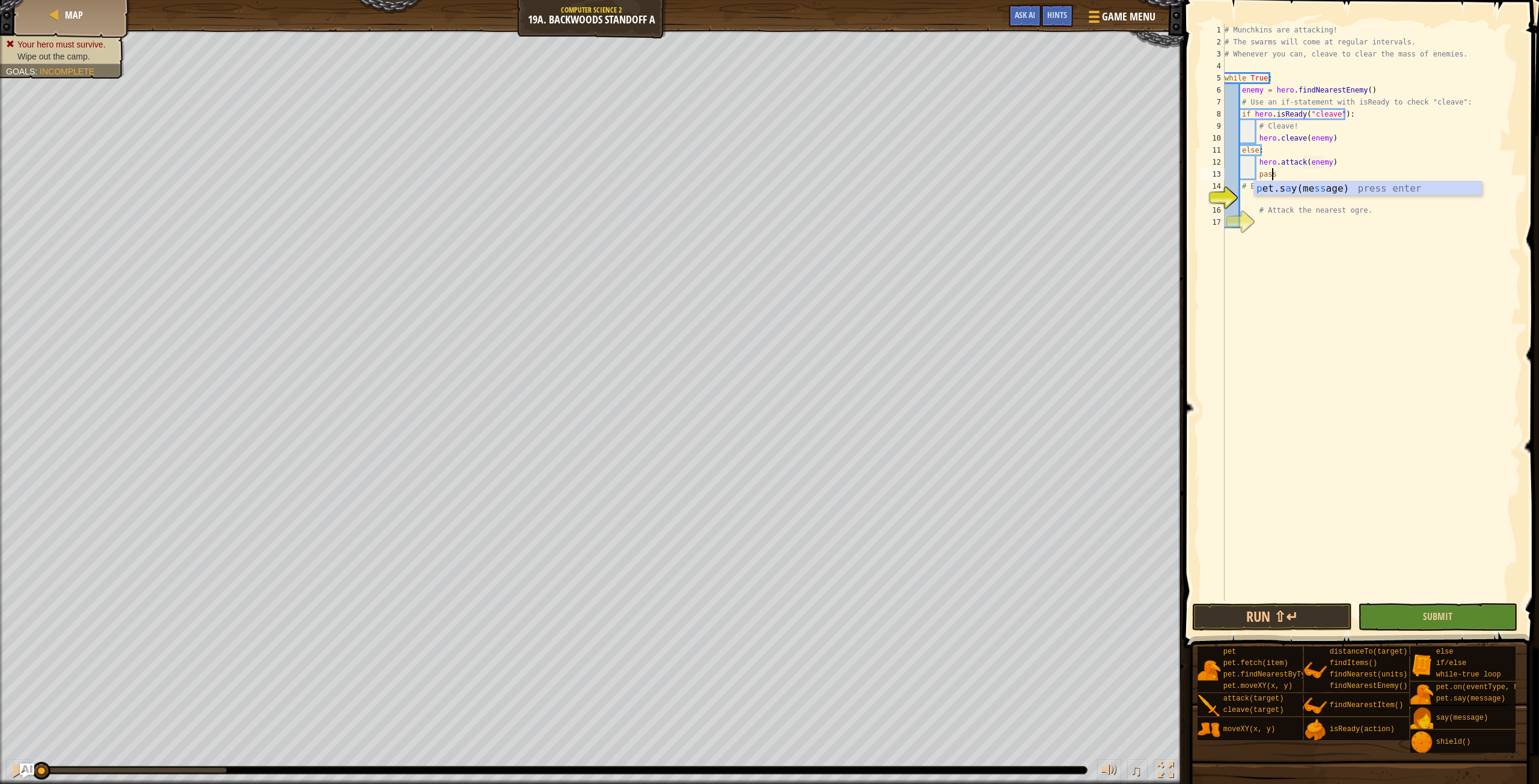
type textarea "pass"
click at [1401, 616] on button "Submit" at bounding box center [1438, 617] width 159 height 28
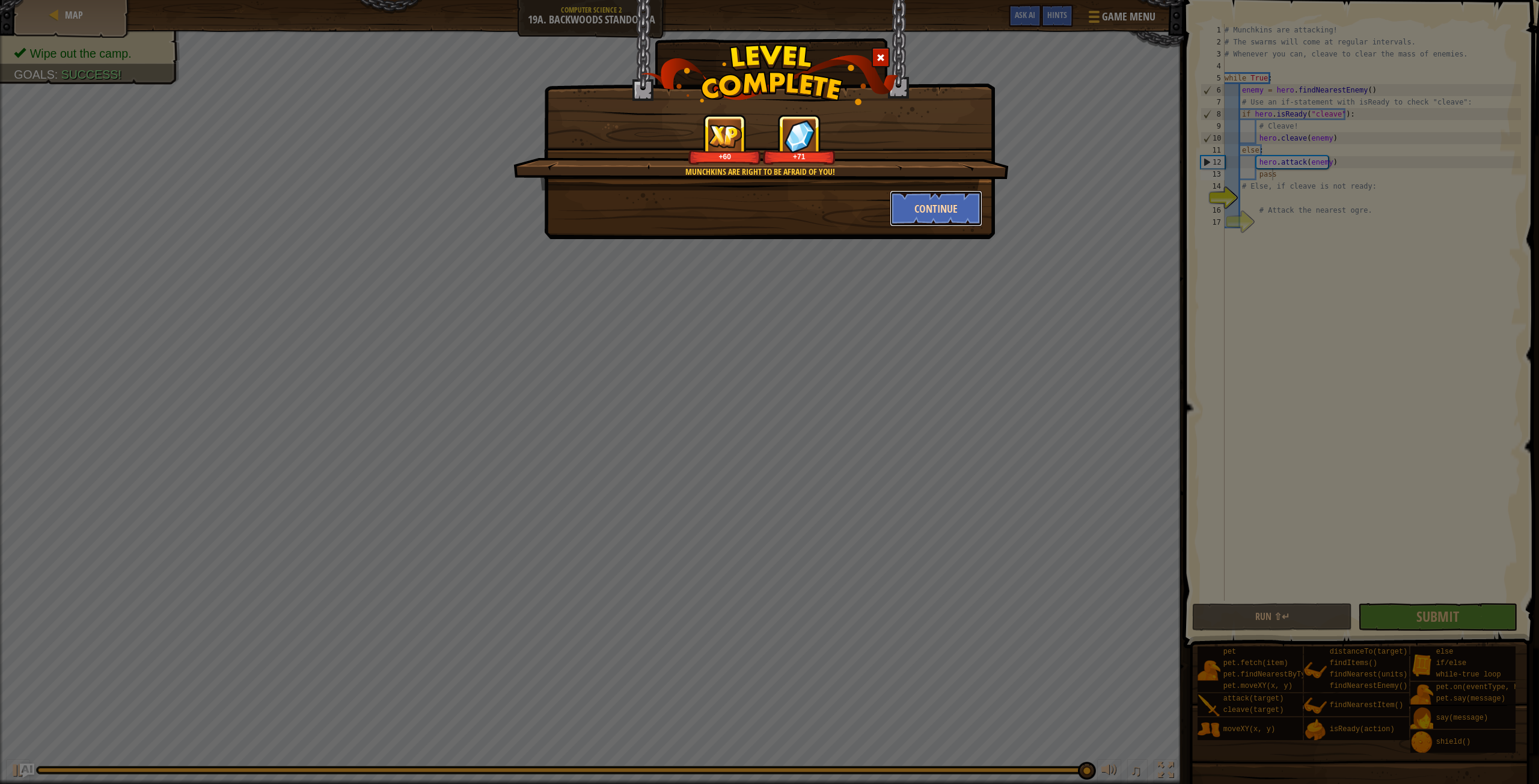
click at [921, 208] on button "Continue" at bounding box center [936, 208] width 93 height 36
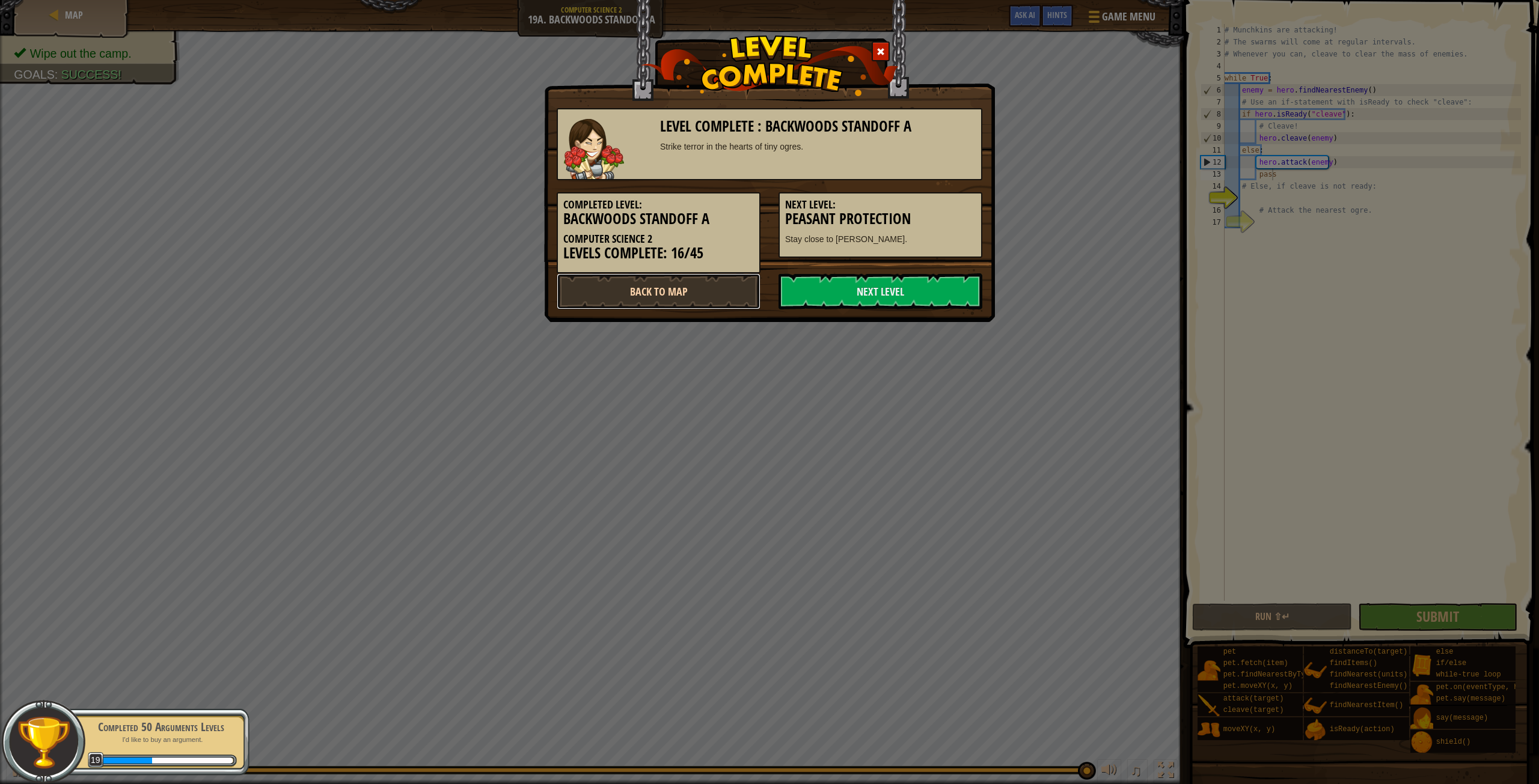
click at [724, 288] on link "Back to Map" at bounding box center [658, 291] width 204 height 36
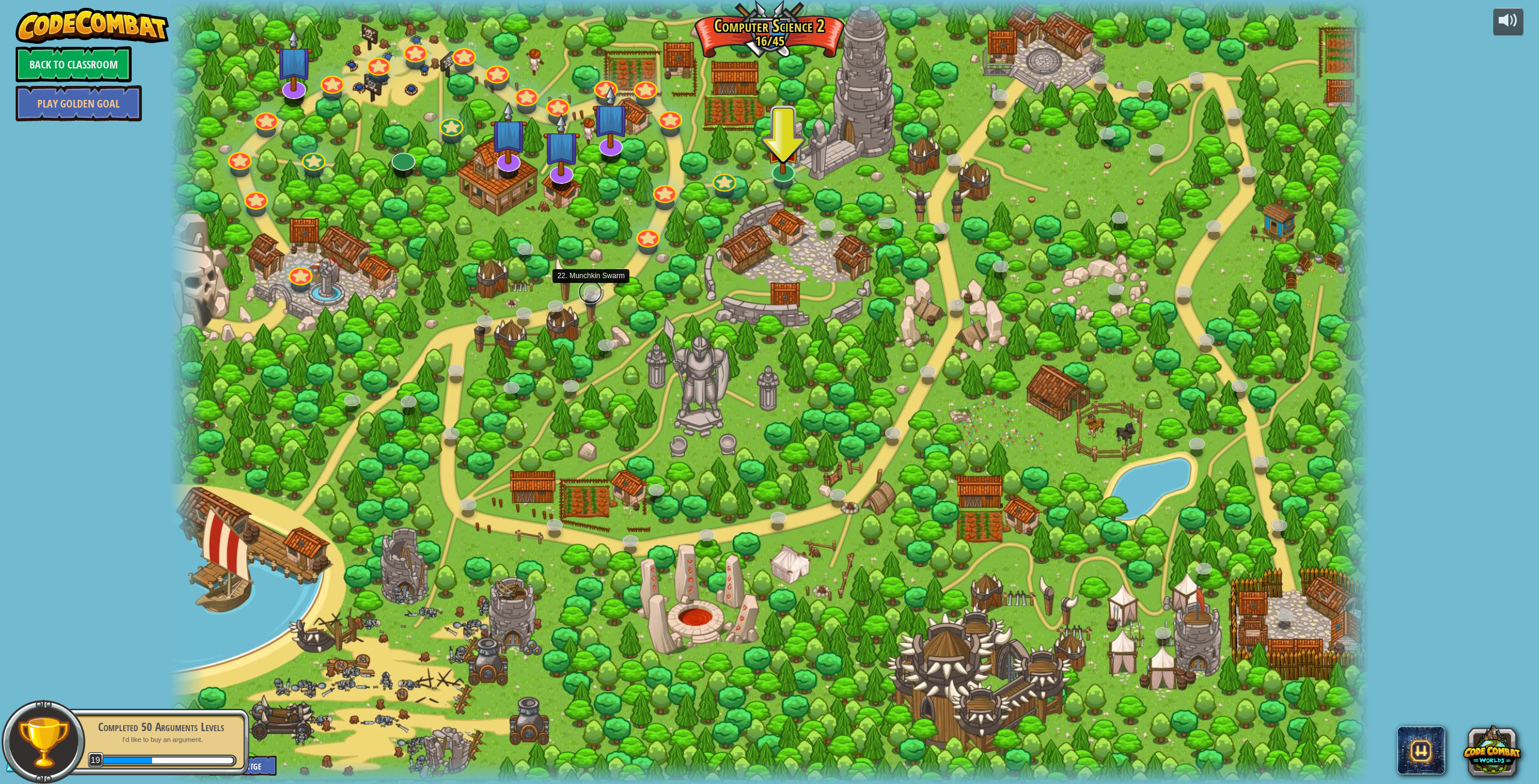
click at [595, 290] on link at bounding box center [590, 292] width 24 height 24
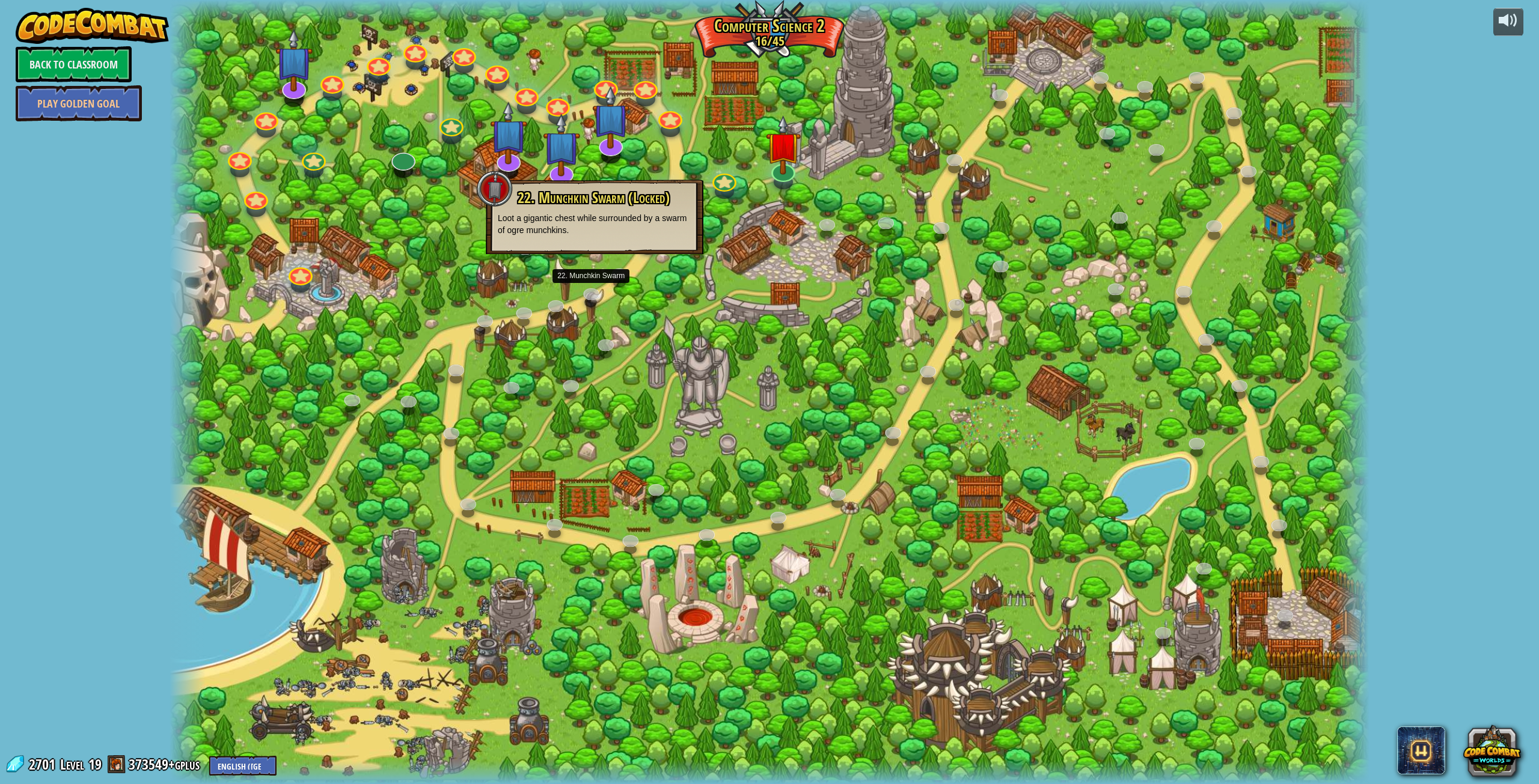
click at [746, 261] on div at bounding box center [770, 392] width 1201 height 784
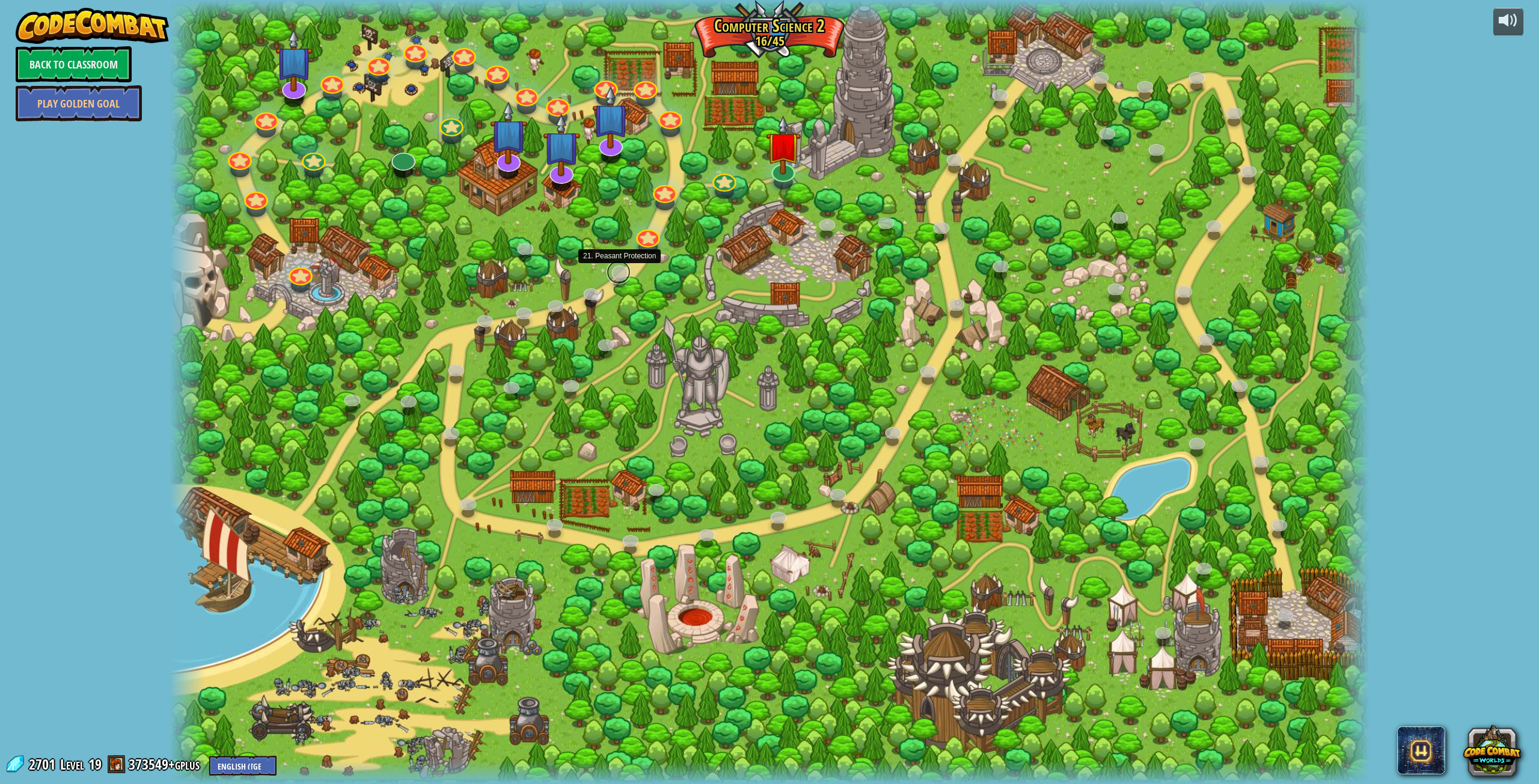
click at [618, 267] on link at bounding box center [619, 272] width 24 height 24
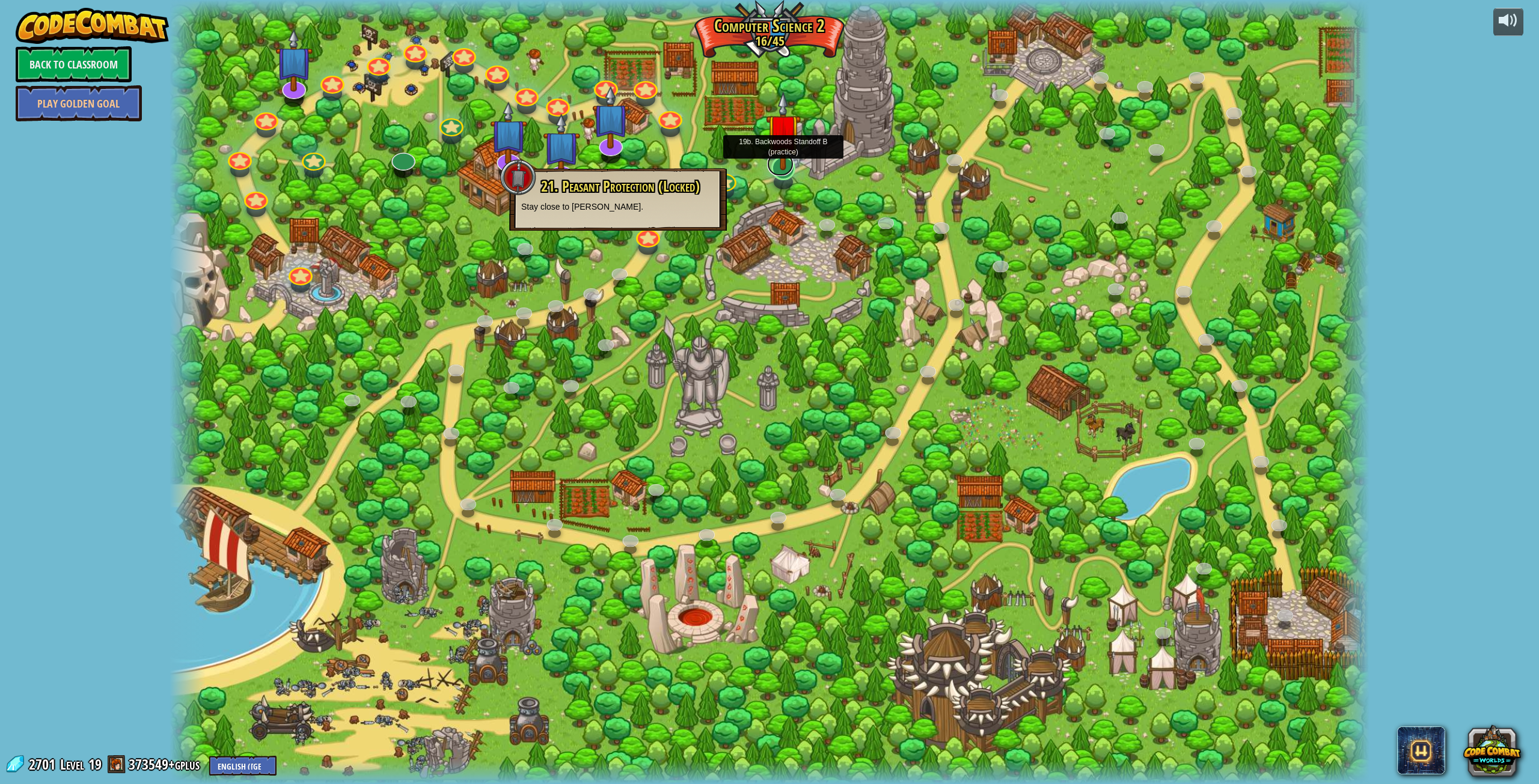
click at [778, 171] on link at bounding box center [781, 164] width 27 height 24
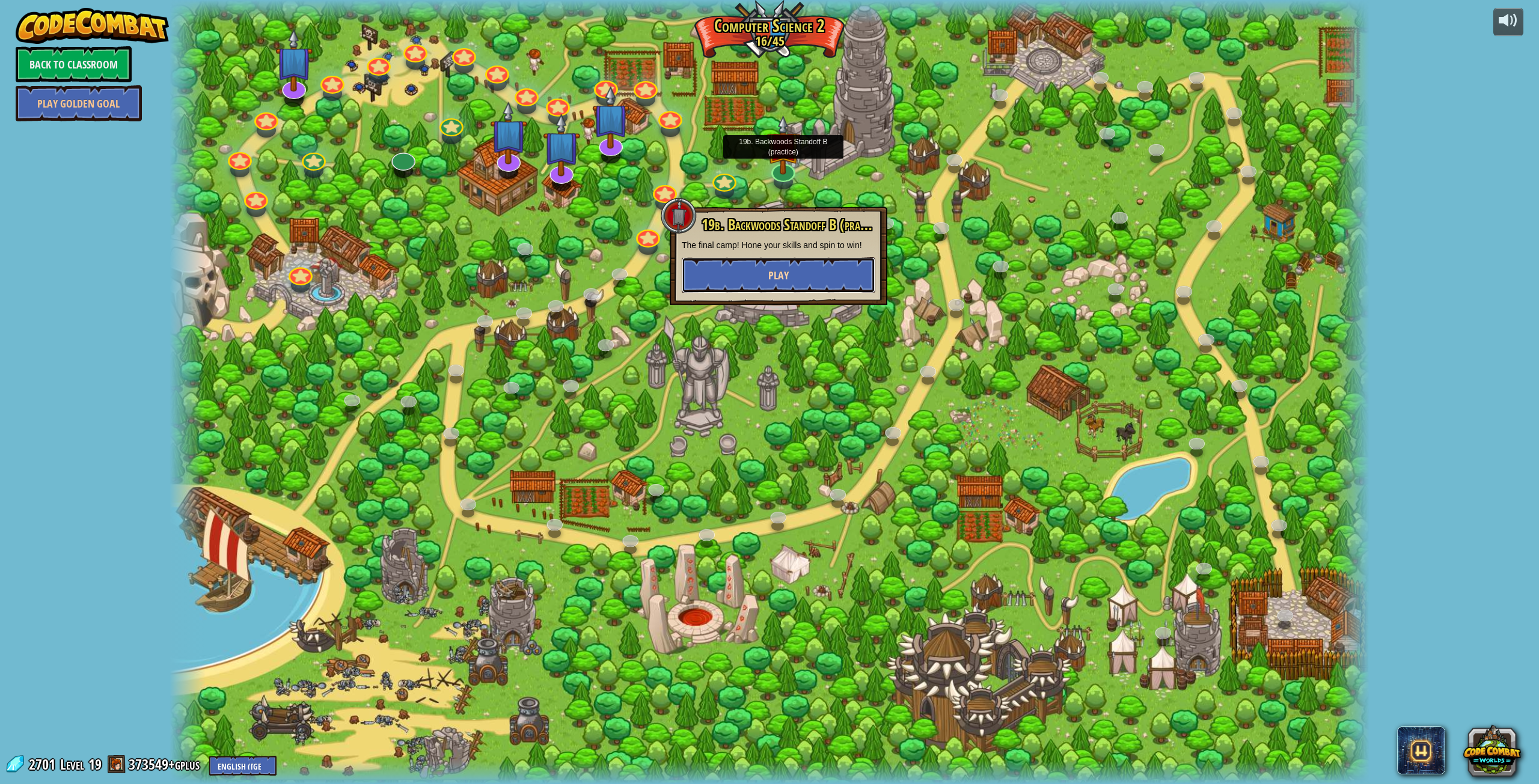
click at [792, 285] on button "Play" at bounding box center [778, 276] width 193 height 36
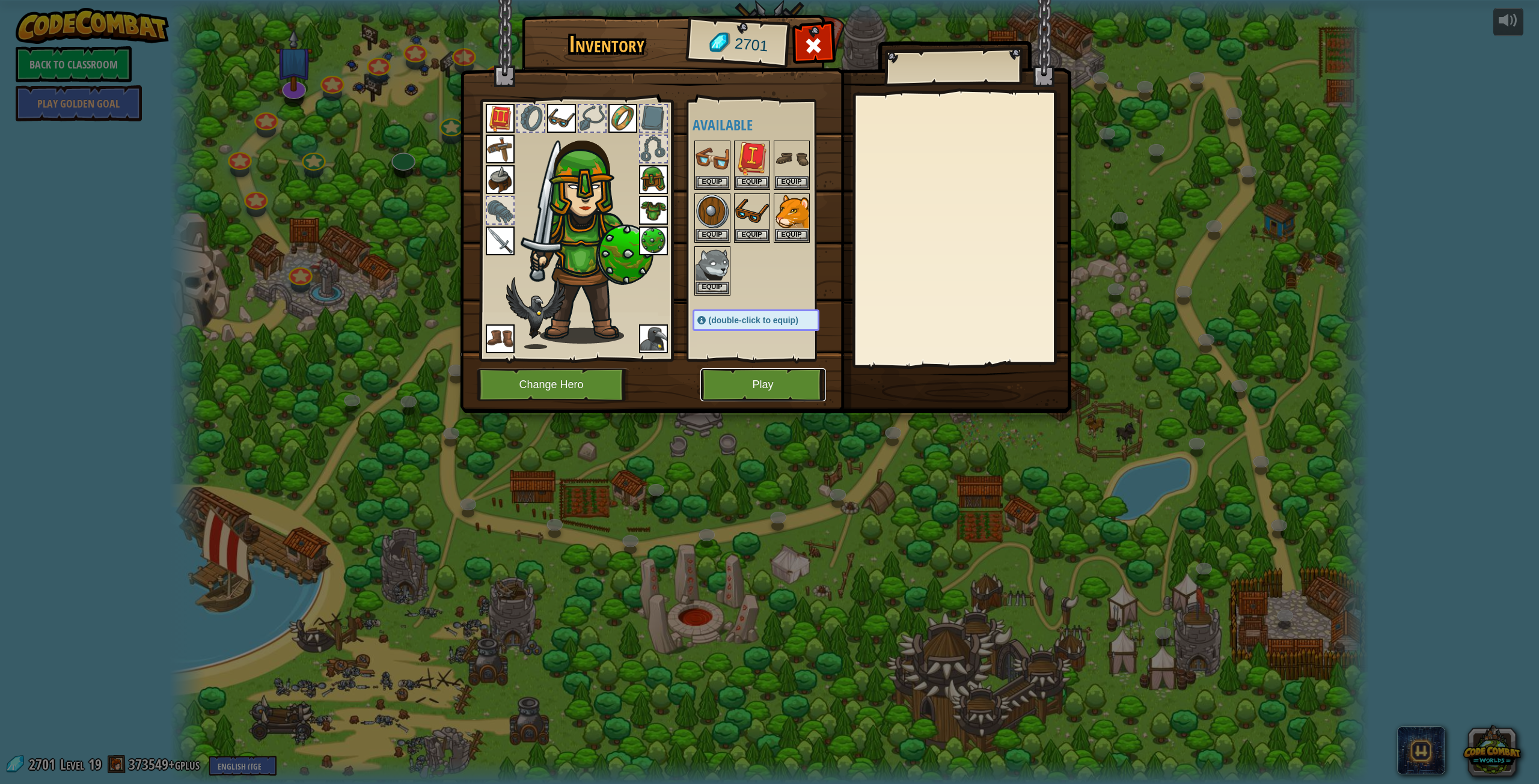
click at [733, 376] on button "Play" at bounding box center [763, 385] width 125 height 33
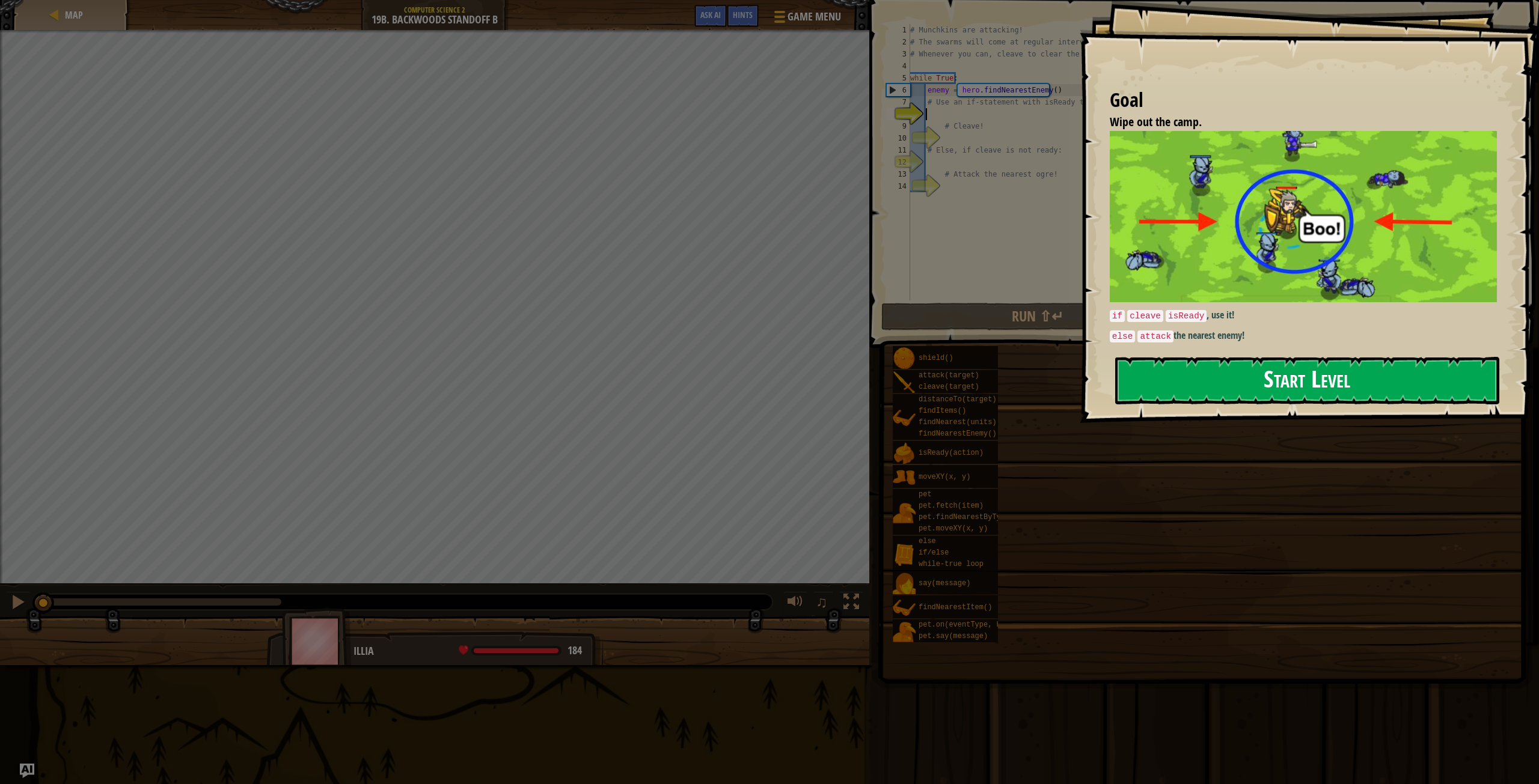
drag, startPoint x: 1216, startPoint y: 341, endPoint x: 1209, endPoint y: 339, distance: 7.3
click at [1213, 357] on button "Start Level" at bounding box center [1307, 380] width 384 height 47
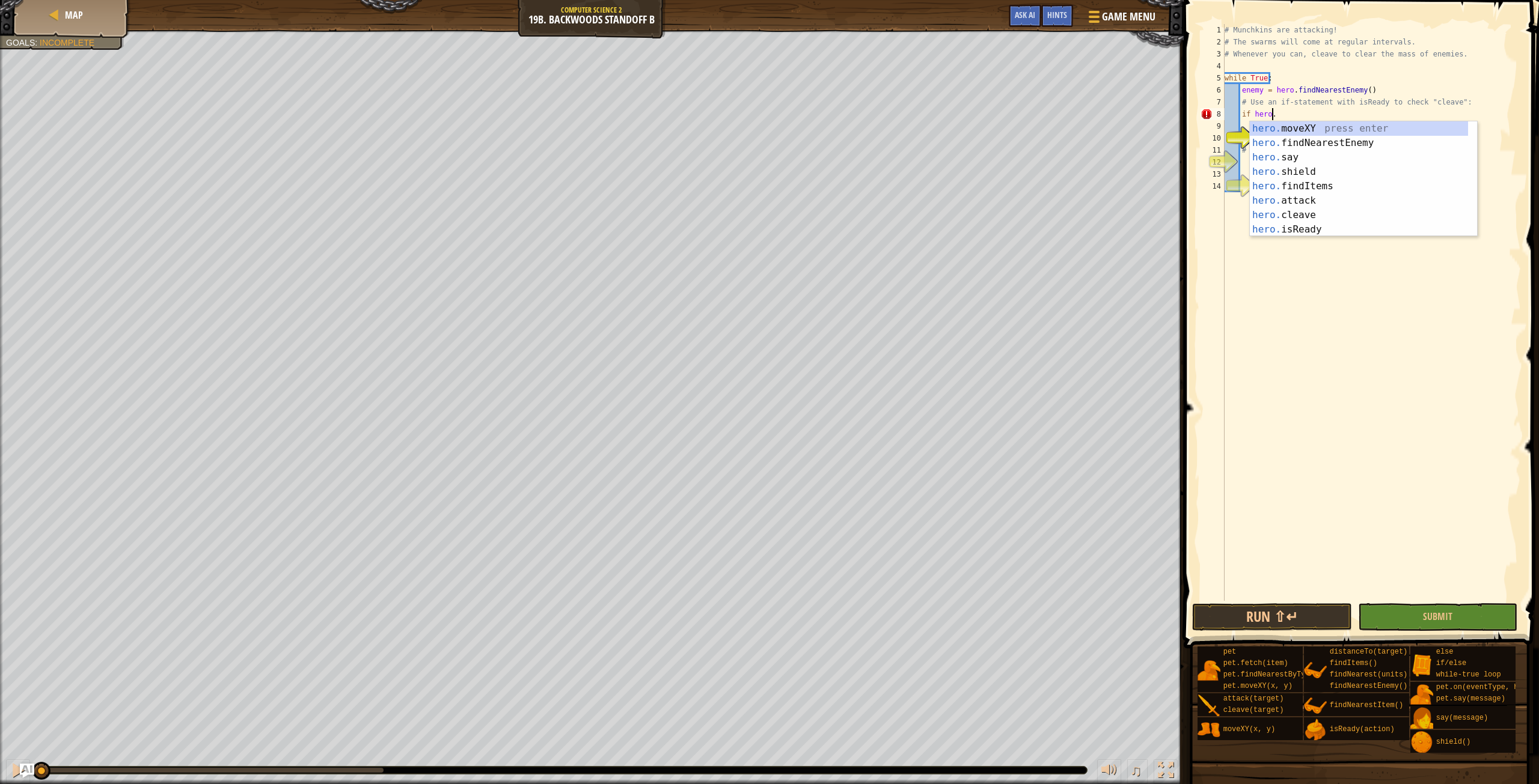
scroll to position [5, 4]
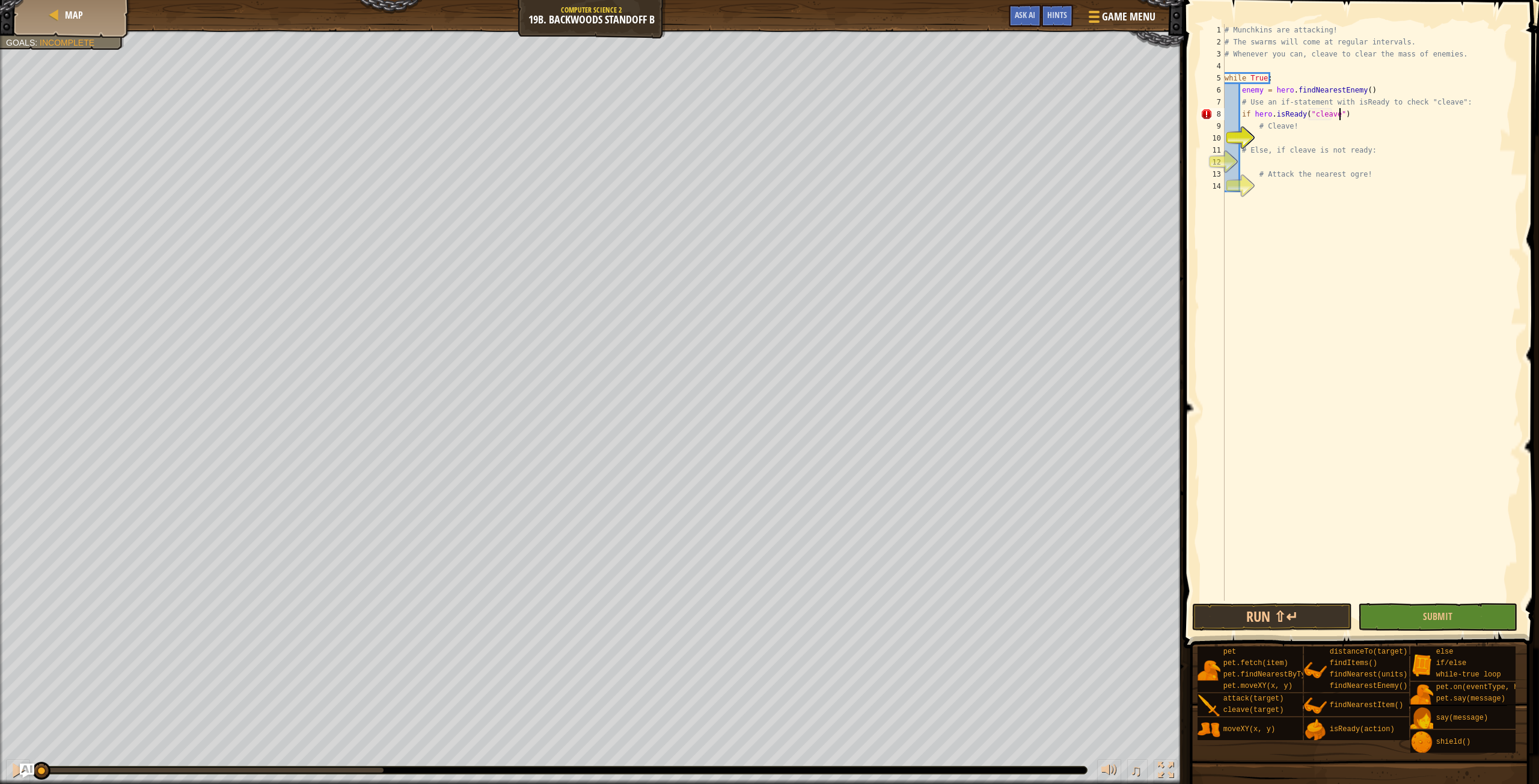
click at [1354, 115] on div "# Munchkins are attacking! # The swarms will come at regular intervals. # Whene…" at bounding box center [1372, 325] width 299 height 601
type textarea "if hero.isReady("cleave"):"
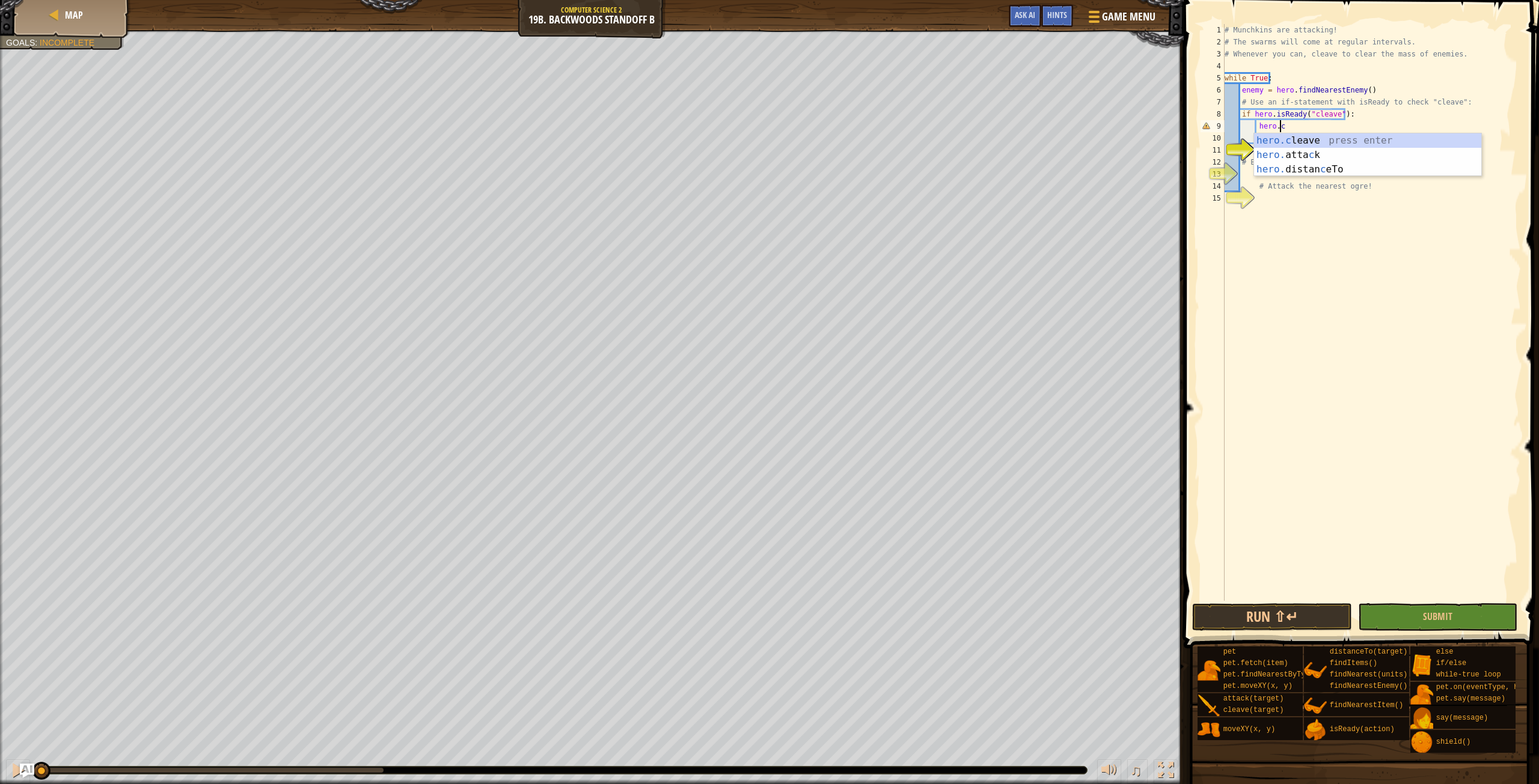
type textarea "hero.cleave(enemy)"
click at [1259, 171] on div "# Munchkins are attacking! # The swarms will come at regular intervals. # Whene…" at bounding box center [1372, 325] width 299 height 601
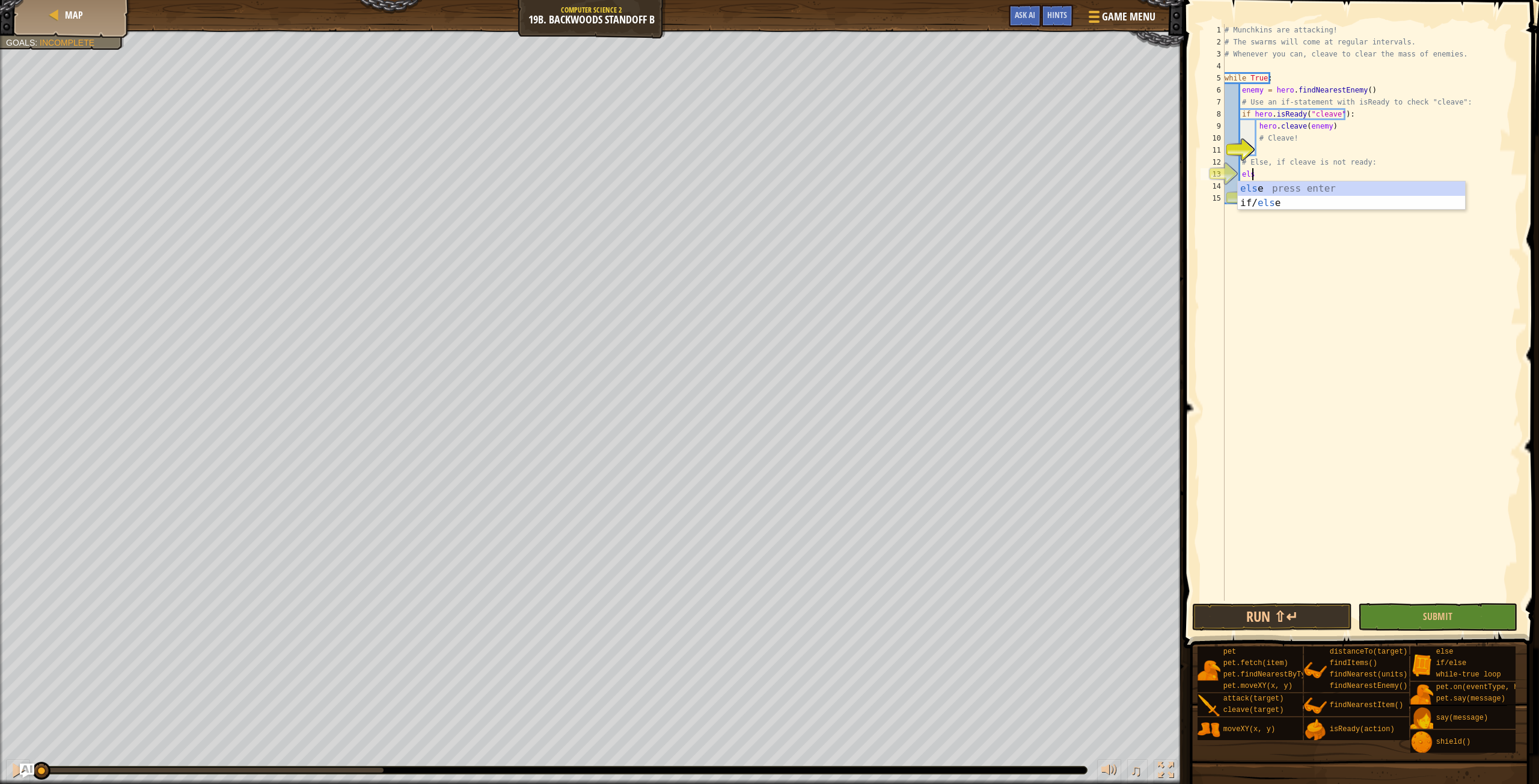
scroll to position [5, 2]
type textarea "else:"
type textarea "hero.attack(enemy)"
click at [1265, 213] on div "# Munchkins are attacking! # The swarms will come at regular intervals. # Whene…" at bounding box center [1372, 325] width 299 height 601
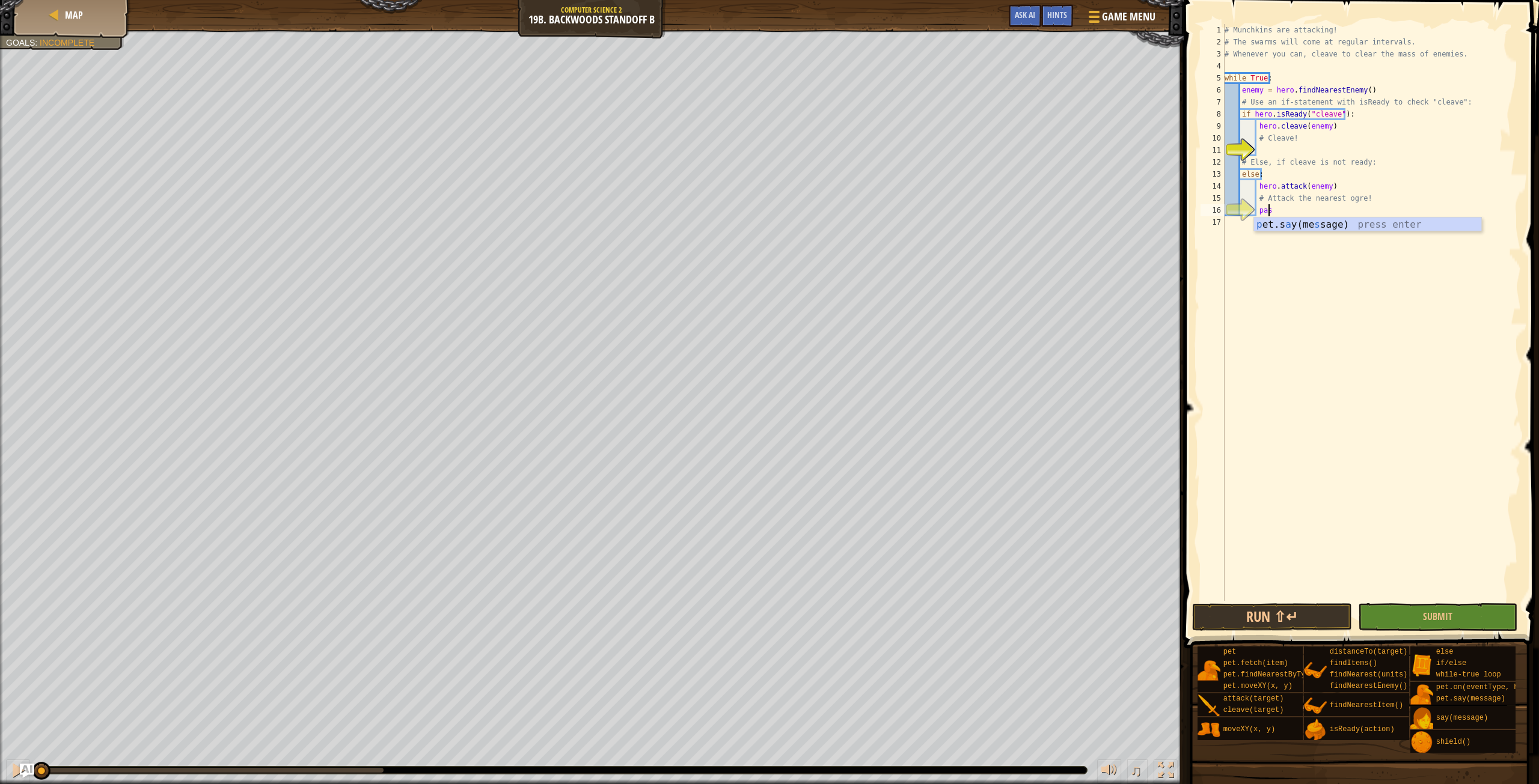
scroll to position [5, 3]
type textarea "pass"
click at [1315, 626] on button "Run ⇧↵" at bounding box center [1272, 617] width 159 height 28
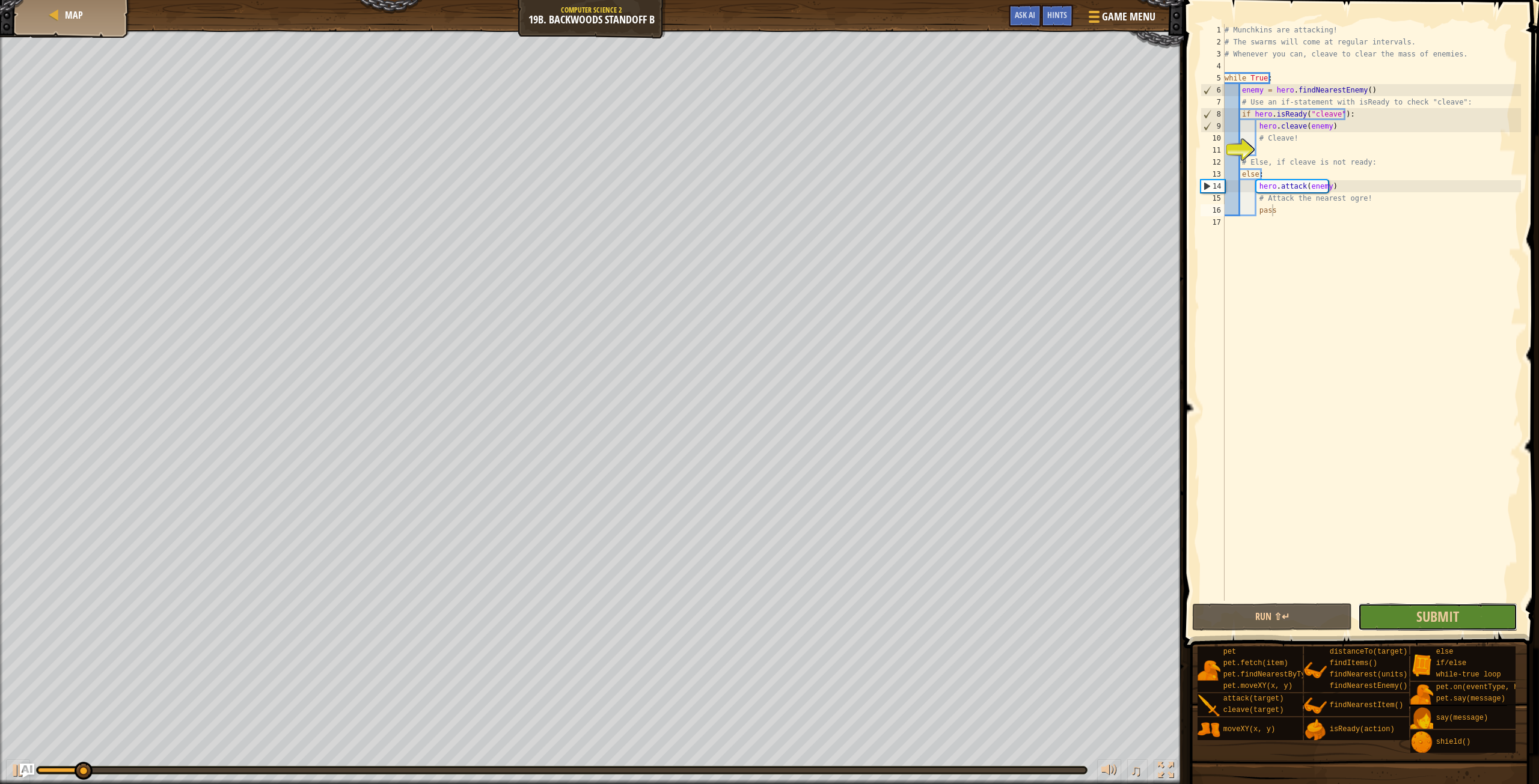
click at [1375, 615] on button "Submit" at bounding box center [1438, 617] width 159 height 28
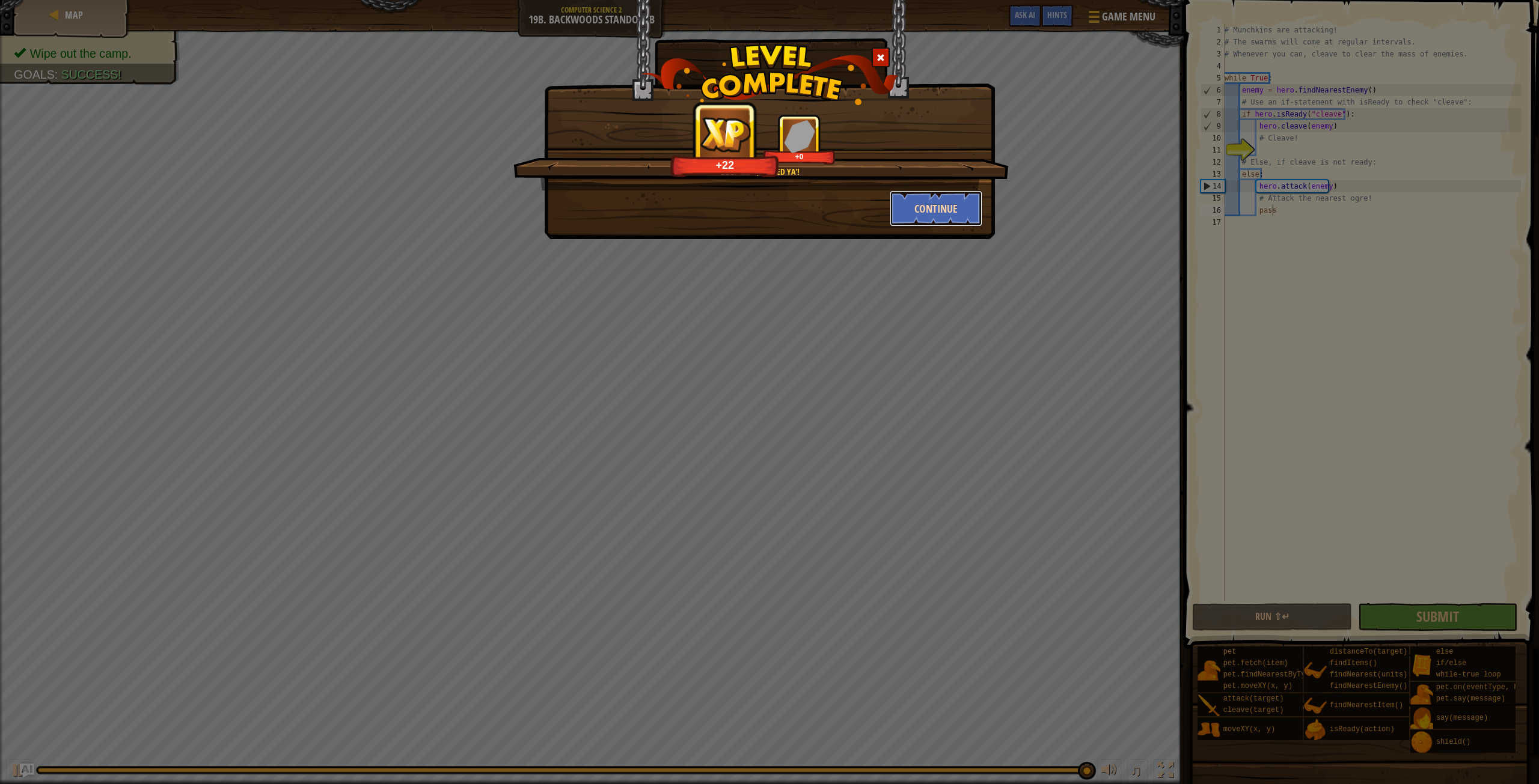
click at [927, 195] on button "Continue" at bounding box center [936, 208] width 93 height 36
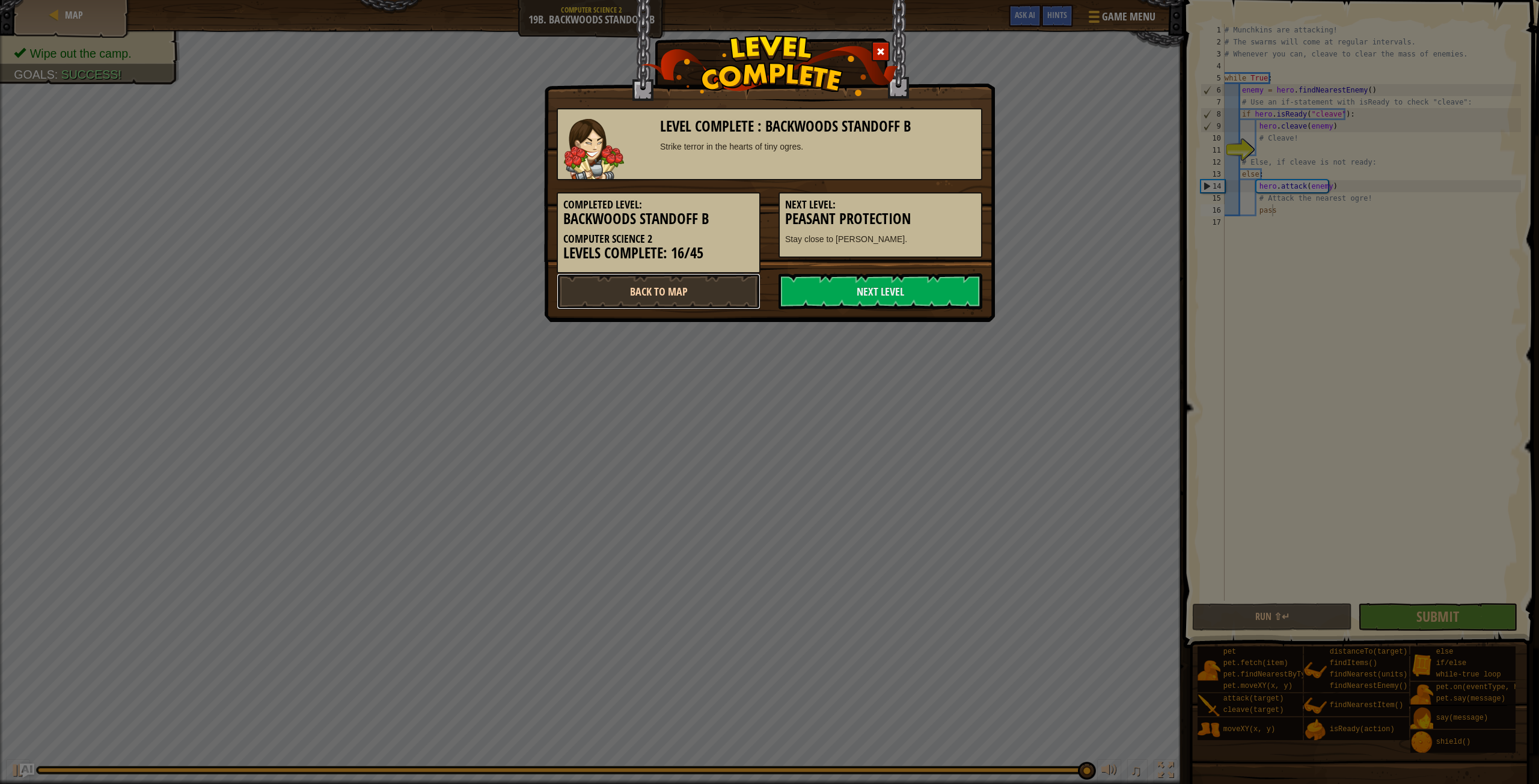
click at [675, 297] on link "Back to Map" at bounding box center [658, 291] width 204 height 36
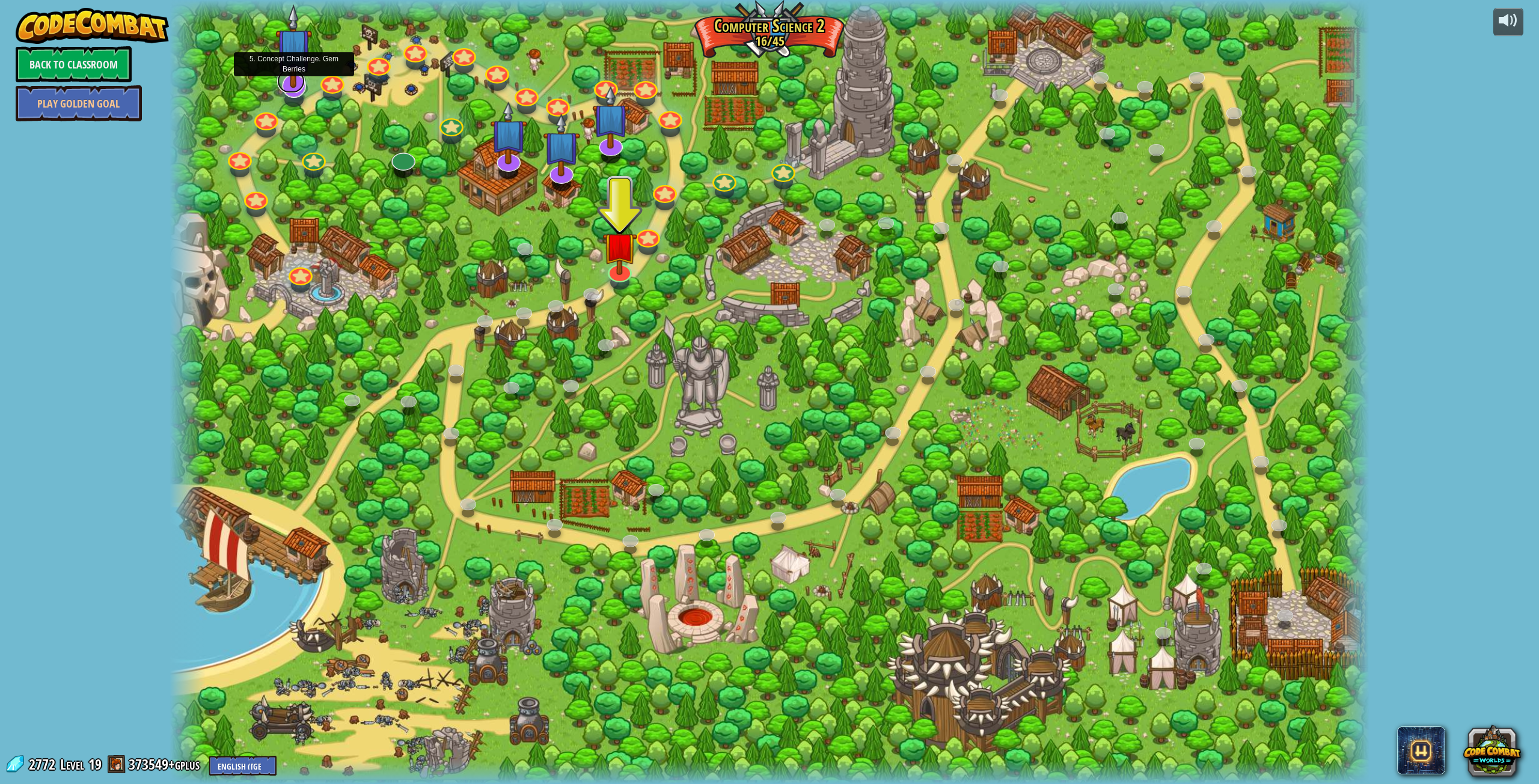
click at [295, 90] on link at bounding box center [291, 81] width 28 height 24
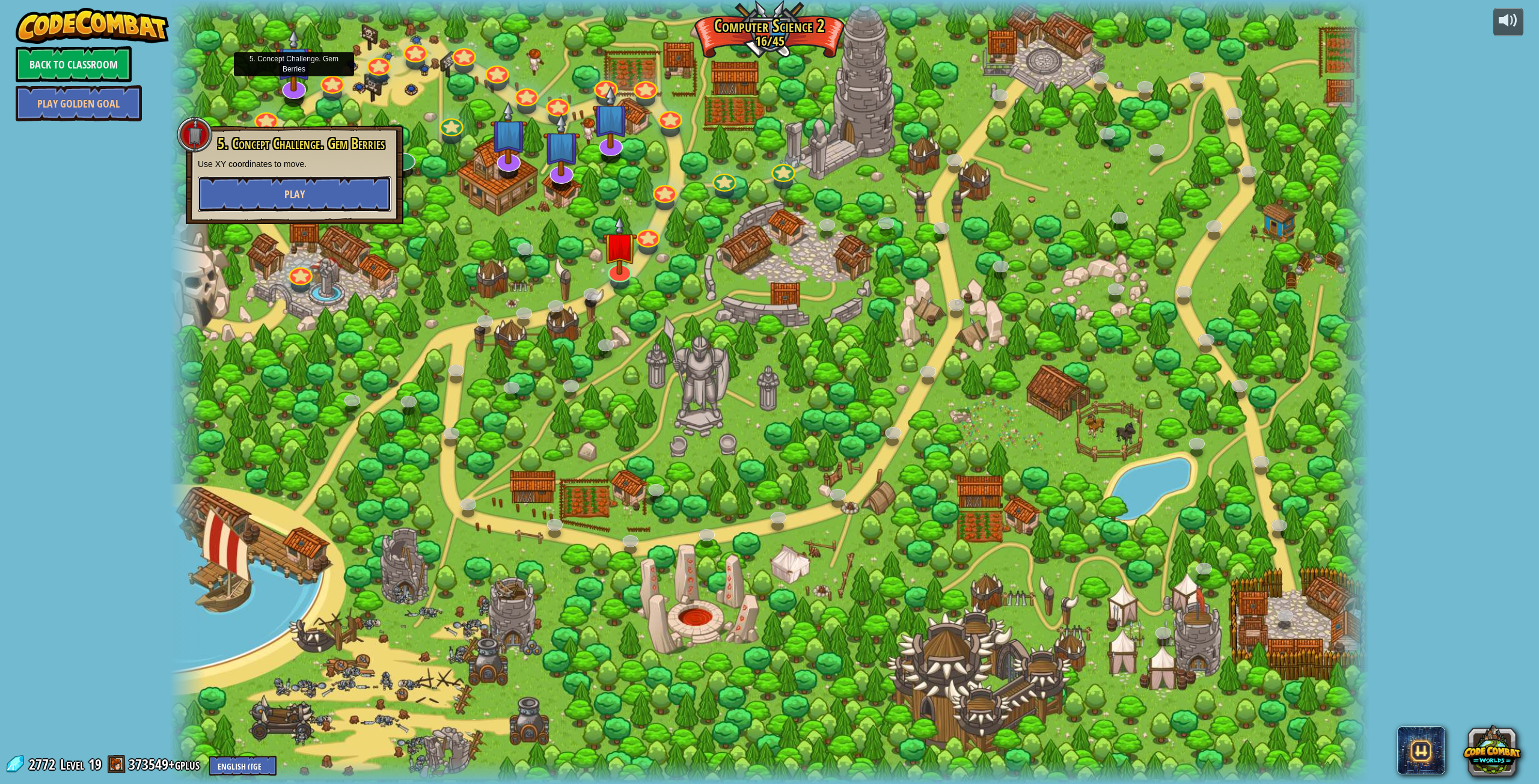
click at [335, 185] on button "Play" at bounding box center [294, 194] width 193 height 36
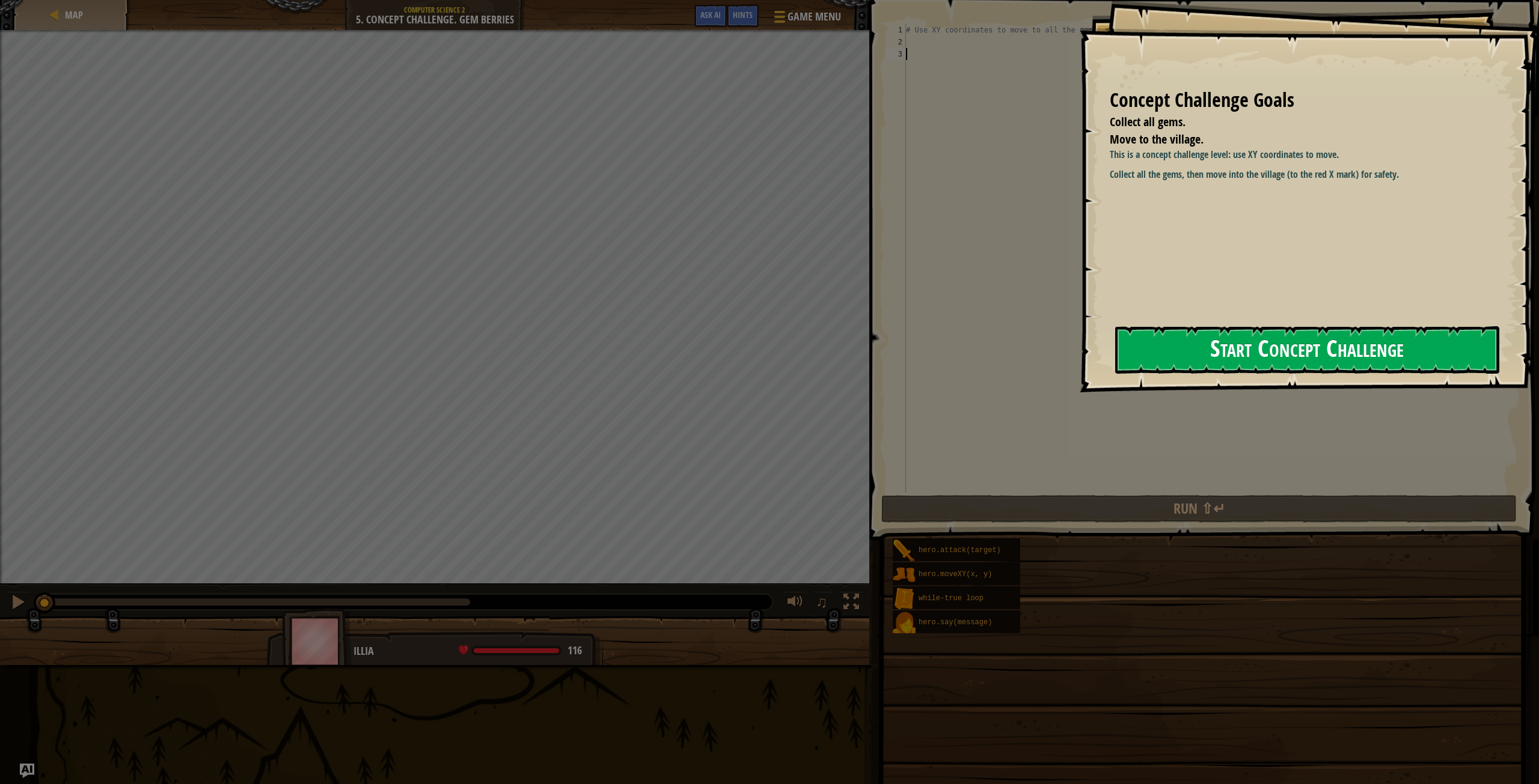
click at [1210, 358] on button "Start Concept Challenge" at bounding box center [1307, 350] width 384 height 47
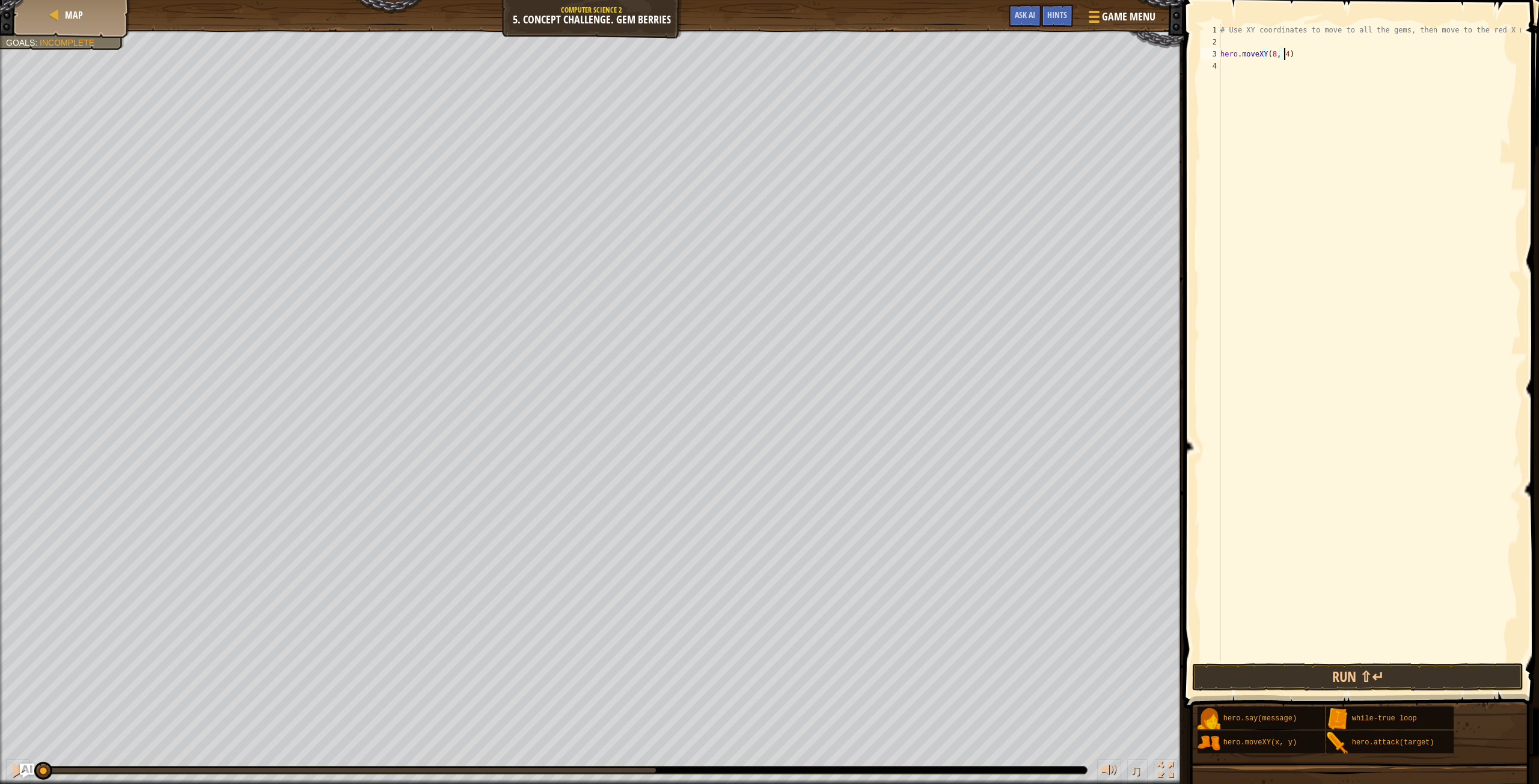
scroll to position [5, 5]
type textarea "hero.moveXY(8, 49)"
type textarea "hero.moveXY(8, 12)"
type textarea "hero.moveXY(34, 15)"
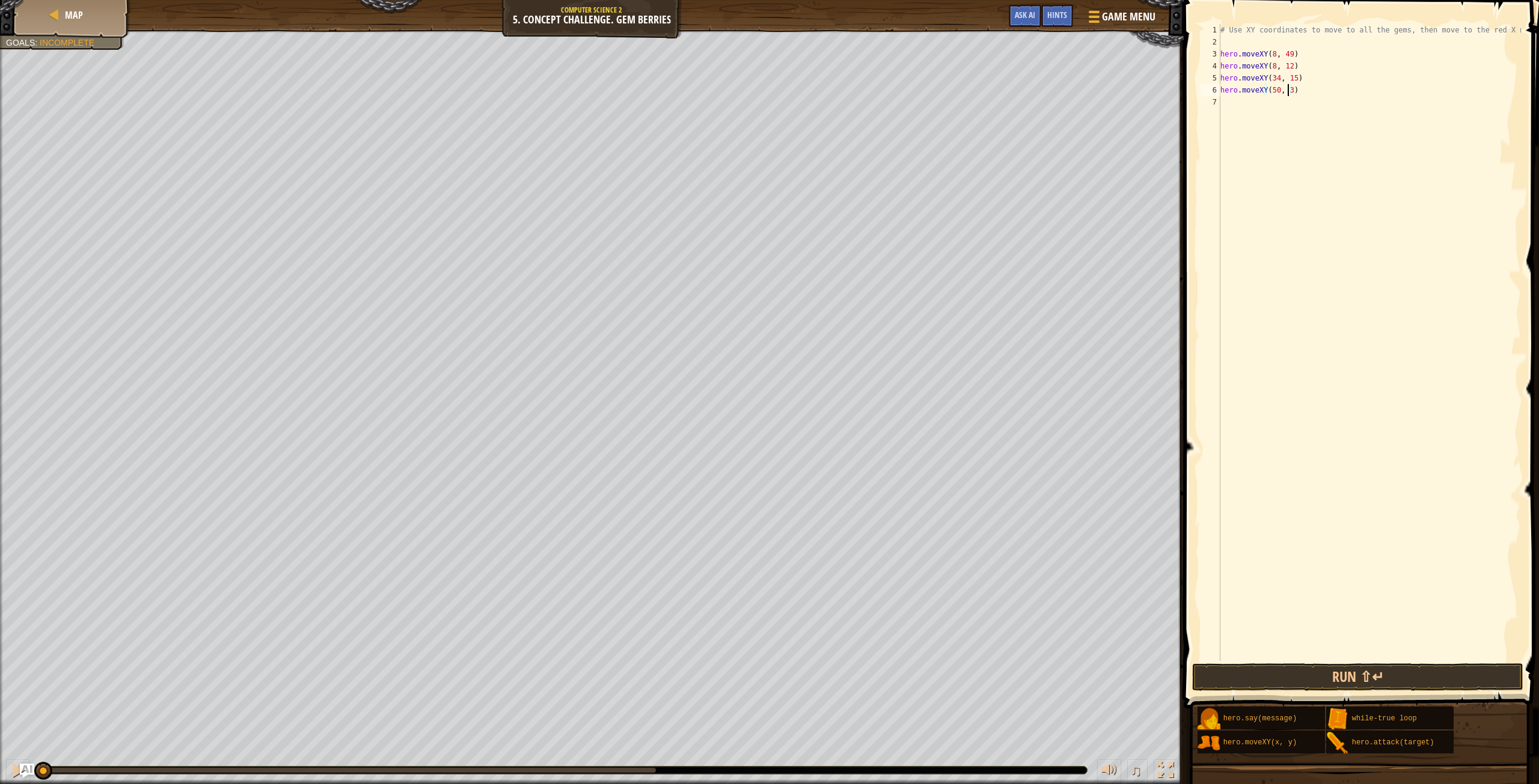
scroll to position [5, 5]
click at [1304, 681] on button "Run ⇧↵" at bounding box center [1358, 677] width 331 height 28
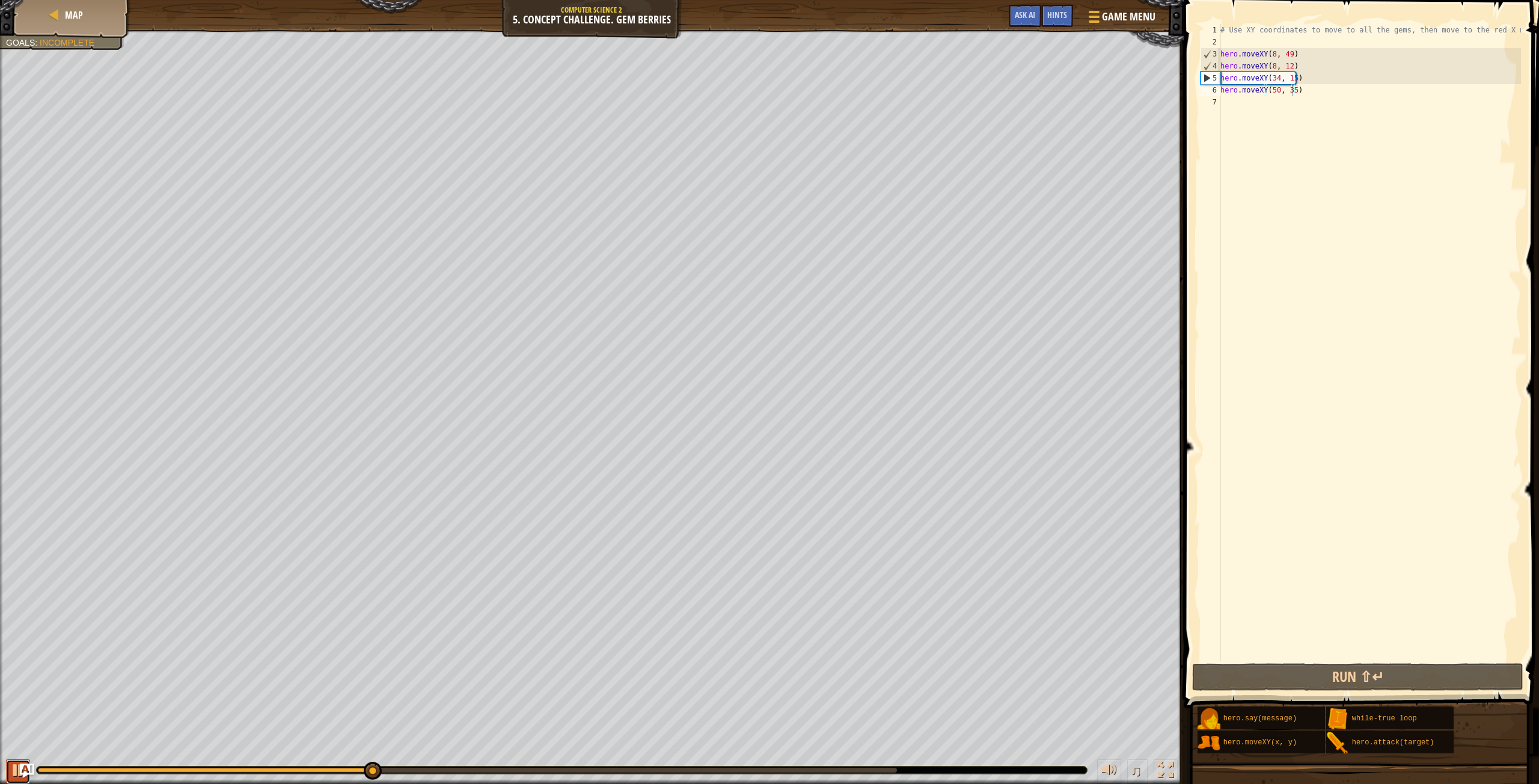
click at [16, 766] on div at bounding box center [18, 771] width 16 height 16
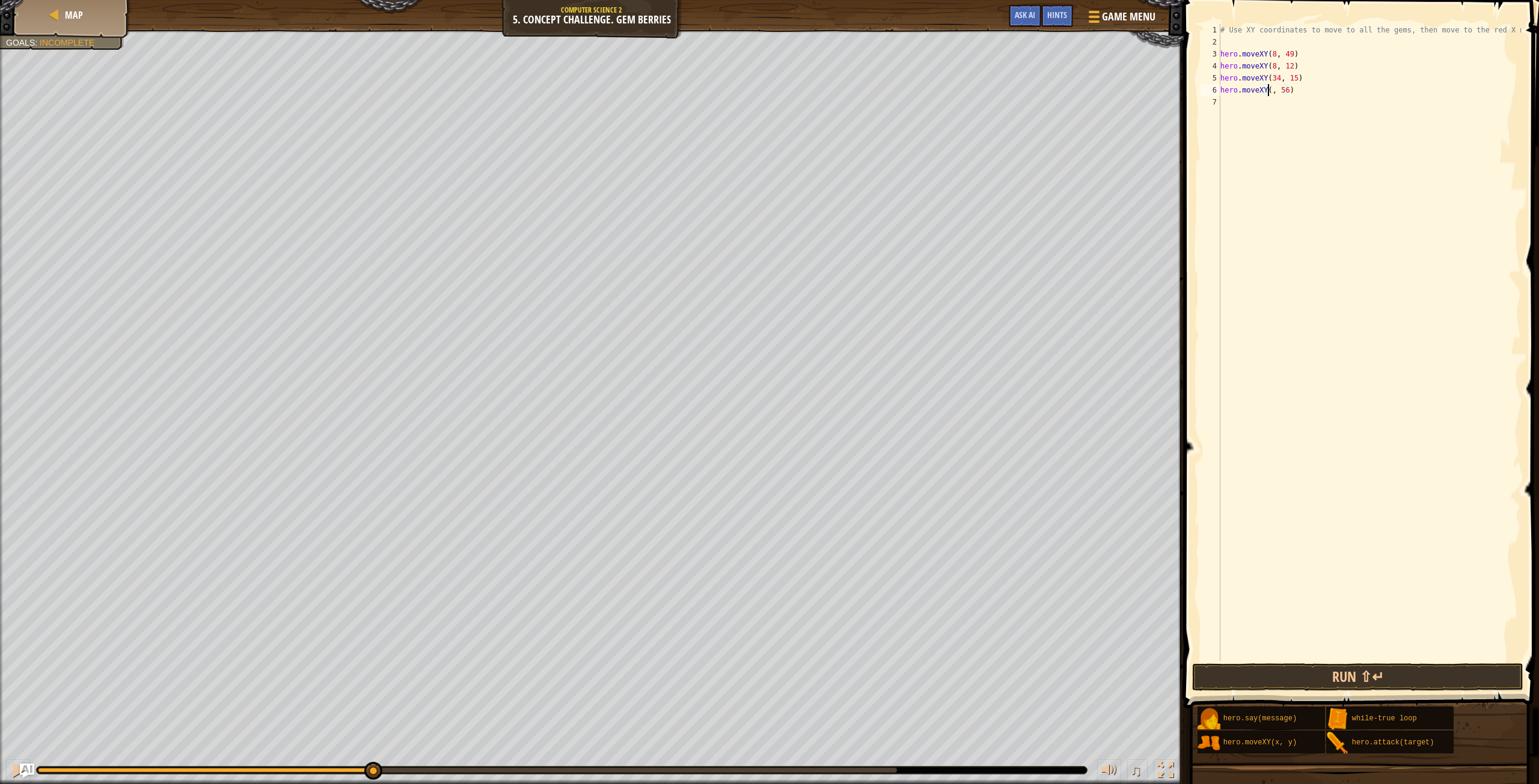
scroll to position [5, 4]
type textarea "hero.moveXY(40, 56)"
click at [1234, 107] on div "# Use XY coordinates to move to all the gems, then move to the red X mark. hero…" at bounding box center [1370, 354] width 303 height 661
click at [1271, 669] on button "Run ⇧↵" at bounding box center [1358, 677] width 331 height 28
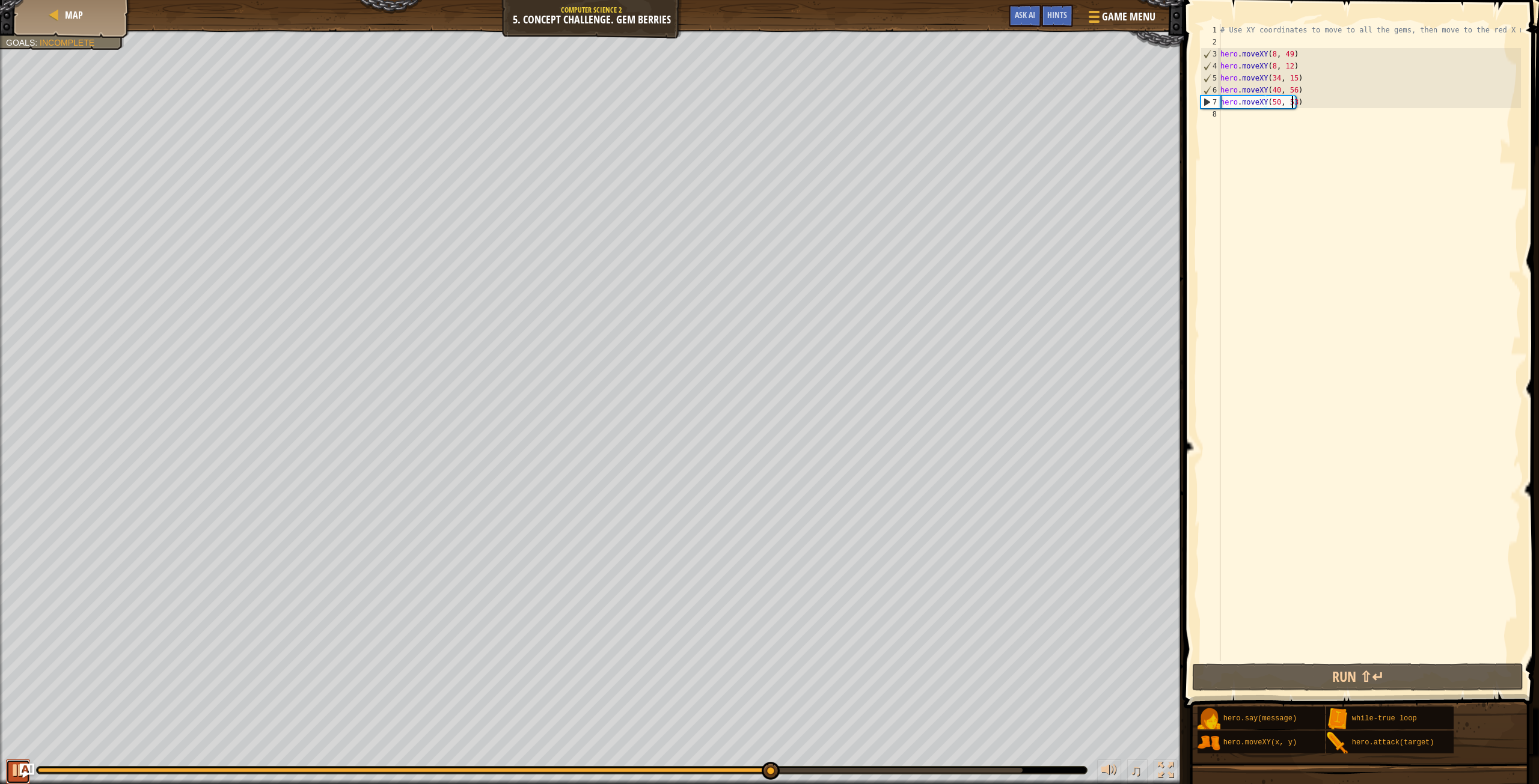
click at [12, 763] on div at bounding box center [18, 771] width 16 height 16
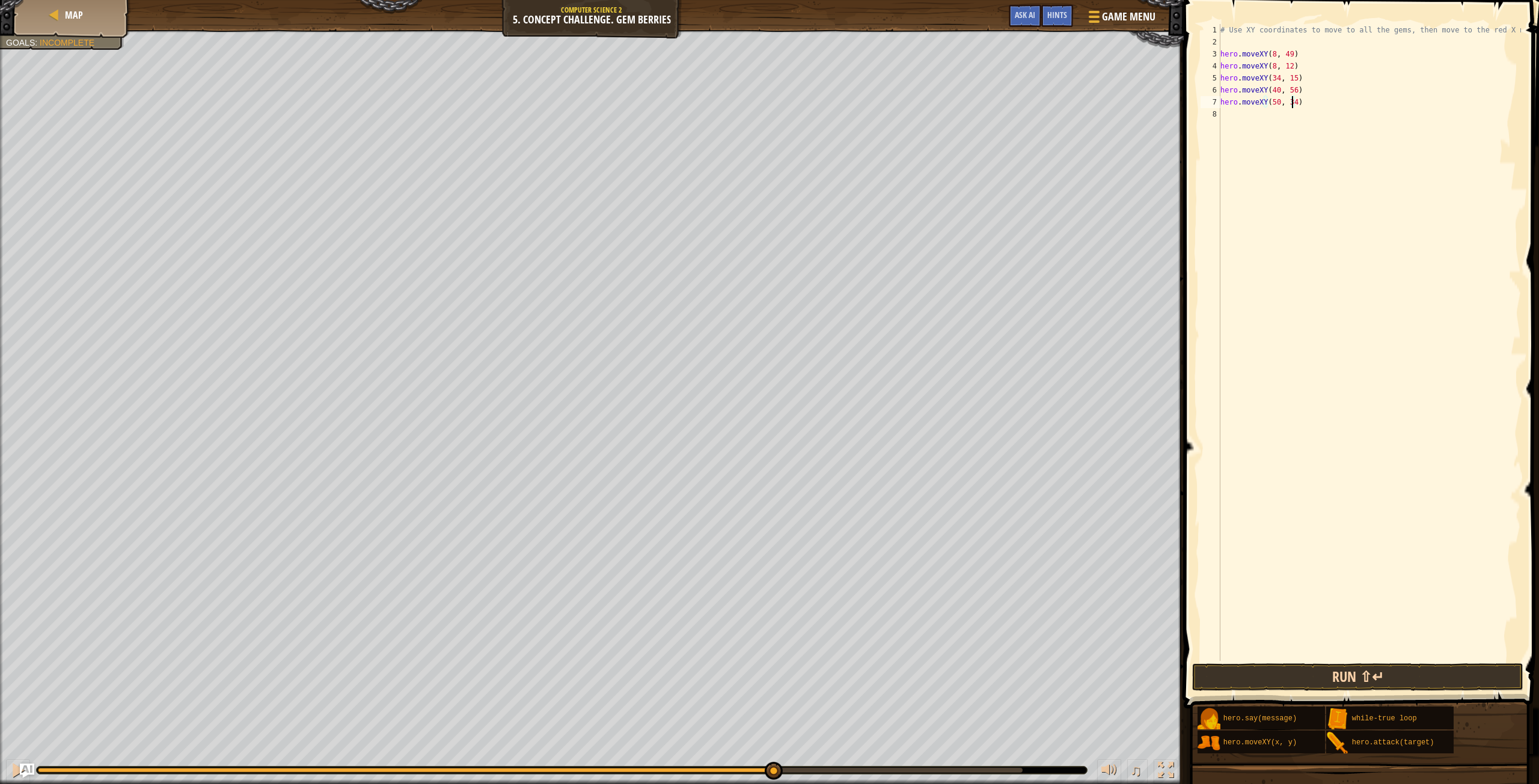
type textarea "hero.moveXY(50, 34)"
click at [1395, 678] on button "Run ⇧↵" at bounding box center [1358, 677] width 331 height 28
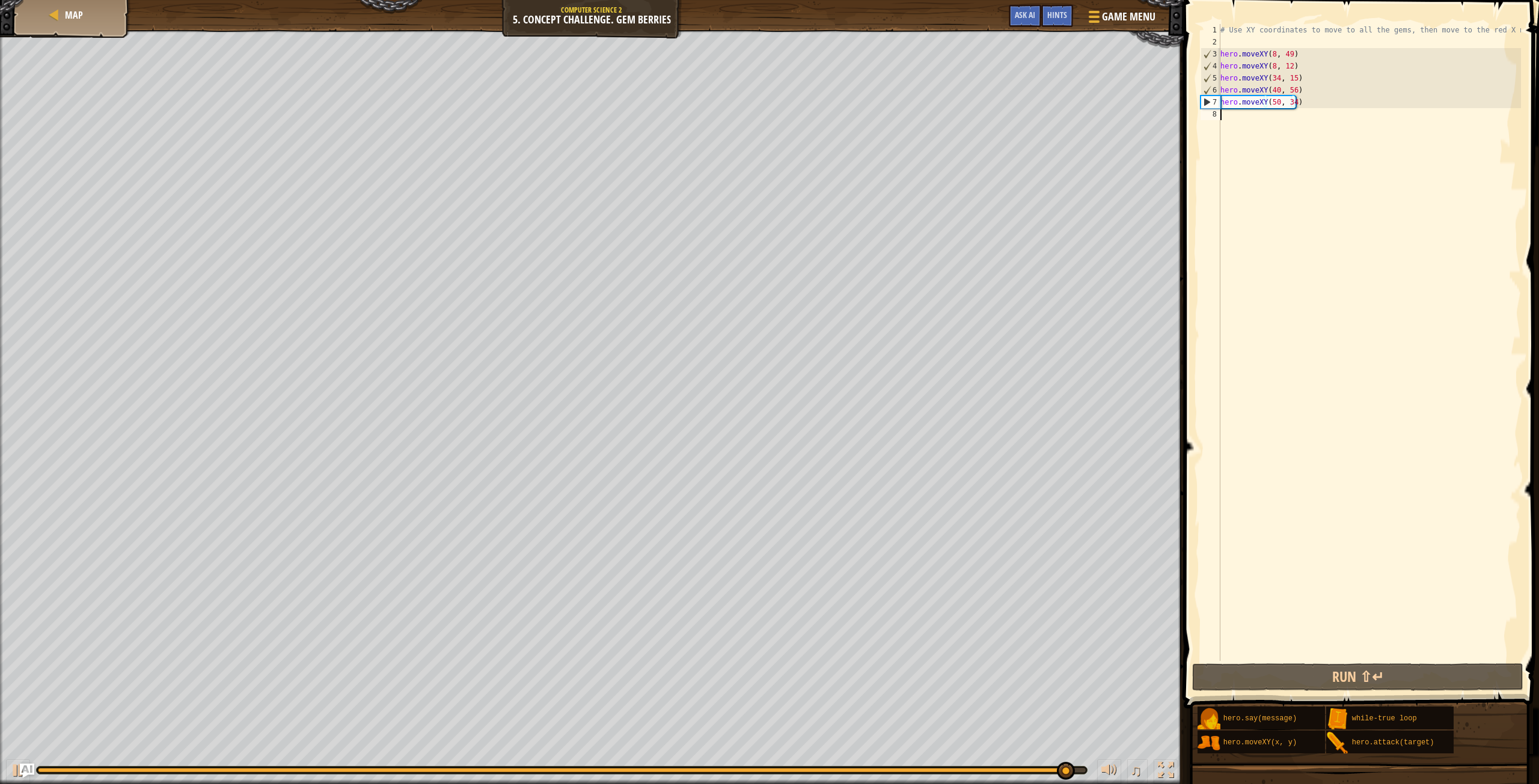
click at [1258, 119] on div "# Use XY coordinates to move to all the gems, then move to the red X mark. hero…" at bounding box center [1370, 354] width 303 height 661
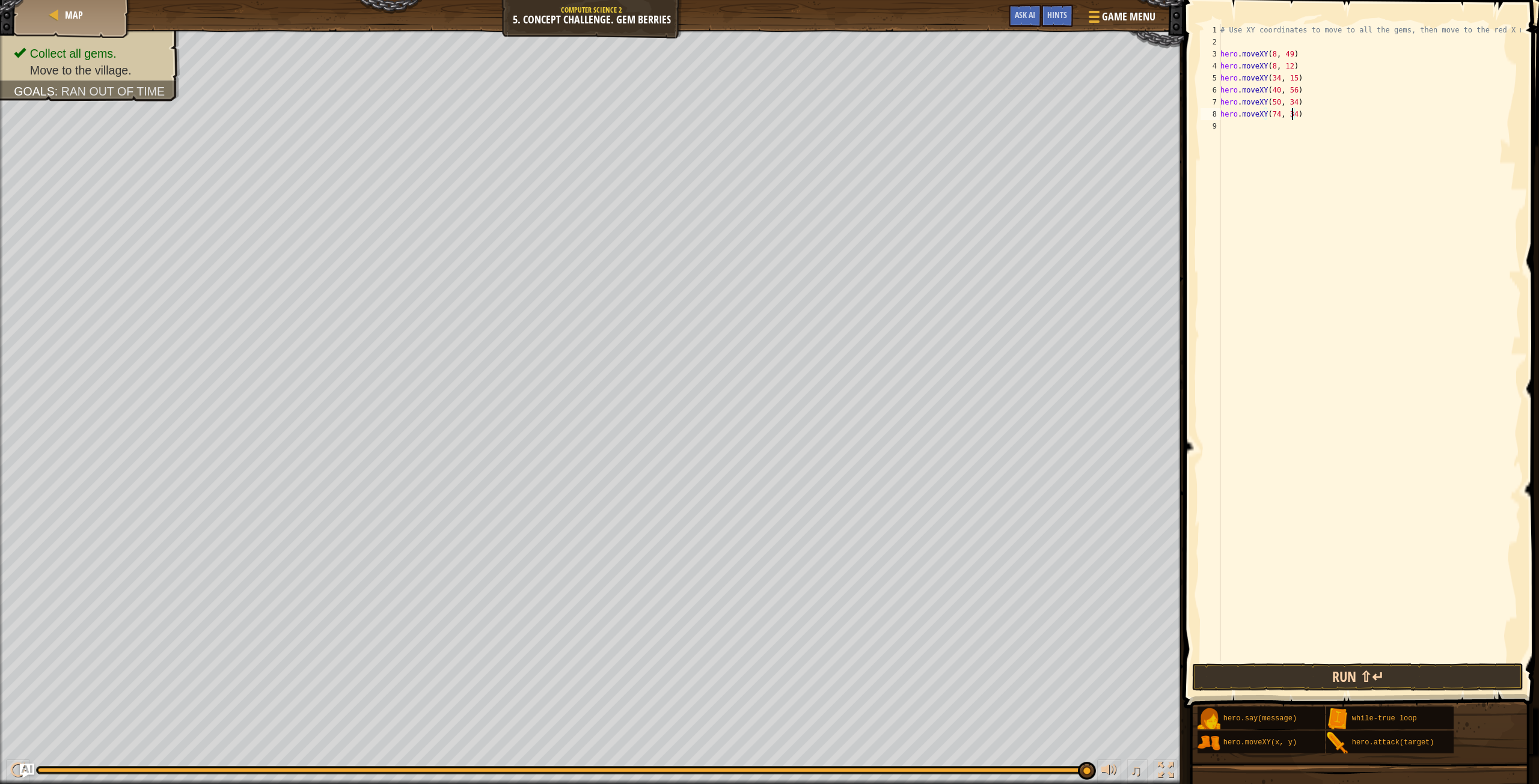
type textarea "hero.moveXY(74, 34)"
click at [1302, 684] on button "Run ⇧↵" at bounding box center [1358, 677] width 331 height 28
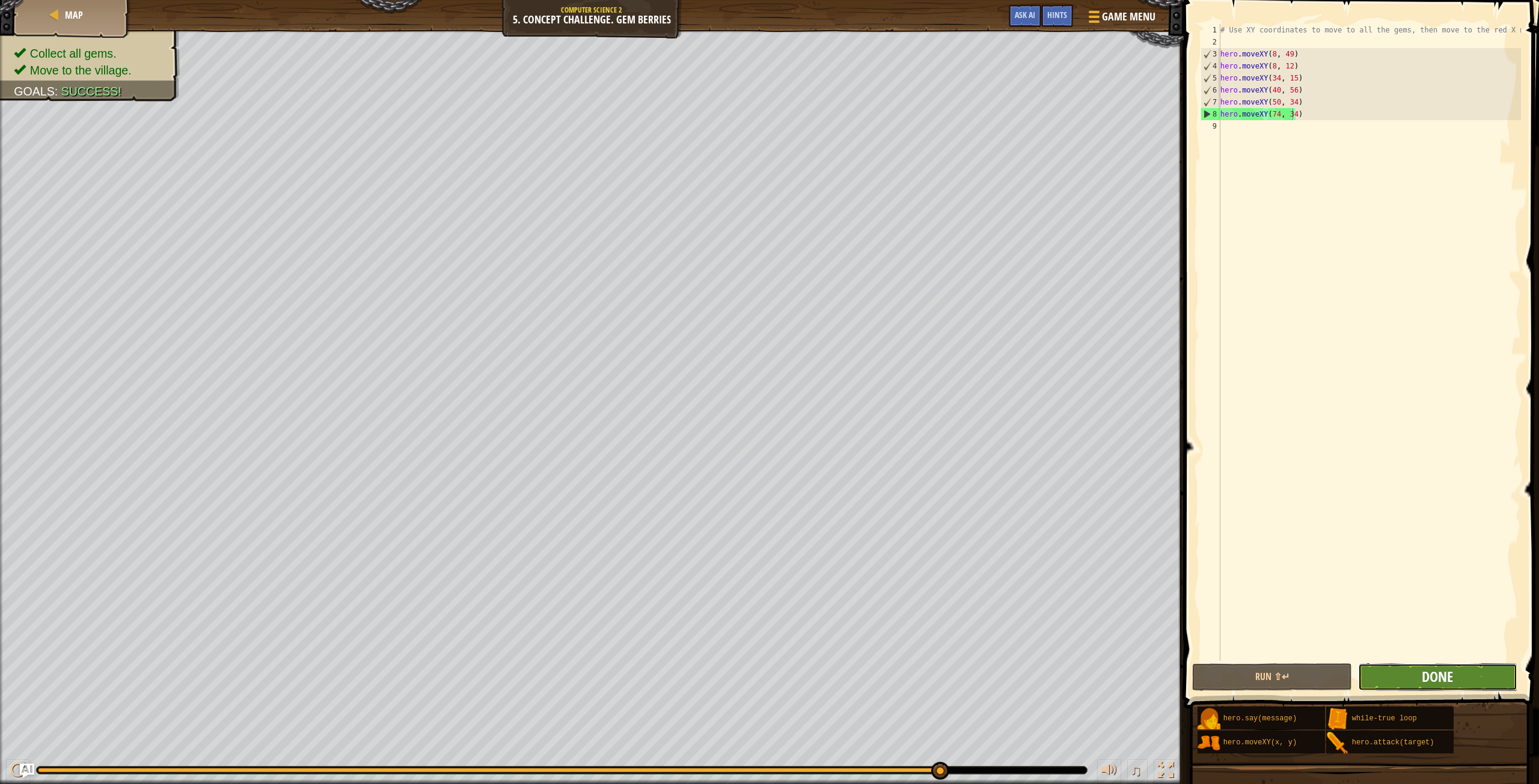
click at [1448, 680] on span "Done" at bounding box center [1438, 677] width 32 height 19
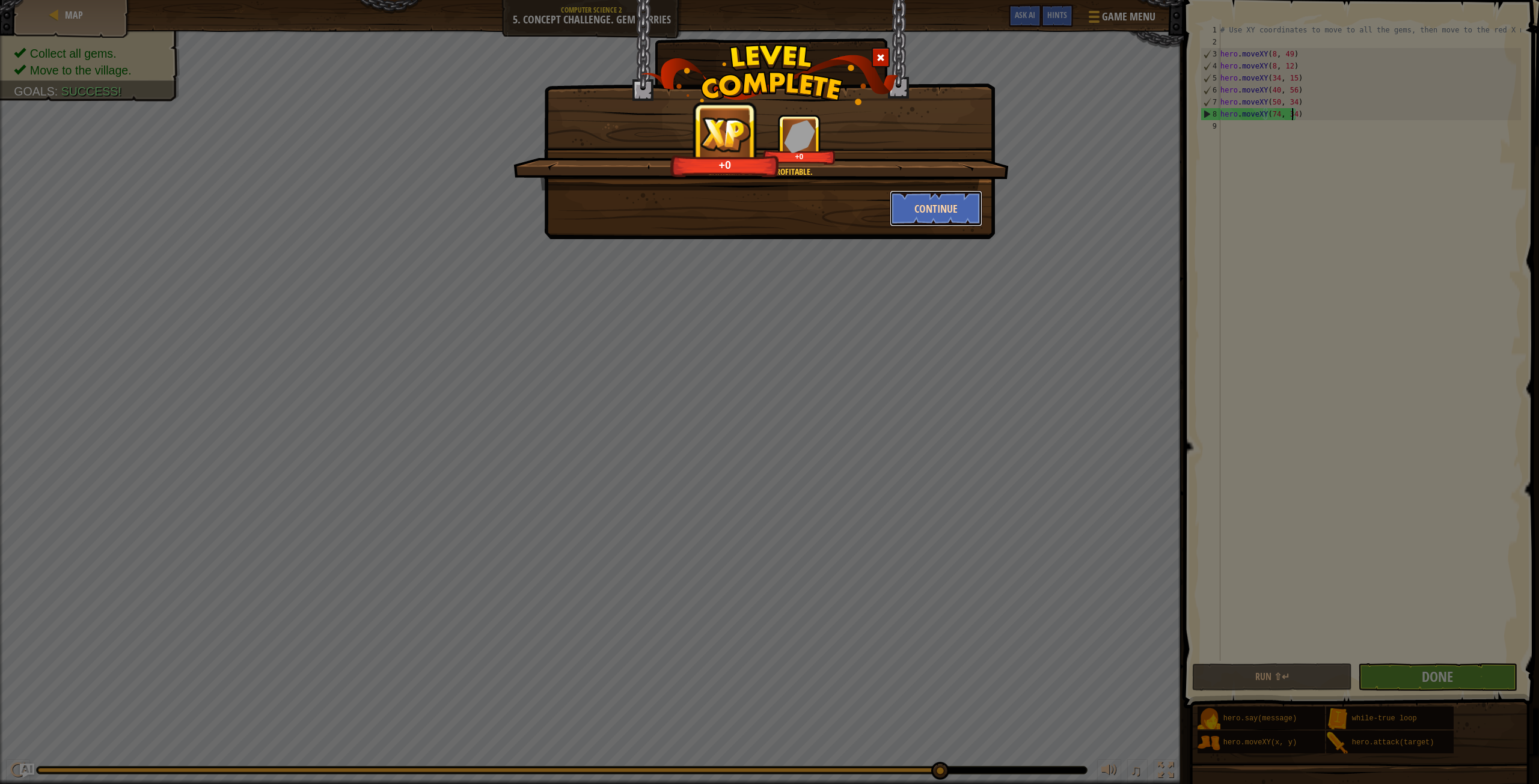
click at [908, 205] on button "Continue" at bounding box center [936, 208] width 93 height 36
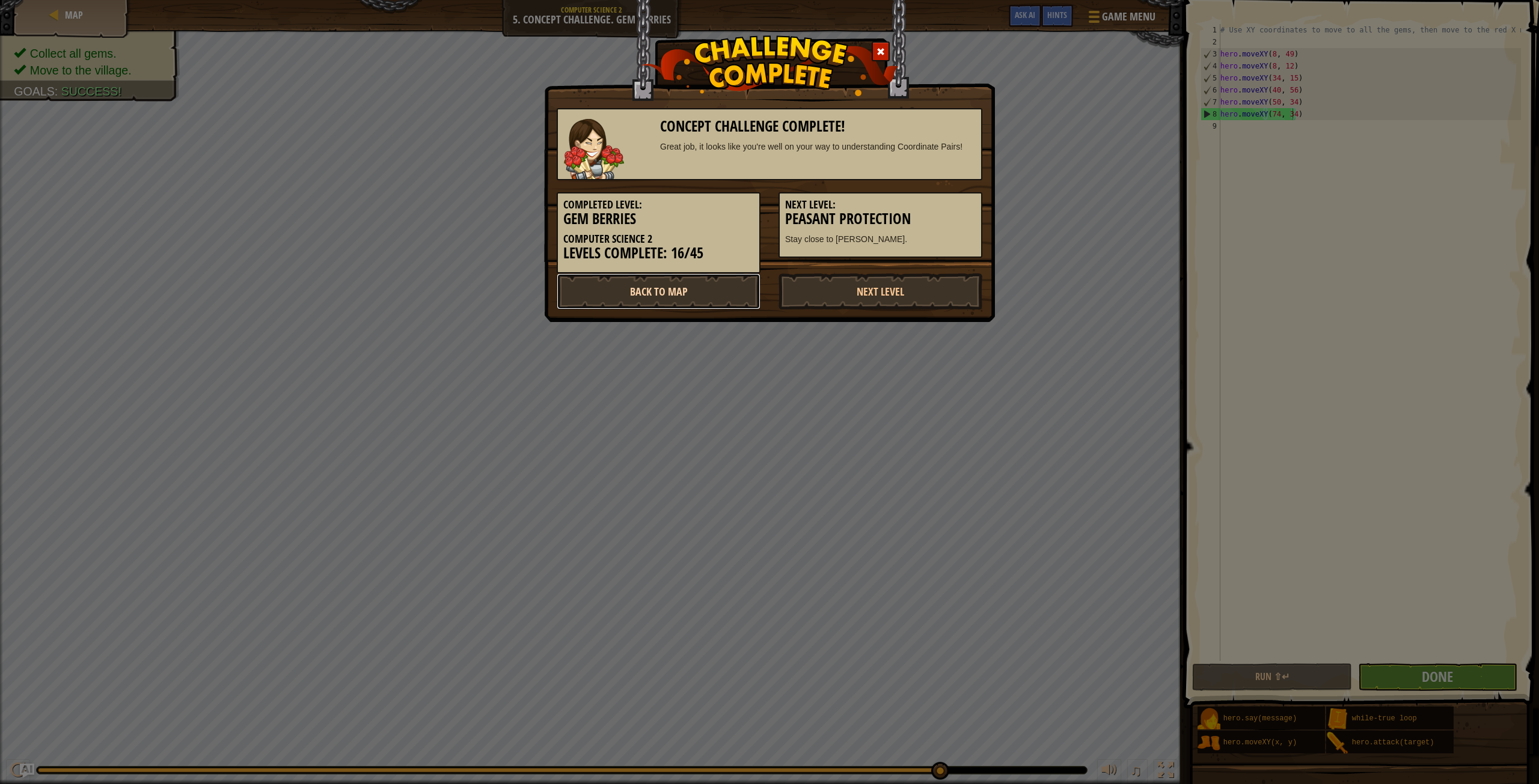
click at [713, 285] on link "Back to Map" at bounding box center [658, 291] width 204 height 36
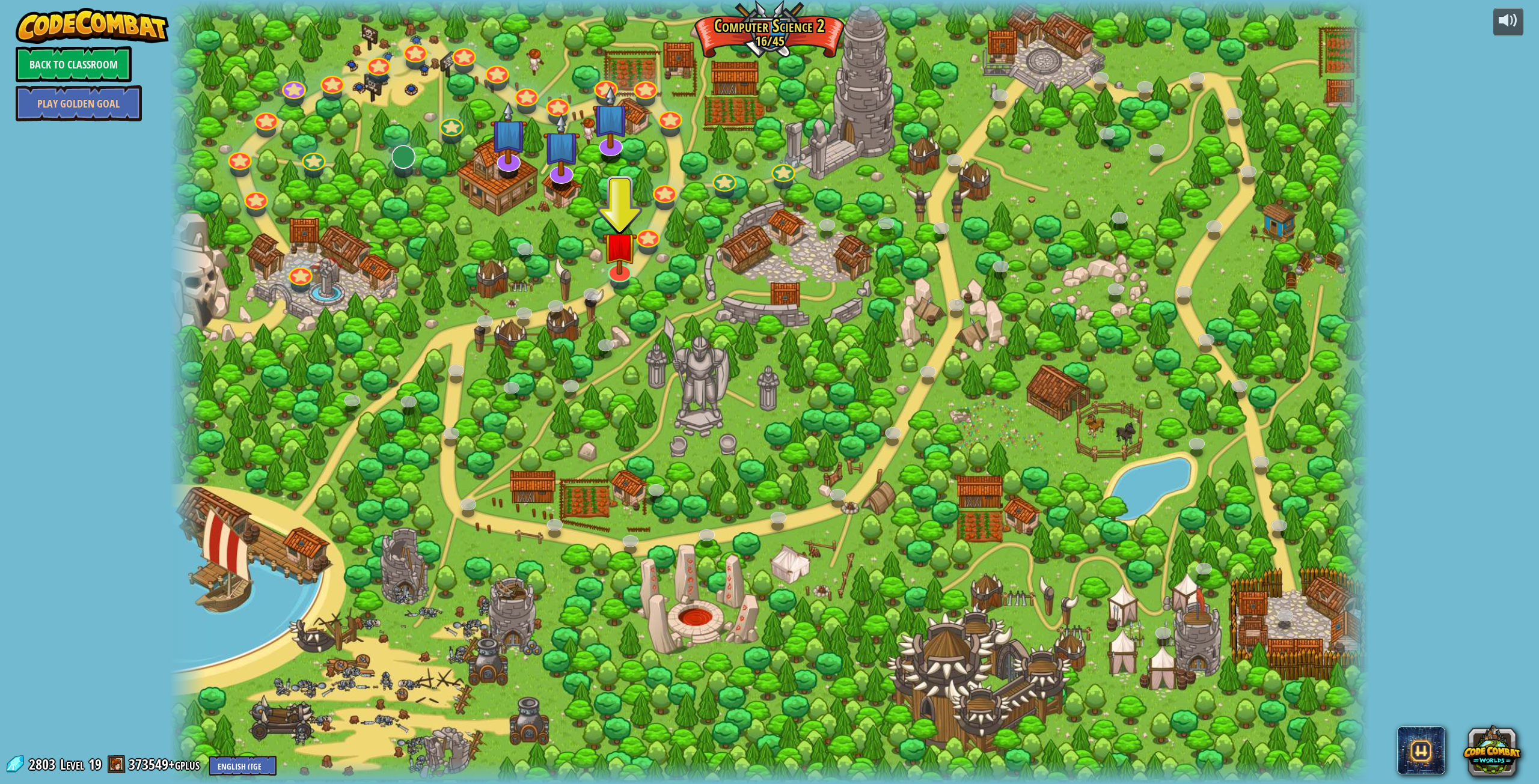
click at [412, 164] on div "8. Picnic Buster Protect the picnickers from patrolling ogres. Play 9. If-strav…" at bounding box center [770, 392] width 1201 height 784
click at [407, 161] on link at bounding box center [401, 152] width 28 height 24
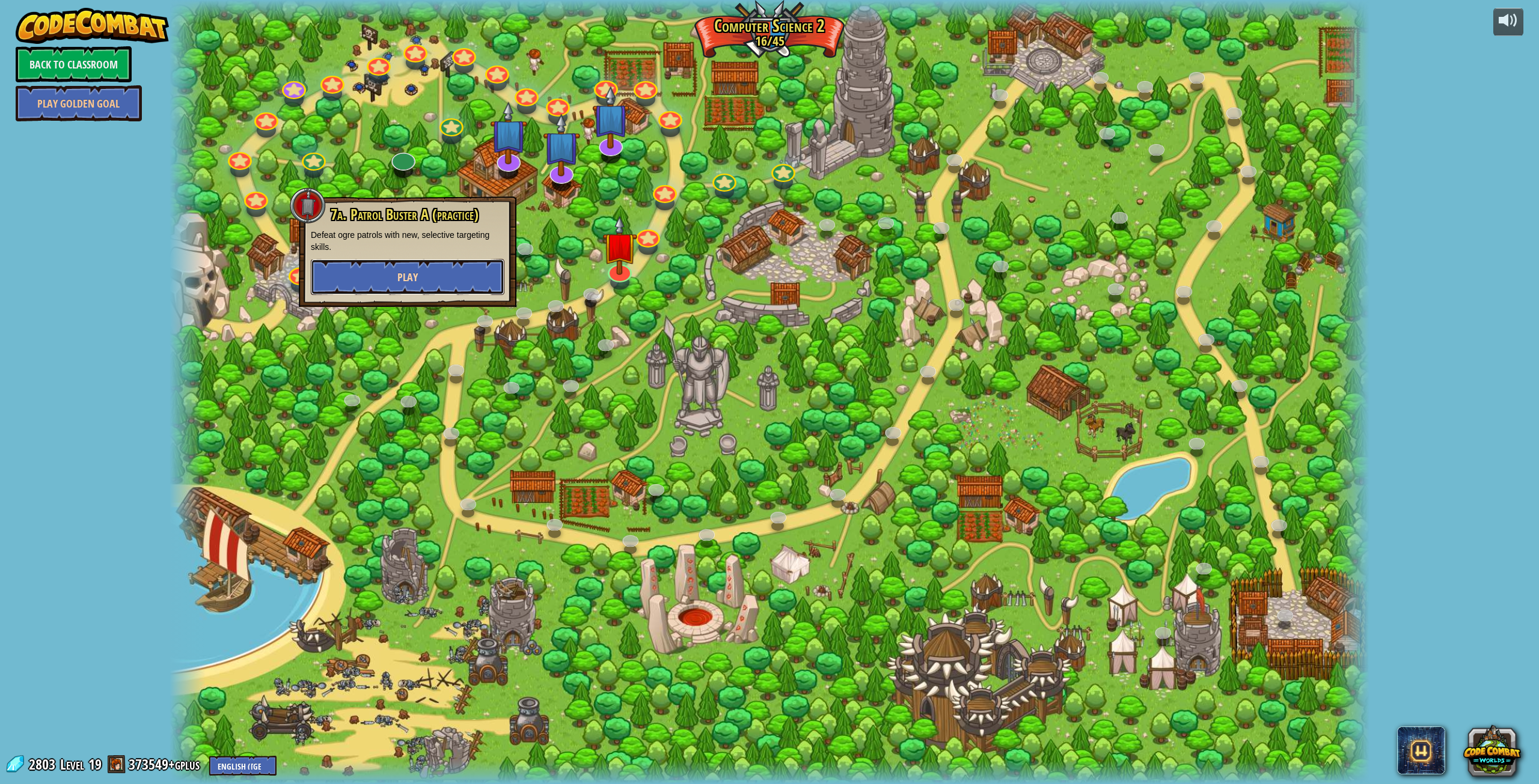
click at [438, 276] on button "Play" at bounding box center [407, 277] width 193 height 36
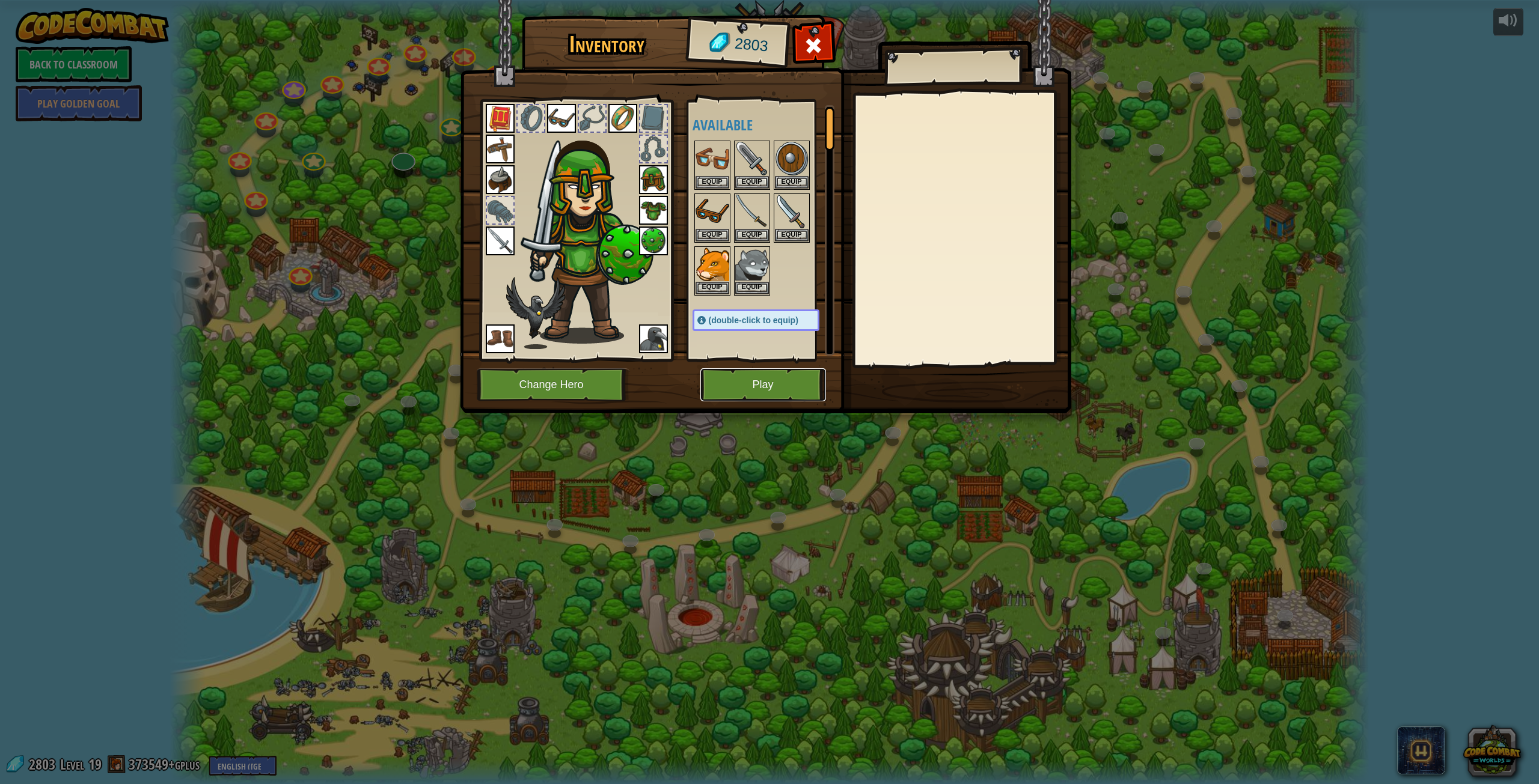
click at [724, 378] on button "Play" at bounding box center [763, 385] width 125 height 33
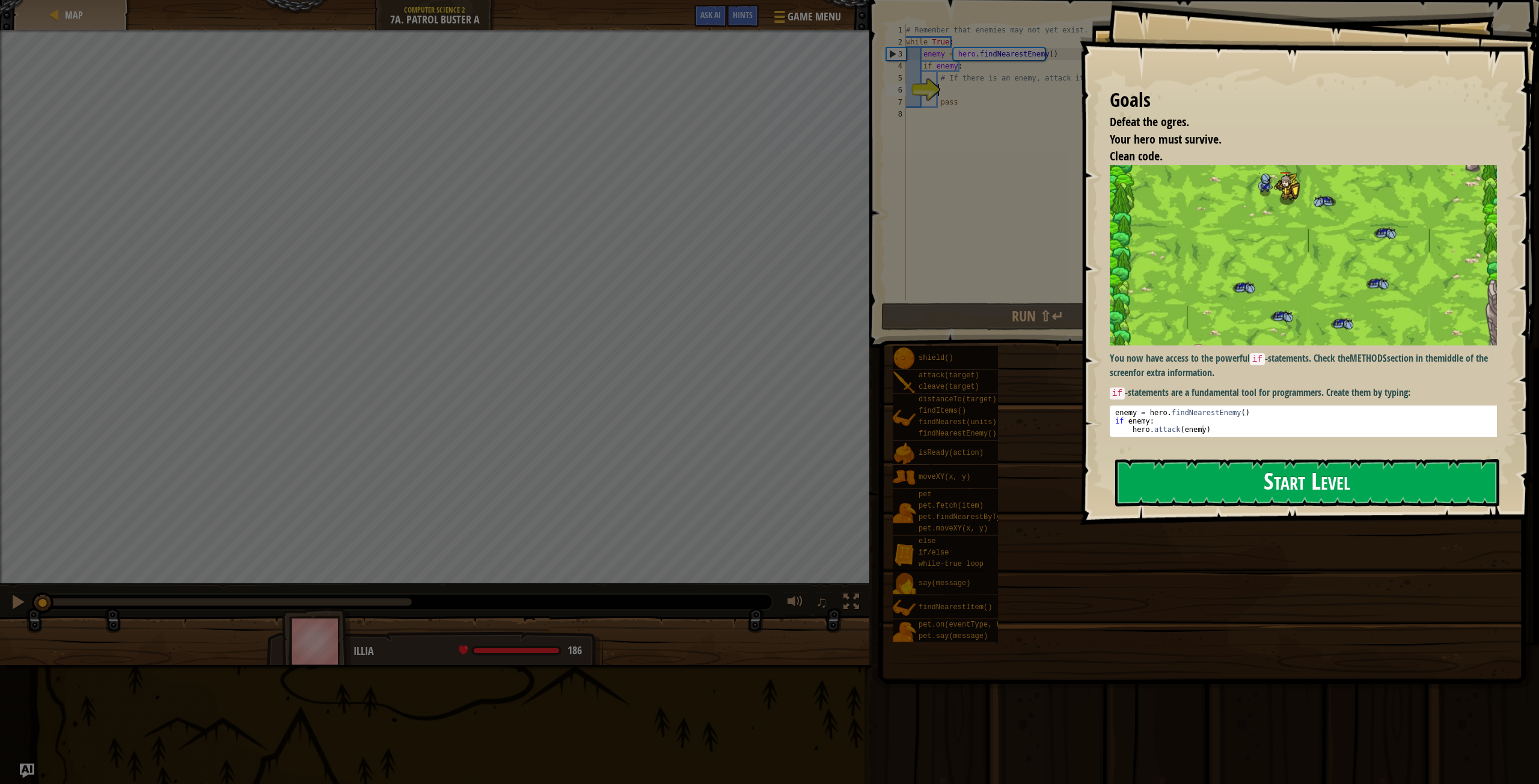
click at [1175, 465] on button "Start Level" at bounding box center [1307, 483] width 384 height 47
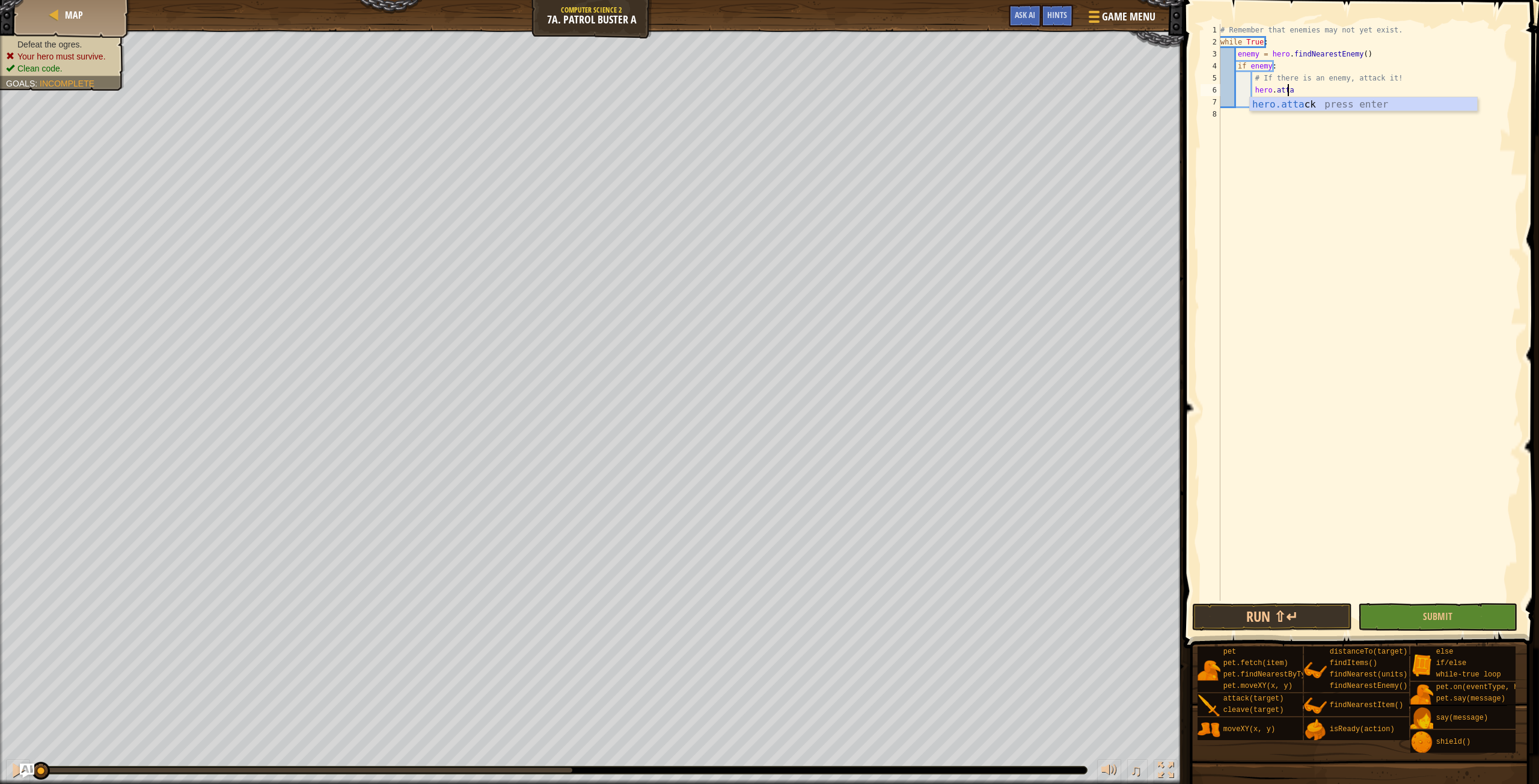
scroll to position [5, 5]
click at [1276, 105] on div "hero.[PERSON_NAME] press enter" at bounding box center [1363, 119] width 227 height 43
type textarea "hero.attack(enemy)"
click at [1222, 609] on button "Run ⇧↵" at bounding box center [1272, 617] width 159 height 28
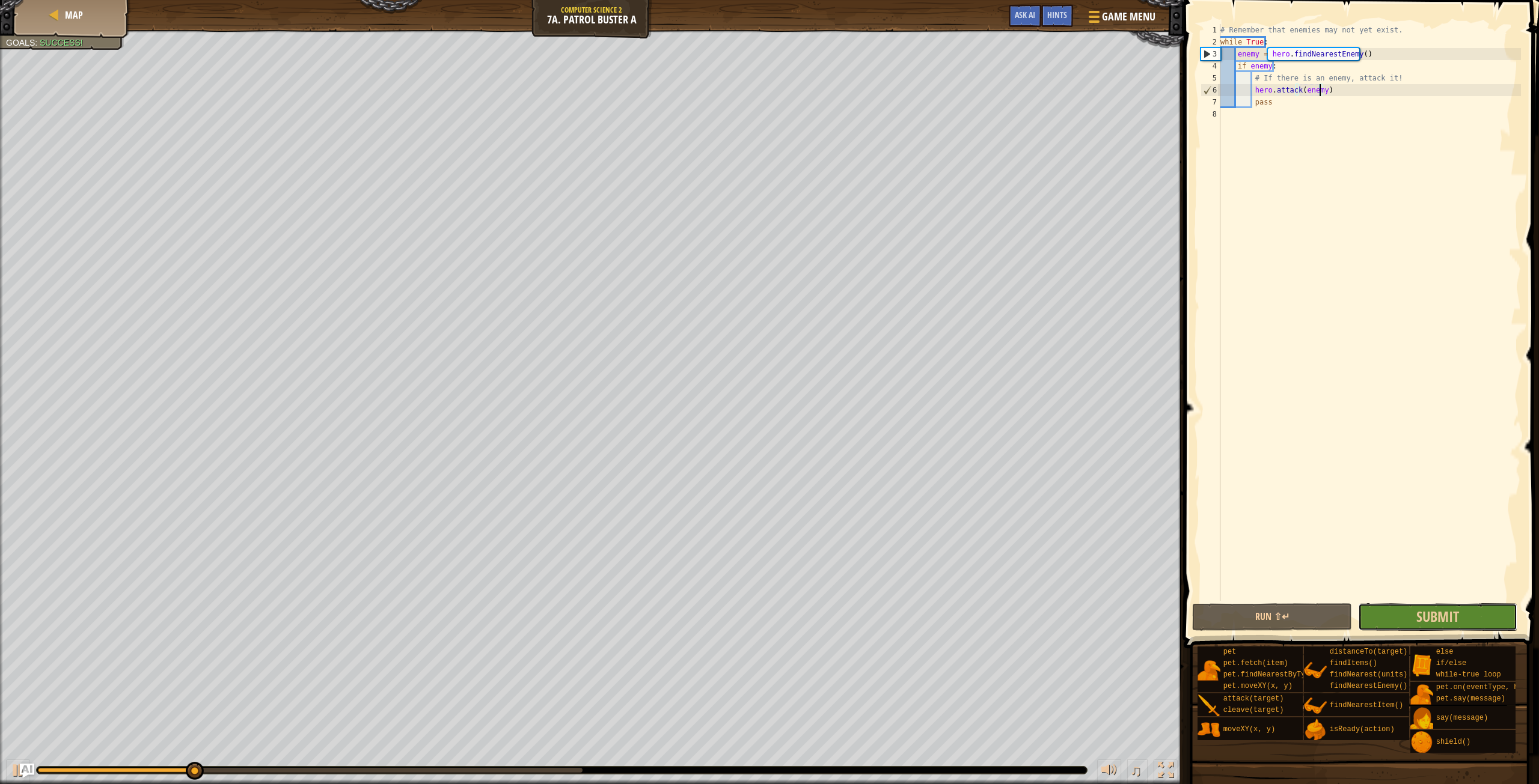
click at [1406, 611] on button "Submit" at bounding box center [1438, 617] width 159 height 28
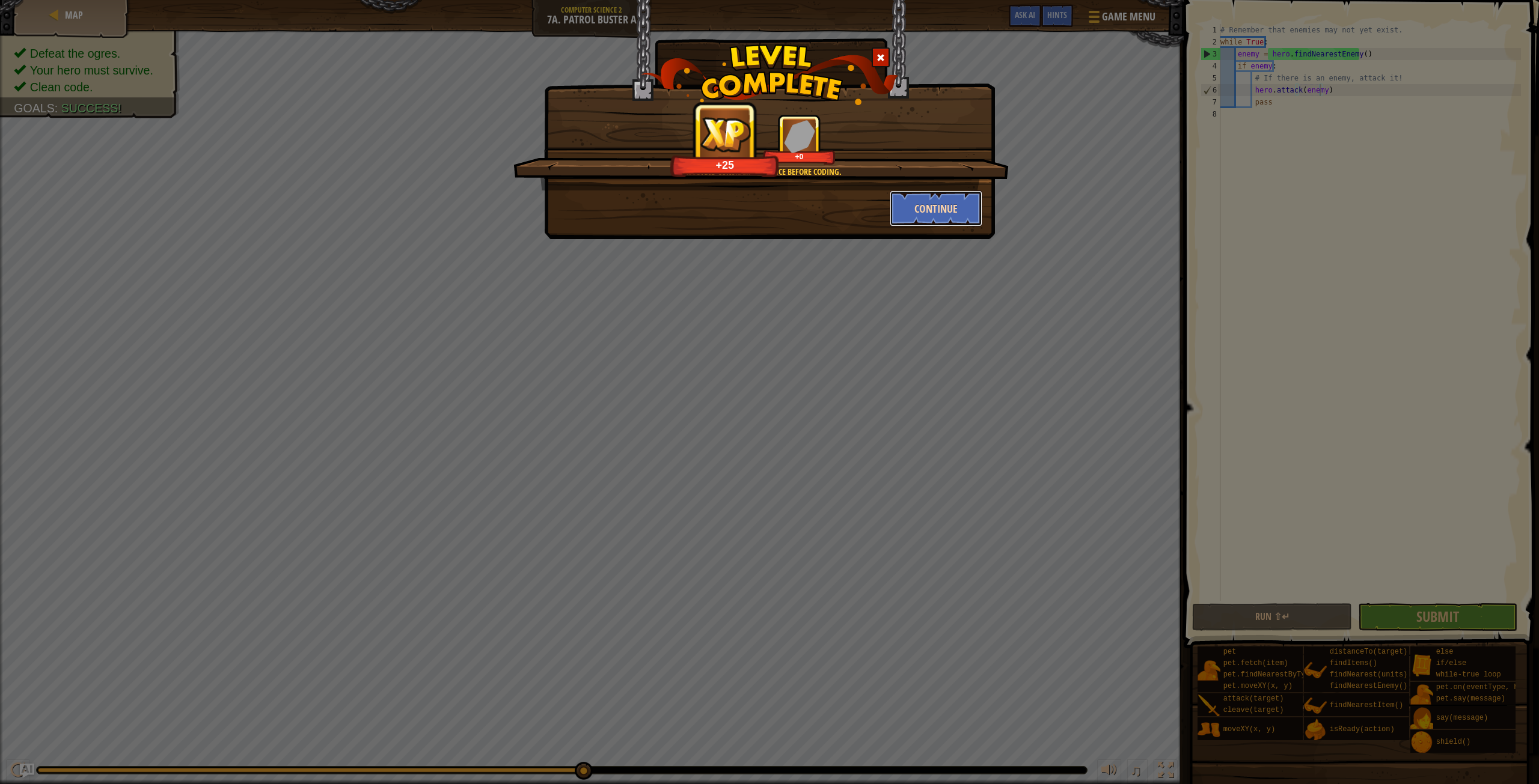
click at [980, 208] on button "Continue" at bounding box center [936, 208] width 93 height 36
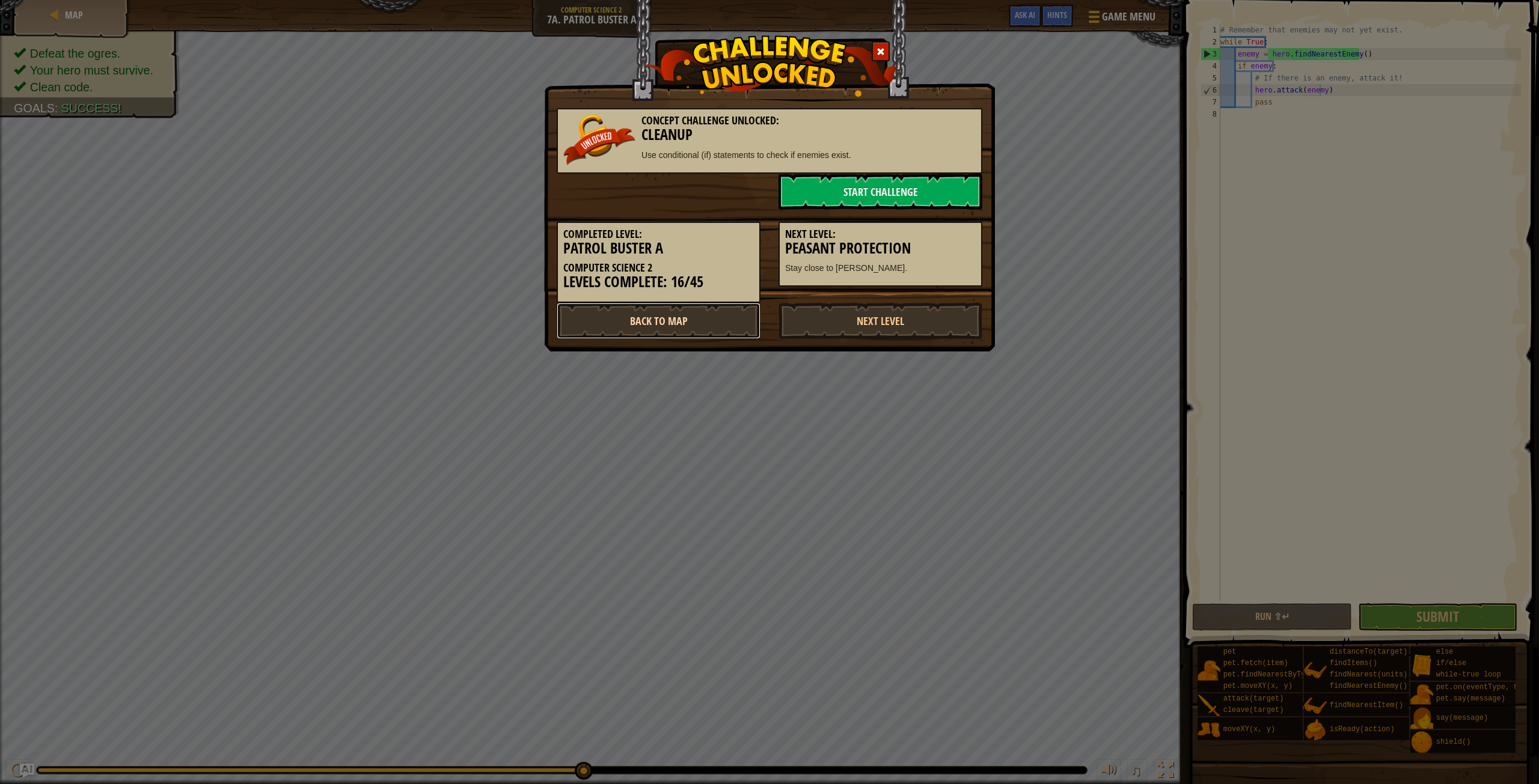
click at [652, 308] on link "Back to Map" at bounding box center [658, 321] width 204 height 36
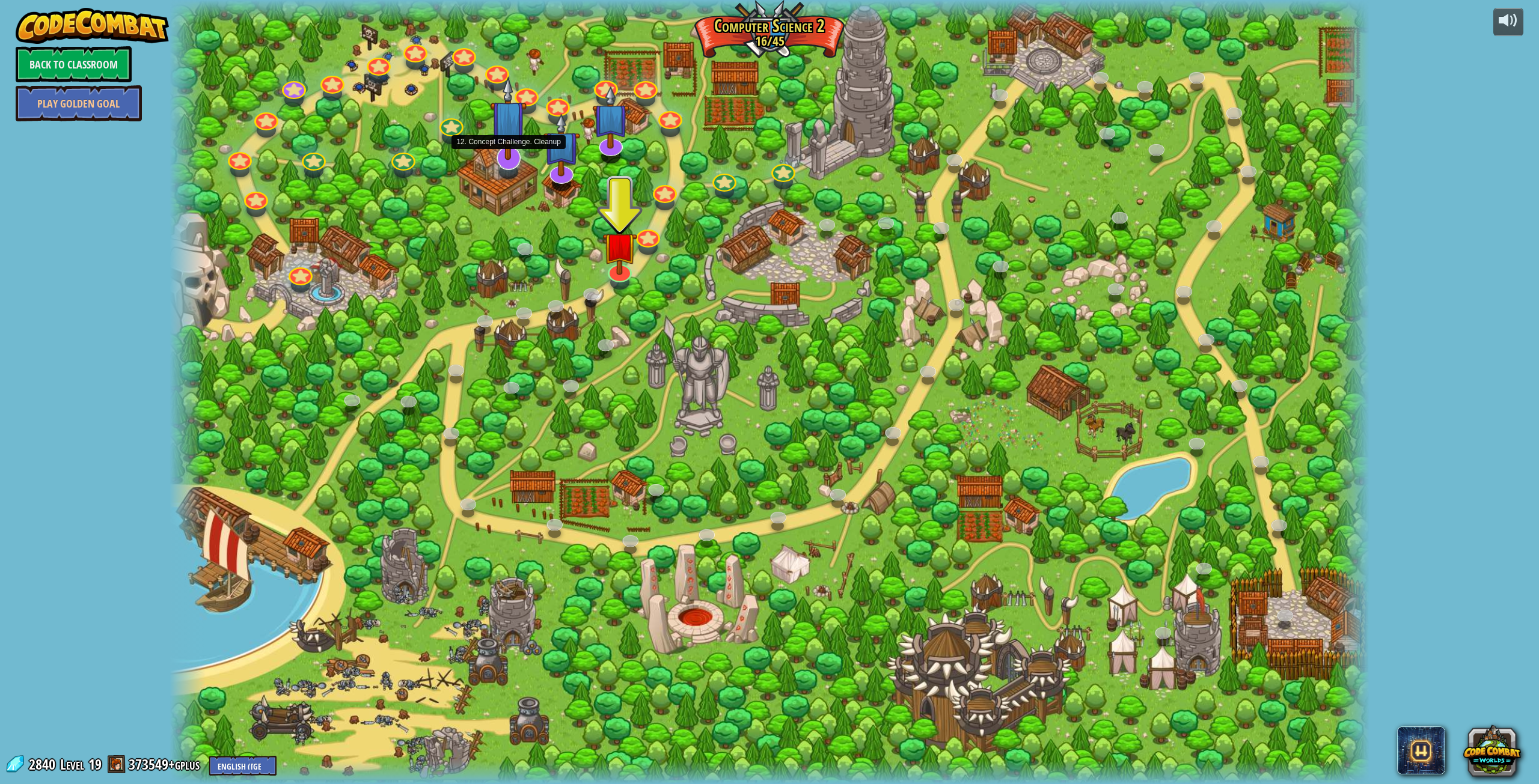
click at [505, 147] on img at bounding box center [508, 118] width 37 height 84
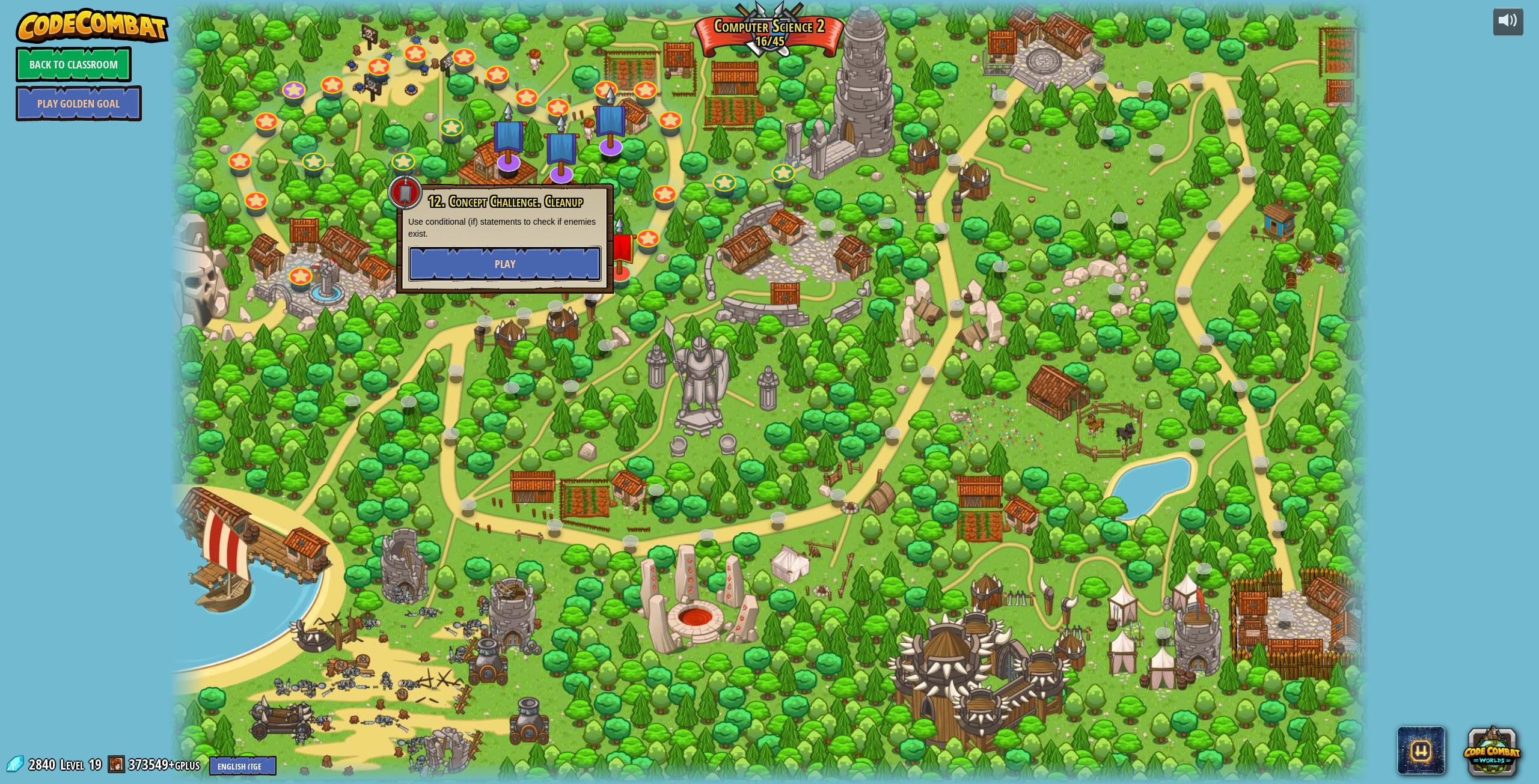
click at [505, 259] on span "Play" at bounding box center [505, 264] width 21 height 15
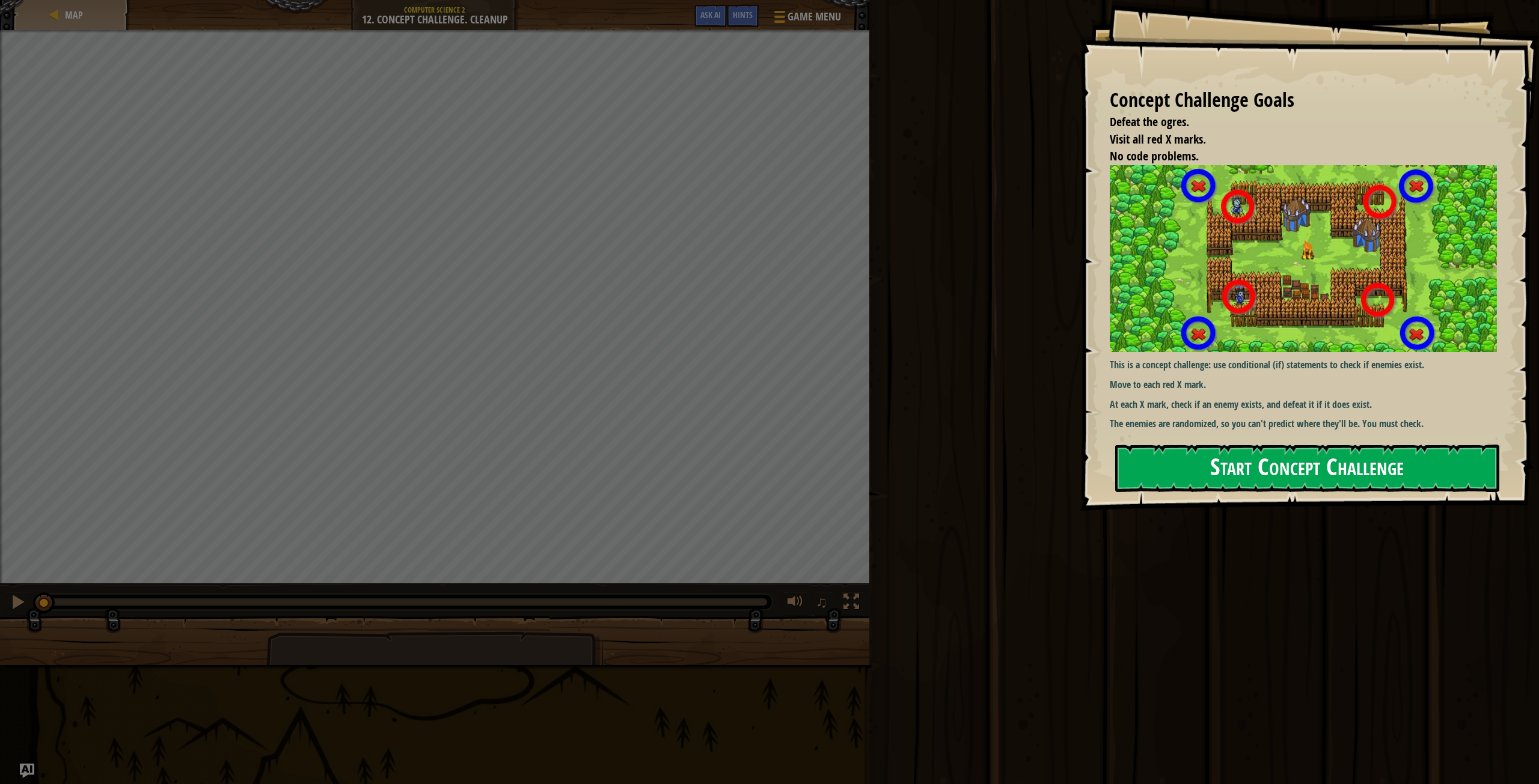
click at [1240, 480] on button "Start Concept Challenge" at bounding box center [1307, 468] width 384 height 47
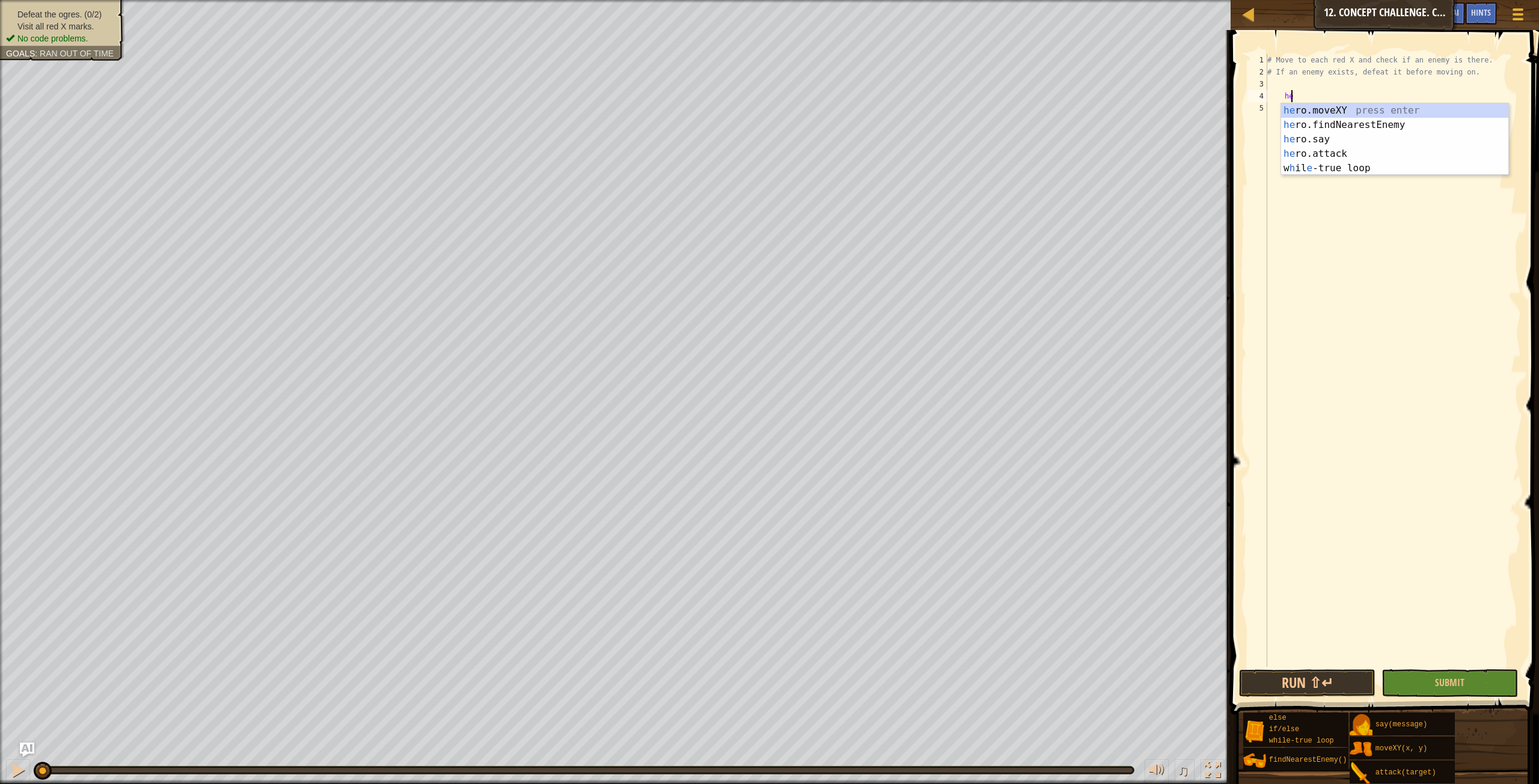
scroll to position [5, 2]
type textarea "h"
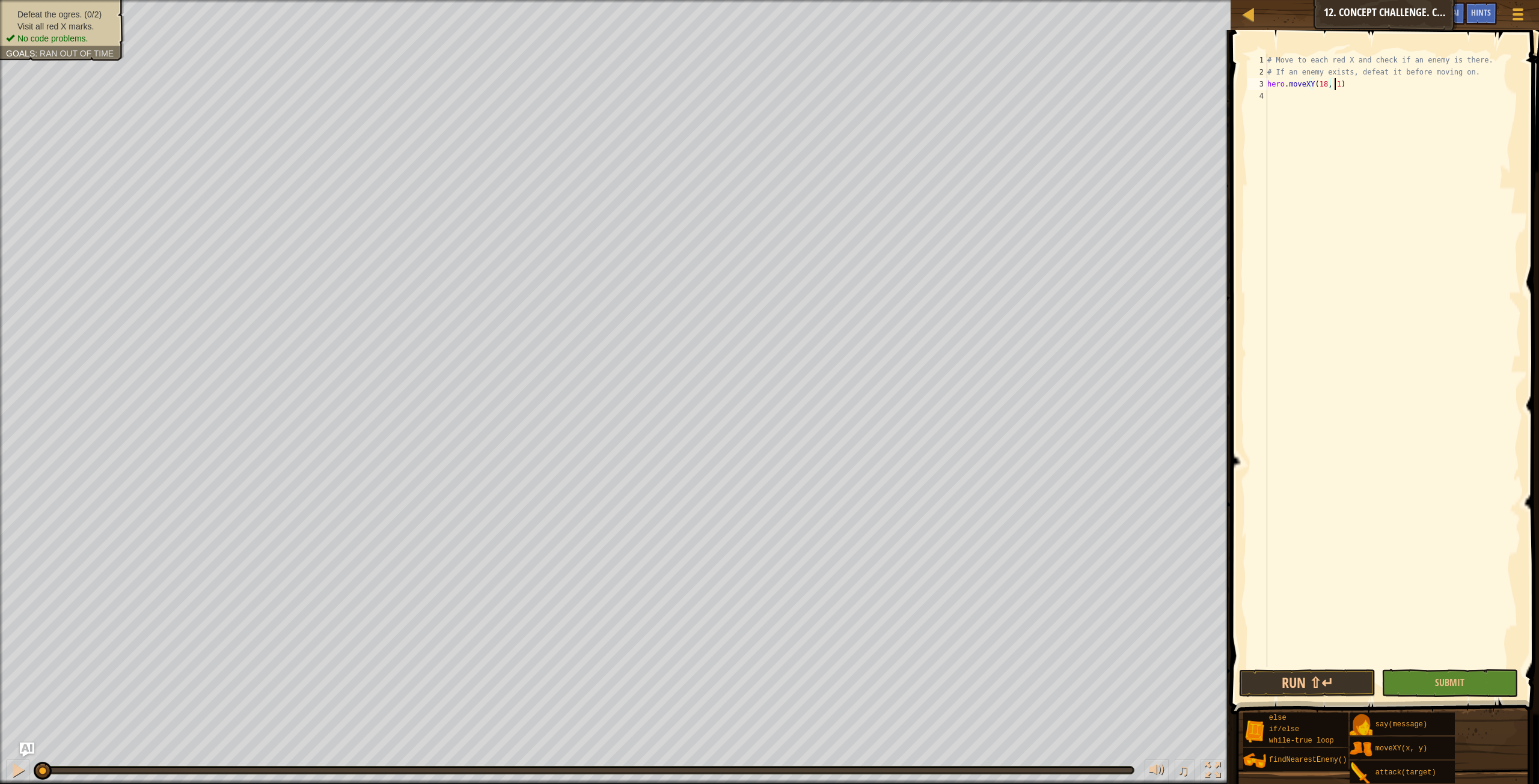
scroll to position [5, 5]
type textarea "hero.moveXY(18, 14)"
type textarea "hero.moveXY(18, 54)"
click at [1352, 98] on div "# Move to each red X and check if an enemy is there. # If an enemy exists, defe…" at bounding box center [1393, 372] width 256 height 637
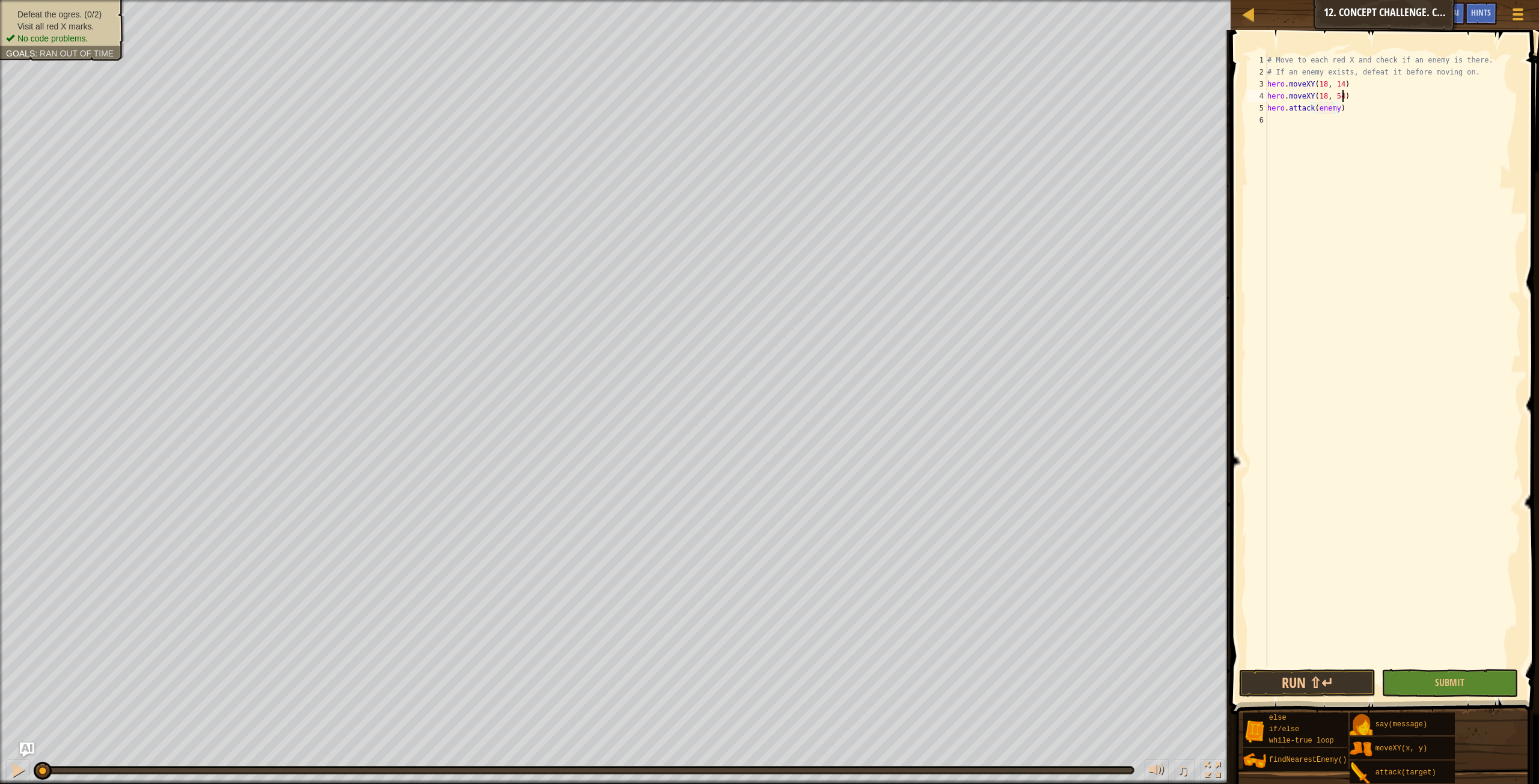
type textarea "hero.moveXY(18, 54)"
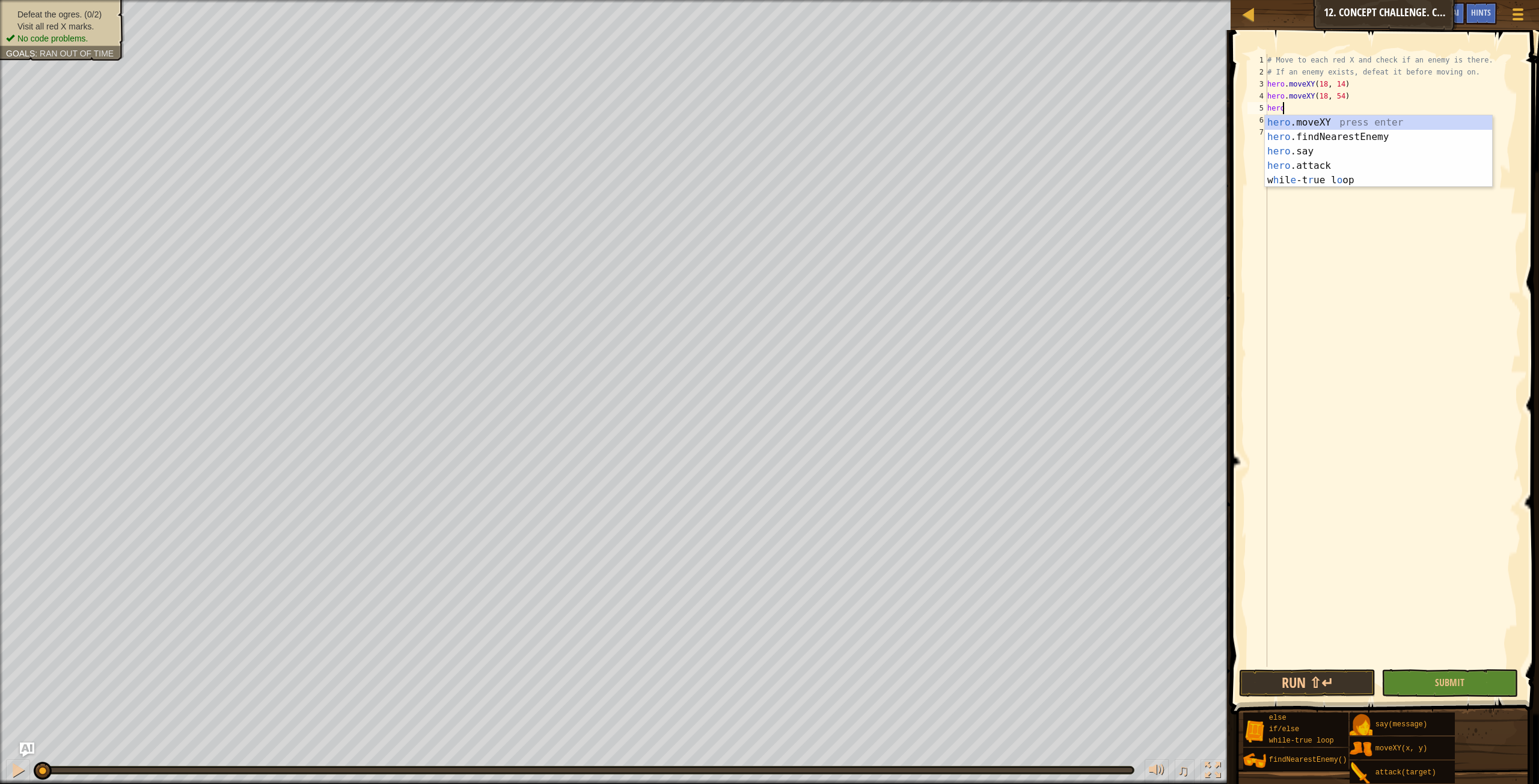
scroll to position [5, 1]
type textarea "hero.f"
